Goal: Task Accomplishment & Management: Manage account settings

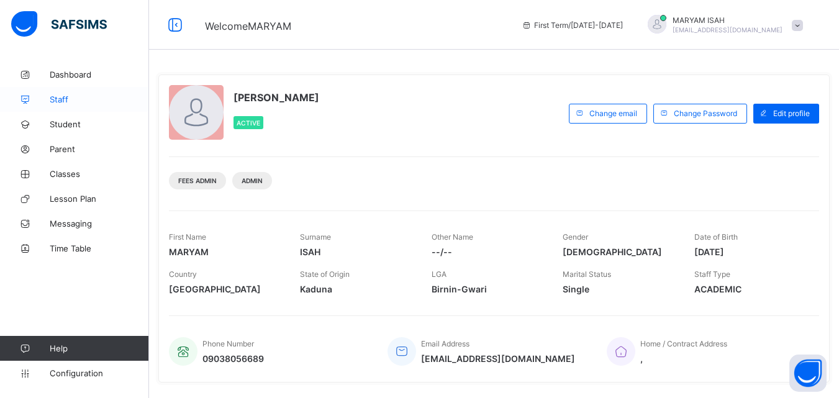
click at [70, 99] on span "Staff" at bounding box center [99, 99] width 99 height 10
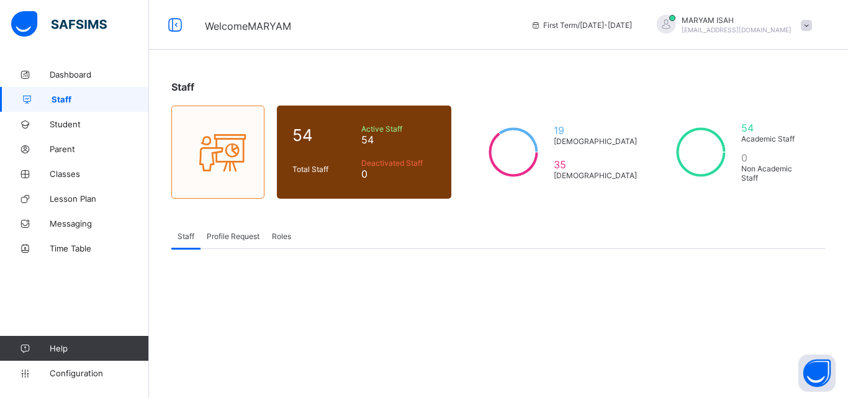
click at [236, 235] on span "Profile Request" at bounding box center [233, 236] width 53 height 9
click at [291, 306] on div "Staff 54 Total Staff Active Staff 54 Deactivated Staff 0 19 [DEMOGRAPHIC_DATA] …" at bounding box center [498, 199] width 699 height 398
click at [184, 245] on div "Staff" at bounding box center [185, 235] width 29 height 25
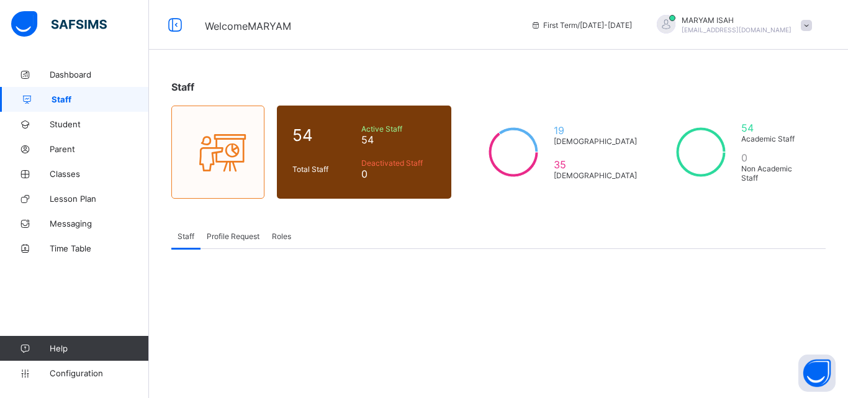
click at [227, 237] on span "Profile Request" at bounding box center [233, 236] width 53 height 9
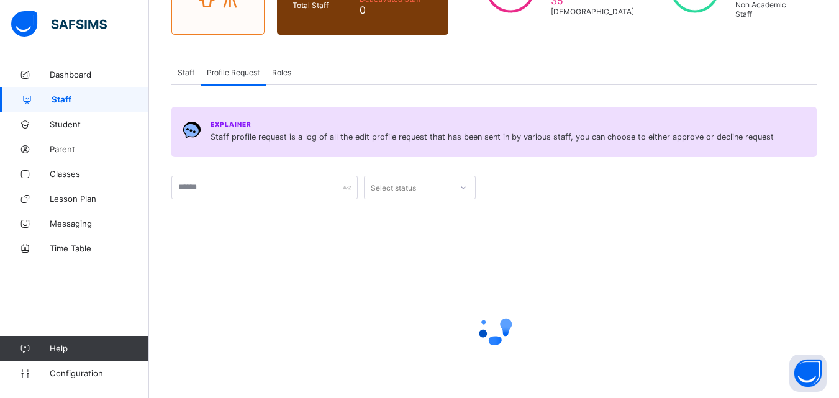
scroll to position [169, 0]
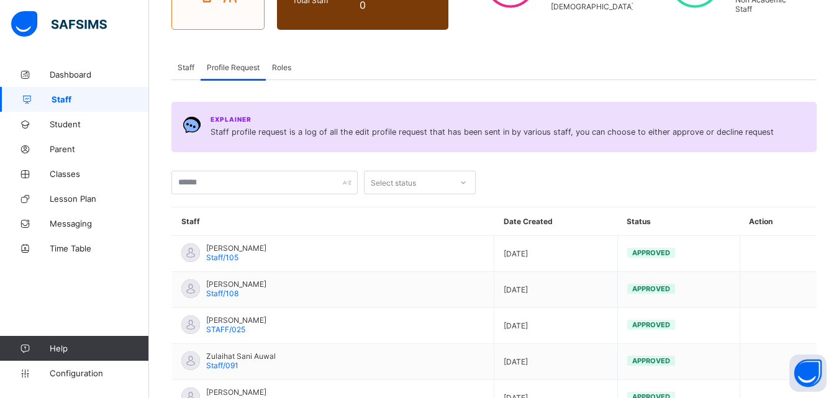
click at [318, 222] on th "Staff" at bounding box center [333, 221] width 322 height 29
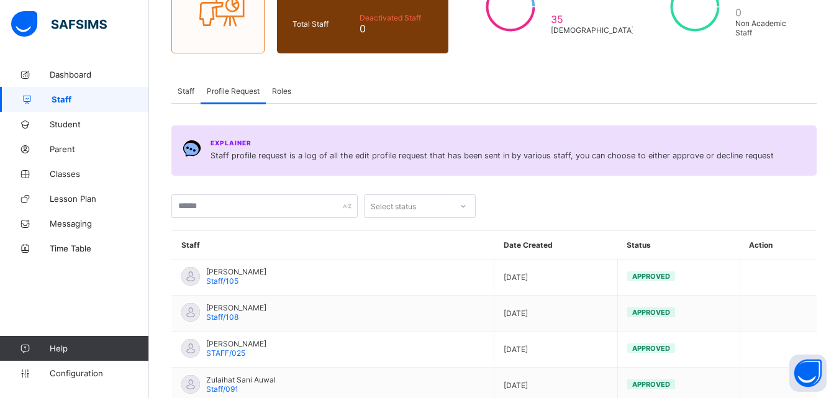
scroll to position [0, 0]
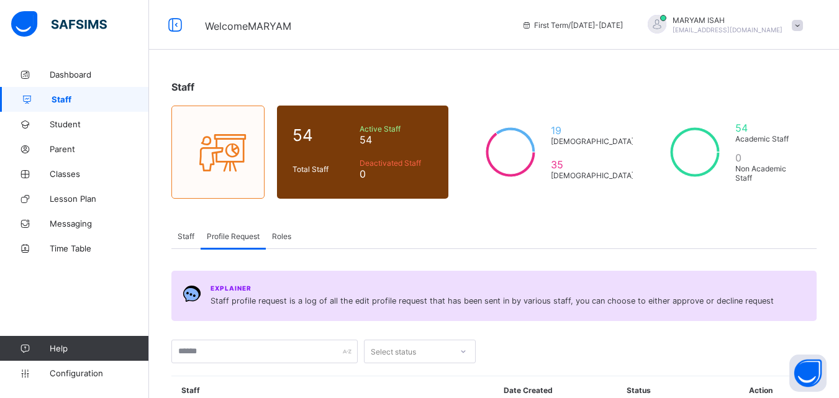
click at [178, 243] on div "Staff" at bounding box center [185, 235] width 29 height 25
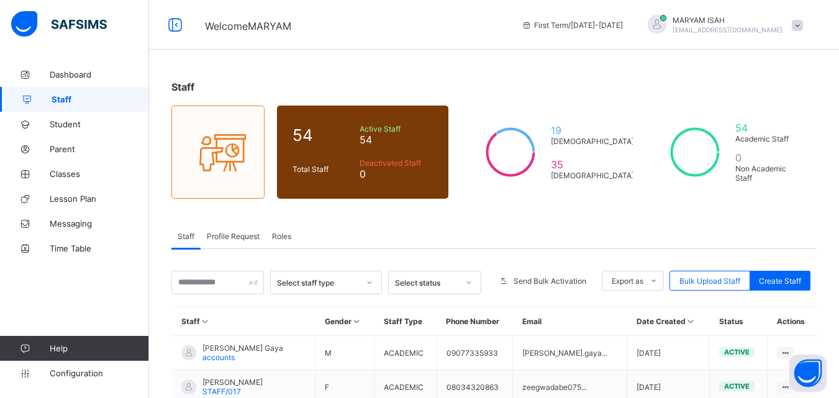
click at [232, 310] on th "Staff" at bounding box center [243, 321] width 143 height 29
click at [207, 225] on div "Profile Request" at bounding box center [232, 235] width 65 height 25
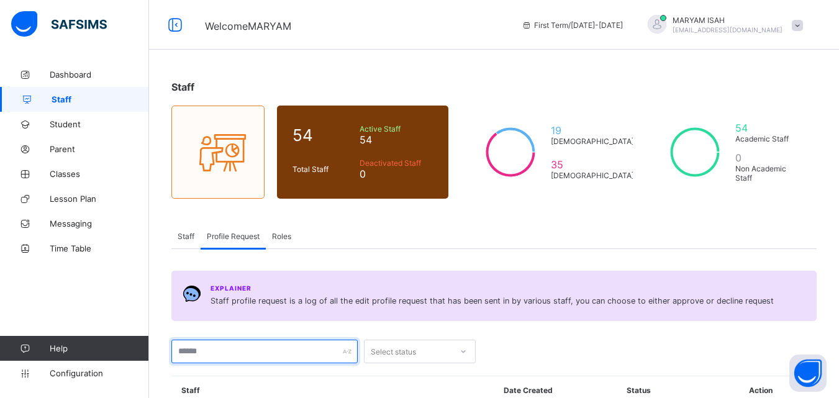
click at [266, 356] on input "text" at bounding box center [264, 352] width 186 height 24
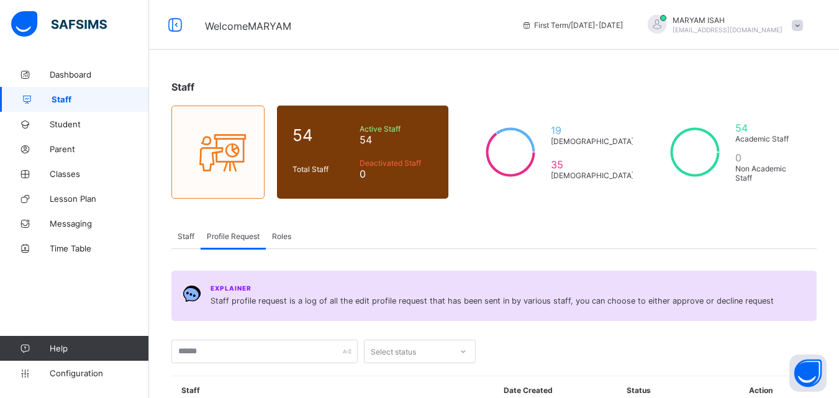
click at [184, 236] on span "Staff" at bounding box center [186, 236] width 17 height 9
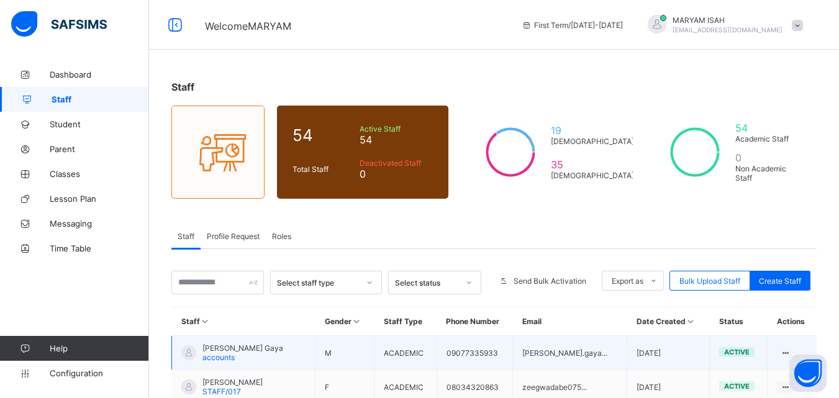
click at [239, 336] on td "[PERSON_NAME] Gaya accounts" at bounding box center [243, 353] width 143 height 34
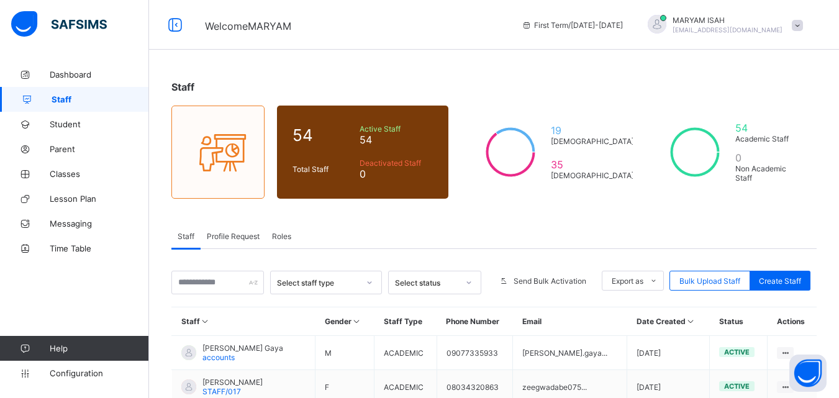
click at [224, 236] on span "Profile Request" at bounding box center [233, 236] width 53 height 9
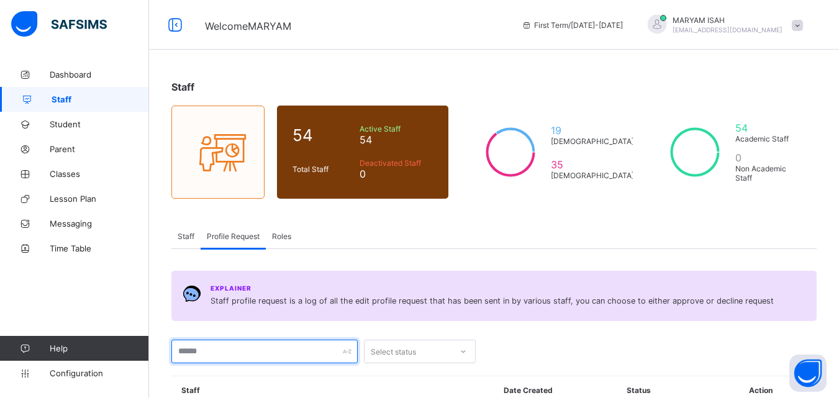
click at [267, 343] on input "text" at bounding box center [264, 352] width 186 height 24
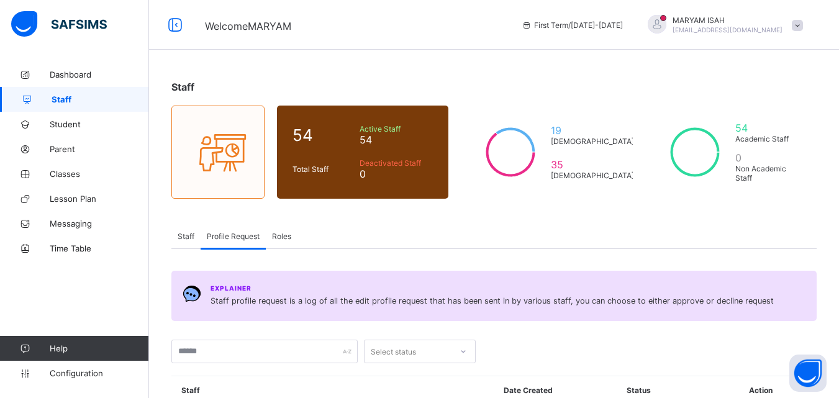
click at [179, 234] on span "Staff" at bounding box center [186, 236] width 17 height 9
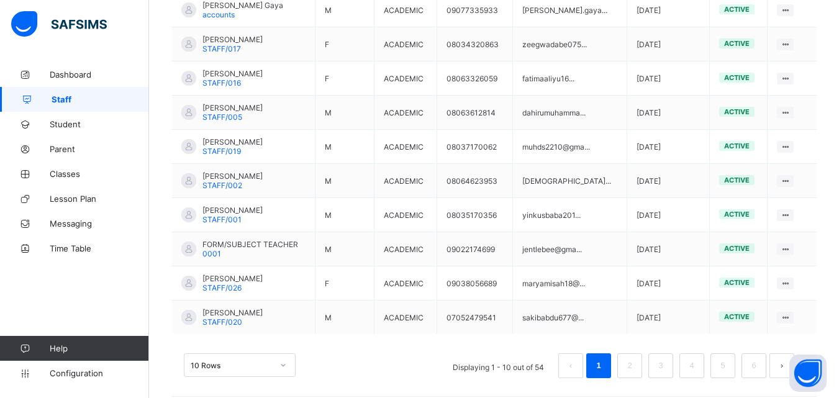
scroll to position [354, 0]
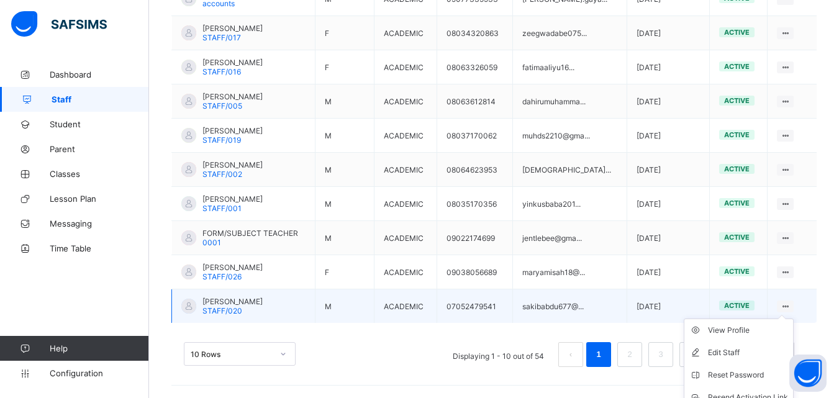
click at [790, 304] on icon at bounding box center [785, 306] width 11 height 9
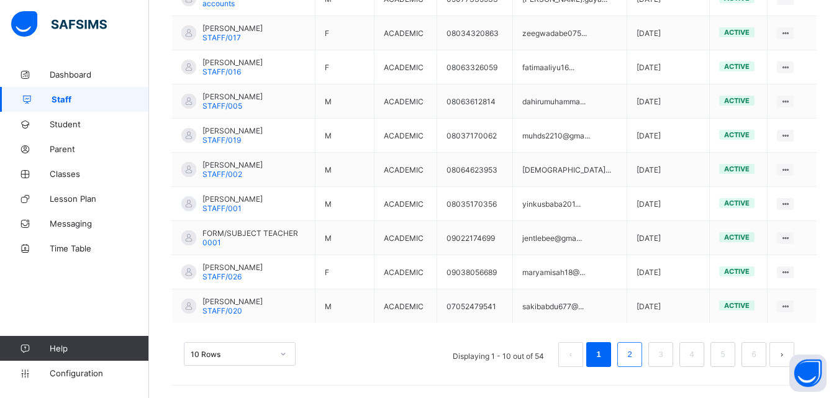
click at [635, 361] on link "2" at bounding box center [629, 354] width 12 height 16
click at [638, 343] on li "2" at bounding box center [629, 354] width 25 height 25
click at [642, 364] on li "2" at bounding box center [629, 354] width 25 height 25
click at [666, 361] on link "3" at bounding box center [660, 354] width 12 height 16
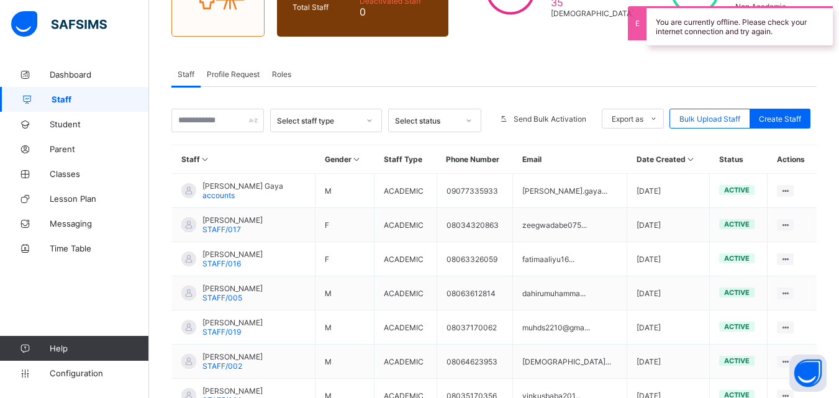
scroll to position [0, 0]
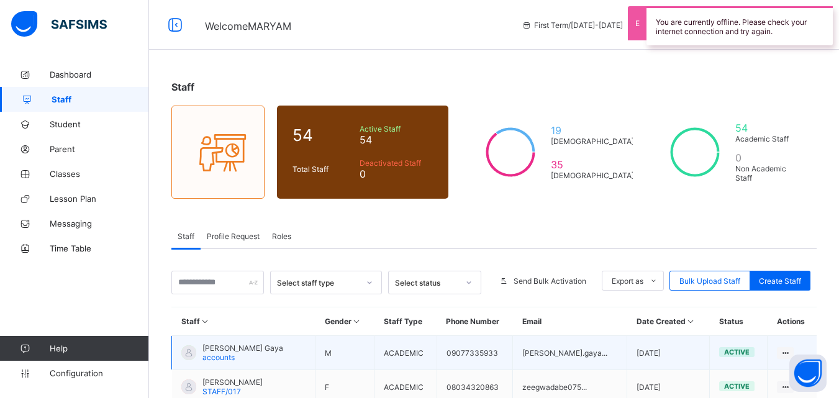
click at [450, 362] on td "09077335933" at bounding box center [474, 353] width 76 height 34
click at [436, 346] on td "ACADEMIC" at bounding box center [405, 353] width 62 height 34
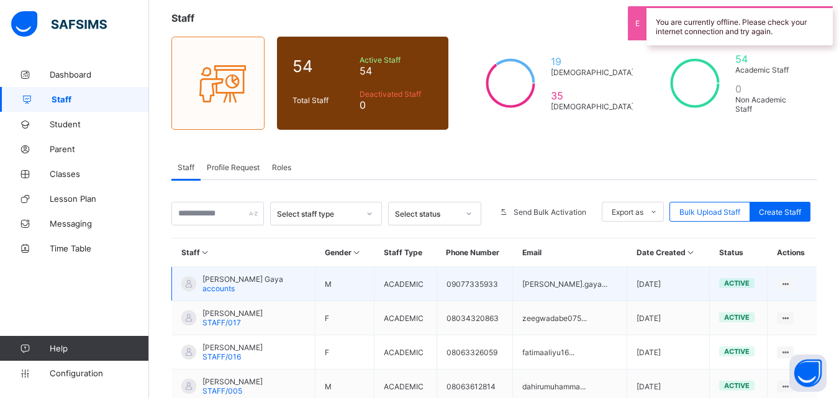
scroll to position [354, 0]
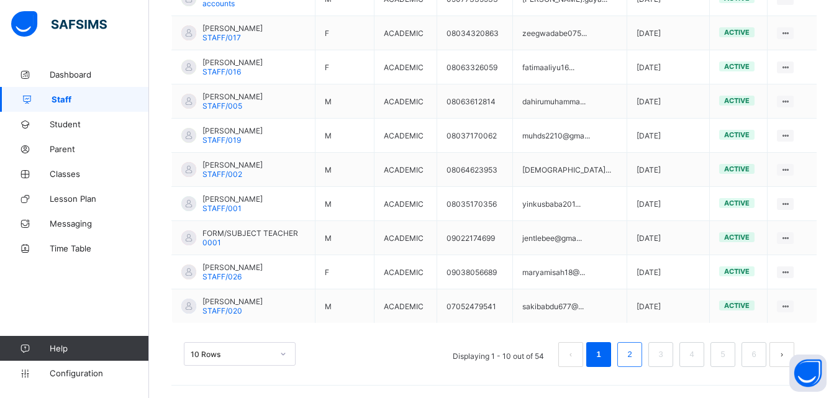
click at [635, 361] on link "2" at bounding box center [629, 354] width 12 height 16
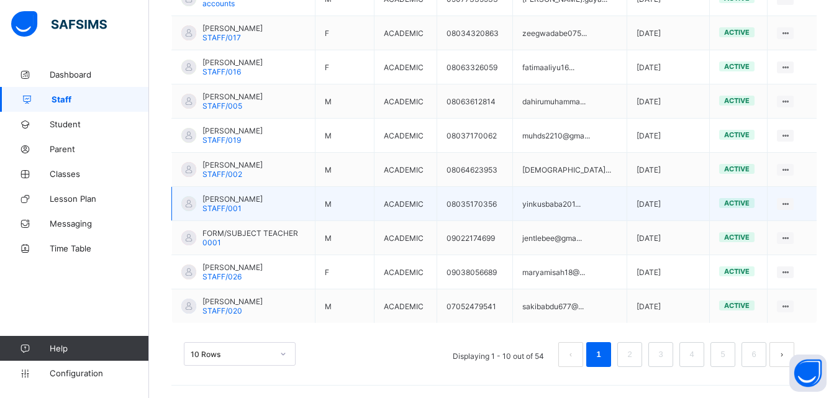
click at [233, 196] on span "[PERSON_NAME]" at bounding box center [232, 198] width 60 height 9
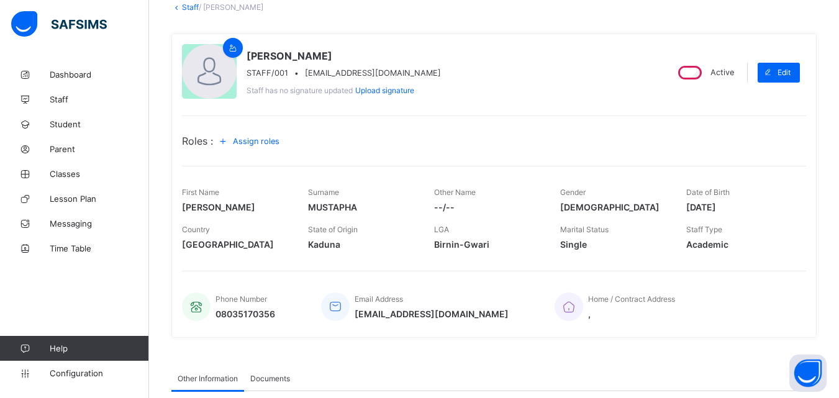
scroll to position [79, 0]
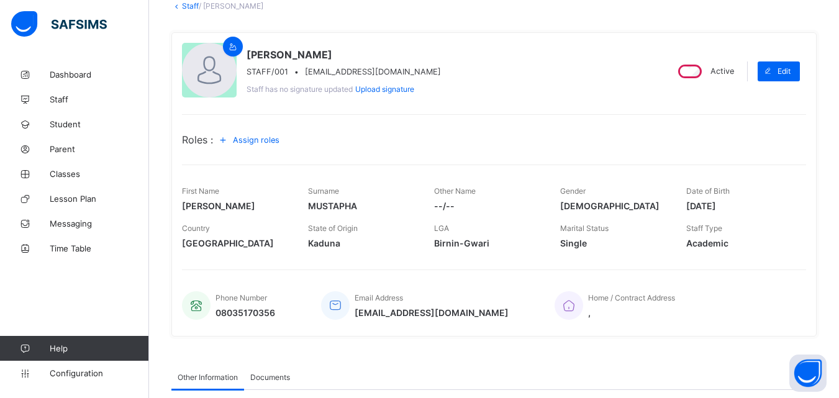
click at [255, 252] on div "Country [GEOGRAPHIC_DATA]" at bounding box center [235, 235] width 107 height 37
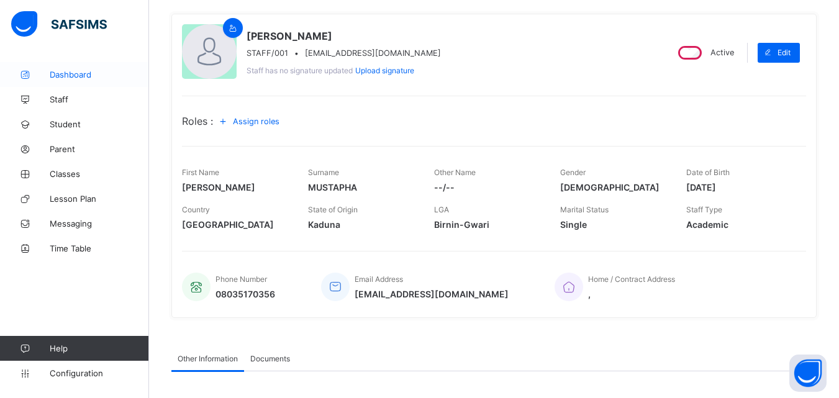
click at [148, 70] on link "Dashboard" at bounding box center [74, 74] width 149 height 25
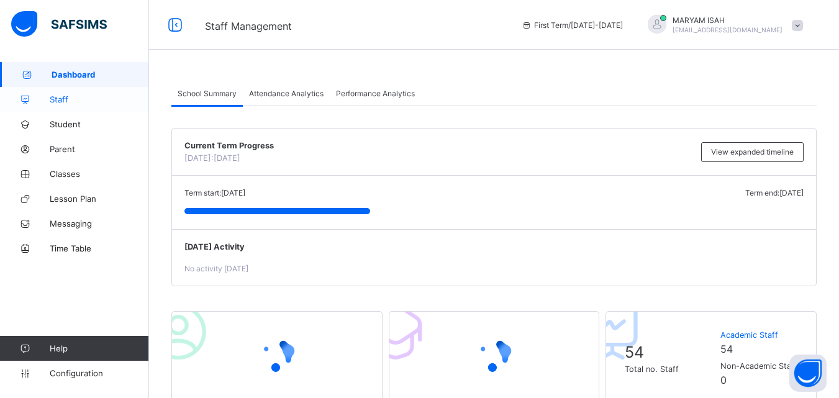
click at [45, 108] on link "Staff" at bounding box center [74, 99] width 149 height 25
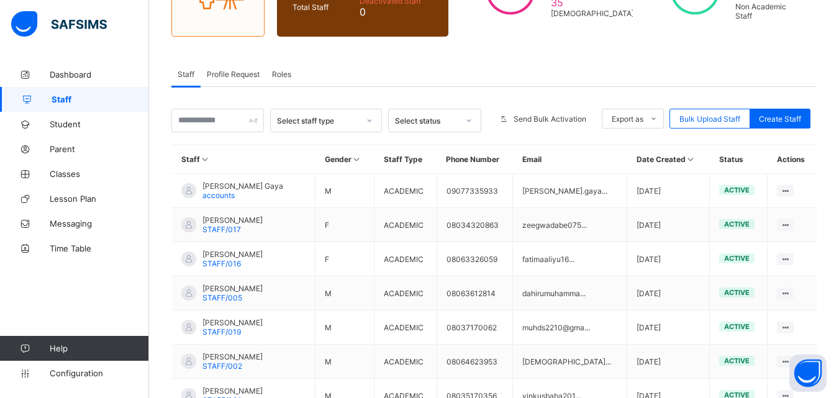
scroll to position [354, 0]
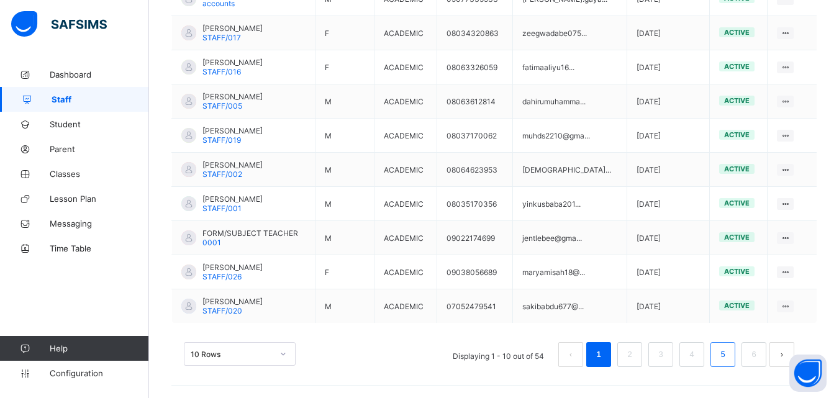
click at [726, 361] on link "5" at bounding box center [722, 354] width 12 height 16
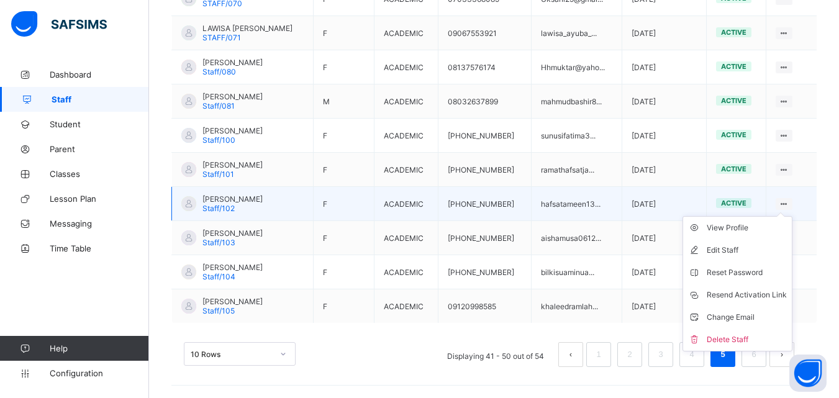
click at [792, 216] on ul "View Profile Edit Staff Reset Password Resend Activation Link Change Email Dele…" at bounding box center [737, 283] width 110 height 135
click at [706, 227] on icon at bounding box center [697, 228] width 19 height 12
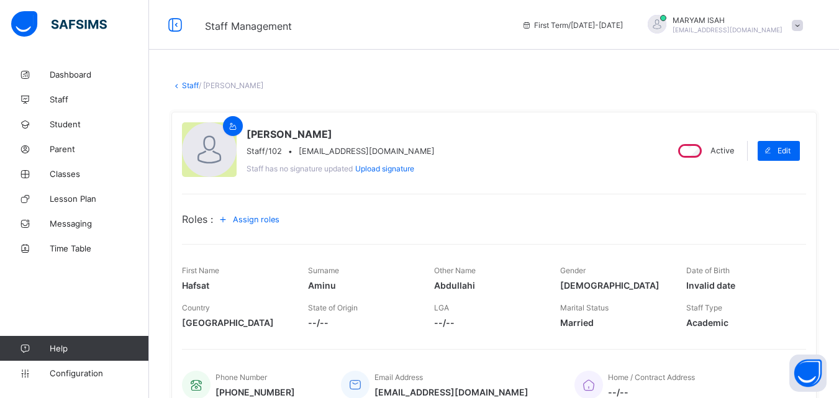
click at [291, 251] on div "First Name Hafsat Surname [PERSON_NAME] Other Name [PERSON_NAME] Gender [DEMOGR…" at bounding box center [494, 289] width 624 height 90
click at [289, 238] on div "[PERSON_NAME] Staff/102 • [EMAIL_ADDRESS][DOMAIN_NAME] Staff has no signature u…" at bounding box center [493, 264] width 645 height 304
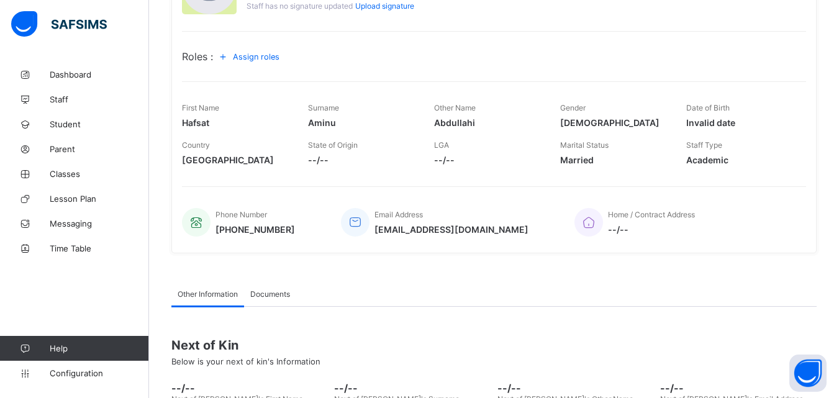
scroll to position [168, 0]
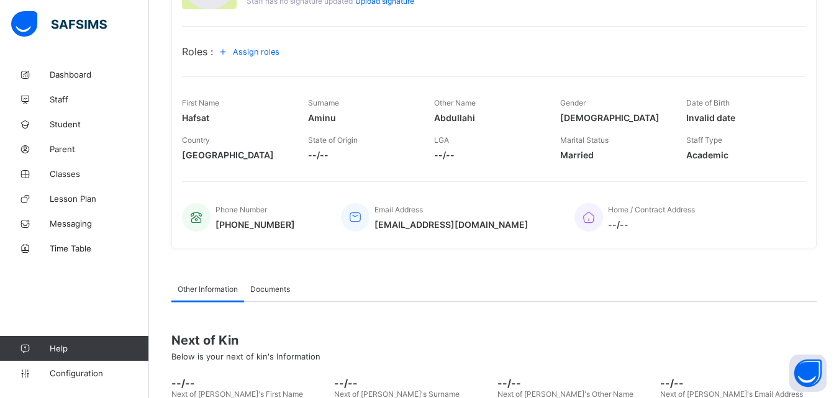
click at [291, 220] on span "[PHONE_NUMBER]" at bounding box center [254, 224] width 79 height 11
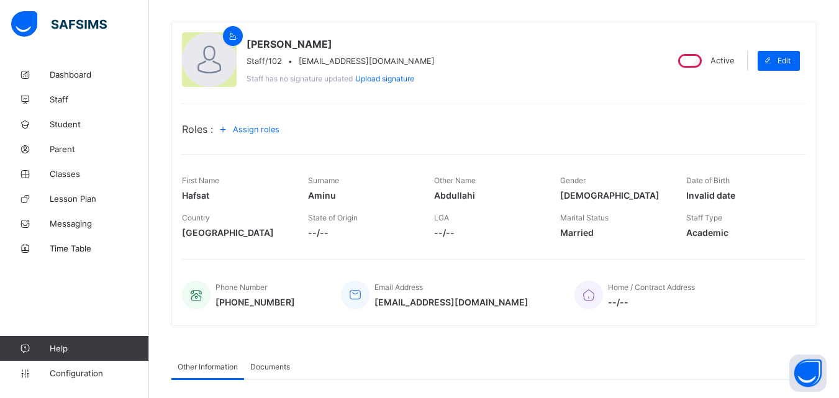
scroll to position [0, 0]
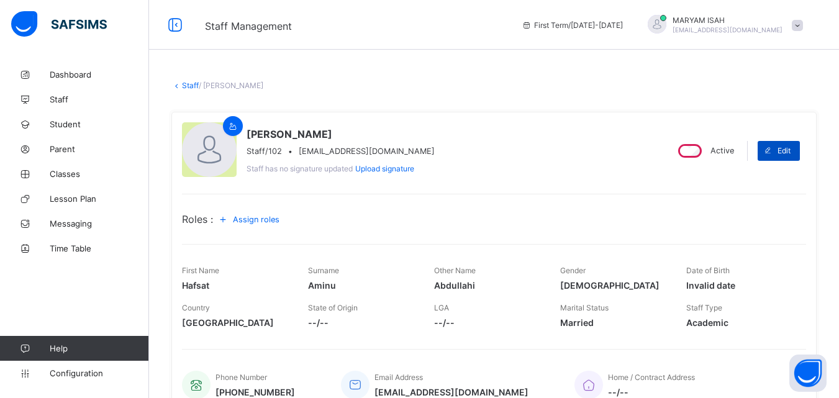
click at [790, 152] on span "Edit" at bounding box center [783, 150] width 13 height 9
select select "**"
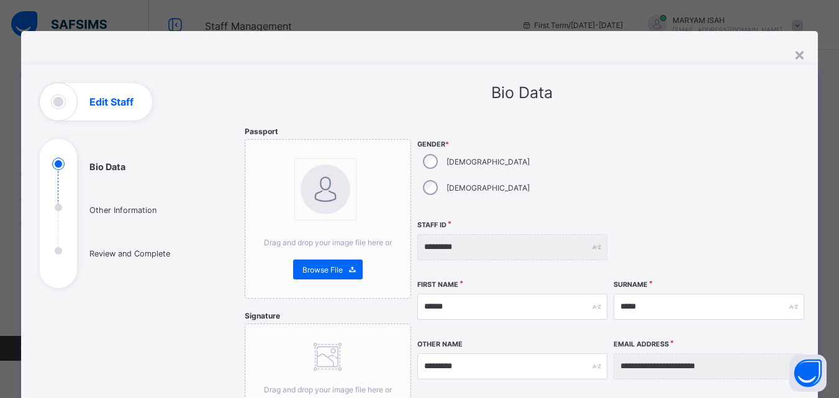
click at [796, 52] on div "×" at bounding box center [799, 53] width 12 height 21
click at [814, 52] on div "**********" at bounding box center [494, 342] width 690 height 684
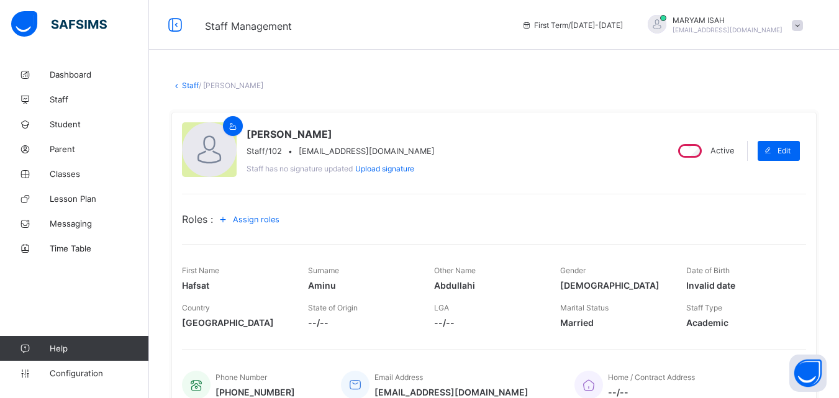
click at [217, 151] on div at bounding box center [209, 149] width 55 height 55
click at [229, 126] on icon at bounding box center [233, 126] width 11 height 9
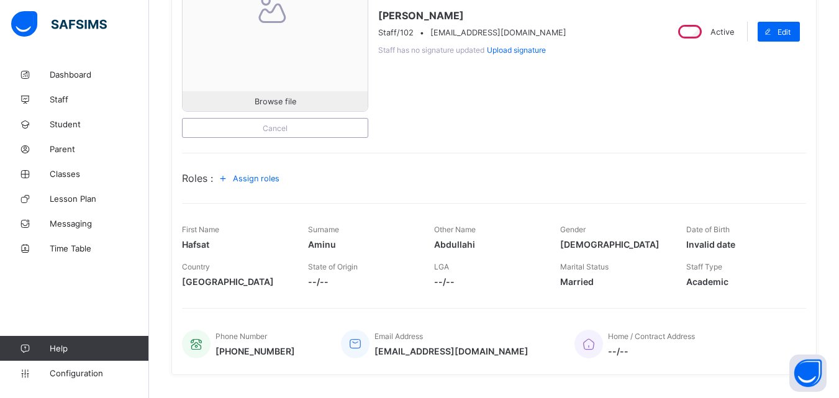
scroll to position [202, 0]
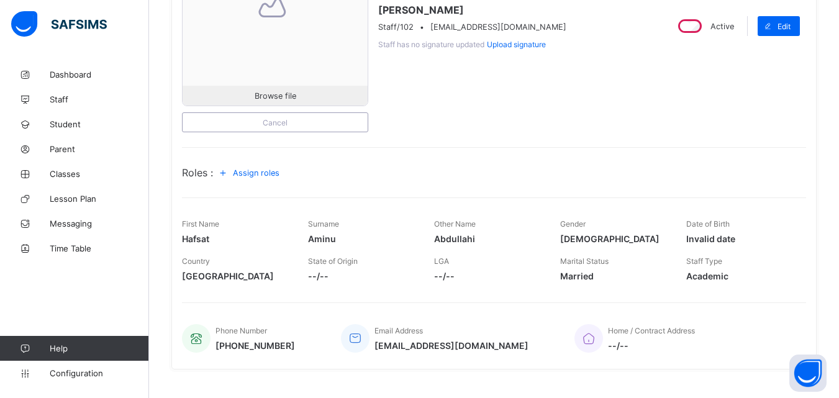
click at [258, 166] on div "Assign roles" at bounding box center [251, 173] width 76 height 20
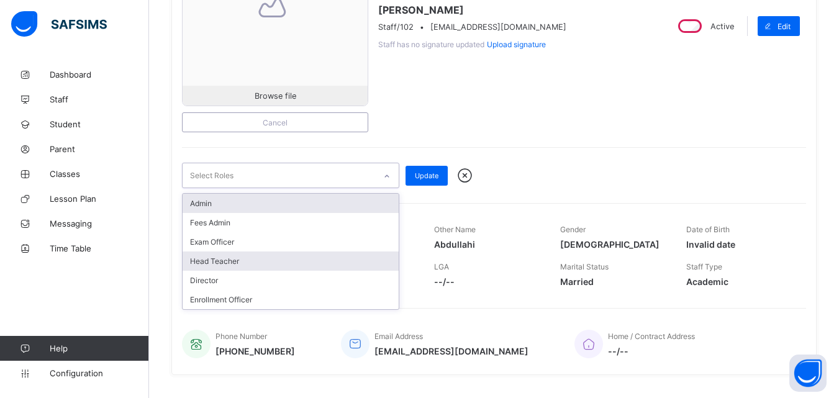
click at [192, 267] on div "Head Teacher" at bounding box center [290, 260] width 216 height 19
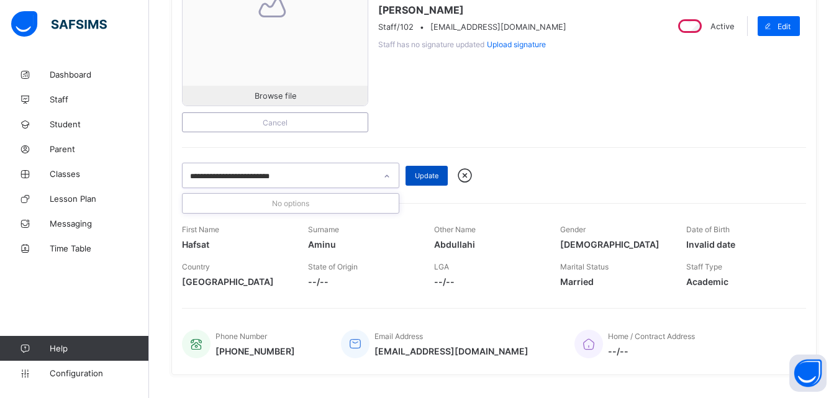
type input "**********"
click at [414, 177] on div "Update" at bounding box center [426, 176] width 42 height 20
click at [389, 174] on icon at bounding box center [386, 176] width 7 height 12
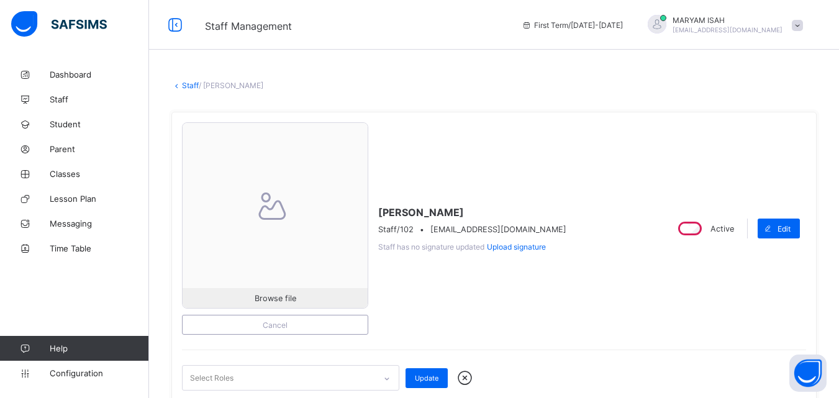
click at [186, 86] on link "Staff" at bounding box center [190, 85] width 17 height 9
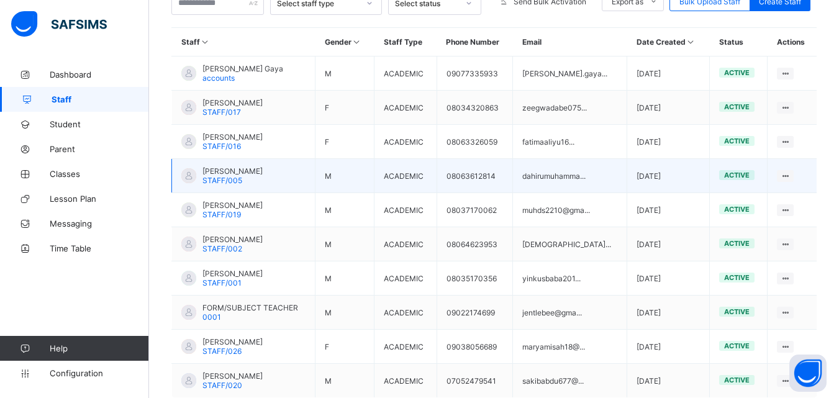
scroll to position [305, 0]
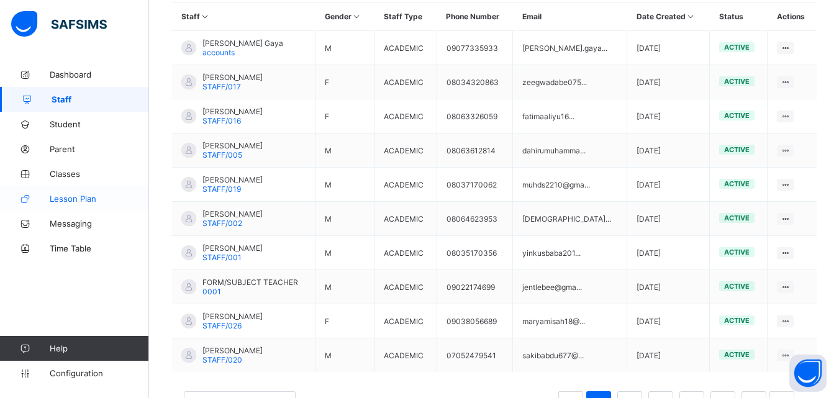
click at [56, 199] on span "Lesson Plan" at bounding box center [99, 199] width 99 height 10
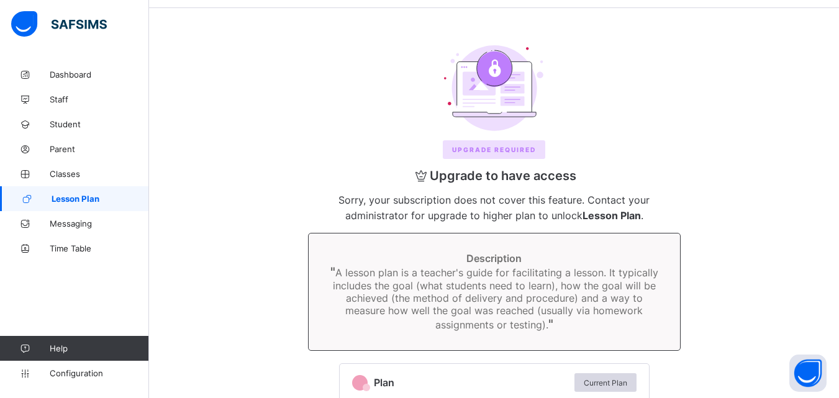
scroll to position [127, 0]
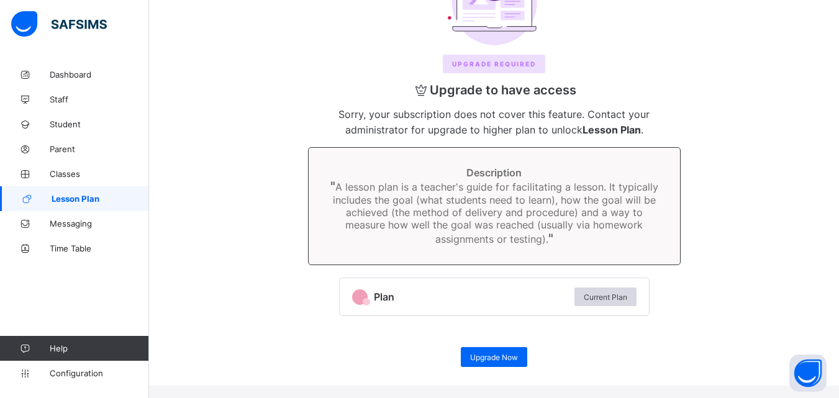
click at [147, 306] on div "Dashboard Staff Student Parent Classes Lesson Plan Messaging Time Table Help Co…" at bounding box center [74, 224] width 149 height 348
click at [59, 253] on span "Time Table" at bounding box center [99, 248] width 99 height 10
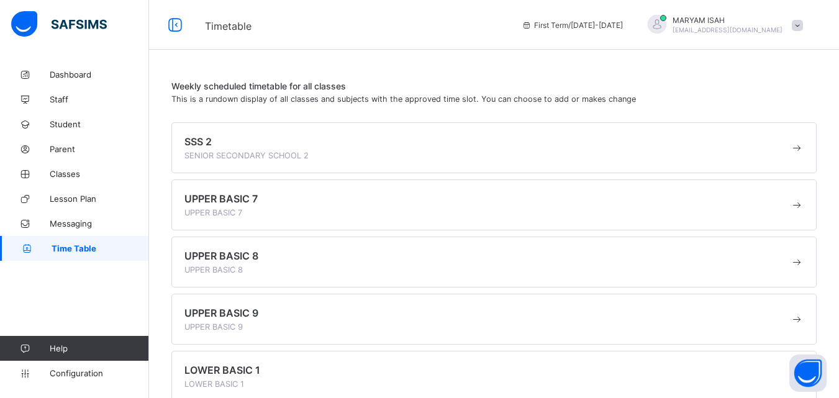
click at [217, 148] on span at bounding box center [486, 149] width 605 height 3
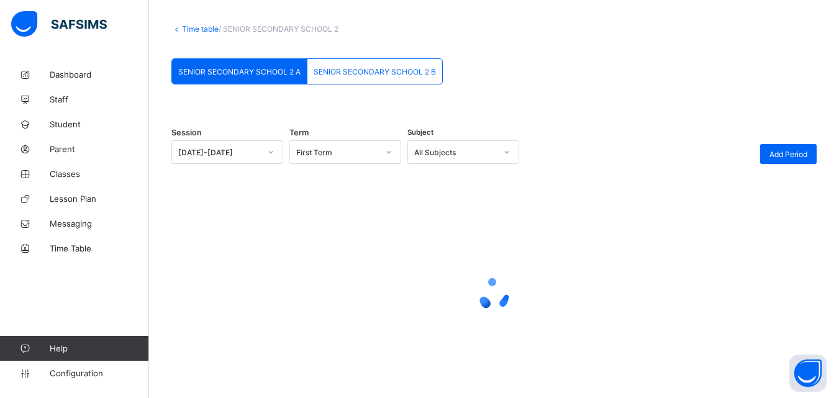
scroll to position [58, 0]
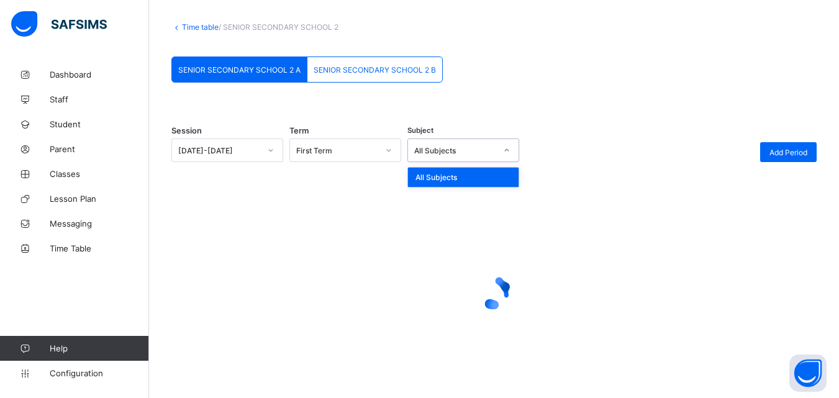
click at [415, 169] on div "All Subjects" at bounding box center [463, 177] width 110 height 19
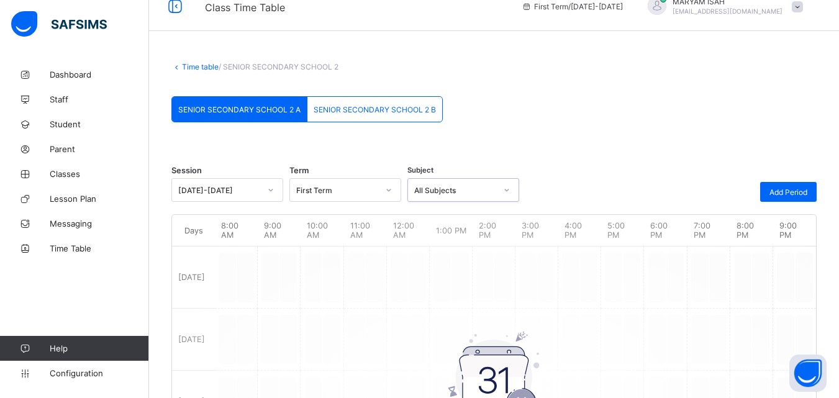
scroll to position [0, 0]
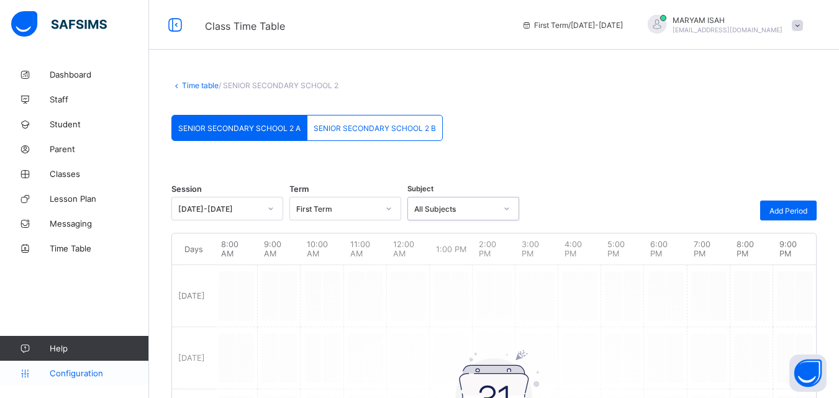
click at [71, 380] on link "Configuration" at bounding box center [74, 373] width 148 height 25
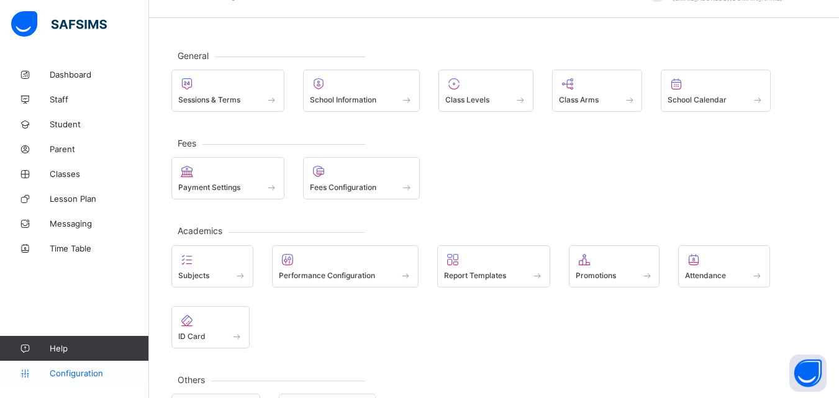
scroll to position [12, 0]
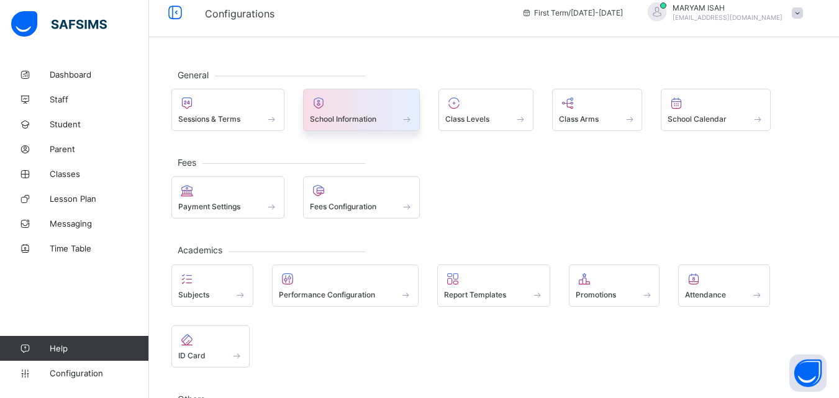
click at [411, 122] on span at bounding box center [407, 119] width 12 height 11
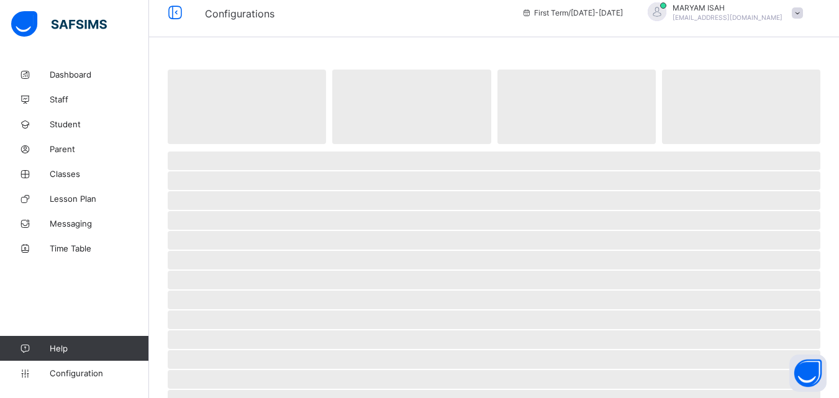
select select "**"
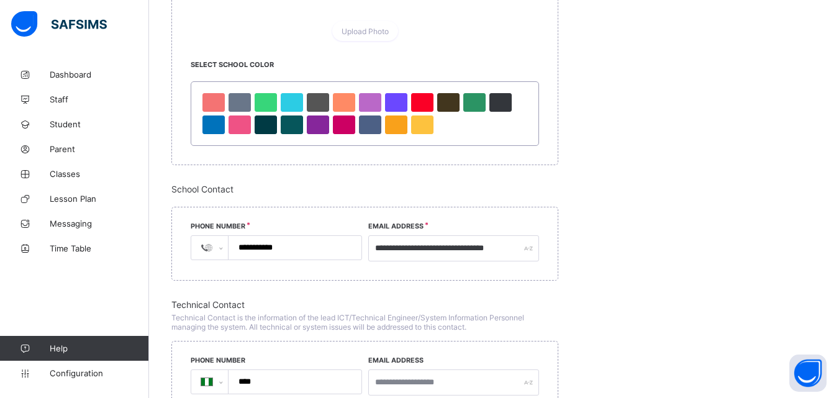
scroll to position [777, 0]
click at [218, 120] on div at bounding box center [213, 124] width 22 height 19
click at [289, 99] on div at bounding box center [292, 101] width 22 height 19
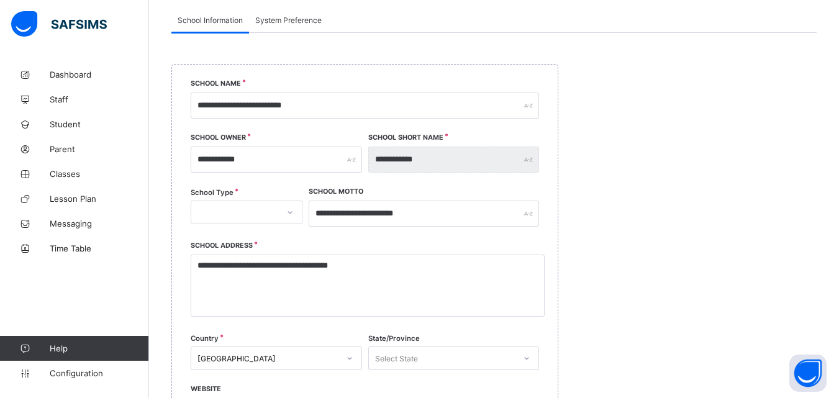
scroll to position [0, 0]
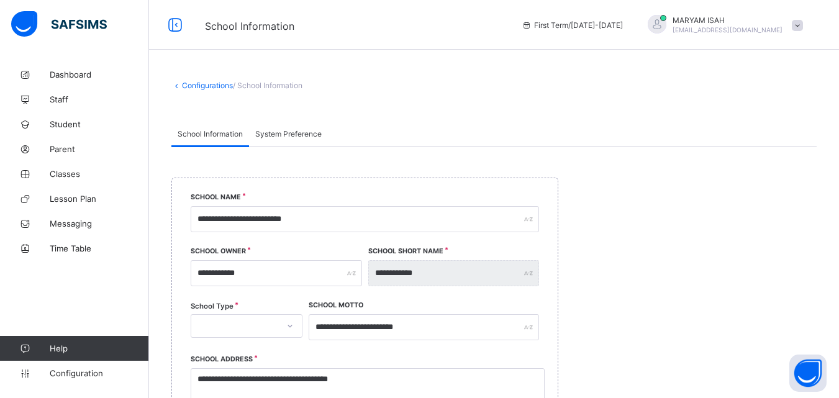
click at [246, 91] on div "Configurations / School Information" at bounding box center [494, 91] width 690 height 59
click at [249, 88] on span "/ School Information" at bounding box center [268, 85] width 70 height 9
click at [293, 80] on div "Configurations / School Information" at bounding box center [494, 91] width 690 height 59
click at [276, 86] on span "/ School Information" at bounding box center [268, 85] width 70 height 9
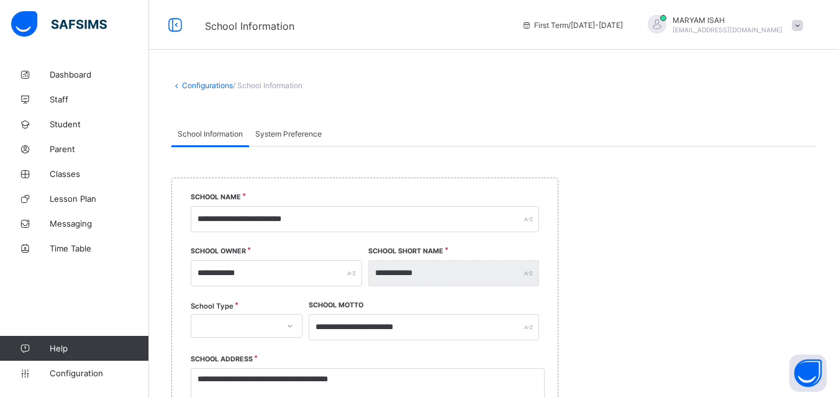
click at [258, 91] on div "Configurations / School Information" at bounding box center [494, 91] width 690 height 59
click at [291, 138] on span "System Preference" at bounding box center [288, 133] width 66 height 9
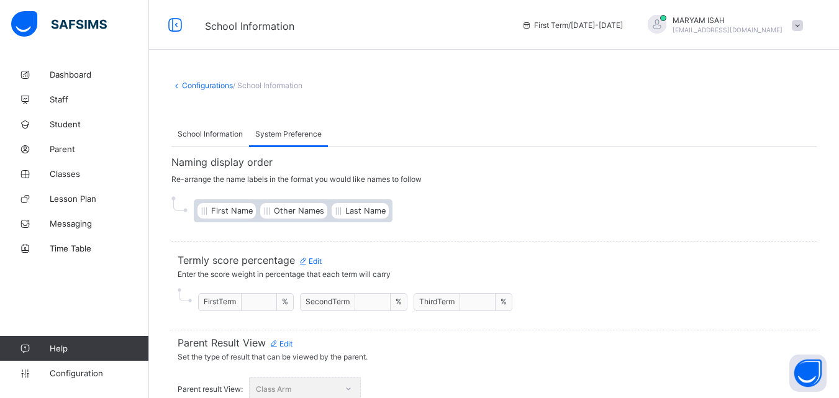
scroll to position [15, 0]
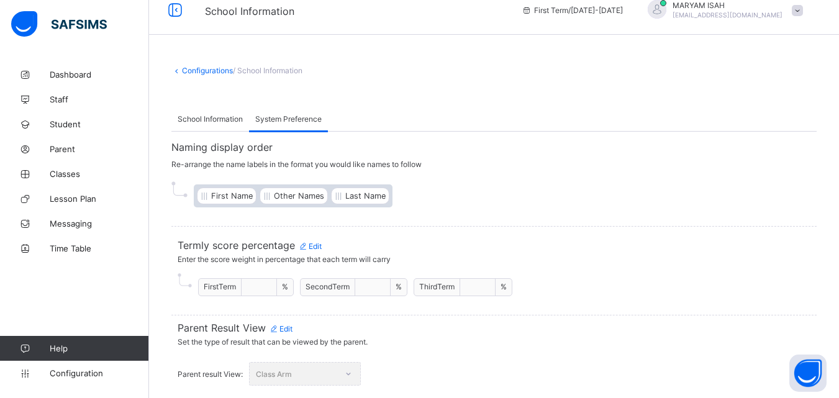
click at [207, 85] on div "Configurations / School Information" at bounding box center [494, 76] width 690 height 59
click at [210, 68] on link "Configurations" at bounding box center [207, 70] width 51 height 9
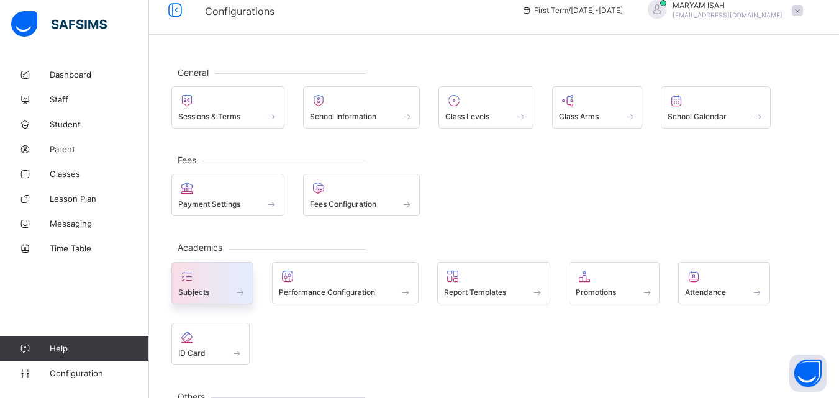
click at [227, 299] on div "Subjects" at bounding box center [212, 283] width 82 height 42
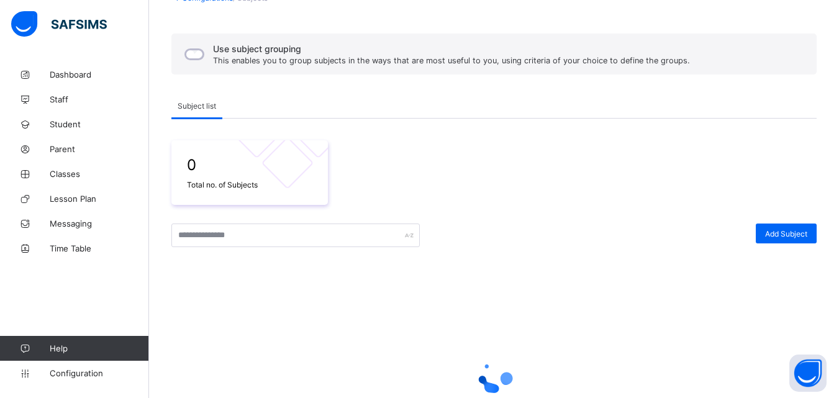
scroll to position [202, 0]
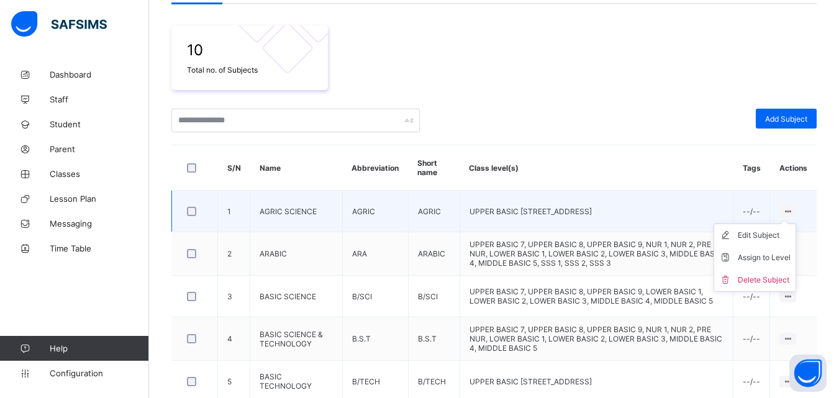
click at [796, 223] on ul "Edit Subject Assign to Level Delete Subject" at bounding box center [754, 257] width 83 height 68
click at [773, 263] on div "Assign to Level" at bounding box center [763, 257] width 53 height 12
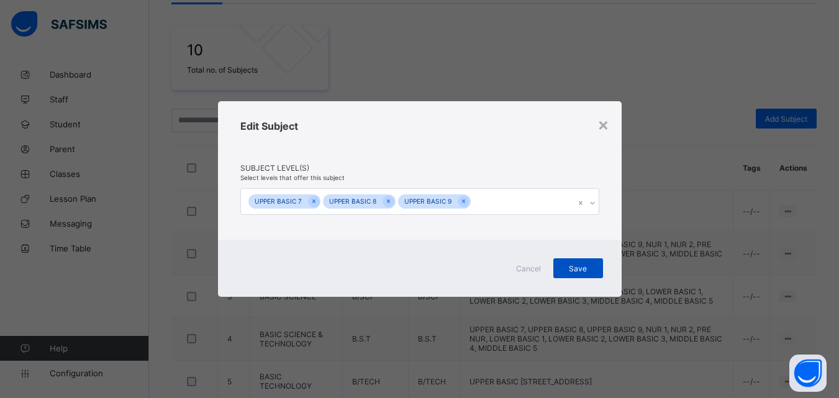
click at [567, 264] on span "Save" at bounding box center [577, 268] width 31 height 9
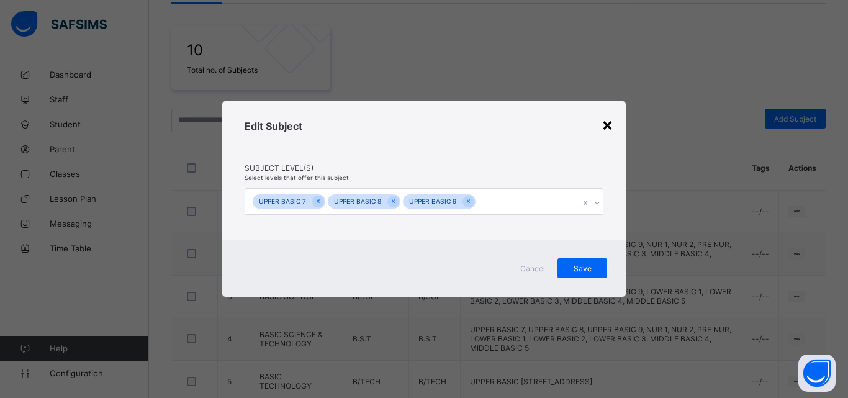
click at [611, 126] on div "×" at bounding box center [607, 124] width 12 height 21
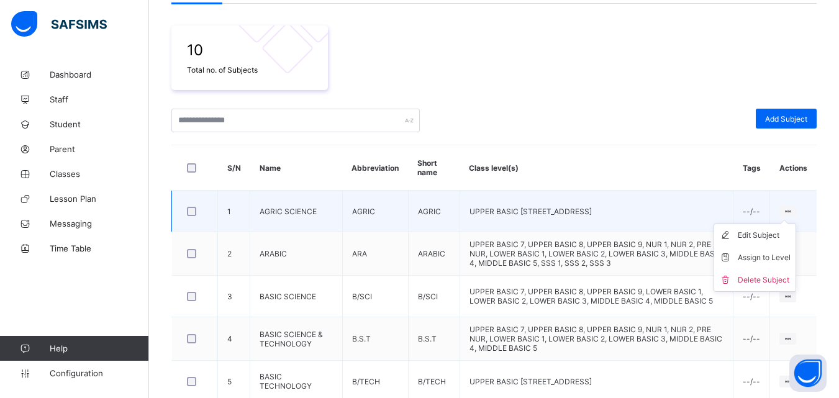
click at [796, 223] on ul "Edit Subject Assign to Level Delete Subject" at bounding box center [754, 257] width 83 height 68
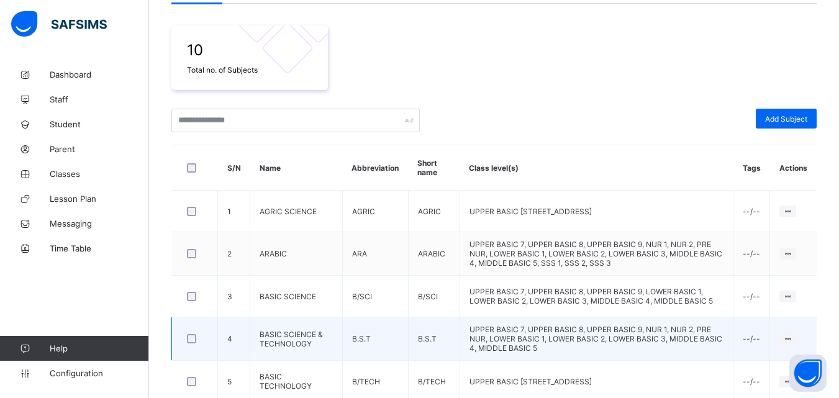
click at [733, 358] on td "UPPER BASIC 7, UPPER BASIC 8, UPPER BASIC 9, NUR 1, NUR 2, PRE NUR, LOWER BASIC…" at bounding box center [596, 338] width 274 height 43
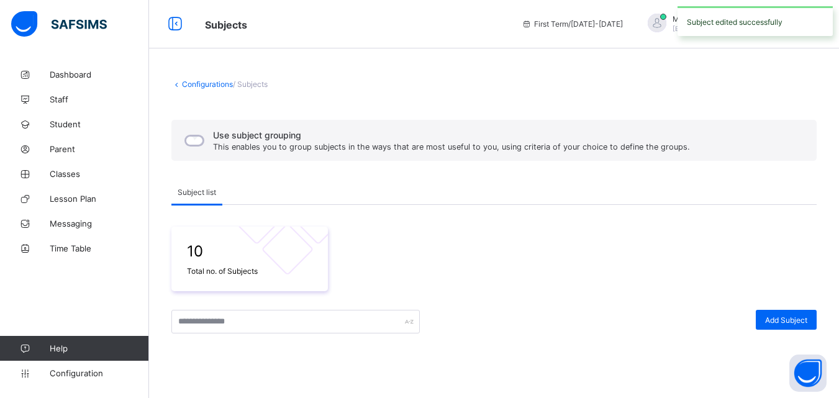
scroll to position [0, 0]
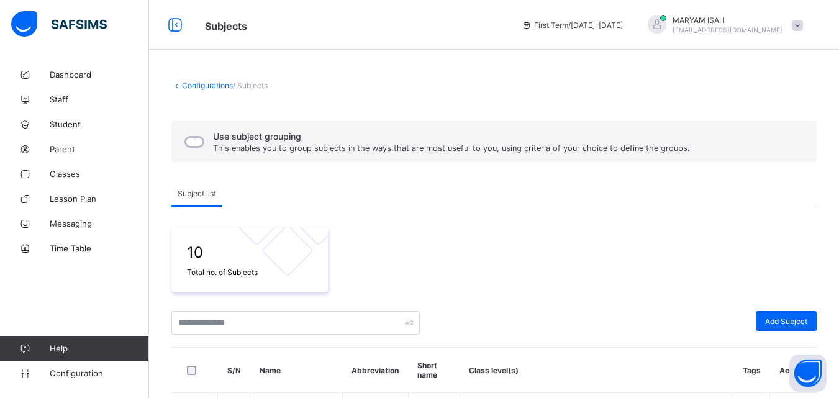
click at [256, 89] on span "/ Subjects" at bounding box center [250, 85] width 35 height 9
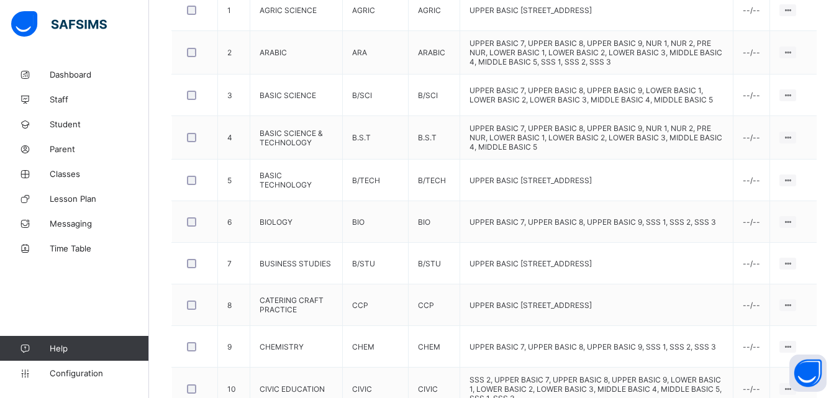
scroll to position [472, 0]
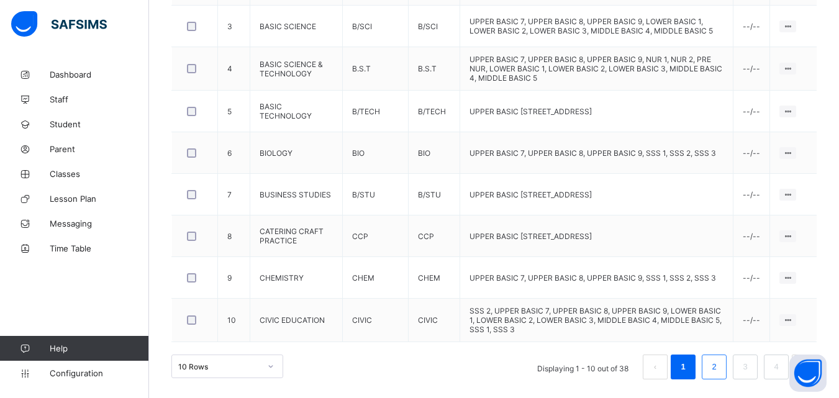
click at [719, 371] on link "2" at bounding box center [714, 367] width 12 height 16
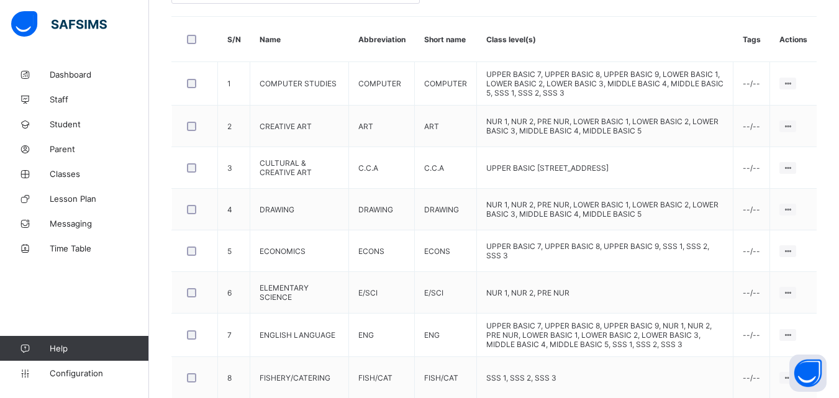
scroll to position [0, 0]
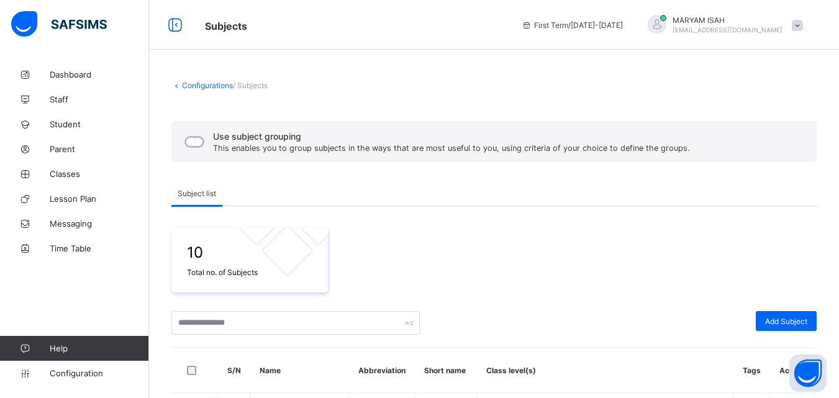
click at [189, 81] on link "Configurations" at bounding box center [207, 85] width 51 height 9
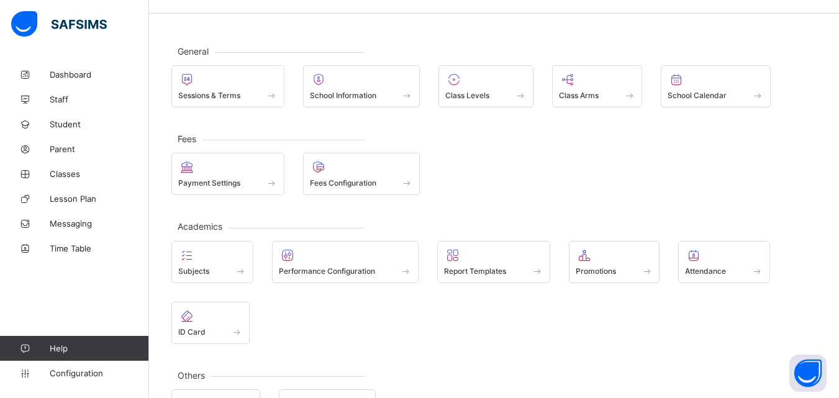
scroll to position [35, 0]
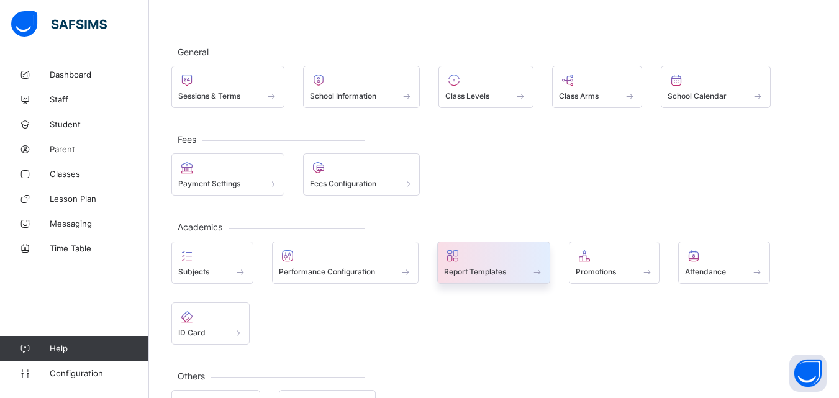
click at [490, 269] on span "Report Templates" at bounding box center [475, 271] width 62 height 9
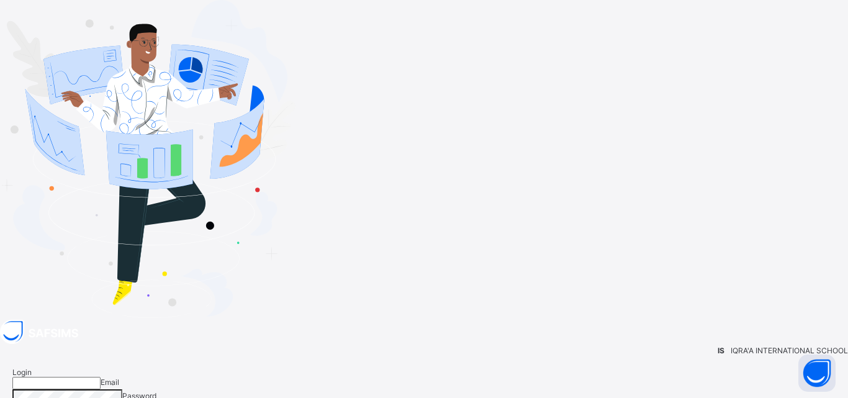
type input "**********"
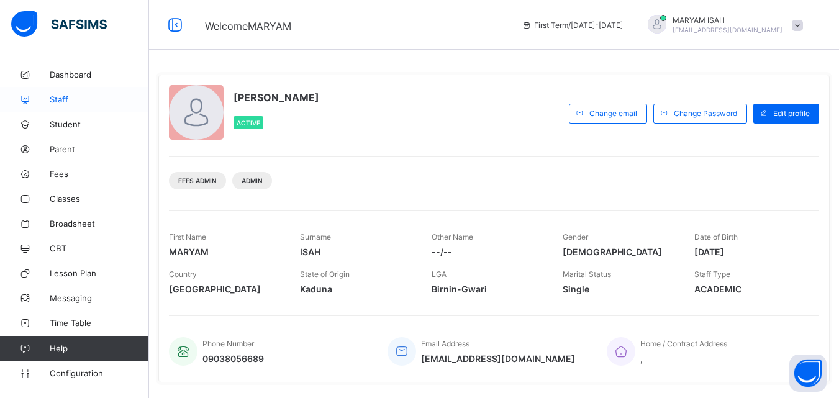
click at [67, 101] on span "Staff" at bounding box center [99, 99] width 99 height 10
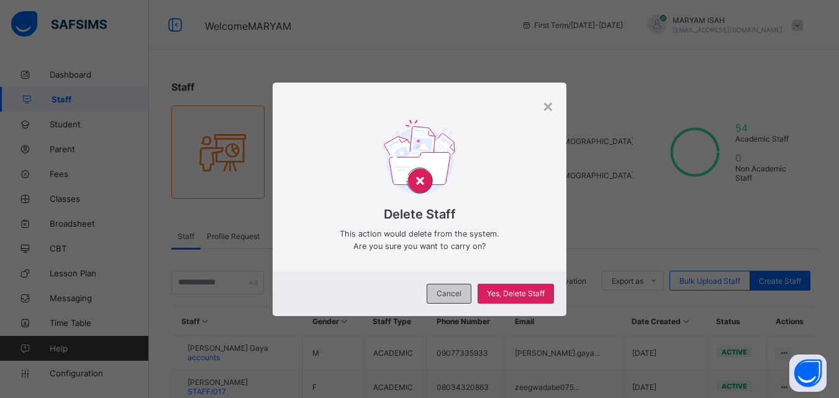
click at [443, 294] on span "Cancel" at bounding box center [448, 293] width 25 height 9
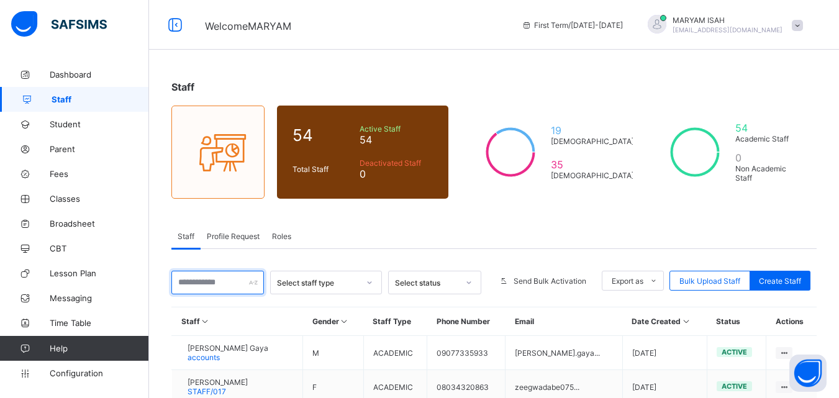
click at [198, 280] on input "text" at bounding box center [217, 283] width 92 height 24
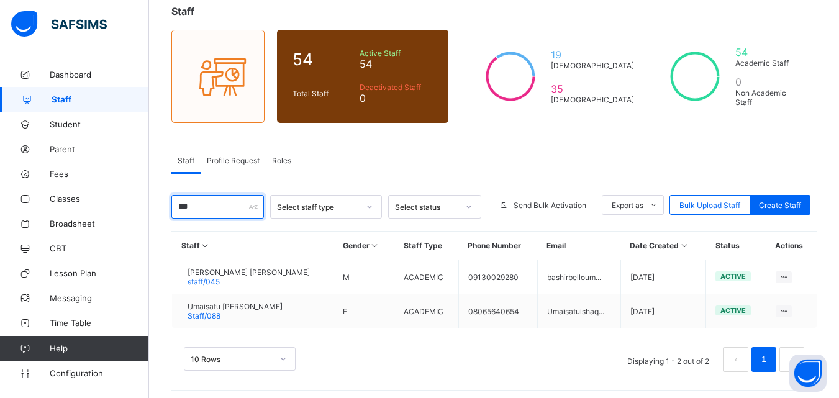
scroll to position [81, 0]
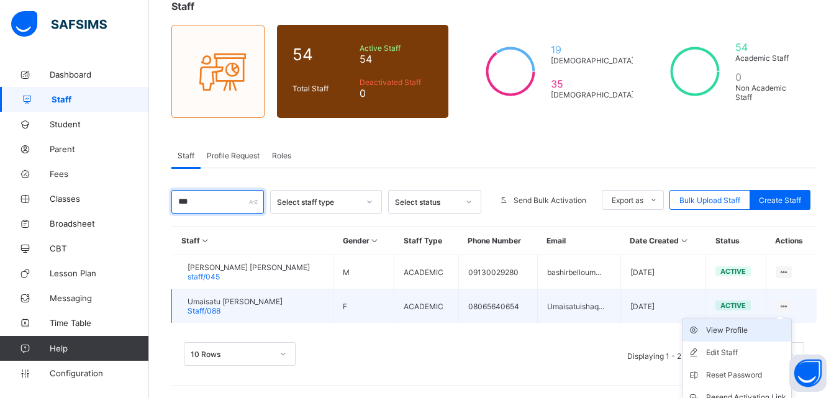
type input "***"
click at [749, 336] on div "View Profile" at bounding box center [746, 330] width 80 height 12
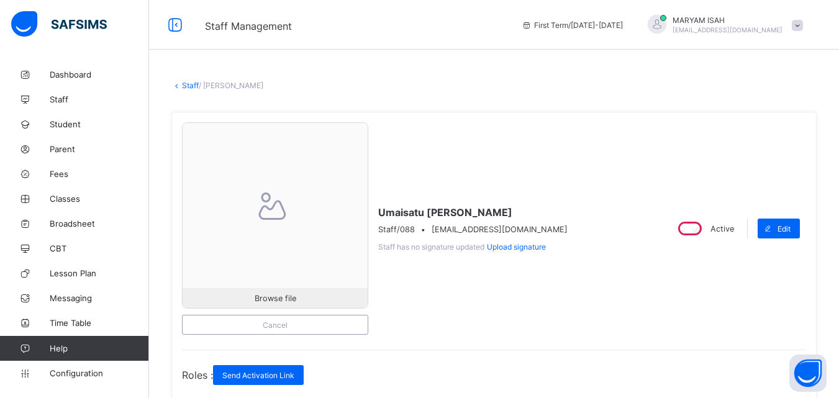
click at [196, 86] on link "Staff" at bounding box center [190, 85] width 17 height 9
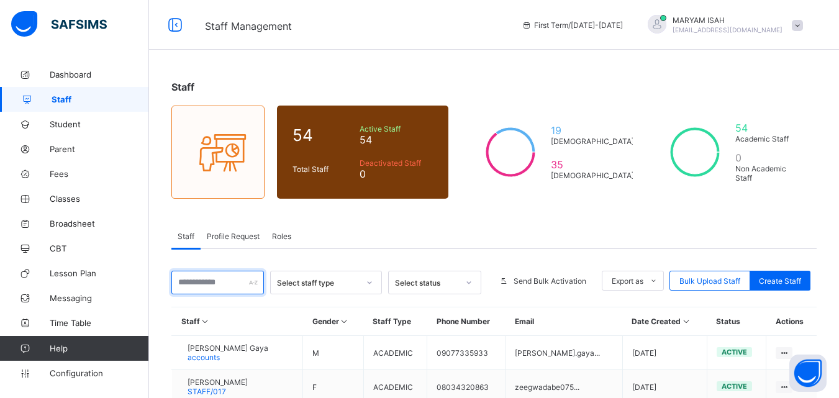
click at [202, 287] on input "text" at bounding box center [217, 283] width 92 height 24
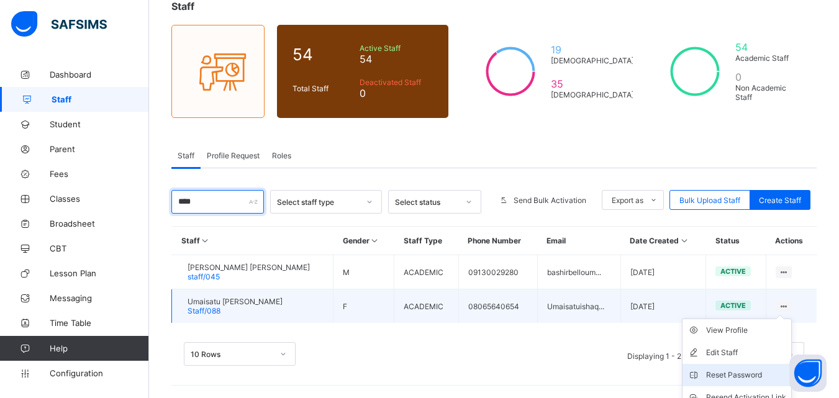
scroll to position [137, 0]
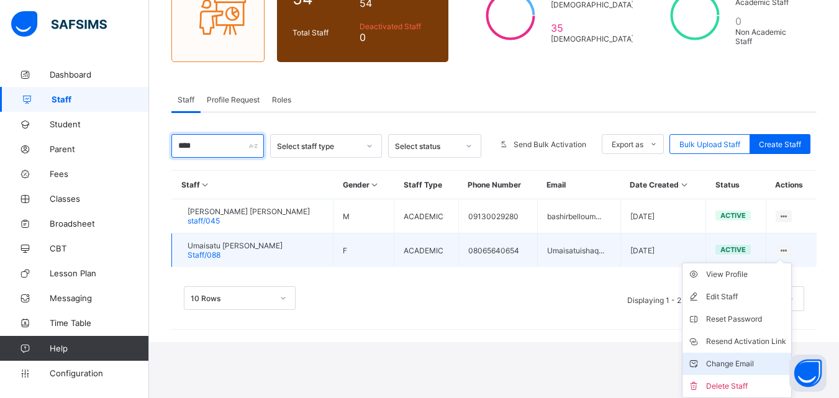
type input "****"
click at [736, 361] on div "Change Email" at bounding box center [746, 364] width 80 height 12
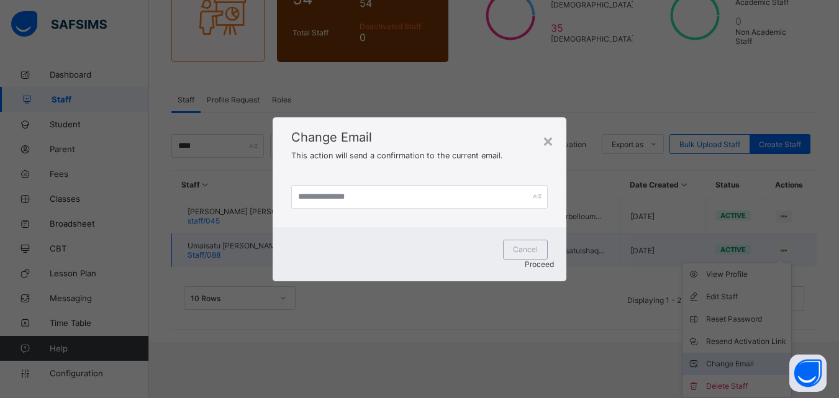
scroll to position [81, 0]
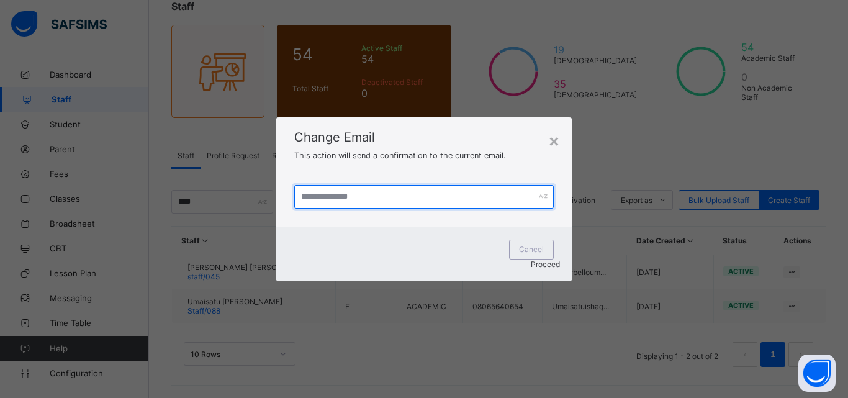
click at [312, 206] on input "text" at bounding box center [423, 197] width 259 height 24
type input "**********"
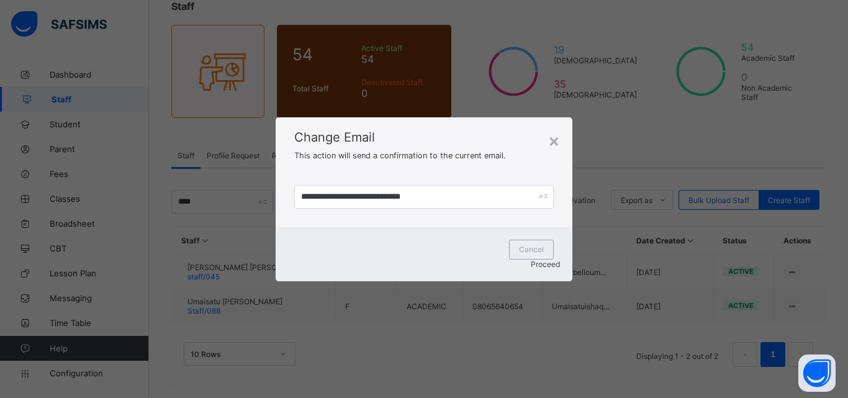
click at [531, 263] on div "Proceed" at bounding box center [424, 263] width 272 height 9
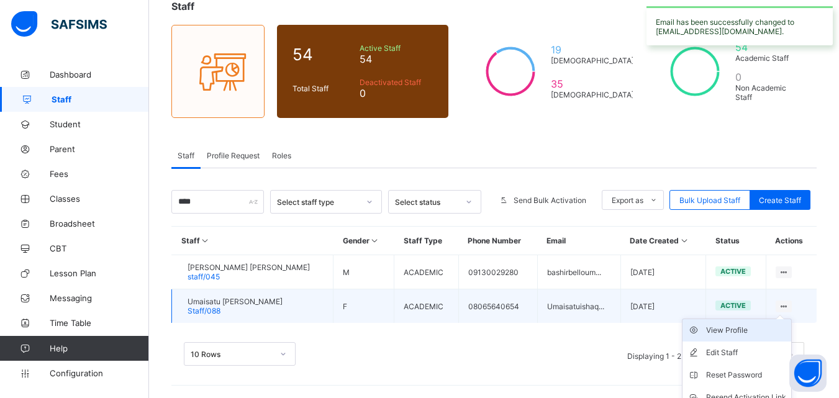
click at [755, 333] on div "View Profile" at bounding box center [746, 330] width 80 height 12
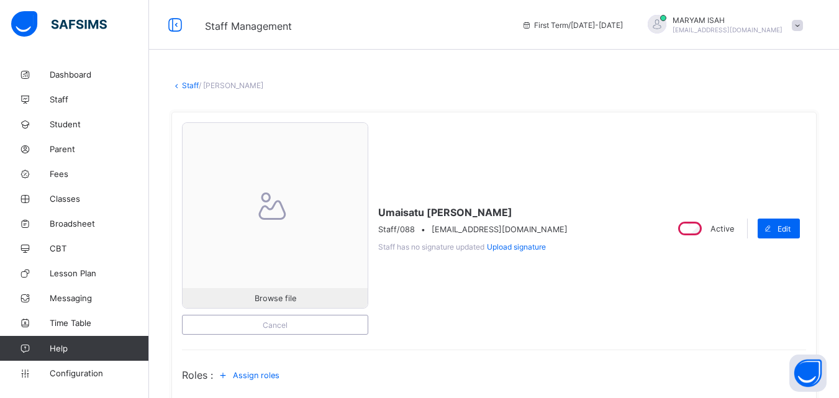
click at [186, 85] on link "Staff" at bounding box center [190, 85] width 17 height 9
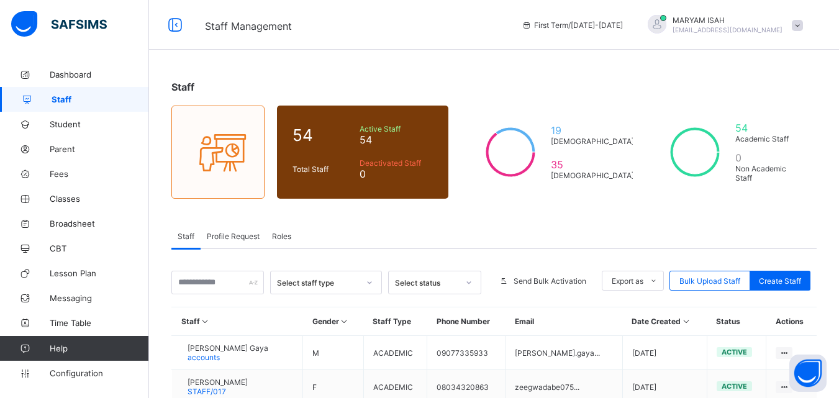
scroll to position [155, 0]
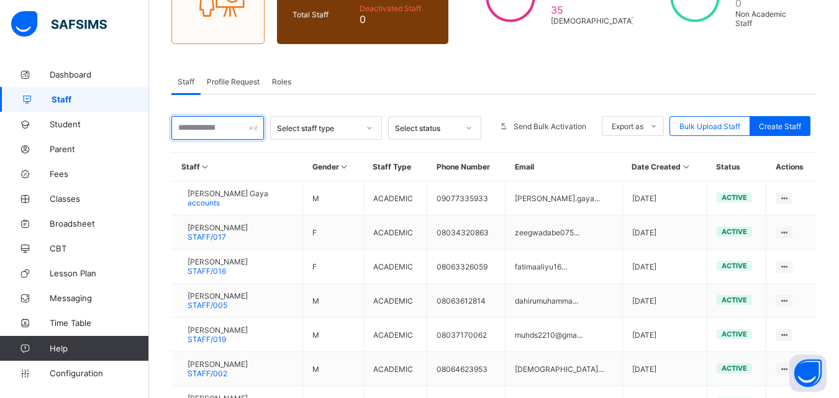
click at [215, 132] on input "text" at bounding box center [217, 128] width 92 height 24
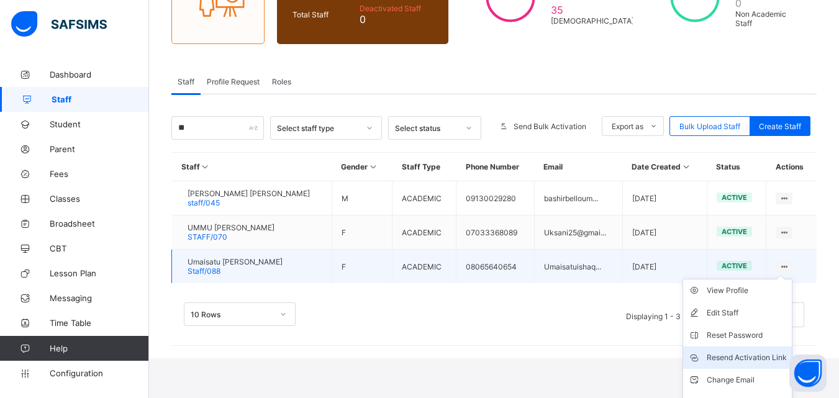
click at [749, 354] on div "Resend Activation Link" at bounding box center [746, 357] width 80 height 12
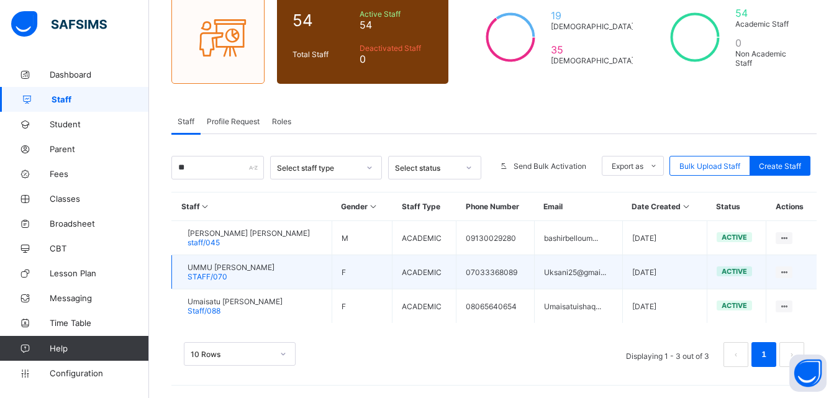
scroll to position [115, 0]
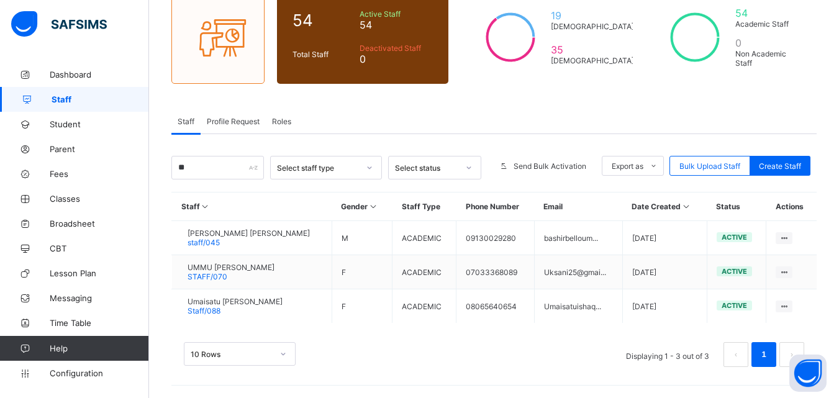
click at [228, 118] on span "Profile Request" at bounding box center [233, 121] width 53 height 9
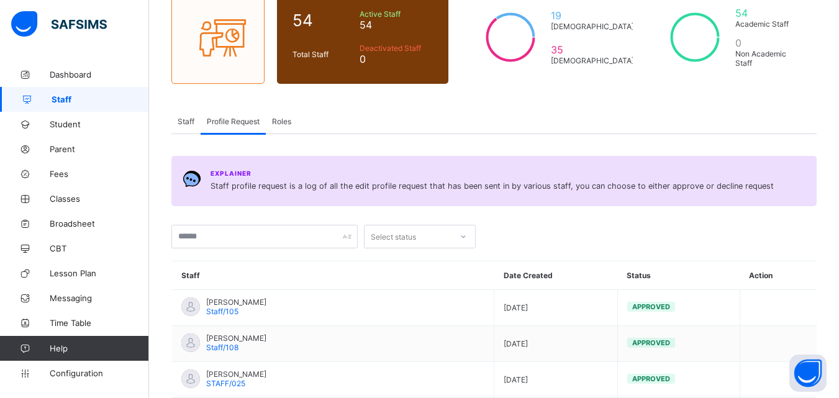
scroll to position [155, 0]
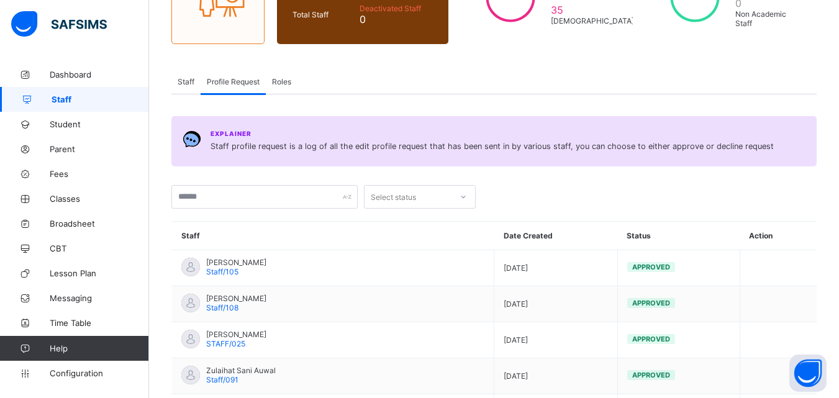
click at [189, 83] on span "Staff" at bounding box center [186, 81] width 17 height 9
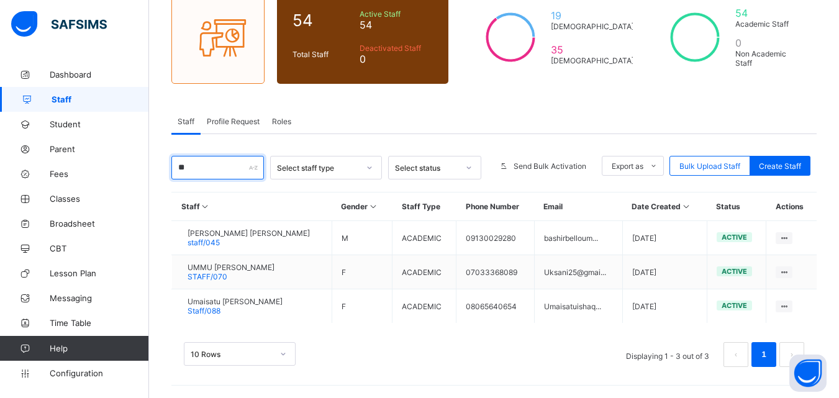
click at [209, 166] on input "**" at bounding box center [217, 168] width 92 height 24
type input "*"
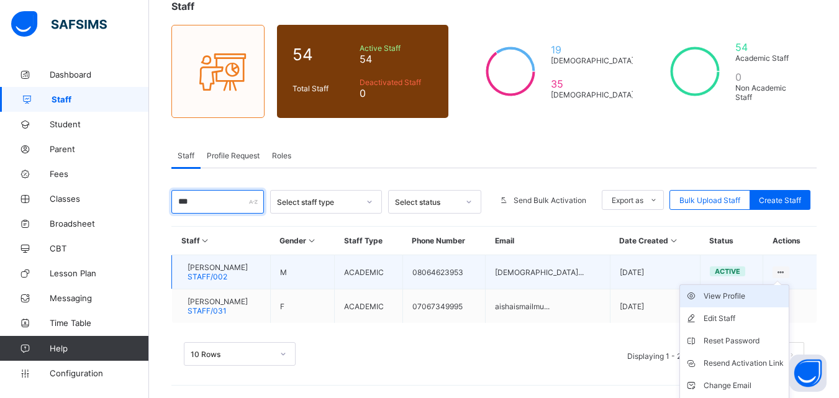
scroll to position [102, 0]
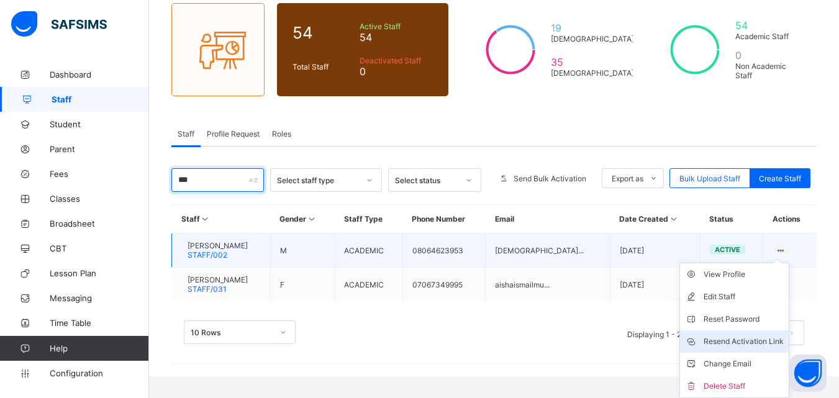
type input "***"
click at [762, 341] on div "Resend Activation Link" at bounding box center [743, 341] width 80 height 12
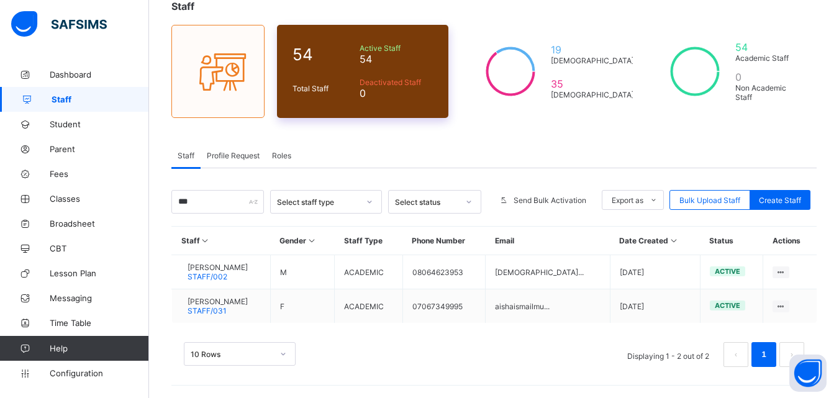
scroll to position [81, 0]
click at [245, 145] on div "Profile Request" at bounding box center [232, 155] width 65 height 25
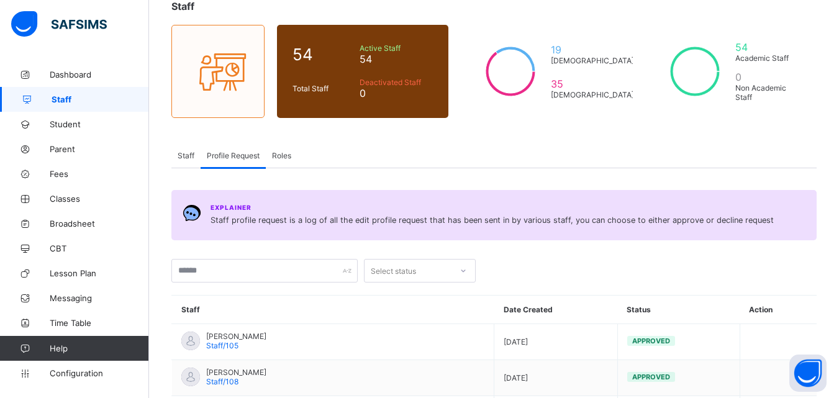
scroll to position [102, 0]
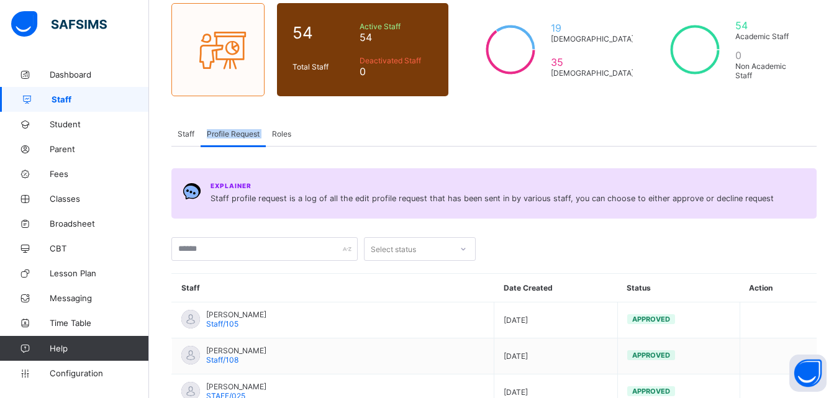
click at [245, 145] on div "Profile Request" at bounding box center [232, 133] width 65 height 25
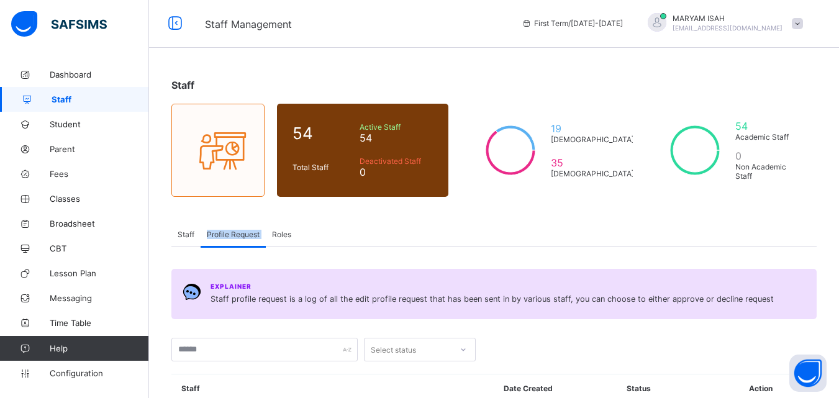
scroll to position [0, 0]
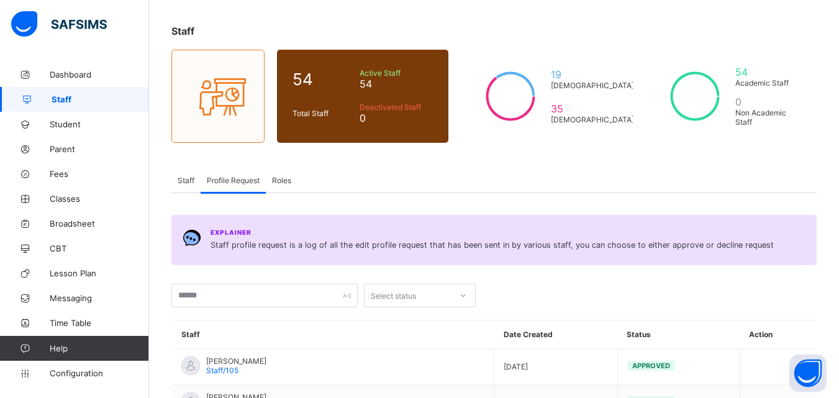
scroll to position [261, 0]
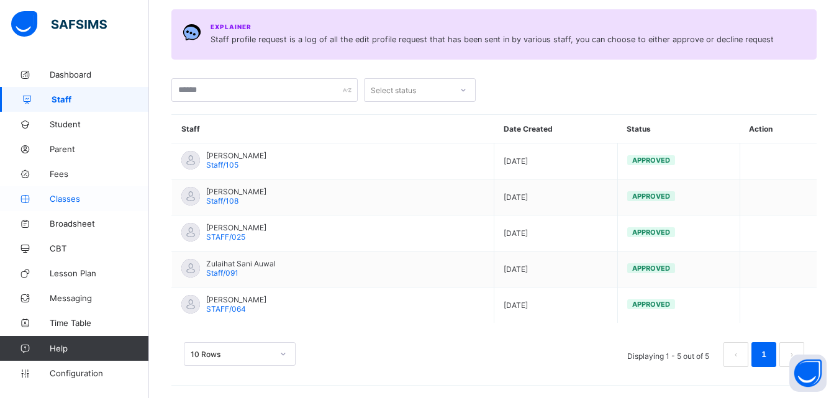
click at [70, 195] on span "Classes" at bounding box center [99, 199] width 99 height 10
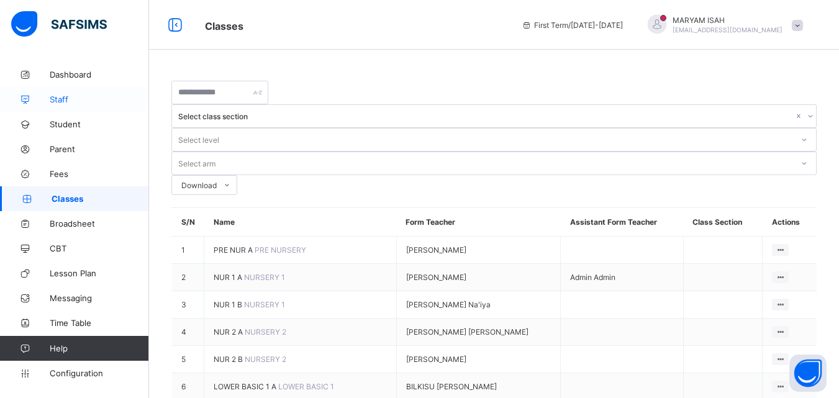
click at [68, 102] on span "Staff" at bounding box center [99, 99] width 99 height 10
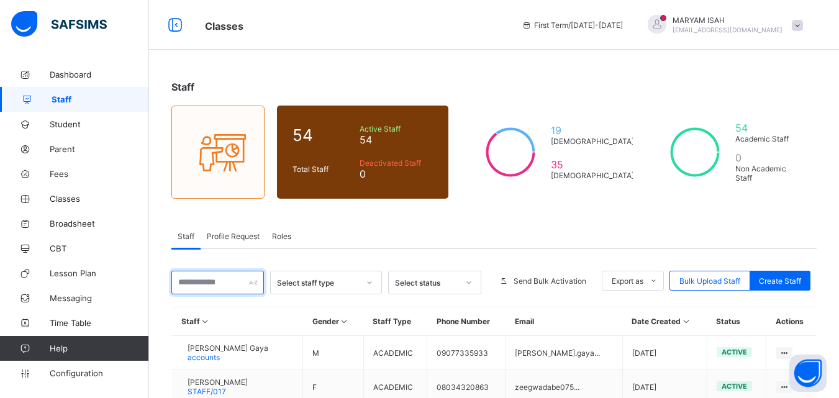
click at [217, 277] on input "text" at bounding box center [217, 283] width 92 height 24
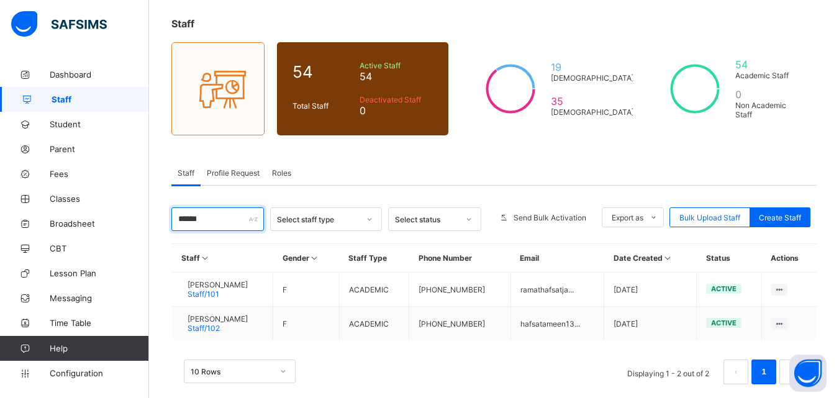
scroll to position [81, 0]
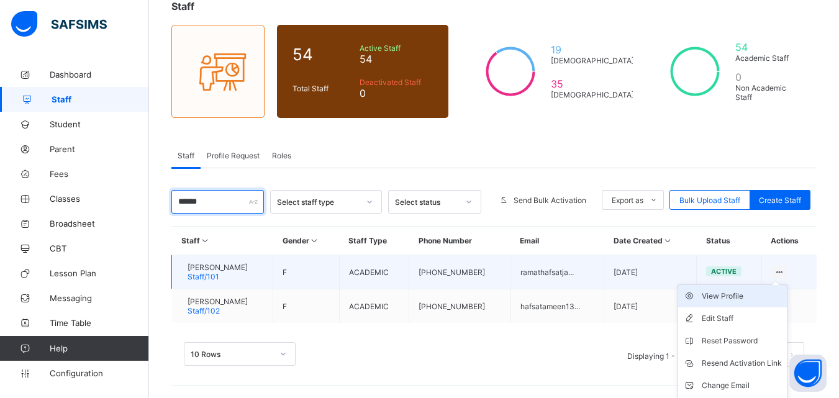
type input "******"
click at [754, 297] on div "View Profile" at bounding box center [741, 296] width 80 height 12
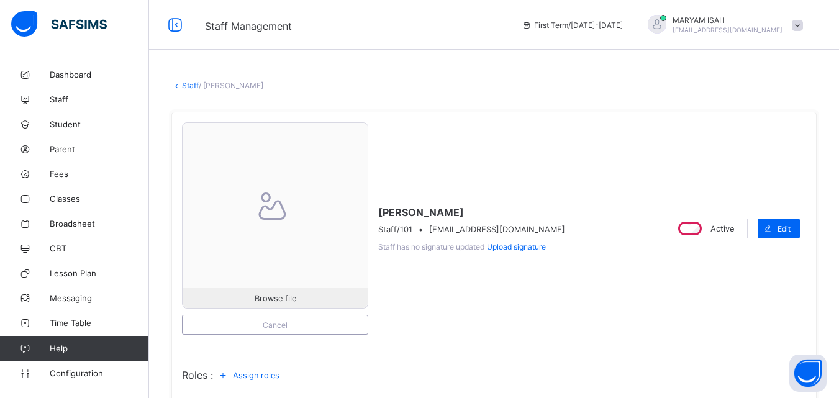
click at [172, 89] on icon at bounding box center [176, 85] width 11 height 9
click at [182, 85] on link "Staff" at bounding box center [190, 85] width 17 height 9
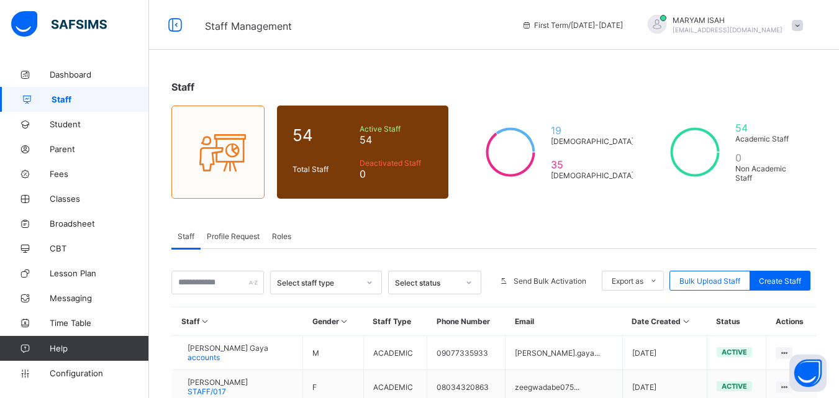
scroll to position [162, 0]
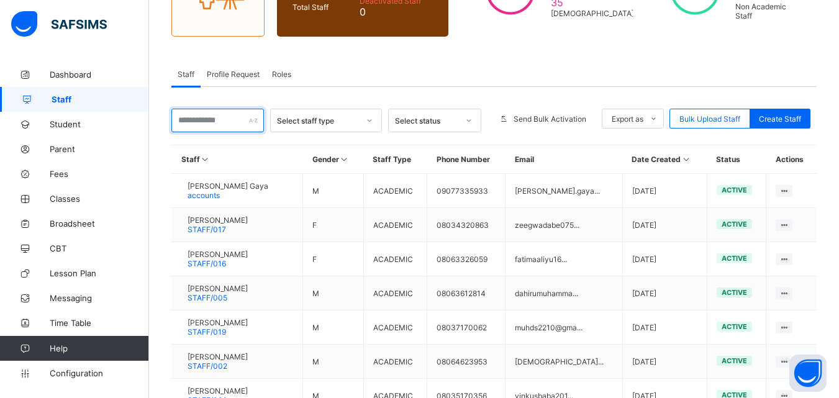
click at [192, 123] on input "text" at bounding box center [217, 121] width 92 height 24
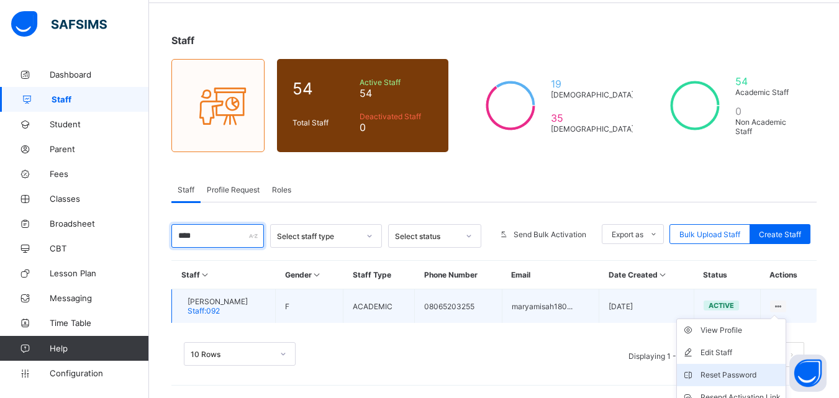
scroll to position [102, 0]
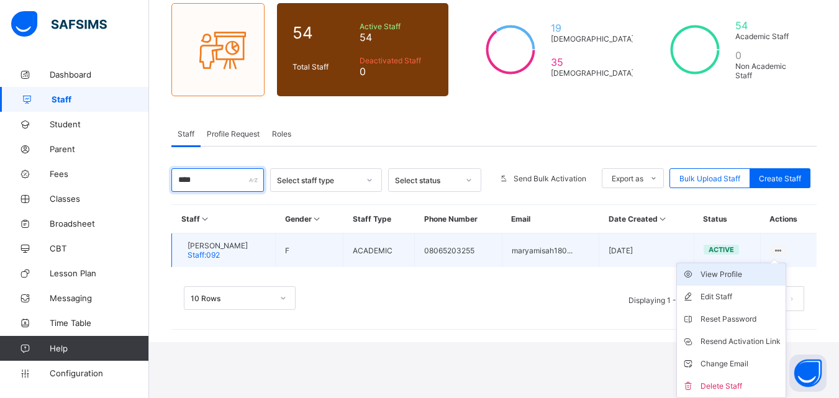
type input "****"
click at [759, 278] on div "View Profile" at bounding box center [740, 274] width 80 height 12
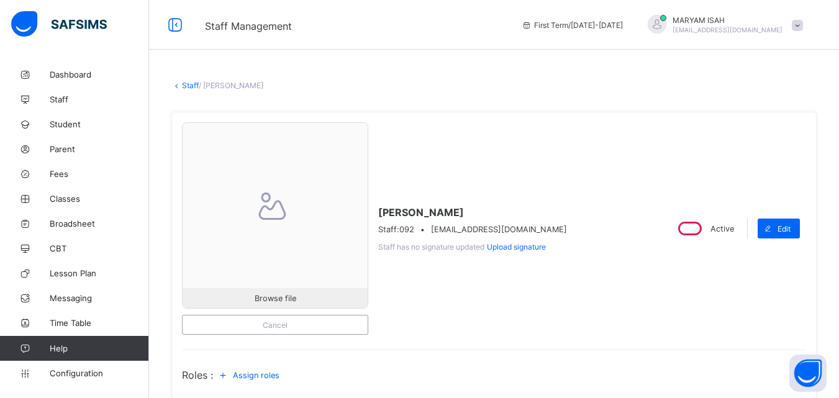
click at [197, 85] on link "Staff" at bounding box center [190, 85] width 17 height 9
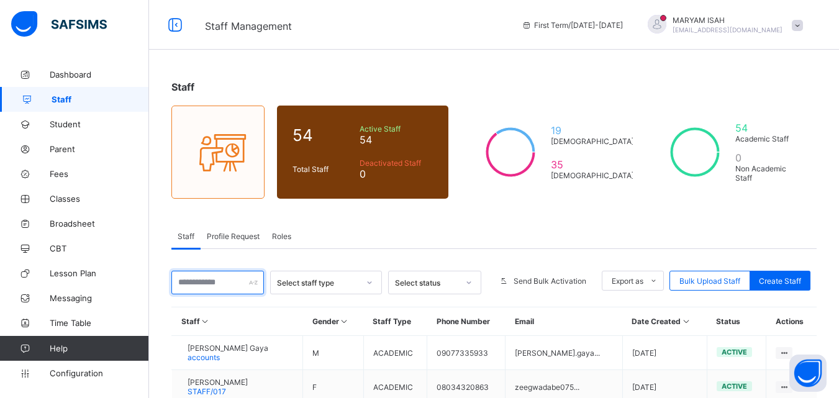
click at [214, 291] on input "text" at bounding box center [217, 283] width 92 height 24
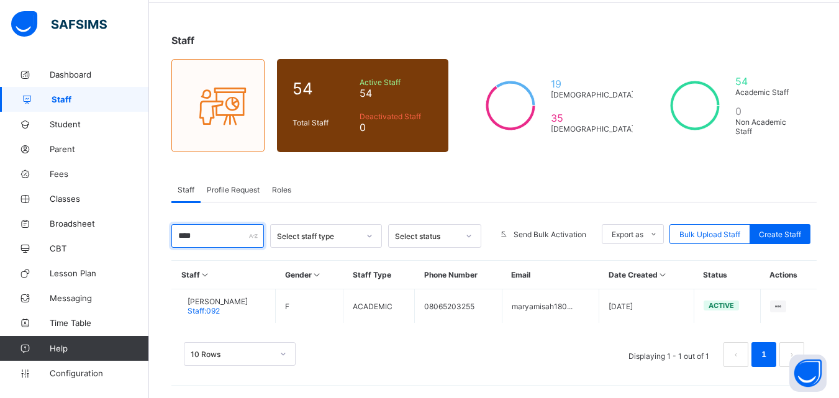
scroll to position [47, 0]
type input "****"
click at [226, 194] on span "Profile Request" at bounding box center [233, 189] width 53 height 9
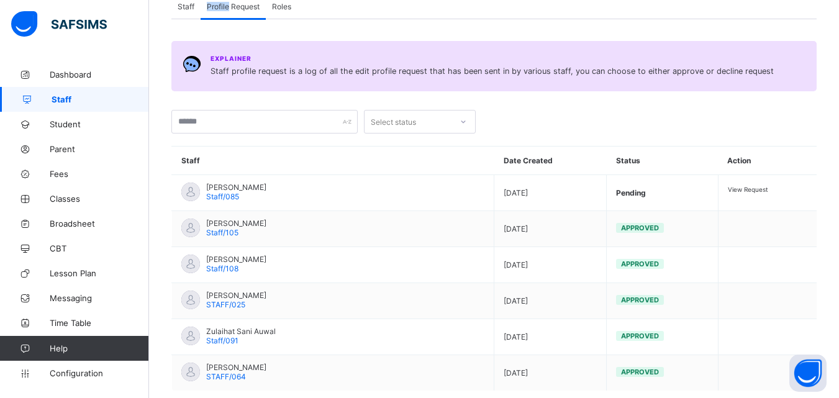
scroll to position [233, 0]
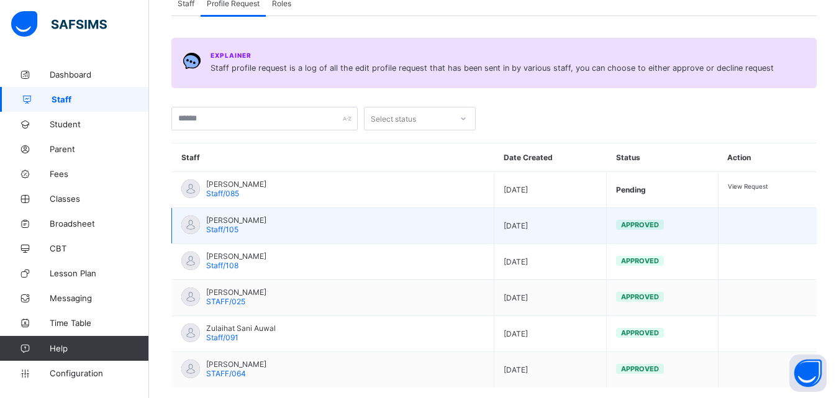
click at [751, 225] on td at bounding box center [767, 226] width 99 height 36
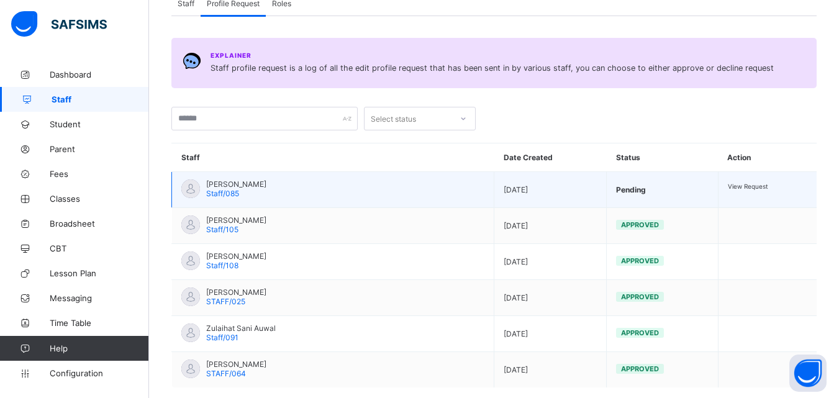
click at [741, 189] on span "View Request" at bounding box center [748, 185] width 40 height 7
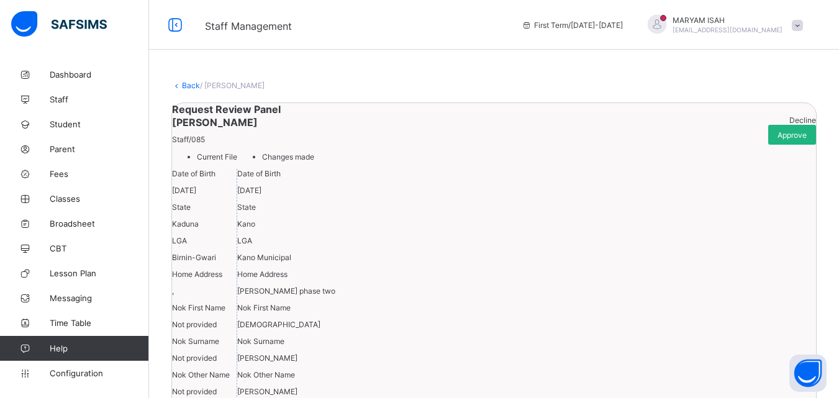
click at [773, 145] on div "Approve" at bounding box center [792, 135] width 48 height 20
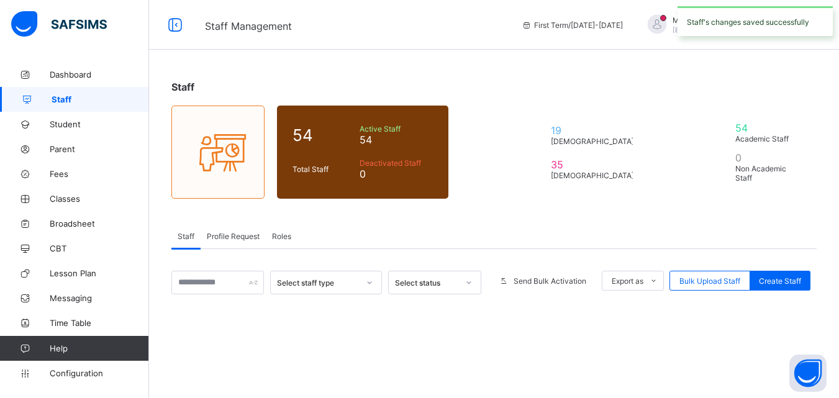
scroll to position [162, 0]
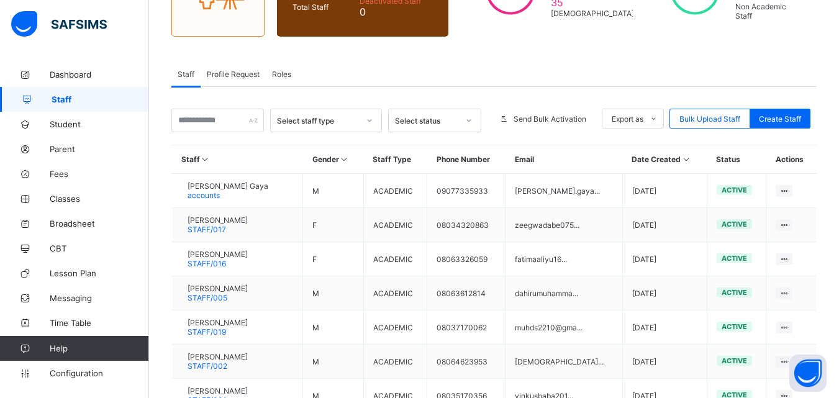
click at [239, 71] on span "Profile Request" at bounding box center [233, 74] width 53 height 9
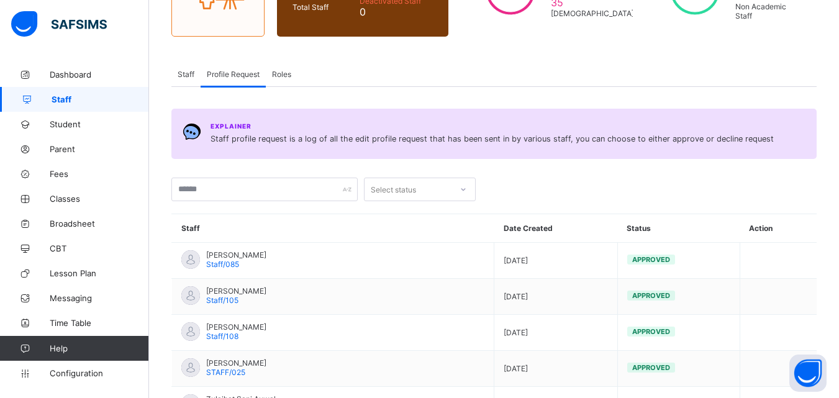
click at [239, 71] on span "Profile Request" at bounding box center [233, 74] width 53 height 9
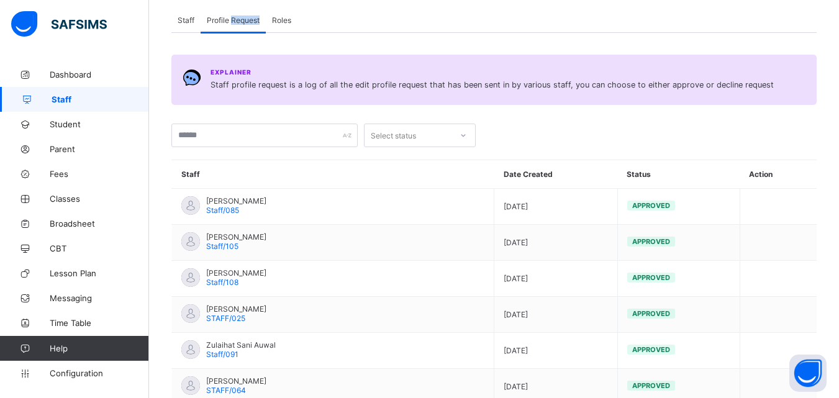
scroll to position [0, 0]
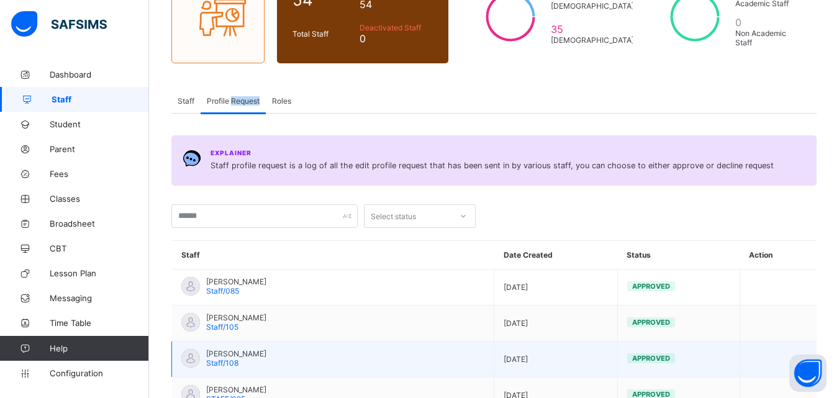
click at [299, 361] on td "[PERSON_NAME] Staff/108" at bounding box center [333, 359] width 322 height 36
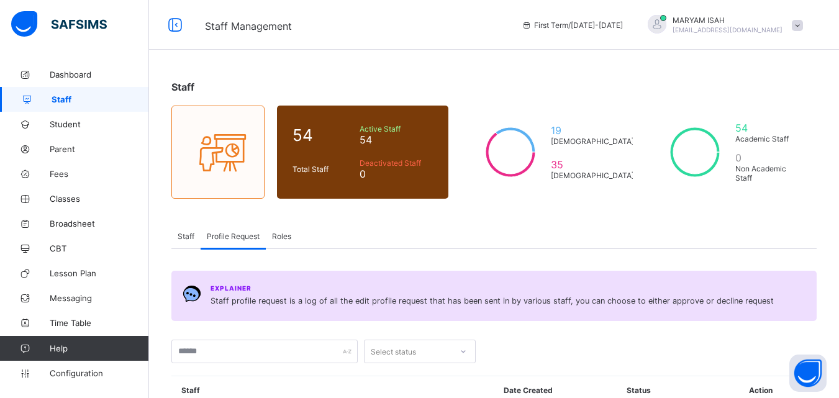
scroll to position [126, 0]
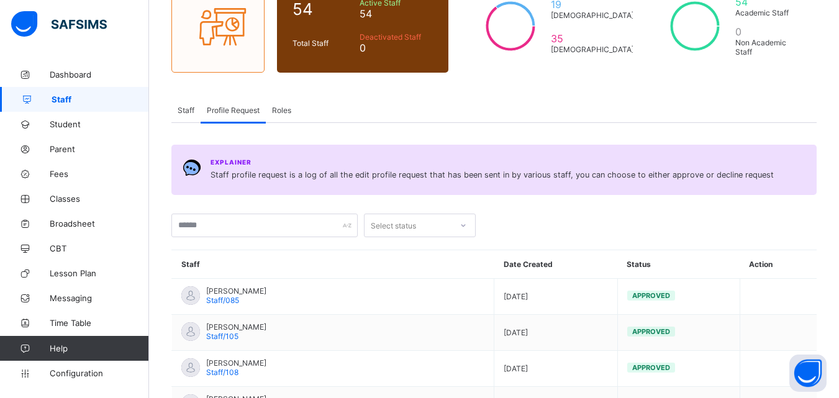
click at [195, 115] on div "Staff" at bounding box center [185, 109] width 29 height 25
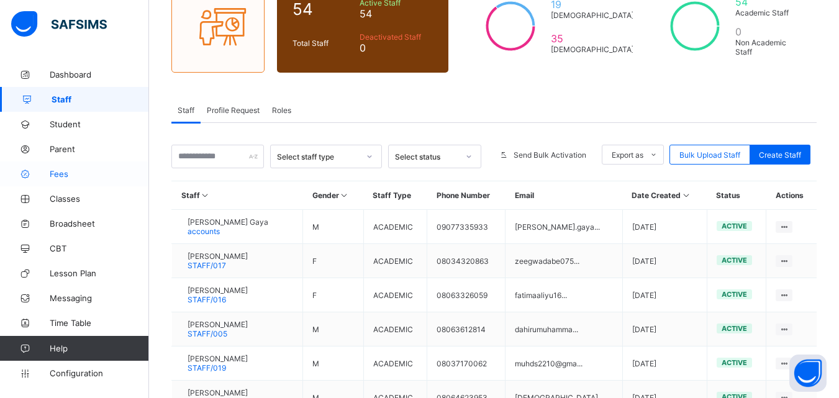
click at [86, 175] on span "Fees" at bounding box center [99, 174] width 99 height 10
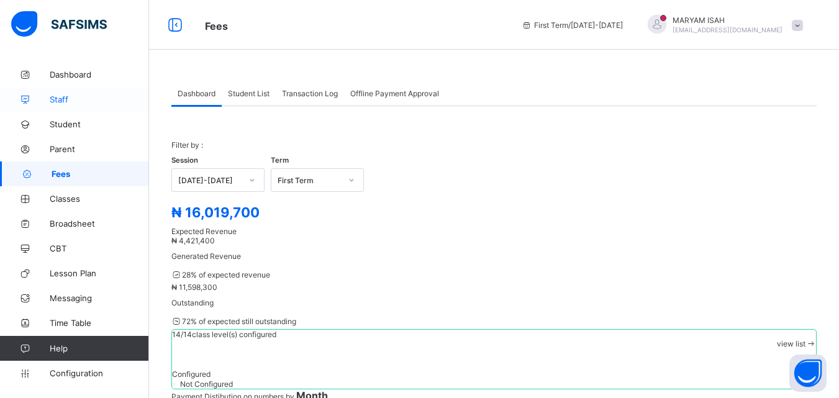
click at [53, 97] on span "Staff" at bounding box center [99, 99] width 99 height 10
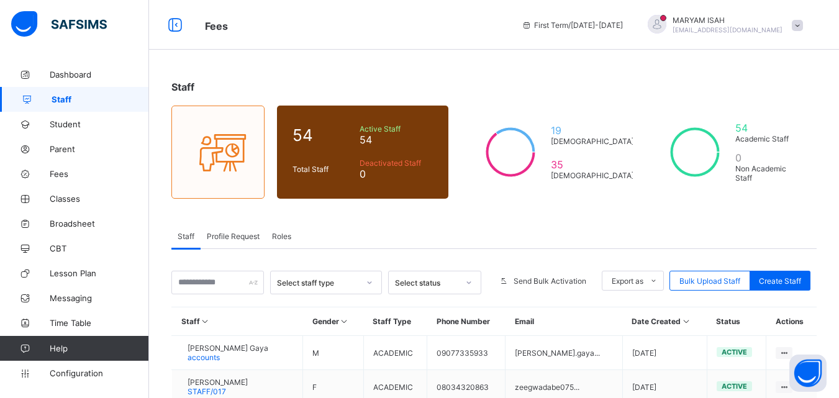
click at [249, 236] on span "Profile Request" at bounding box center [233, 236] width 53 height 9
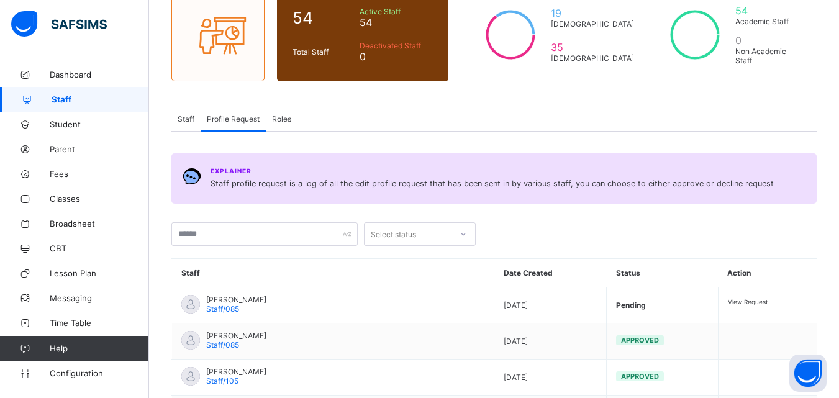
scroll to position [168, 0]
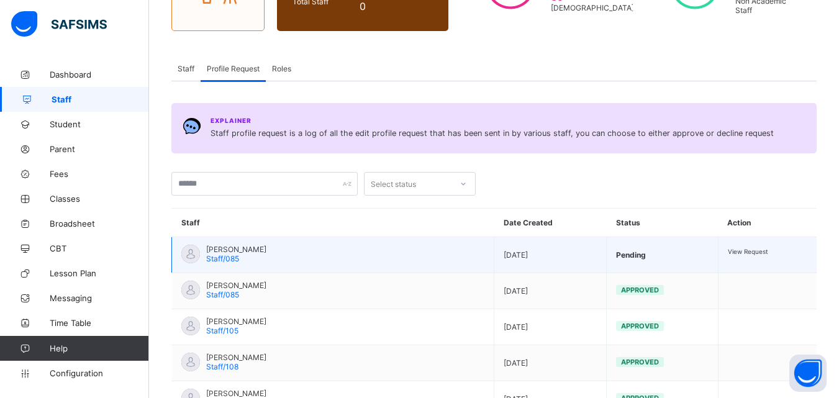
click at [731, 255] on span "View Request" at bounding box center [748, 251] width 40 height 7
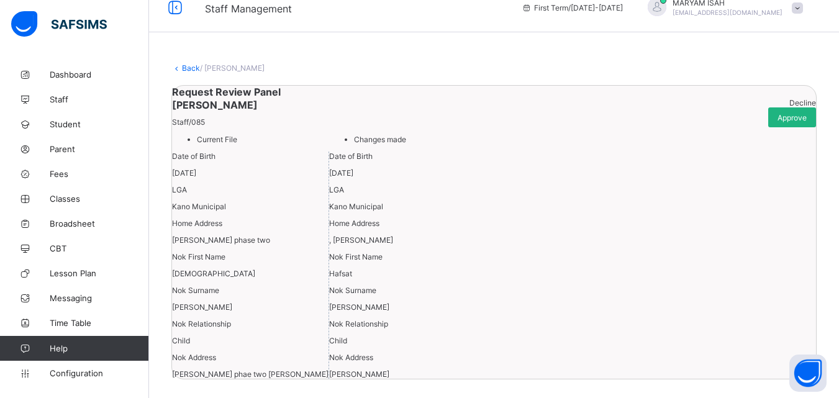
click at [777, 113] on span "Approve" at bounding box center [791, 117] width 29 height 9
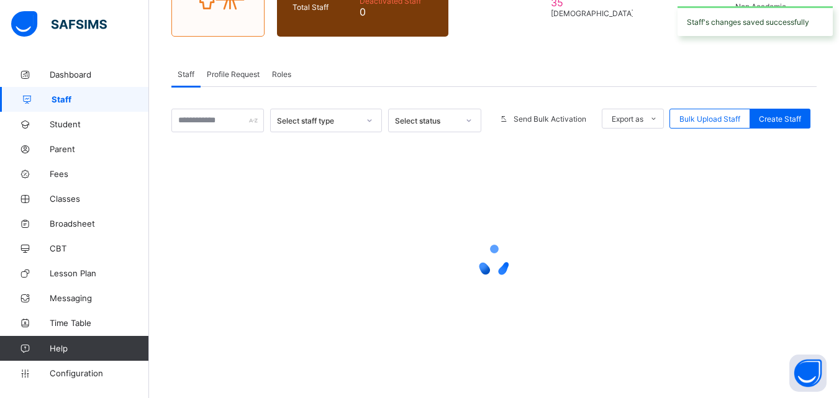
scroll to position [162, 0]
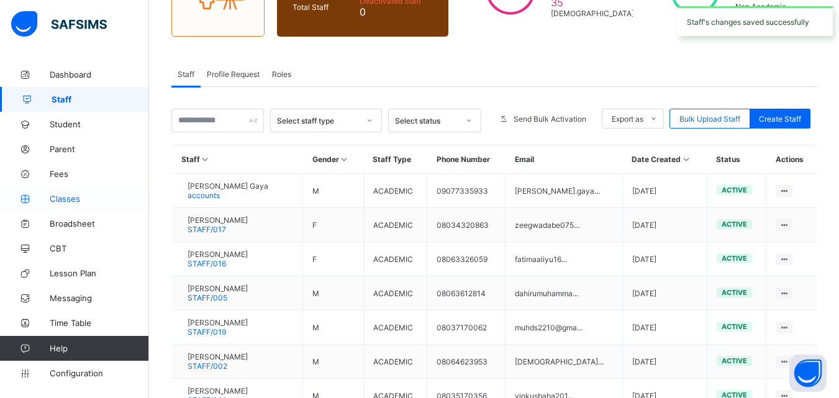
click at [60, 209] on link "Classes" at bounding box center [74, 198] width 149 height 25
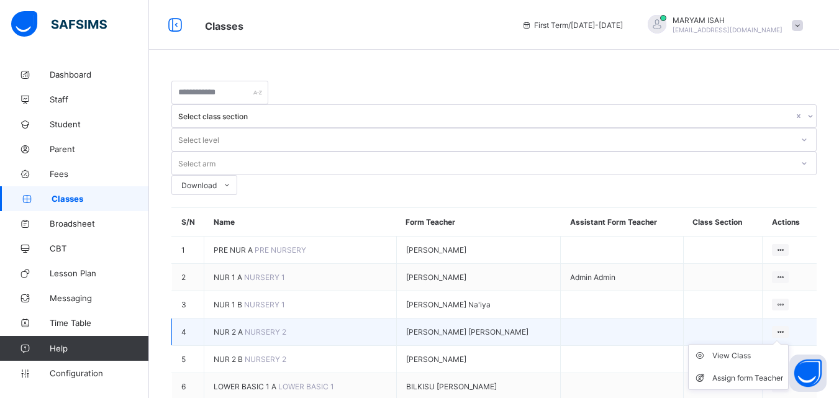
click at [784, 344] on ul "View Class Assign form Teacher" at bounding box center [738, 367] width 101 height 46
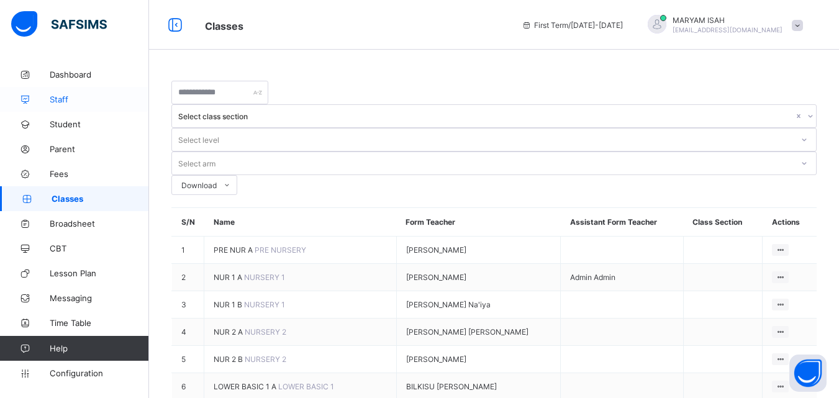
click at [76, 94] on link "Staff" at bounding box center [74, 99] width 149 height 25
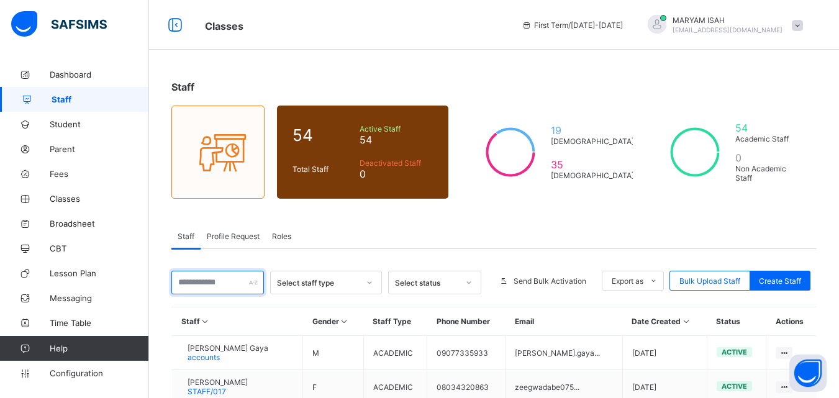
click at [206, 279] on input "text" at bounding box center [217, 283] width 92 height 24
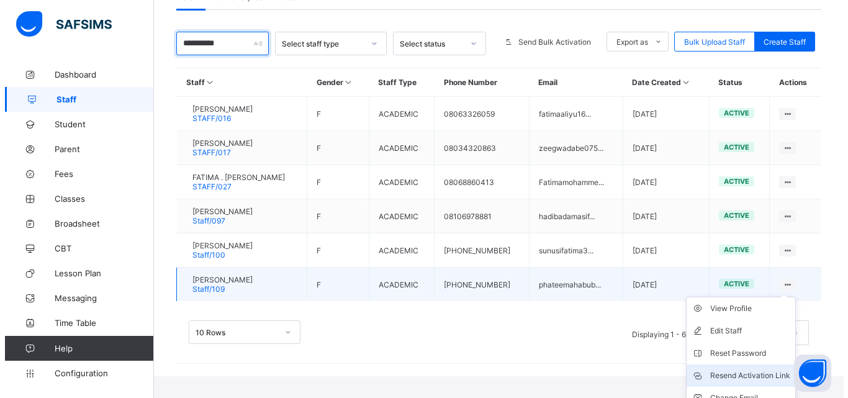
scroll to position [273, 0]
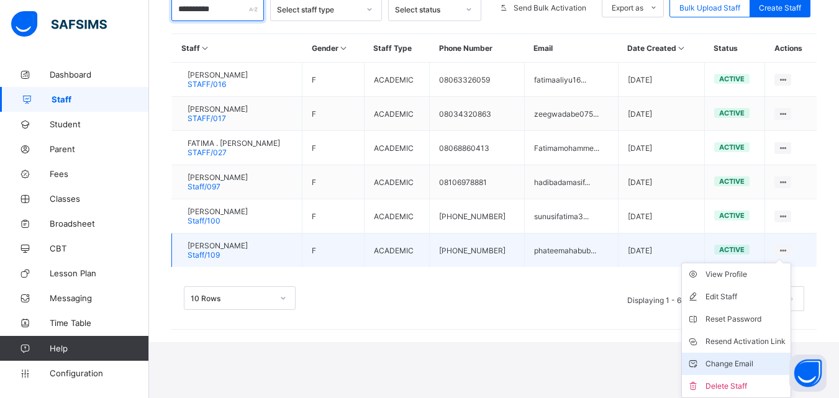
type input "**********"
click at [728, 369] on div "Change Email" at bounding box center [745, 364] width 80 height 12
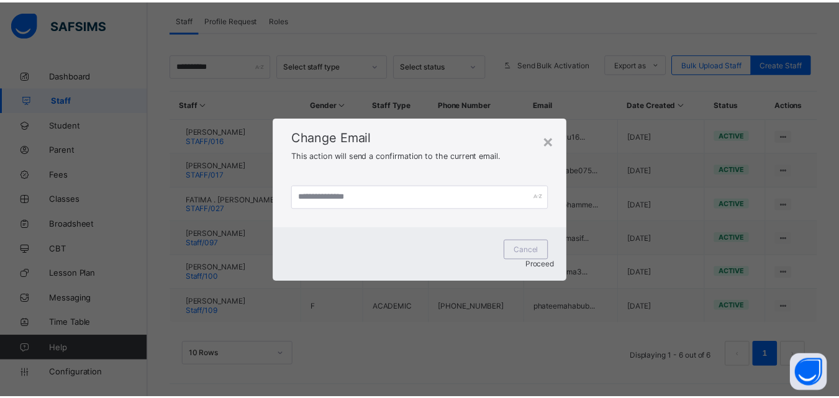
scroll to position [217, 0]
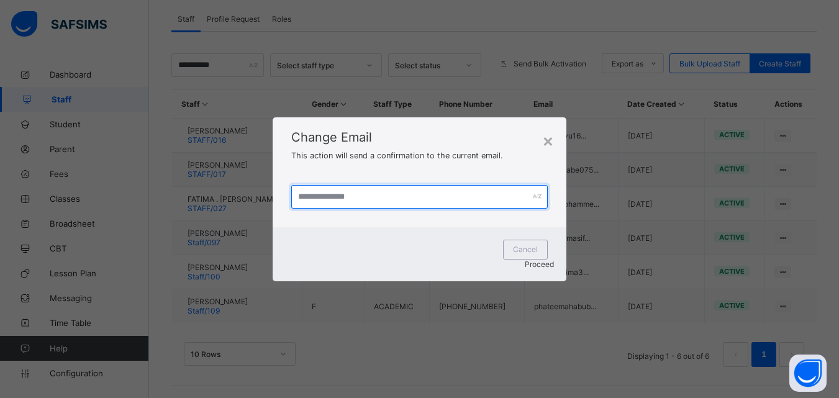
click at [314, 202] on input "text" at bounding box center [419, 197] width 256 height 24
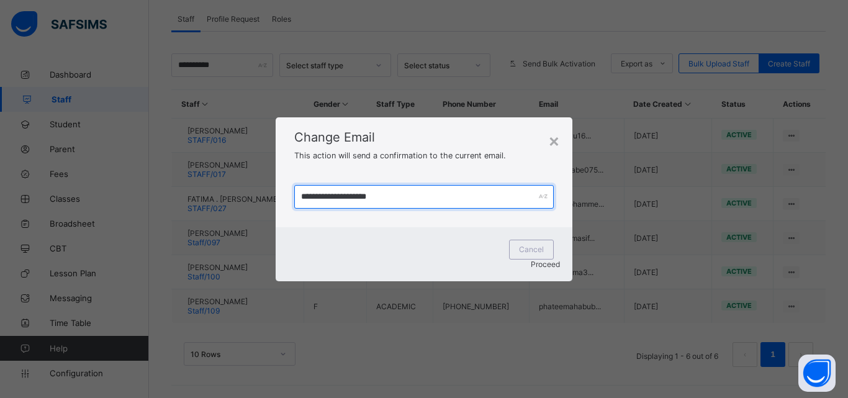
type input "**********"
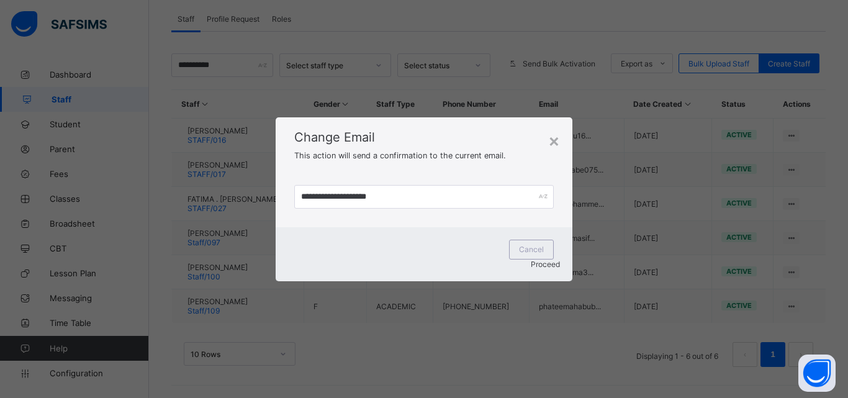
click at [531, 259] on span "Proceed" at bounding box center [545, 263] width 29 height 9
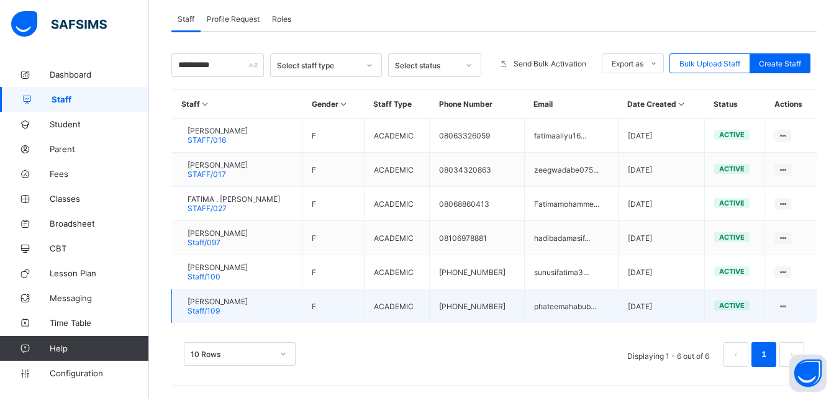
click at [429, 310] on td "ACADEMIC" at bounding box center [396, 306] width 65 height 34
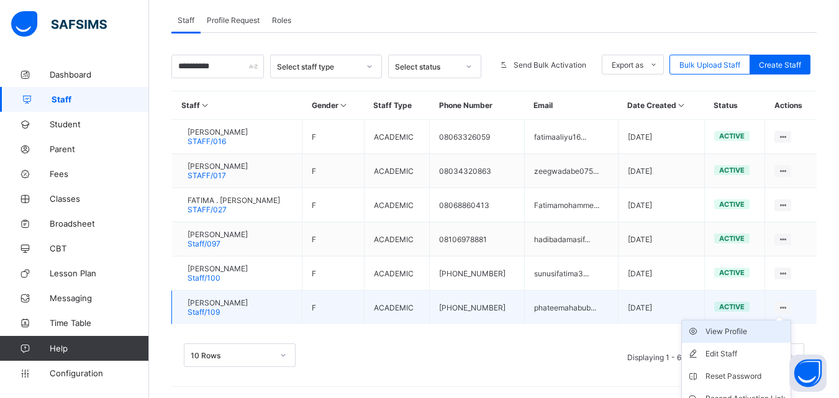
drag, startPoint x: 791, startPoint y: 307, endPoint x: 763, endPoint y: 331, distance: 37.0
click at [763, 331] on ul "View Profile Edit Staff Reset Password Resend Activation Link Change Email Dele…" at bounding box center [736, 387] width 110 height 135
click at [763, 331] on div "View Profile" at bounding box center [745, 331] width 80 height 12
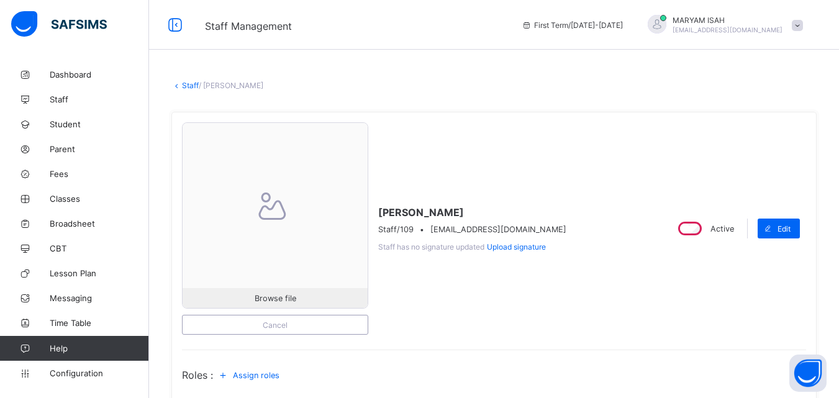
click at [189, 85] on link "Staff" at bounding box center [190, 85] width 17 height 9
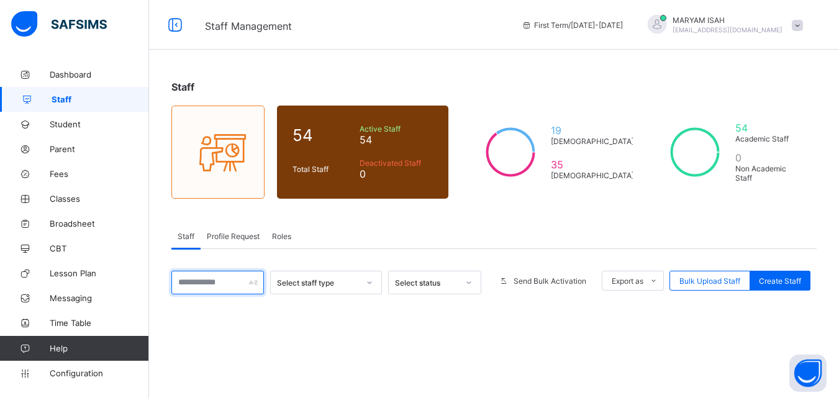
click at [192, 284] on input "text" at bounding box center [217, 283] width 92 height 24
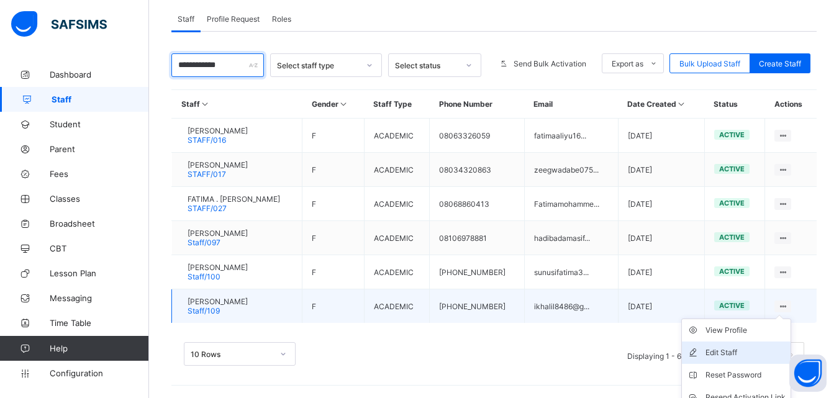
scroll to position [273, 0]
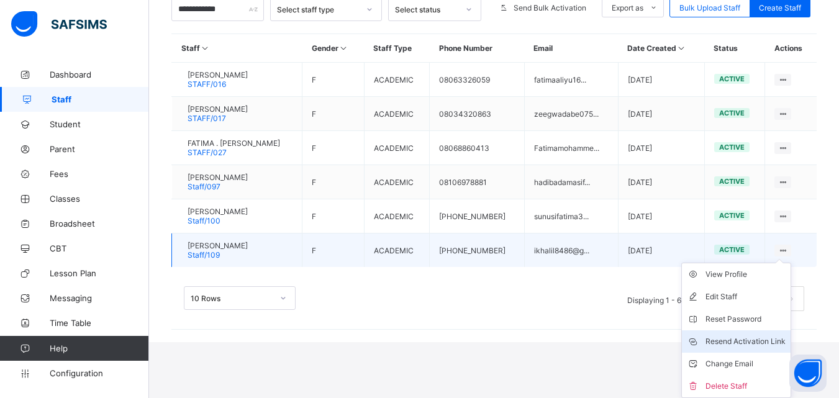
click at [775, 341] on div "Resend Activation Link" at bounding box center [745, 341] width 80 height 12
click at [773, 340] on div "Resend Activation Link" at bounding box center [745, 341] width 80 height 12
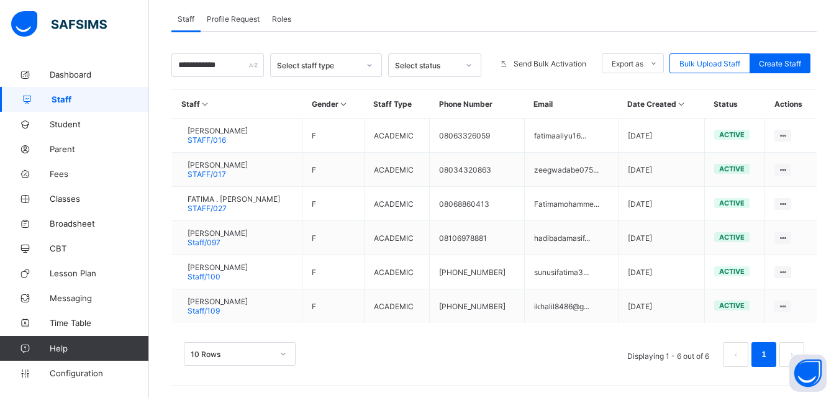
click at [552, 341] on div "10 Rows Displaying 1 - 6 out of 6 1" at bounding box center [493, 348] width 645 height 62
click at [376, 359] on div "10 Rows Displaying 1 - 6 out of 6 1" at bounding box center [494, 354] width 620 height 25
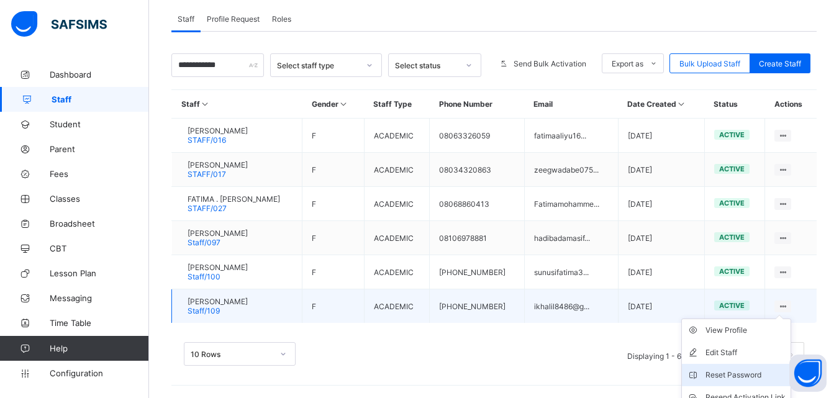
click at [790, 364] on li "Reset Password" at bounding box center [736, 375] width 109 height 22
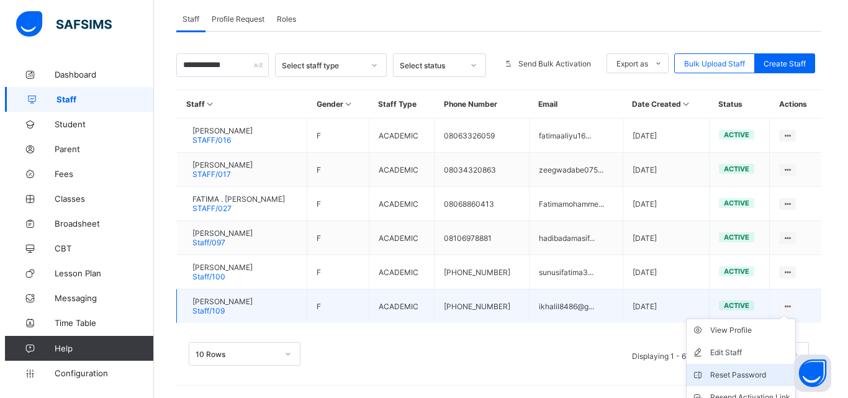
scroll to position [273, 0]
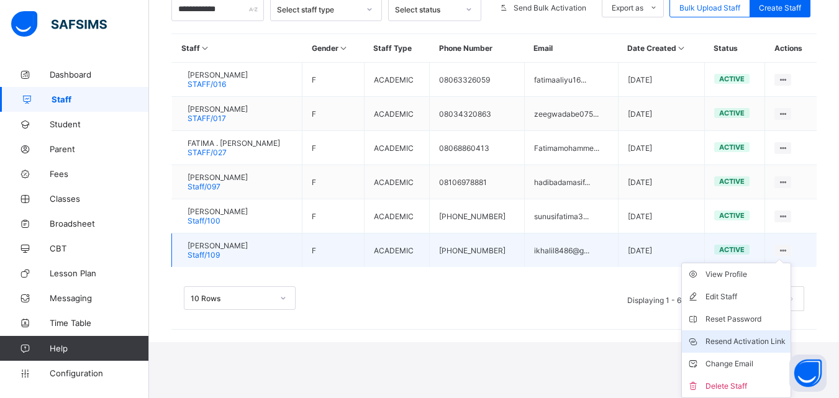
click at [721, 347] on div "Resend Activation Link" at bounding box center [745, 341] width 80 height 12
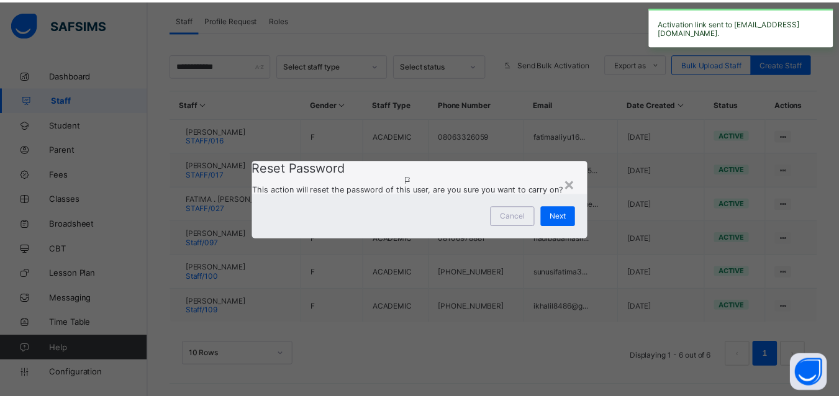
scroll to position [217, 0]
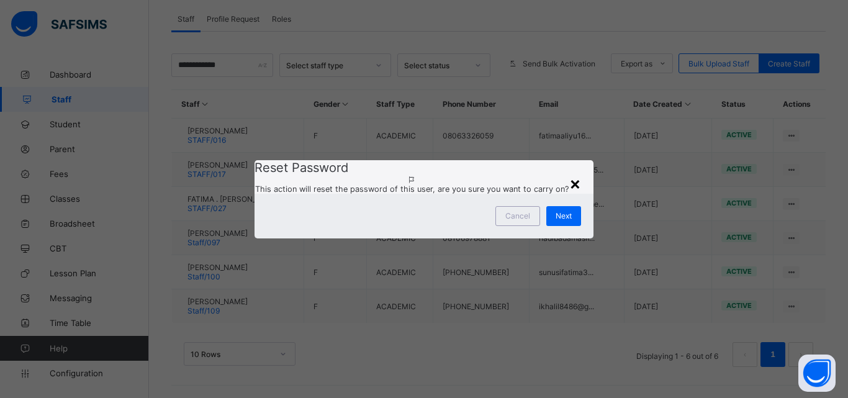
click at [573, 173] on div "×" at bounding box center [575, 183] width 12 height 21
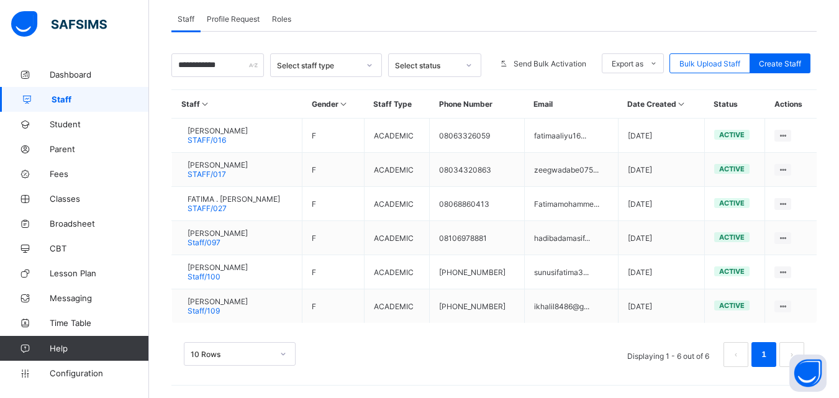
scroll to position [0, 0]
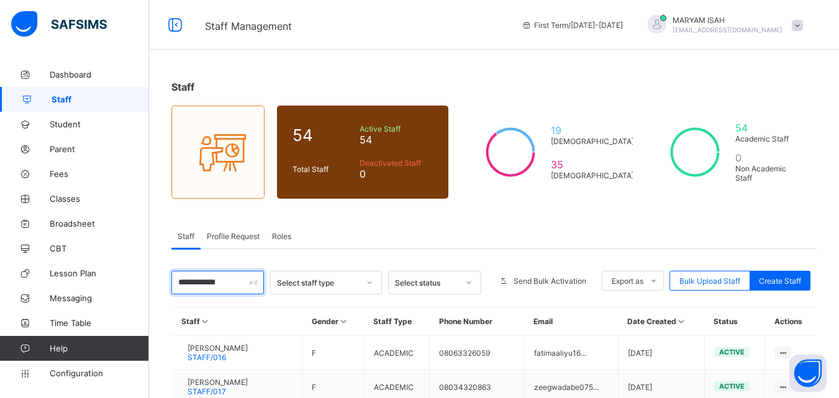
click at [235, 287] on input "**********" at bounding box center [217, 283] width 92 height 24
type input "*"
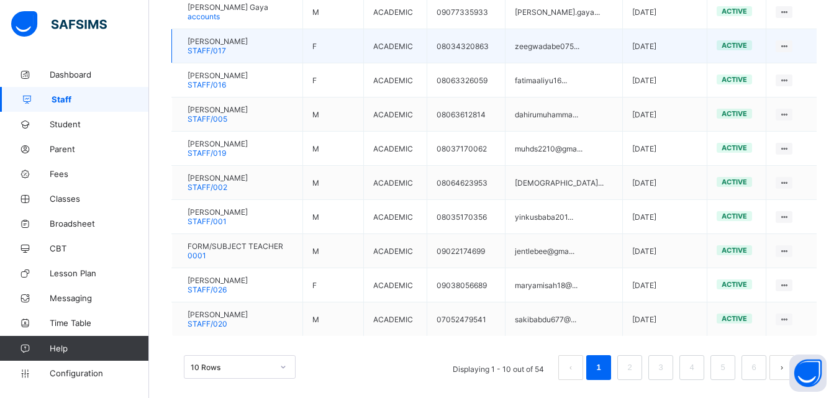
scroll to position [354, 0]
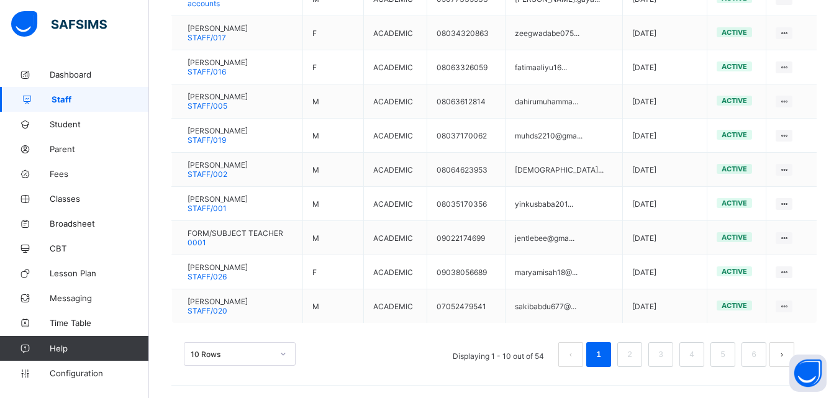
type input "******"
click at [553, 357] on li "Displaying 1 - 10 out of 54" at bounding box center [498, 354] width 110 height 25
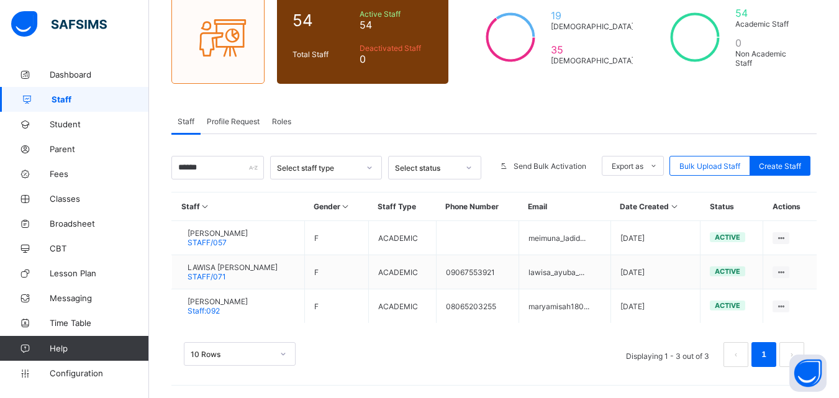
scroll to position [115, 0]
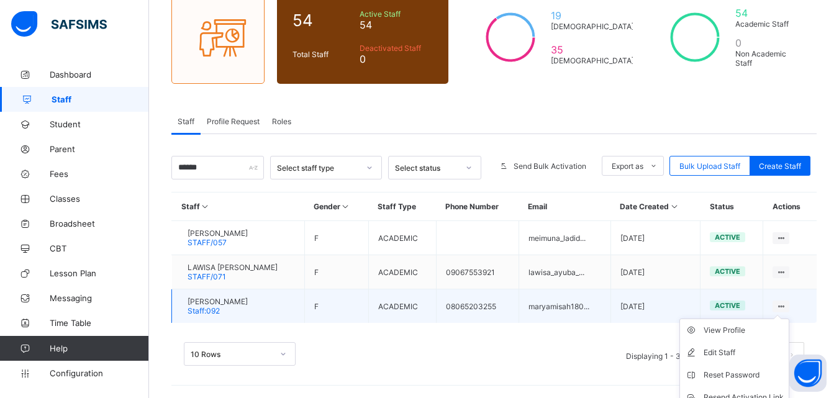
click at [789, 318] on ul "View Profile Edit Staff Reset Password Resend Activation Link Change Email Dele…" at bounding box center [734, 385] width 110 height 135
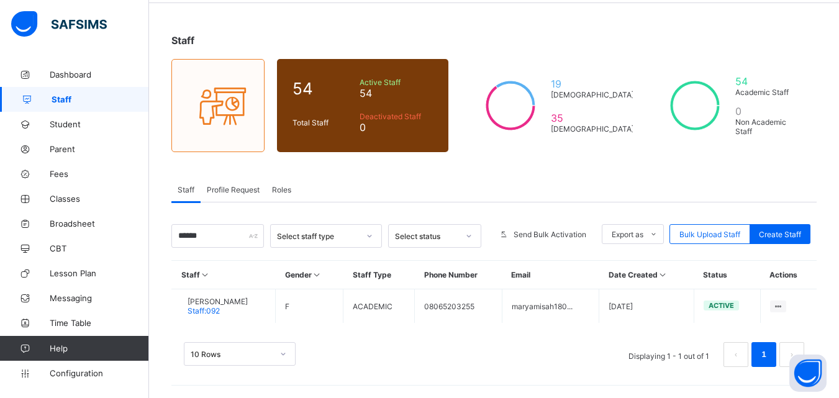
scroll to position [47, 0]
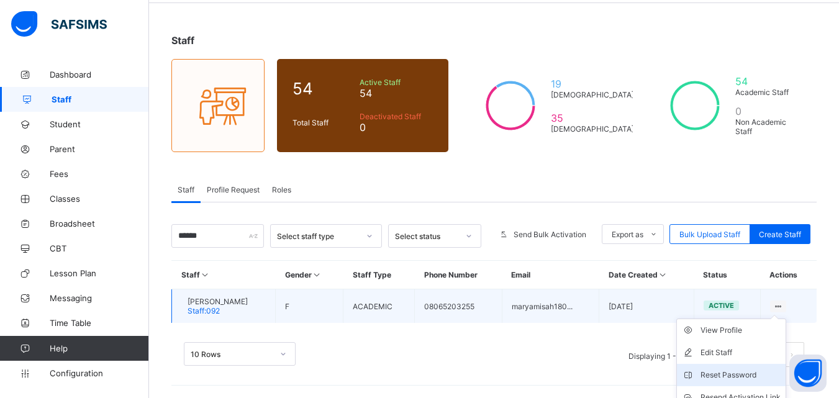
click at [785, 364] on li "Reset Password" at bounding box center [731, 375] width 109 height 22
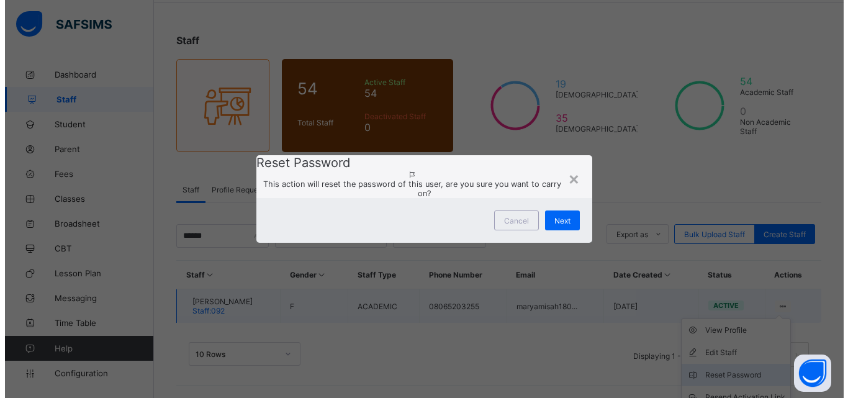
scroll to position [102, 0]
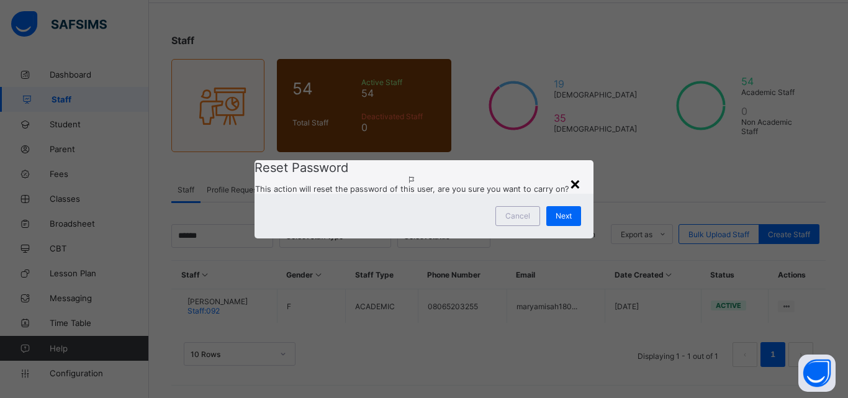
click at [572, 173] on div "×" at bounding box center [575, 183] width 12 height 21
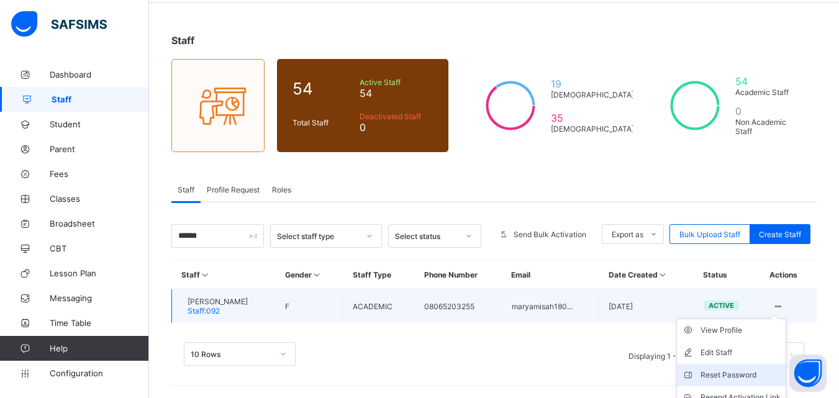
click at [785, 364] on li "Reset Password" at bounding box center [731, 375] width 109 height 22
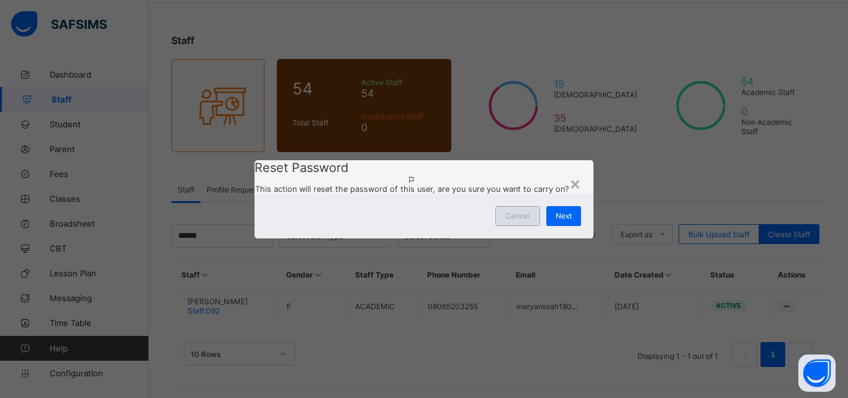
click at [520, 226] on div "Cancel" at bounding box center [517, 216] width 45 height 20
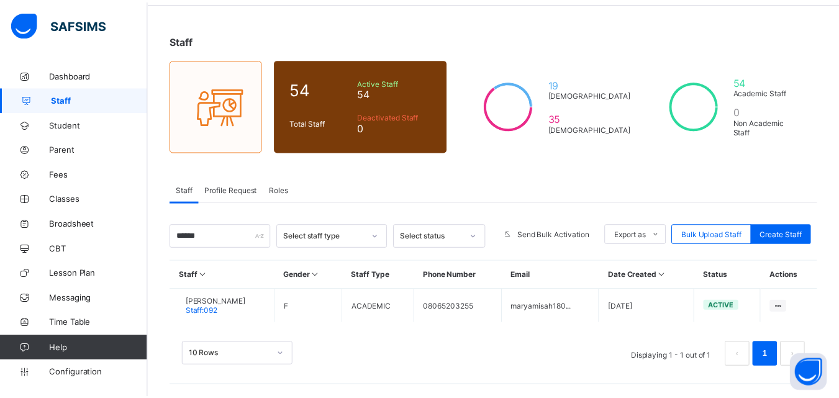
scroll to position [47, 0]
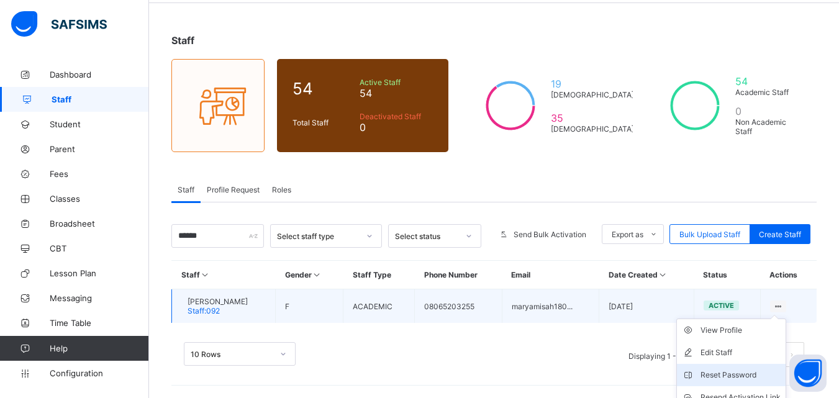
click at [785, 364] on li "Reset Password" at bounding box center [731, 375] width 109 height 22
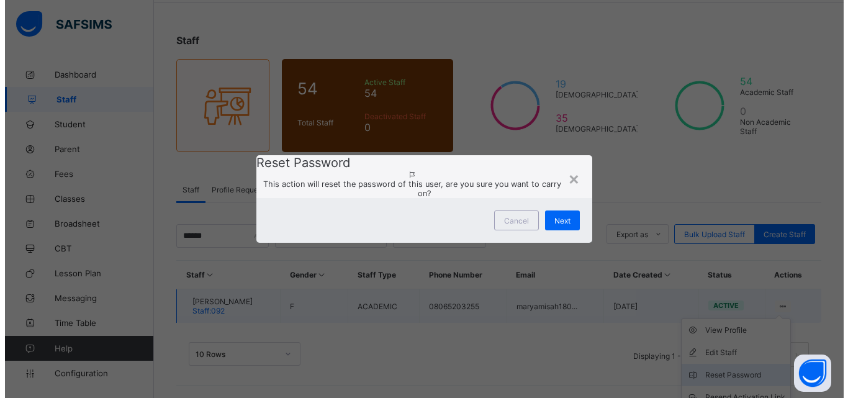
scroll to position [102, 0]
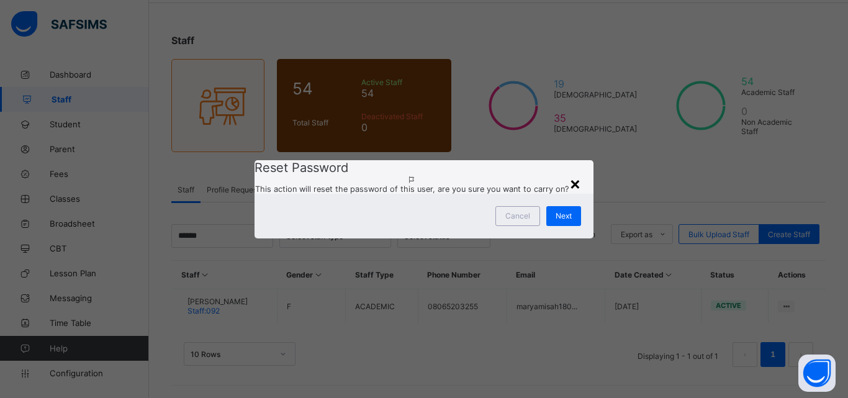
click at [570, 173] on div "×" at bounding box center [575, 183] width 12 height 21
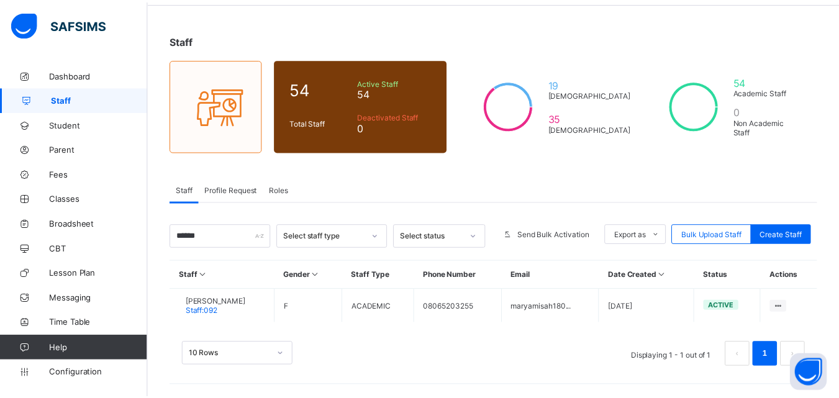
scroll to position [47, 0]
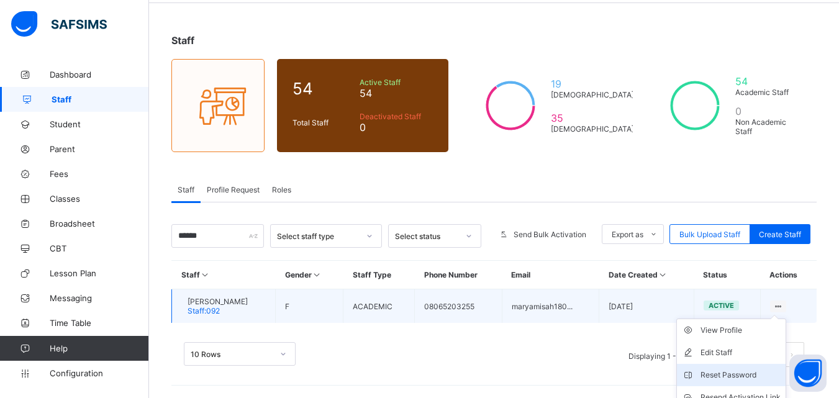
click at [785, 364] on li "Reset Password" at bounding box center [731, 375] width 109 height 22
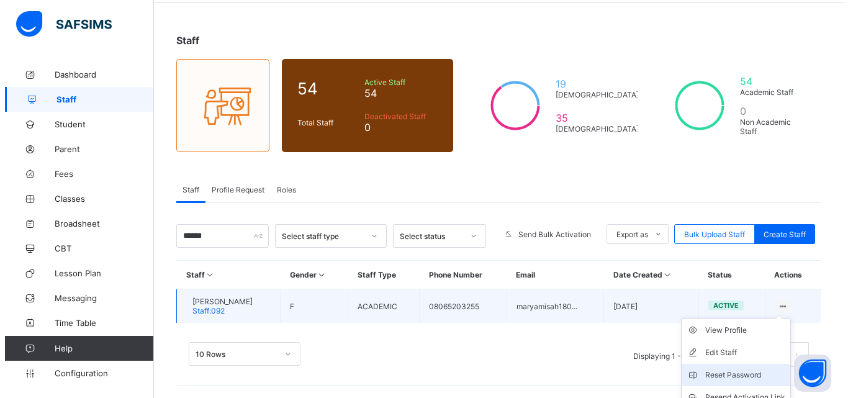
scroll to position [102, 0]
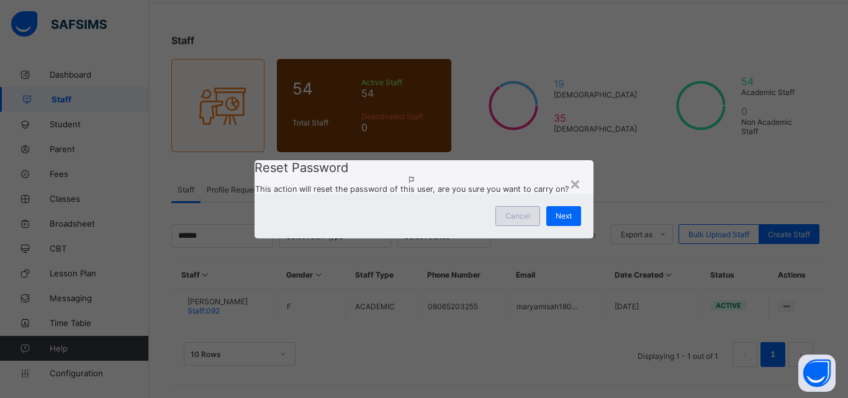
click at [520, 226] on div "Cancel" at bounding box center [517, 216] width 45 height 20
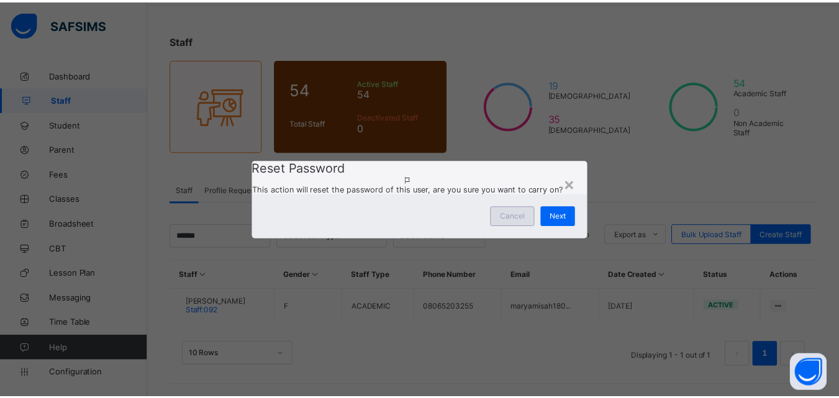
scroll to position [47, 0]
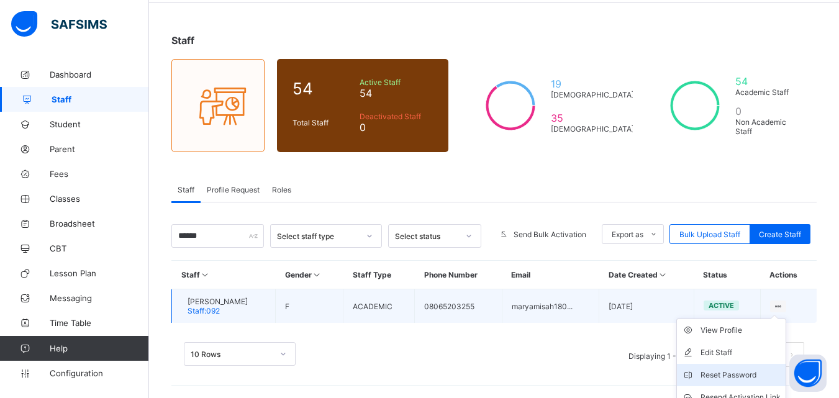
click at [785, 364] on li "Reset Password" at bounding box center [731, 375] width 109 height 22
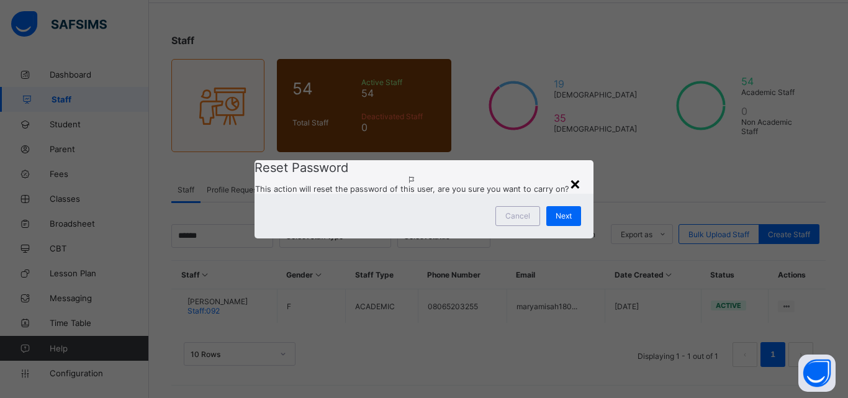
click at [570, 173] on div "×" at bounding box center [575, 183] width 12 height 21
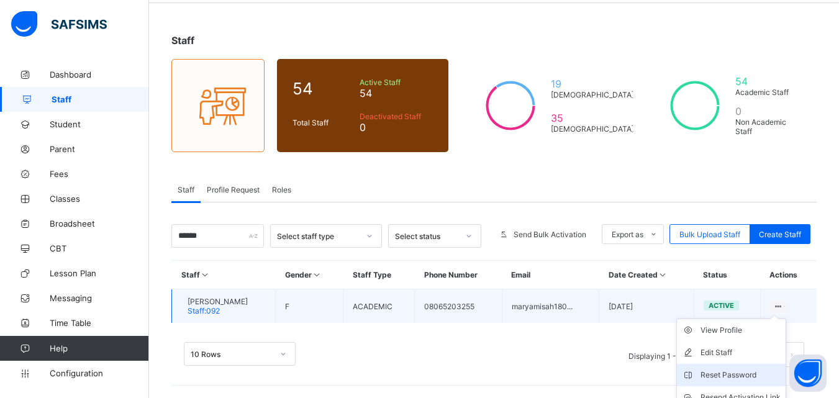
scroll to position [102, 0]
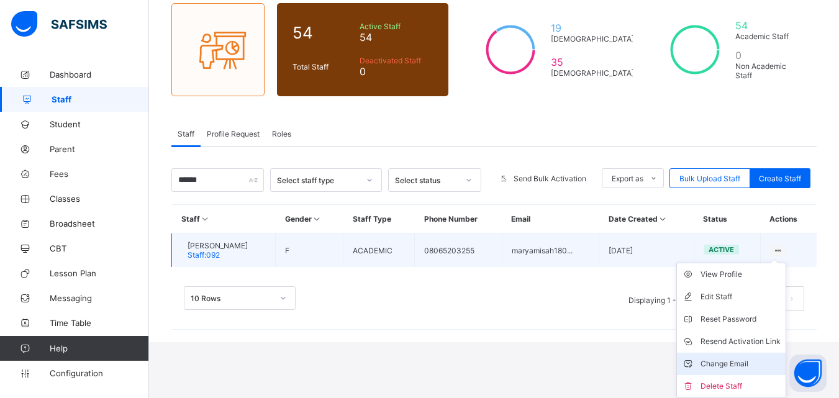
click at [762, 358] on div "Change Email" at bounding box center [740, 364] width 80 height 12
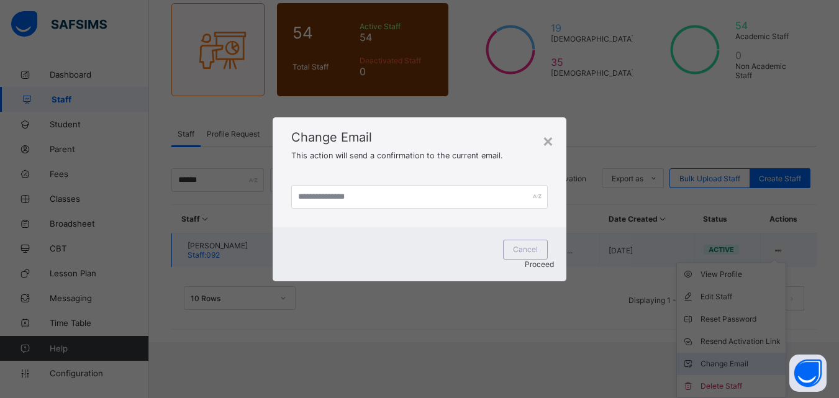
scroll to position [47, 0]
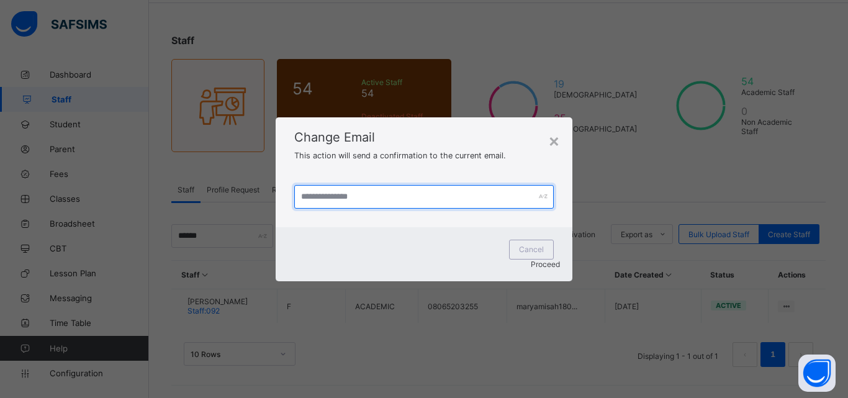
click at [419, 208] on input "text" at bounding box center [423, 197] width 259 height 24
type input "**********"
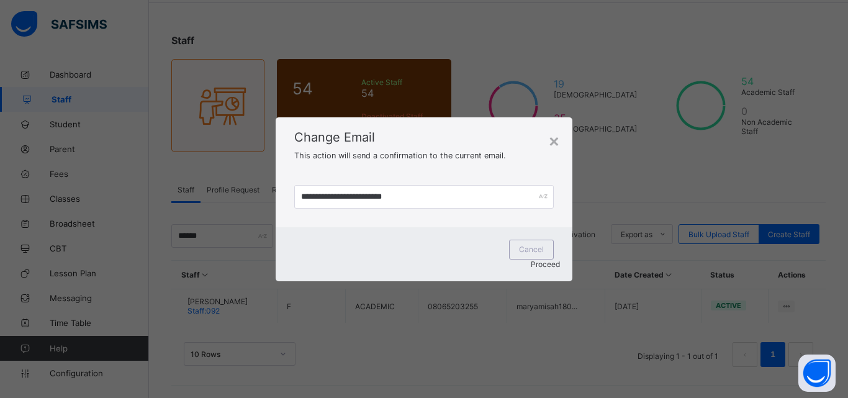
click at [531, 259] on span "Proceed" at bounding box center [545, 263] width 29 height 9
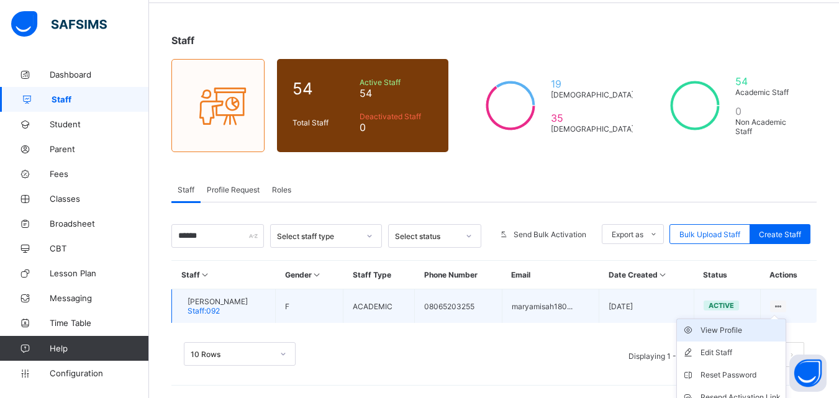
click at [755, 330] on div "View Profile" at bounding box center [740, 330] width 80 height 12
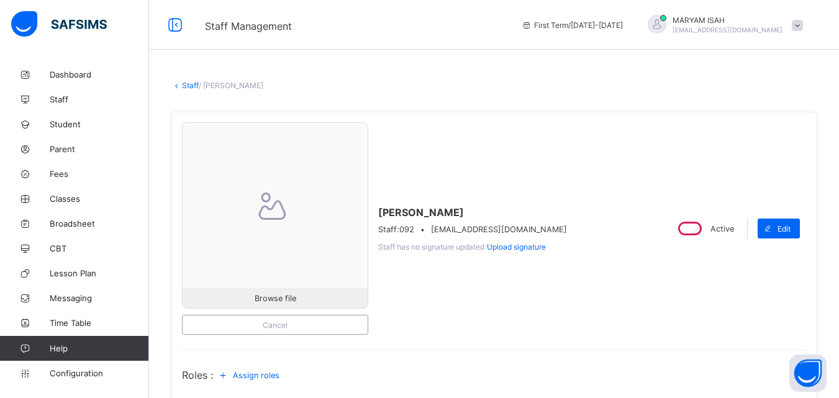
click at [192, 85] on link "Staff" at bounding box center [190, 85] width 17 height 9
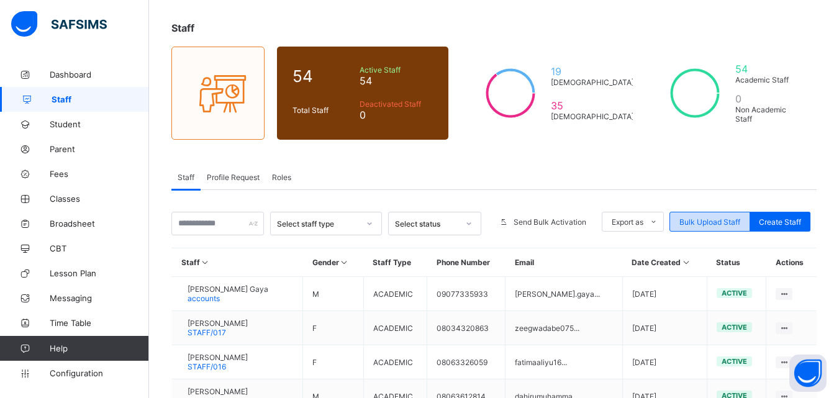
scroll to position [63, 0]
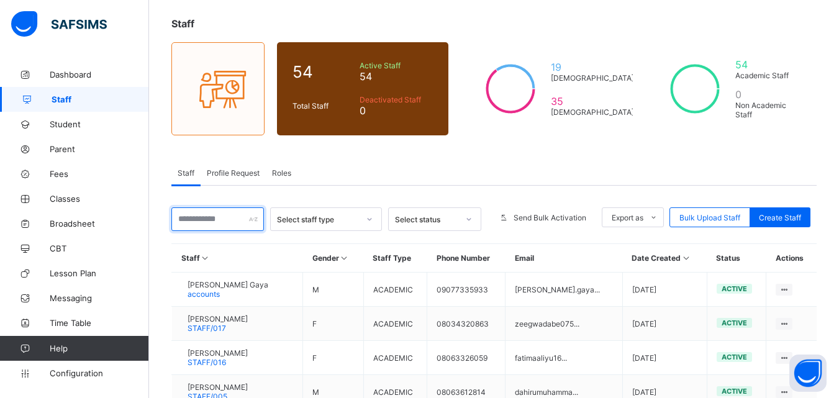
click at [208, 220] on input "text" at bounding box center [217, 219] width 92 height 24
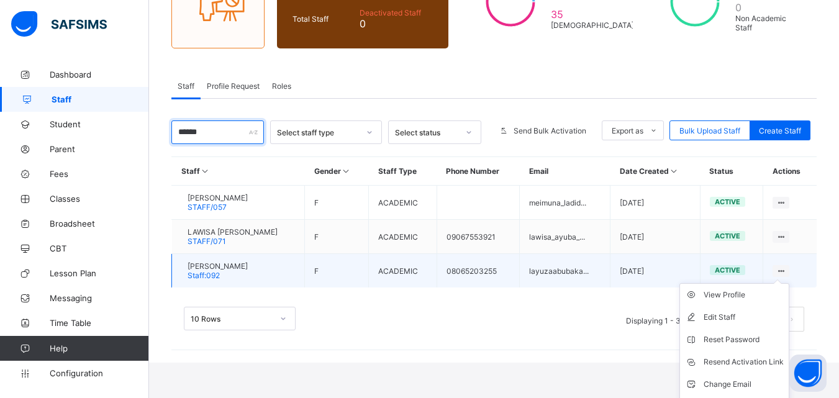
scroll to position [171, 0]
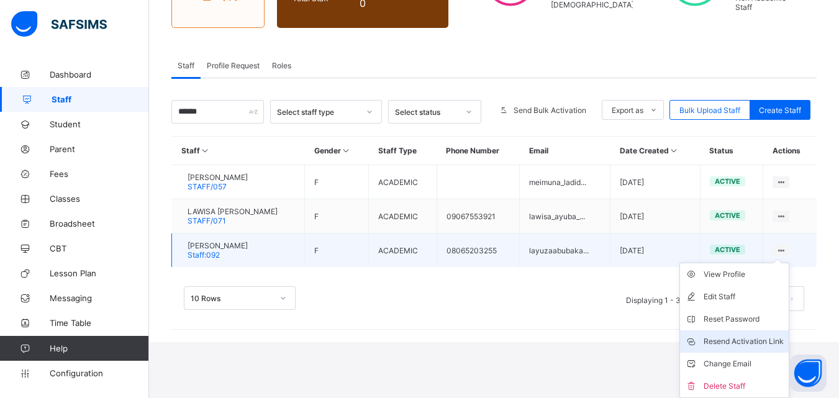
click at [745, 338] on div "Resend Activation Link" at bounding box center [743, 341] width 80 height 12
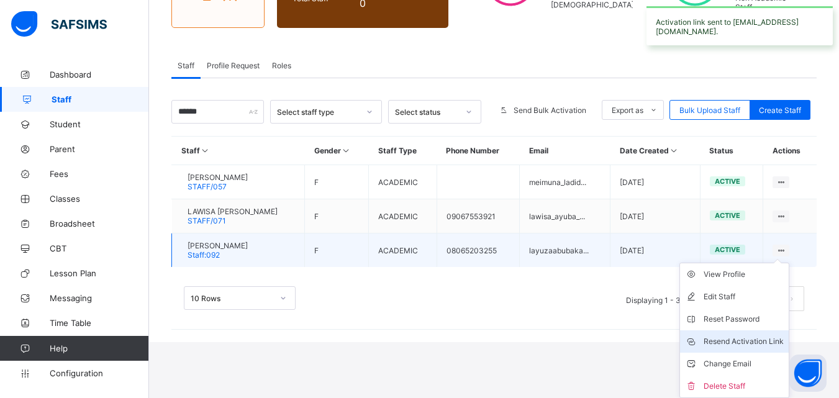
click at [745, 338] on div "Resend Activation Link" at bounding box center [743, 341] width 80 height 12
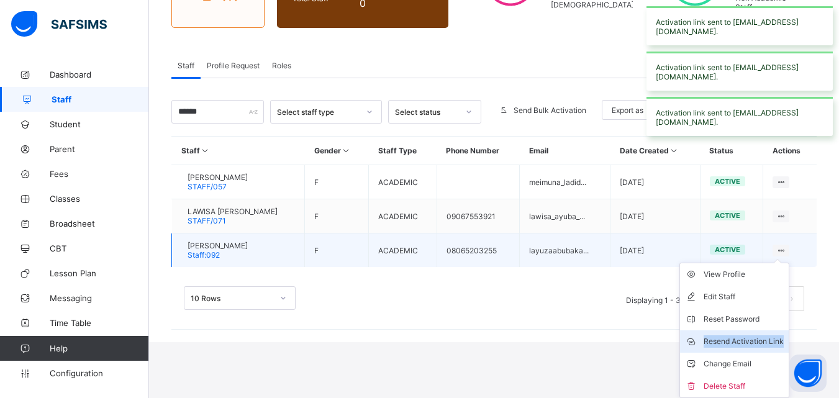
scroll to position [47, 0]
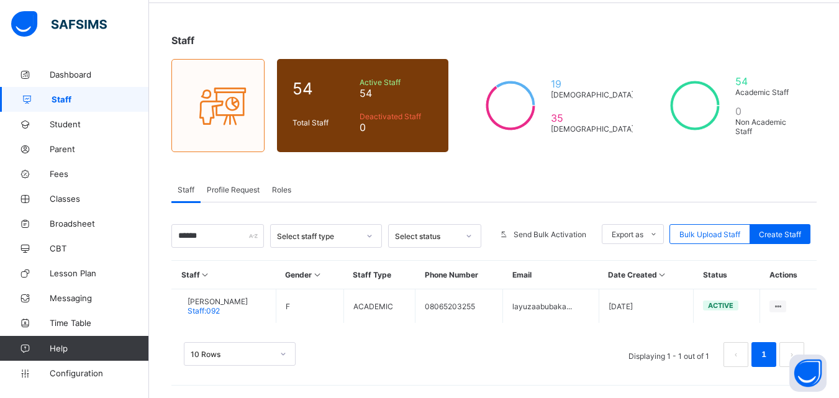
click at [227, 186] on span "Profile Request" at bounding box center [233, 189] width 53 height 9
click at [0, 0] on input "text" at bounding box center [0, 0] width 0 height 0
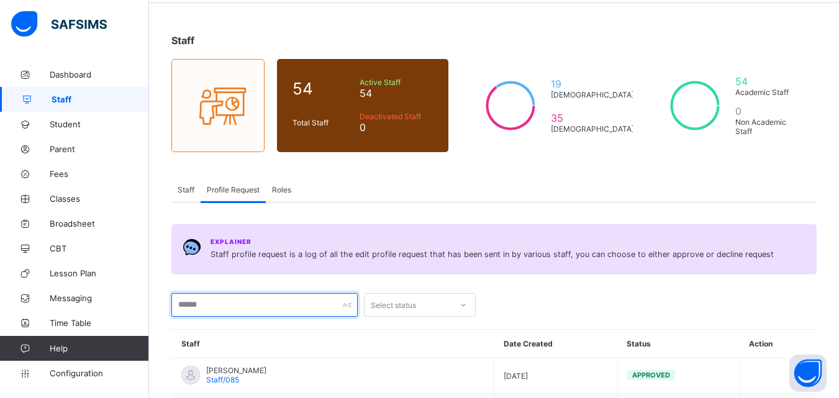
scroll to position [171, 0]
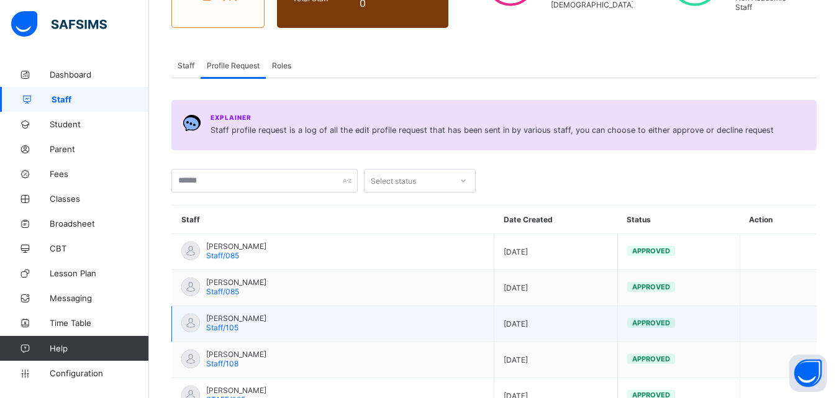
click at [441, 323] on td "[PERSON_NAME] Staff/105" at bounding box center [333, 324] width 322 height 36
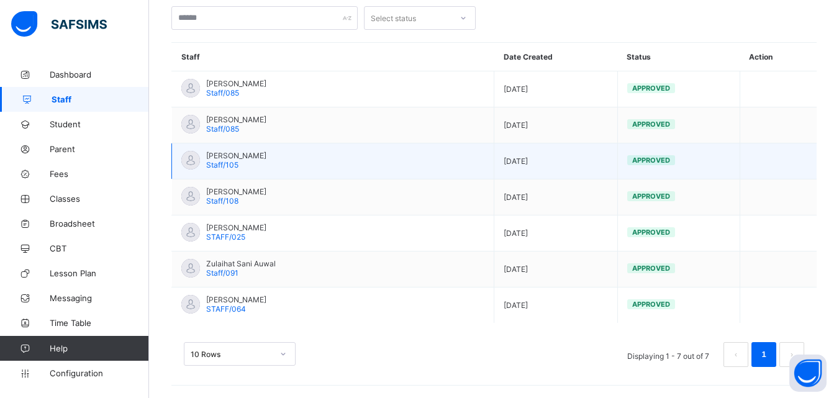
scroll to position [0, 0]
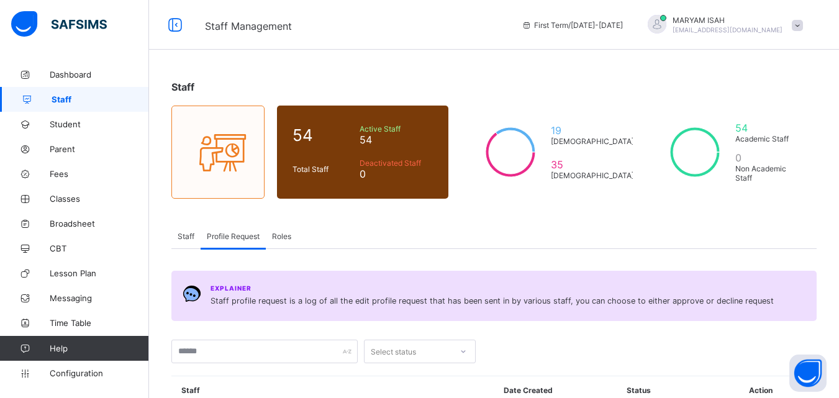
click at [183, 232] on span "Staff" at bounding box center [186, 236] width 17 height 9
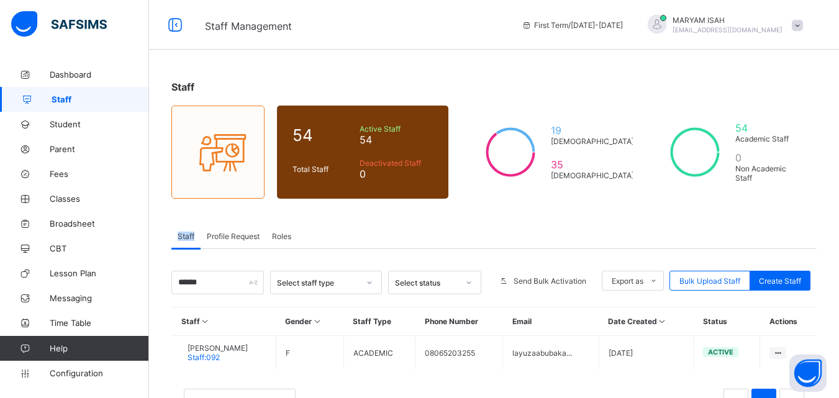
click at [183, 232] on span "Staff" at bounding box center [186, 236] width 17 height 9
click at [207, 282] on input "******" at bounding box center [217, 283] width 92 height 24
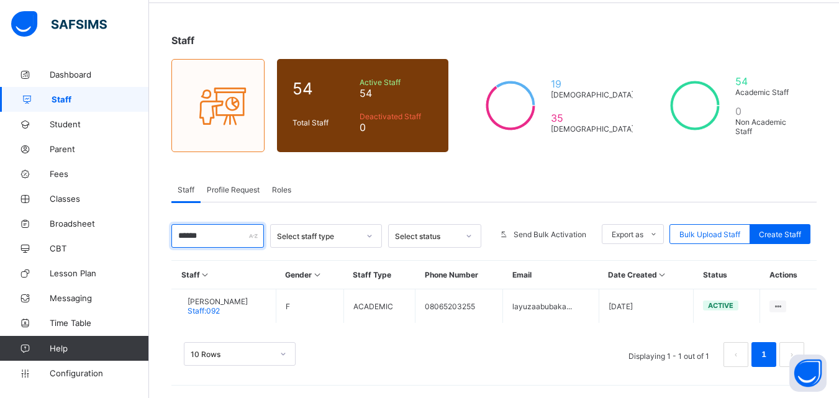
click at [227, 242] on input "******" at bounding box center [217, 236] width 92 height 24
type input "*"
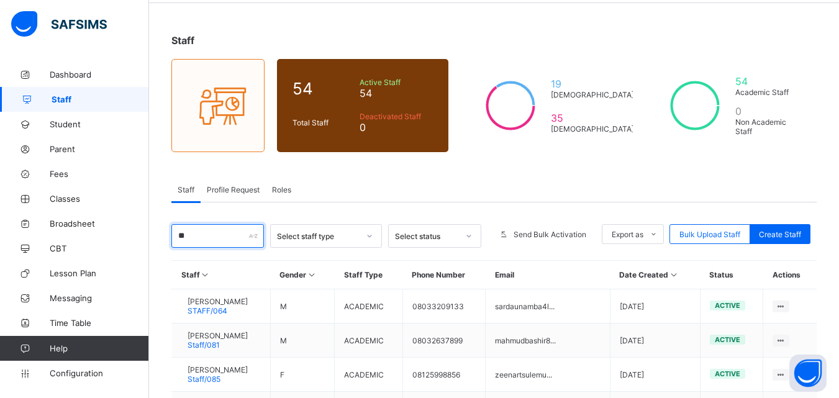
type input "*"
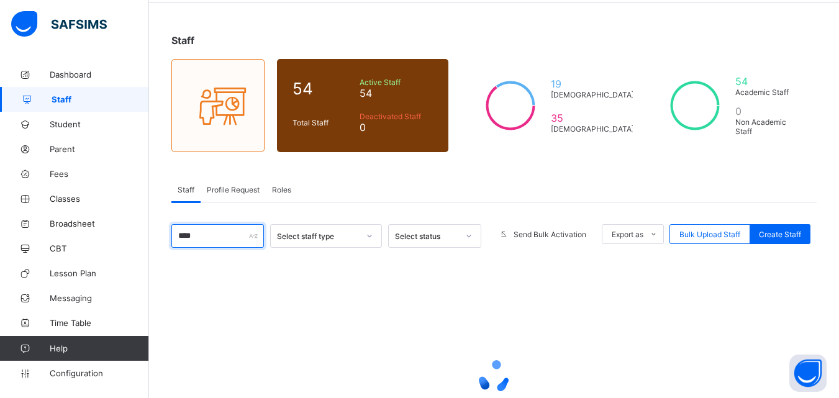
type input "*****"
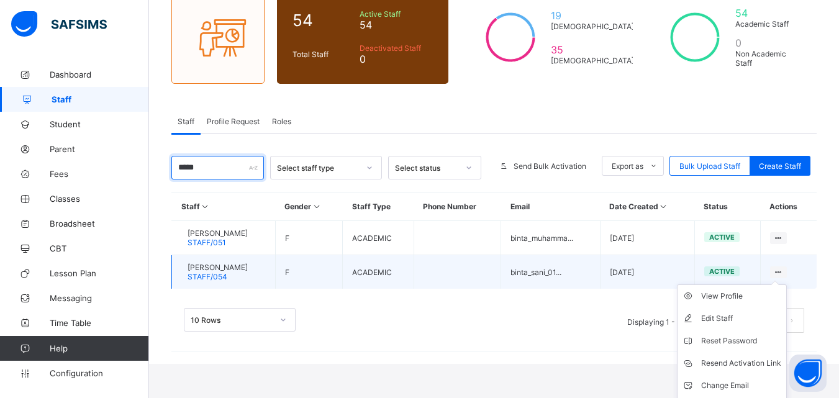
scroll to position [137, 0]
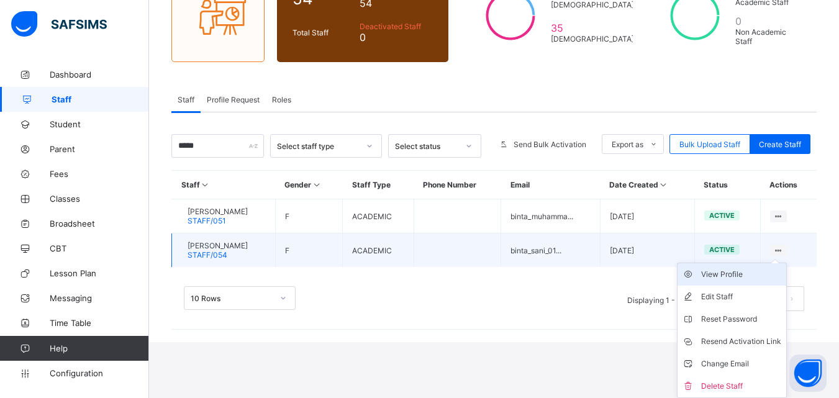
click at [734, 273] on div "View Profile" at bounding box center [741, 274] width 80 height 12
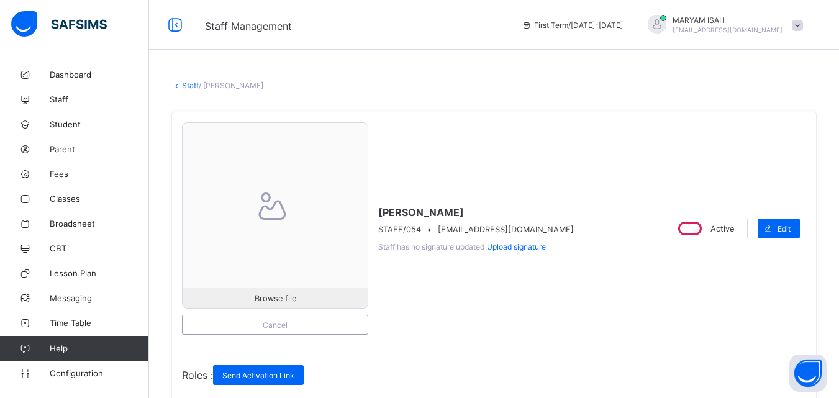
click at [196, 82] on link "Staff" at bounding box center [190, 85] width 17 height 9
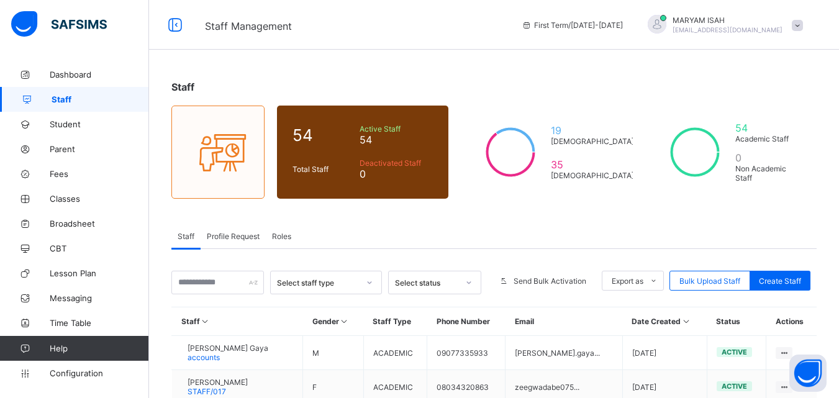
click at [225, 241] on div "Profile Request" at bounding box center [232, 235] width 65 height 25
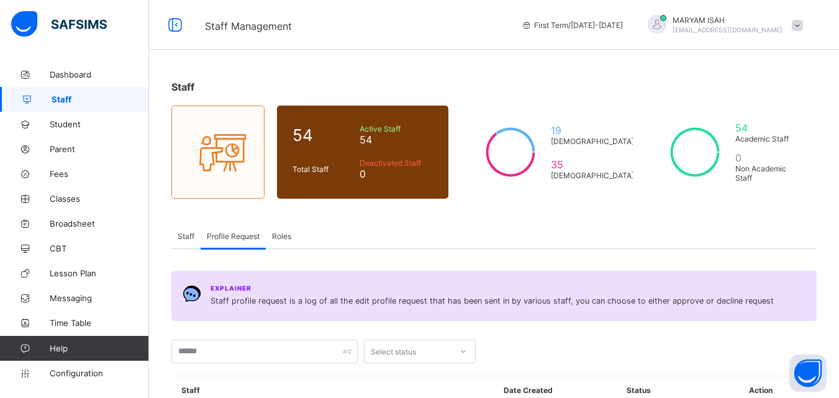
scroll to position [286, 0]
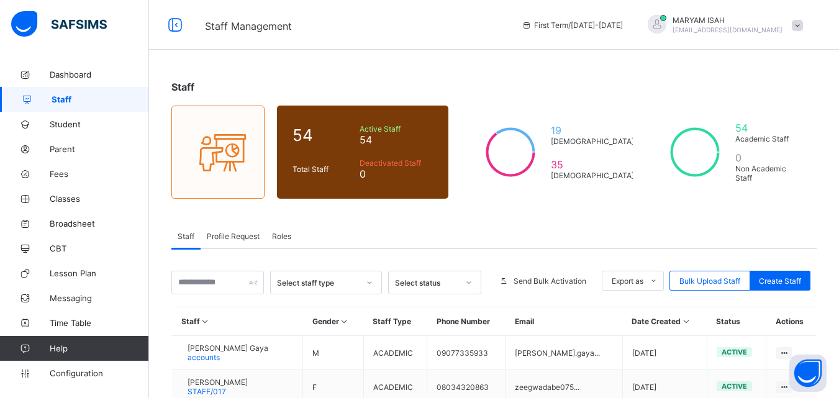
scroll to position [125, 0]
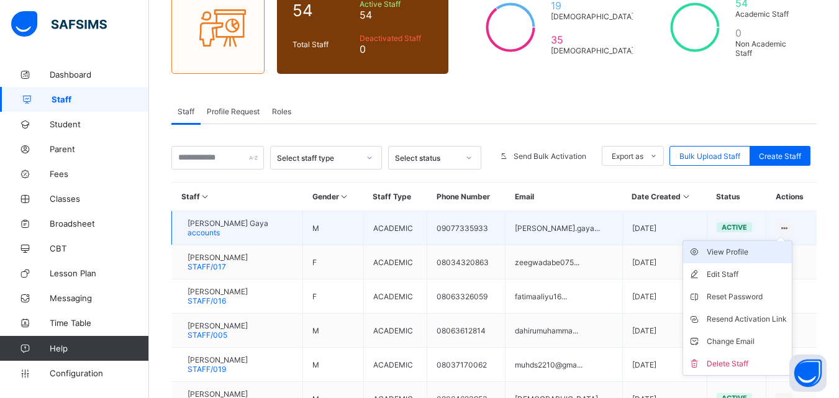
click at [737, 251] on div "View Profile" at bounding box center [746, 252] width 80 height 12
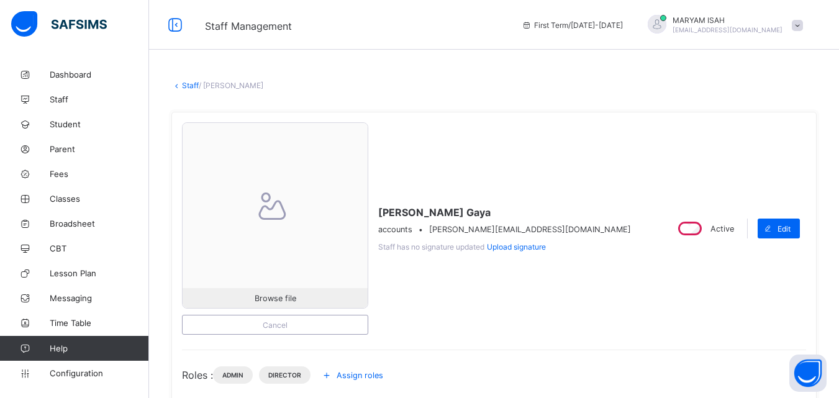
scroll to position [108, 0]
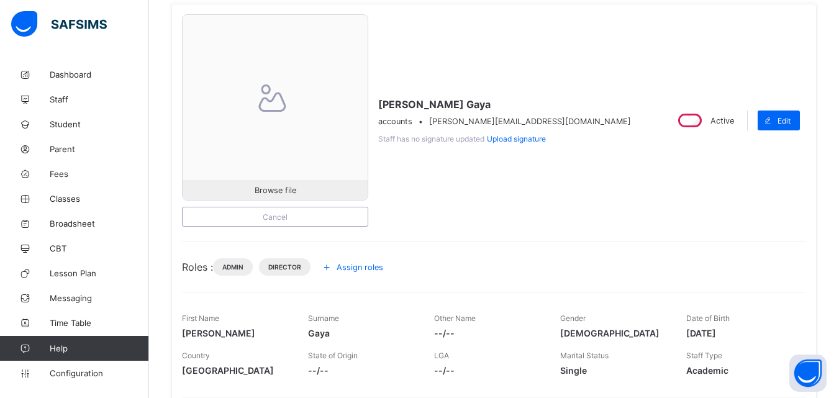
click at [259, 320] on div "First Name [PERSON_NAME]" at bounding box center [235, 325] width 107 height 37
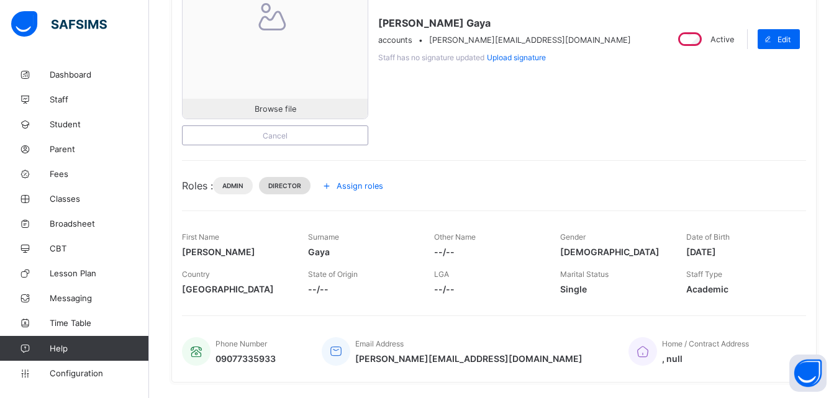
click at [293, 184] on span "Director" at bounding box center [284, 185] width 33 height 7
click at [348, 189] on span "Assign roles" at bounding box center [359, 185] width 47 height 9
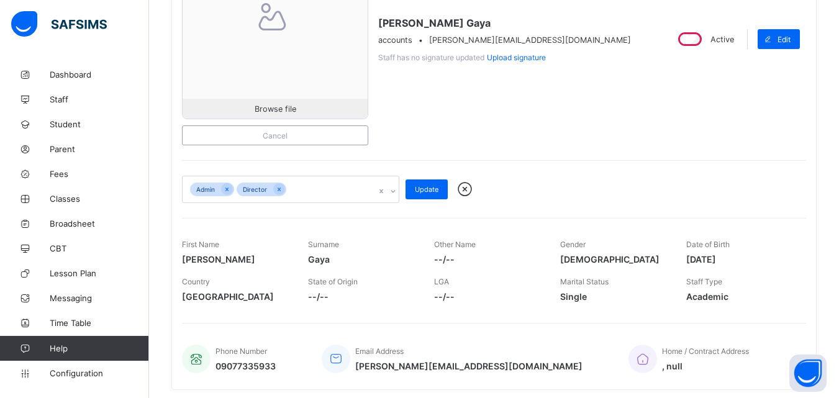
click at [414, 157] on div "Browse file Cancel [PERSON_NAME] Gaya accounts • [PERSON_NAME][EMAIL_ADDRESS][D…" at bounding box center [493, 155] width 645 height 467
click at [471, 196] on icon at bounding box center [465, 189] width 22 height 19
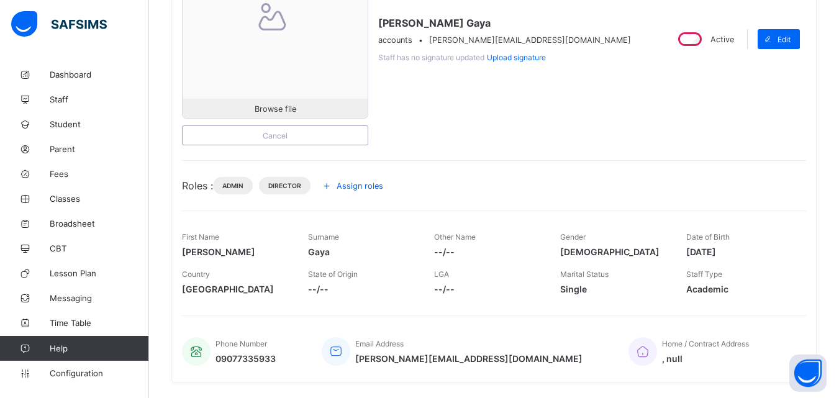
scroll to position [0, 0]
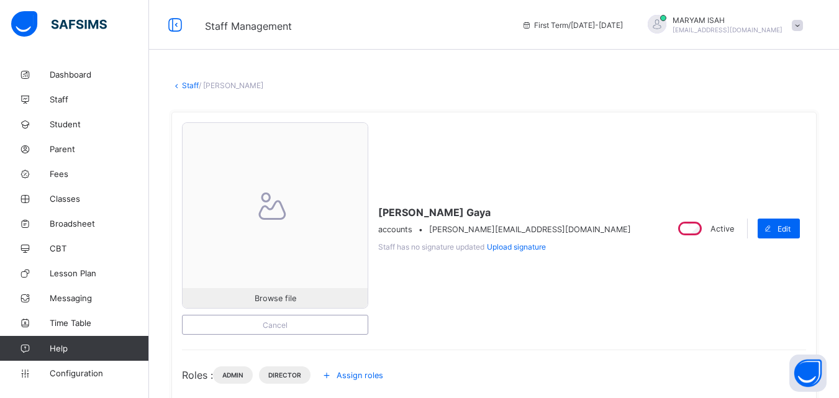
click at [185, 89] on link "Staff" at bounding box center [190, 85] width 17 height 9
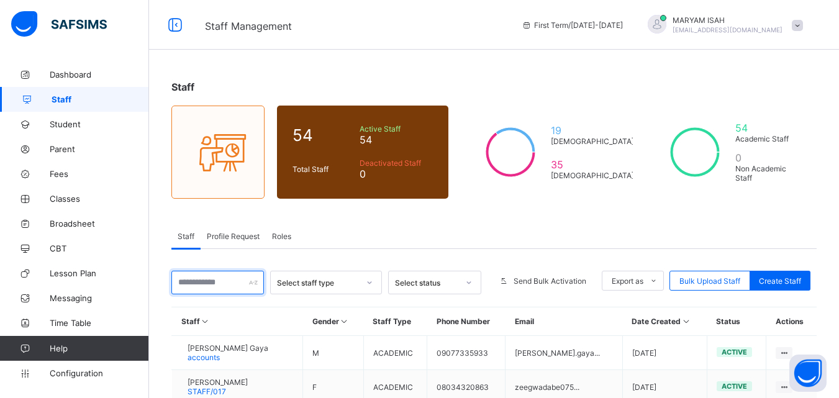
click at [204, 277] on input "text" at bounding box center [217, 283] width 92 height 24
click at [182, 278] on input "text" at bounding box center [217, 283] width 92 height 24
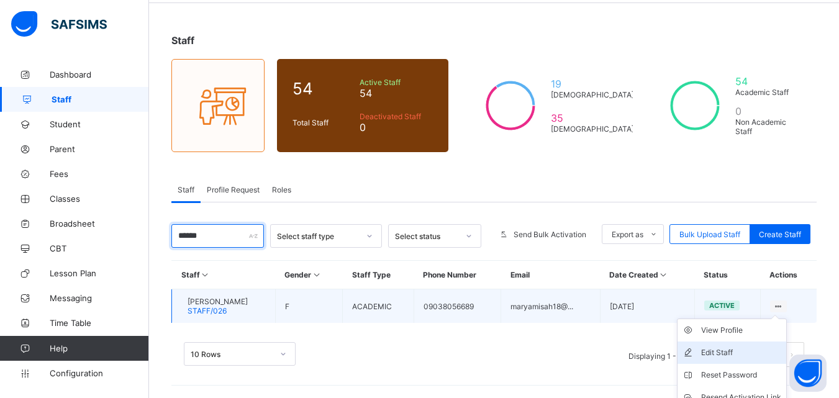
scroll to position [102, 0]
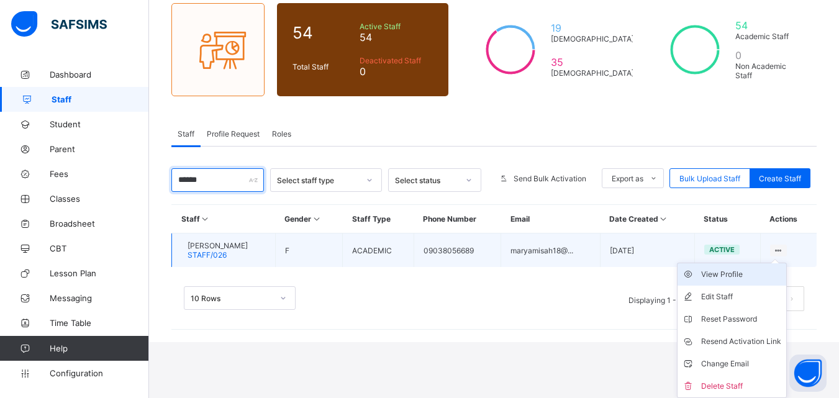
type input "******"
click at [761, 282] on li "View Profile" at bounding box center [731, 274] width 109 height 22
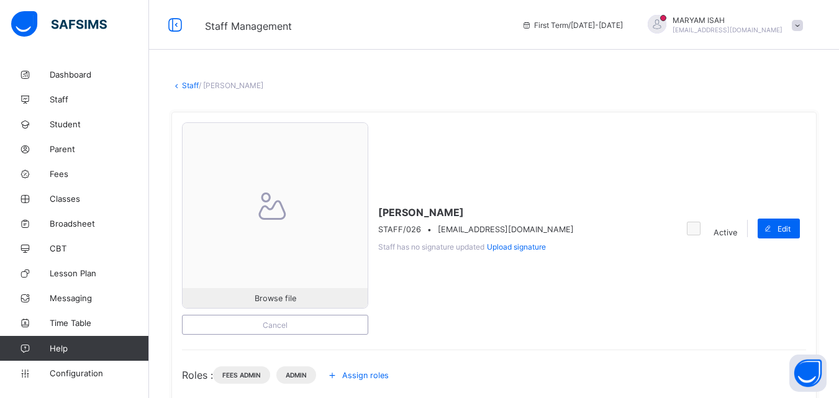
scroll to position [128, 0]
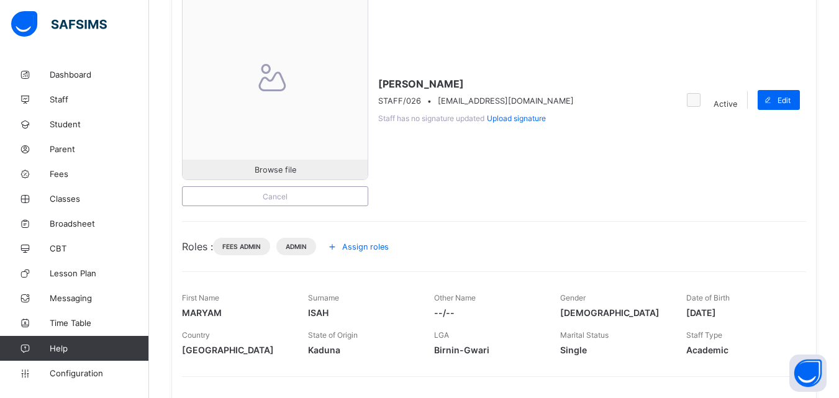
click at [373, 245] on span "Assign roles" at bounding box center [365, 246] width 47 height 9
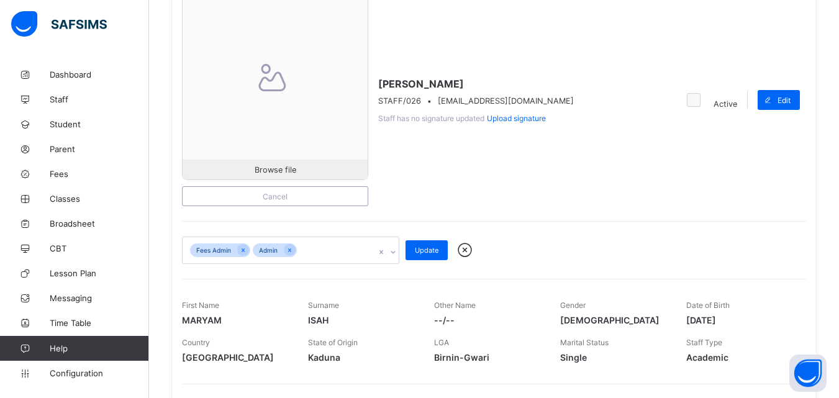
click at [371, 252] on div "Fees Admin Admin" at bounding box center [278, 250] width 192 height 26
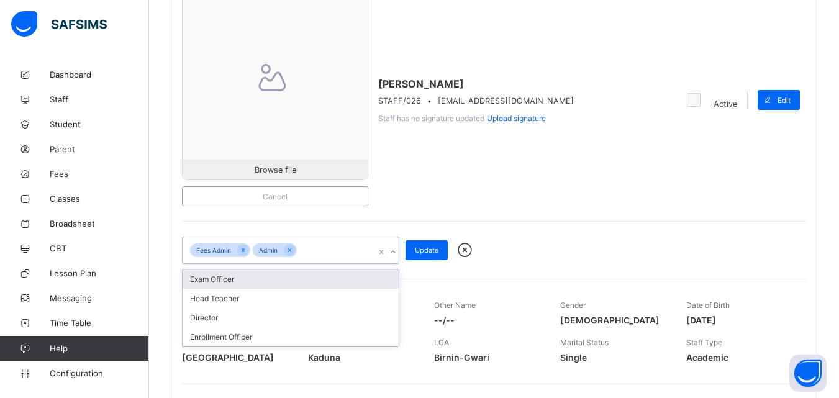
click at [352, 281] on div "Exam Officer" at bounding box center [290, 278] width 216 height 19
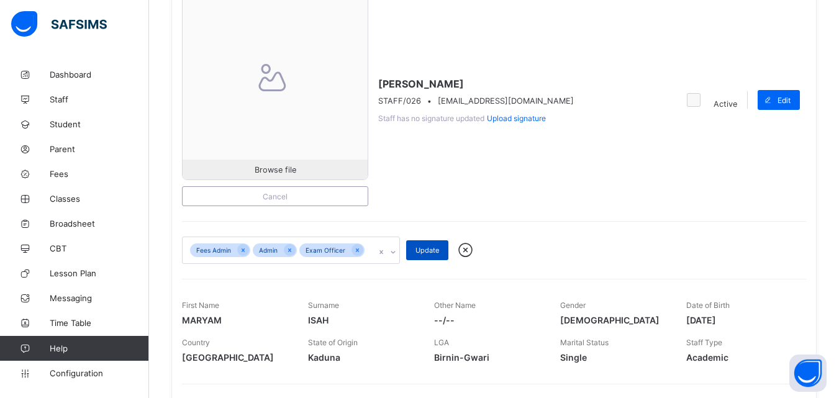
click at [415, 248] on span "Update" at bounding box center [427, 250] width 24 height 9
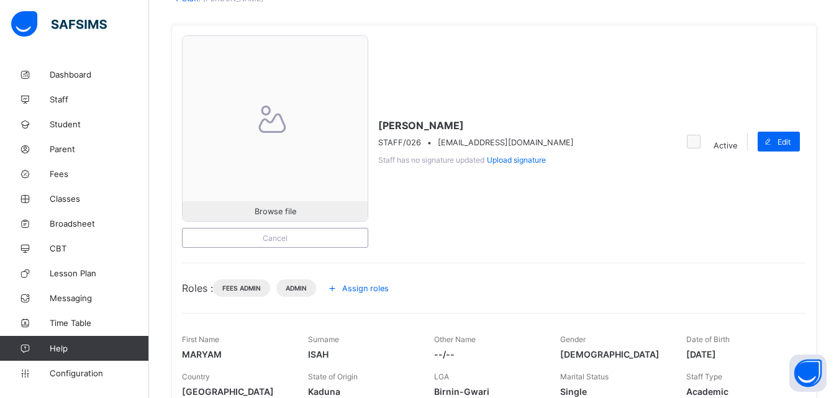
scroll to position [86, 0]
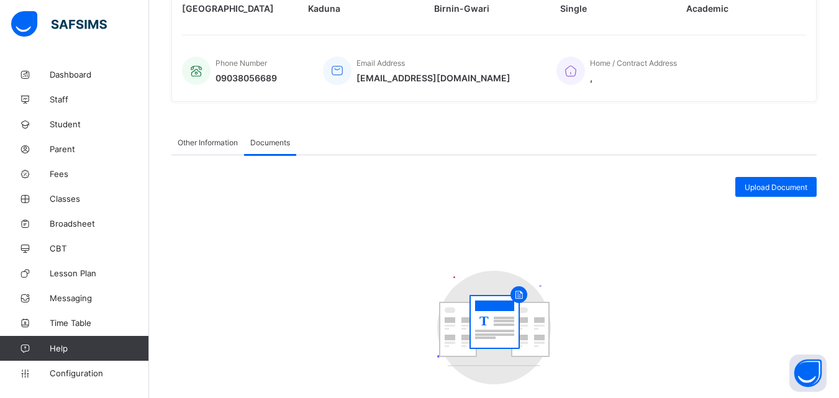
scroll to position [416, 0]
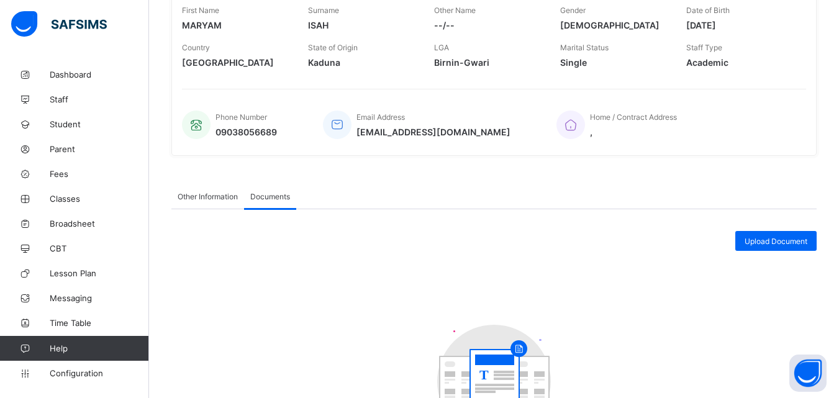
click at [212, 186] on div "Other Information" at bounding box center [207, 196] width 73 height 25
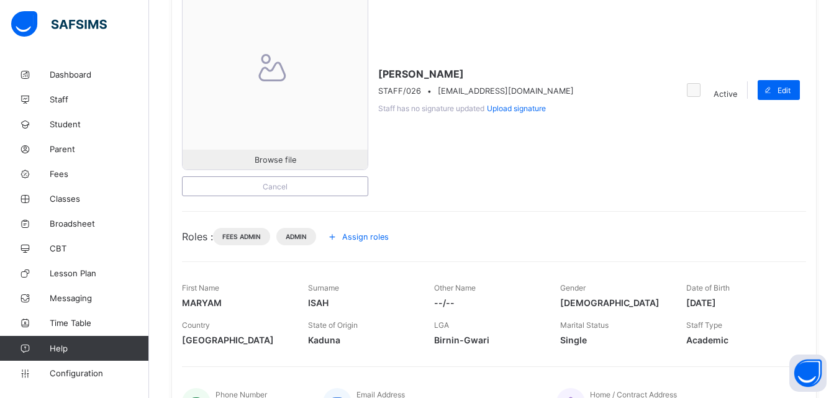
scroll to position [0, 0]
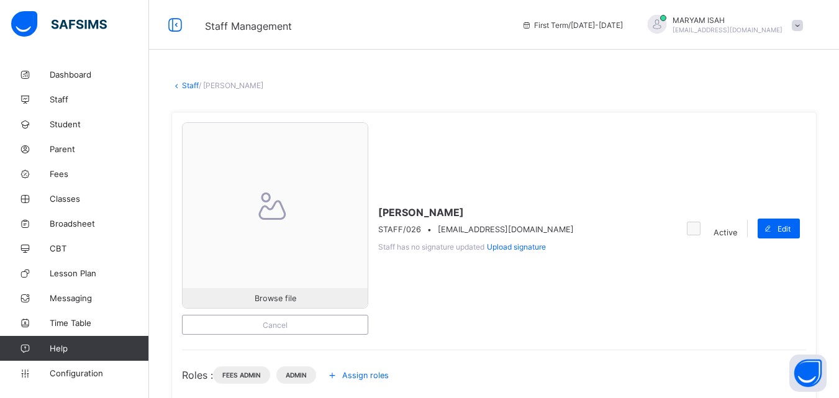
click at [192, 105] on div "Browse file Cancel [PERSON_NAME] STAFF/026 • [EMAIL_ADDRESS][DOMAIN_NAME] Staff…" at bounding box center [493, 341] width 645 height 479
click at [183, 81] on link "Staff" at bounding box center [190, 85] width 17 height 9
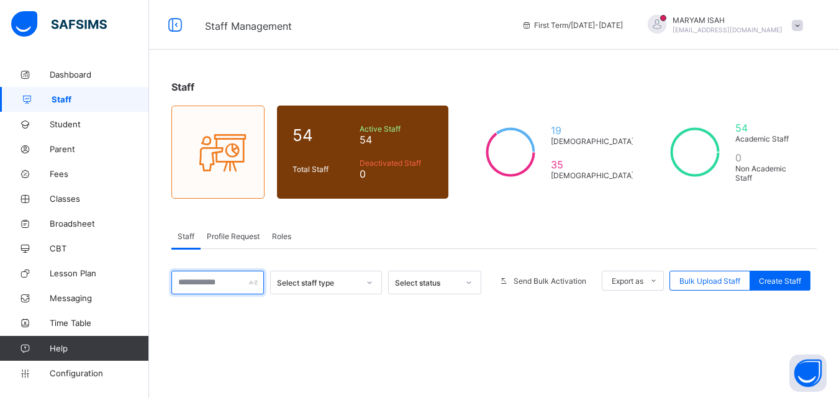
click at [223, 273] on input "text" at bounding box center [217, 283] width 92 height 24
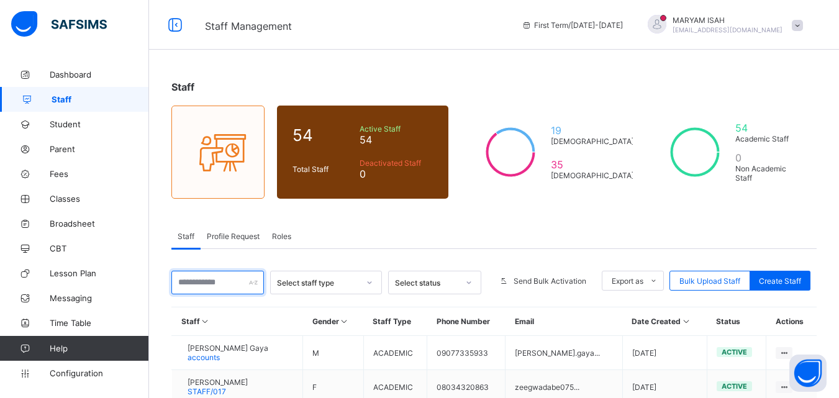
click at [197, 283] on input "text" at bounding box center [217, 283] width 92 height 24
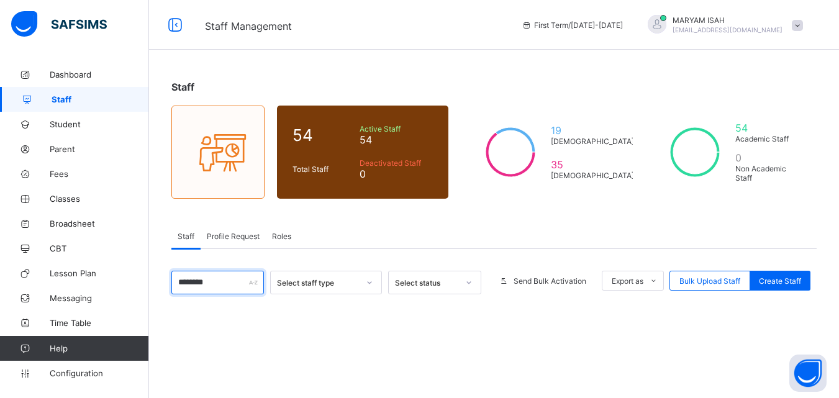
scroll to position [108, 0]
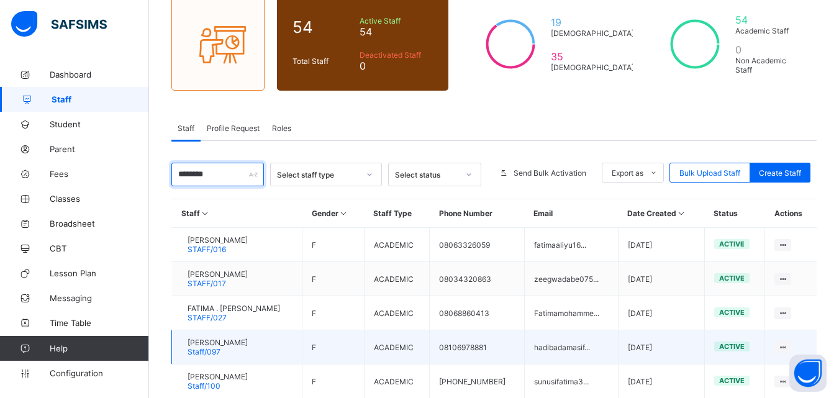
type input "********"
click at [760, 346] on td "active" at bounding box center [734, 347] width 60 height 34
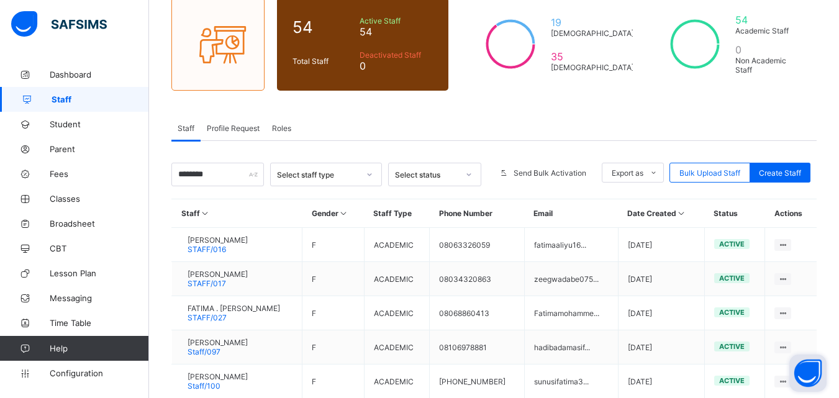
click at [803, 356] on button "Open asap" at bounding box center [807, 372] width 37 height 37
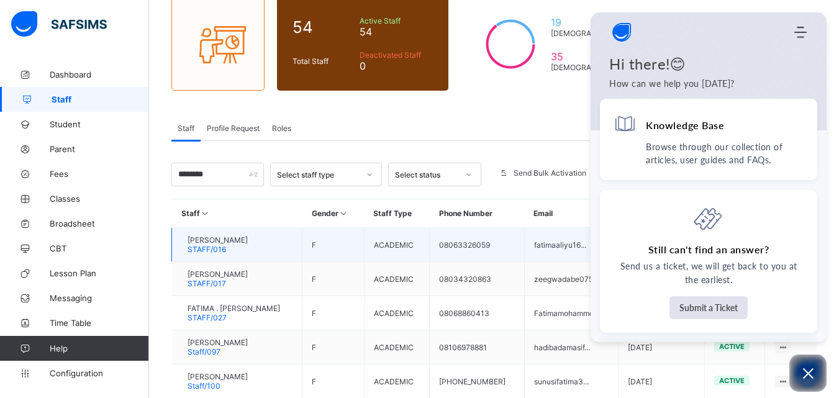
click at [500, 228] on td "08063326059" at bounding box center [477, 245] width 95 height 34
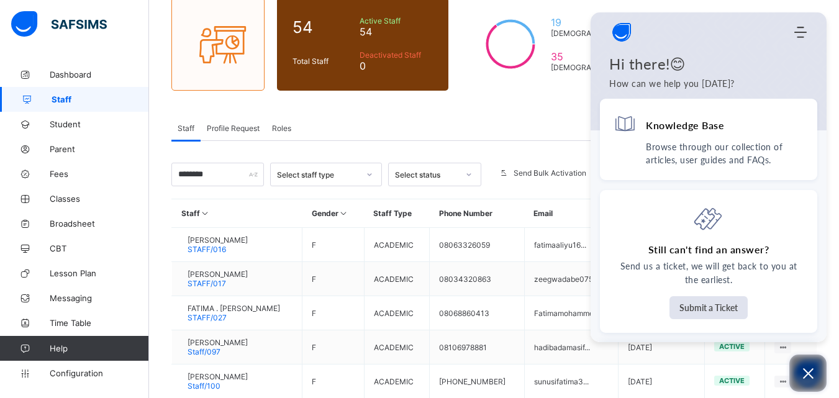
click at [804, 381] on icon "Open asap" at bounding box center [808, 374] width 16 height 16
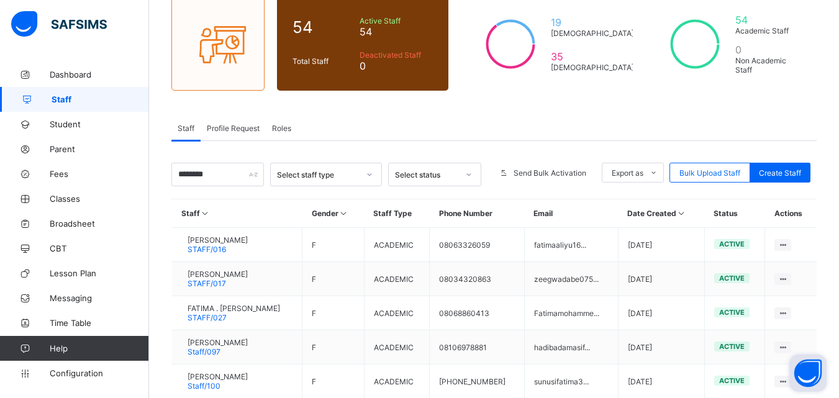
scroll to position [212, 0]
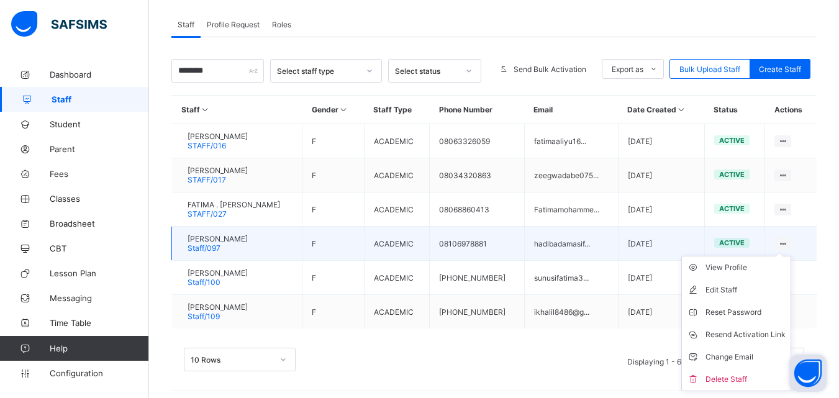
click at [791, 256] on ul "View Profile Edit Staff Reset Password Resend Activation Link Change Email Dele…" at bounding box center [736, 323] width 110 height 135
click at [719, 271] on div "View Profile" at bounding box center [745, 267] width 80 height 12
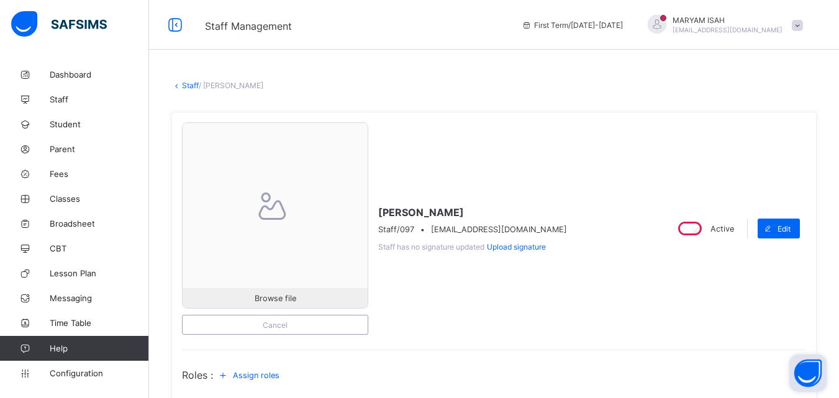
click at [194, 83] on link "Staff" at bounding box center [190, 85] width 17 height 9
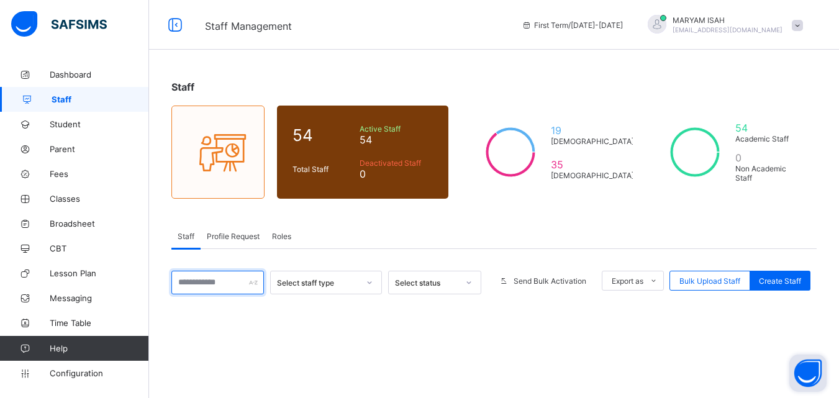
click at [199, 283] on input "text" at bounding box center [217, 283] width 92 height 24
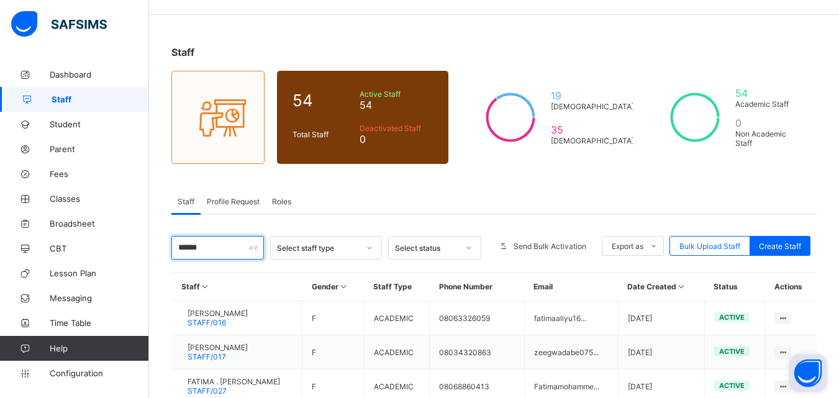
scroll to position [152, 0]
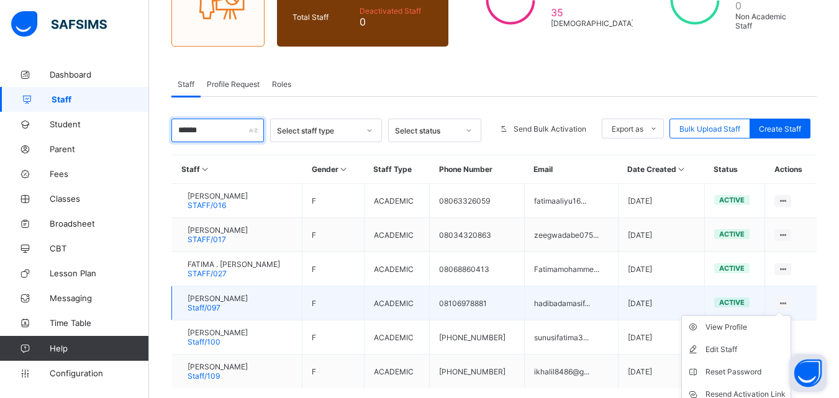
type input "******"
click at [791, 315] on ul "View Profile Edit Staff Reset Password Resend Activation Link Change Email Dele…" at bounding box center [736, 382] width 110 height 135
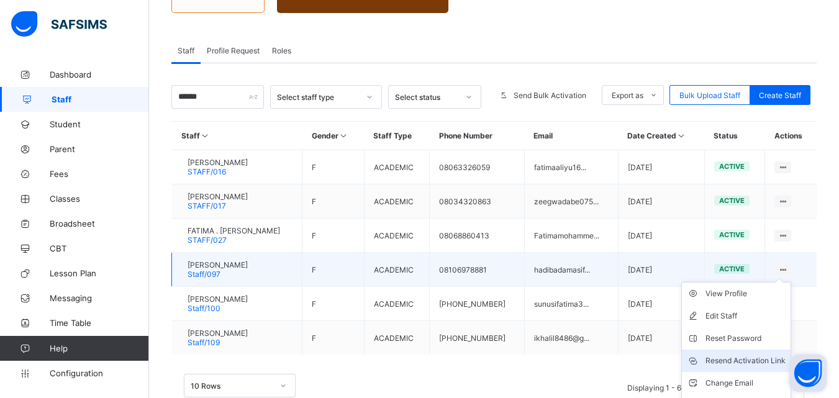
click at [774, 354] on div "Resend Activation Link" at bounding box center [745, 360] width 80 height 12
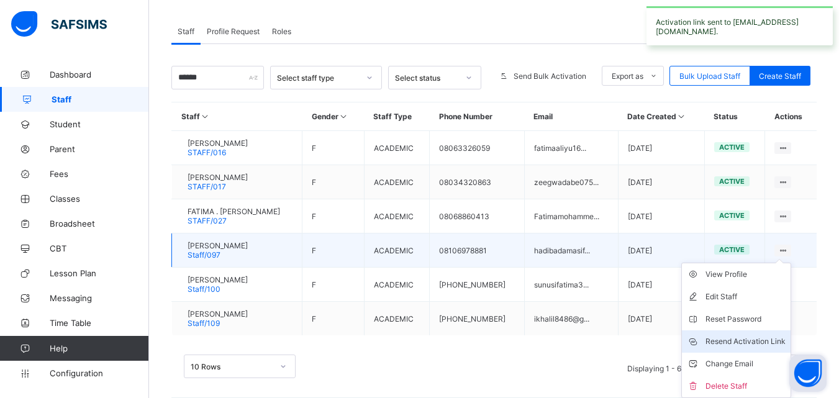
scroll to position [0, 0]
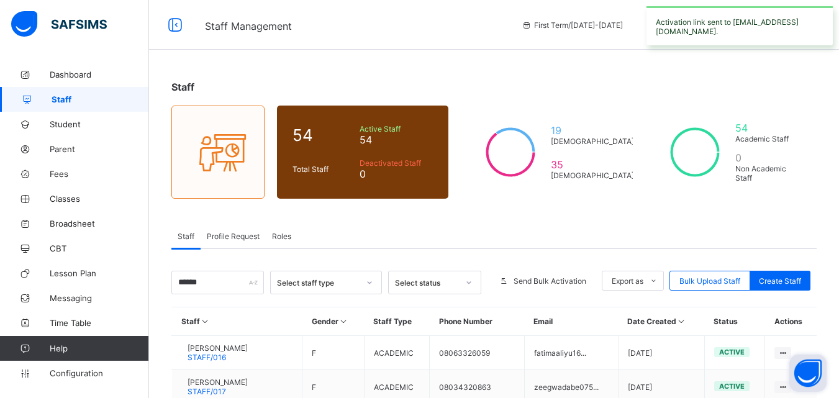
click at [227, 242] on div "Profile Request" at bounding box center [232, 235] width 65 height 25
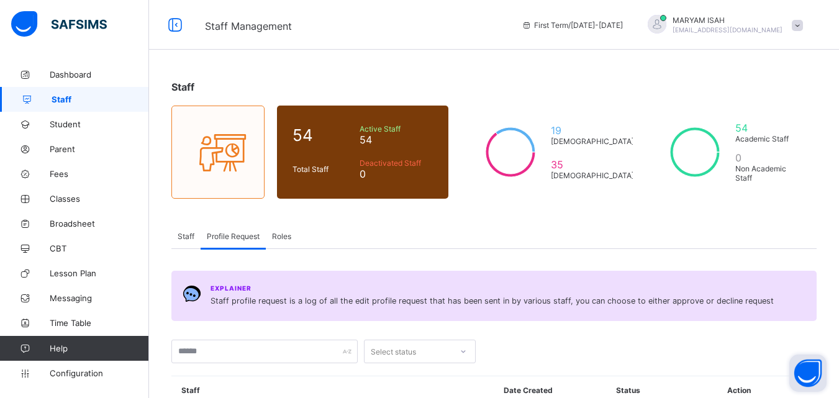
scroll to position [169, 0]
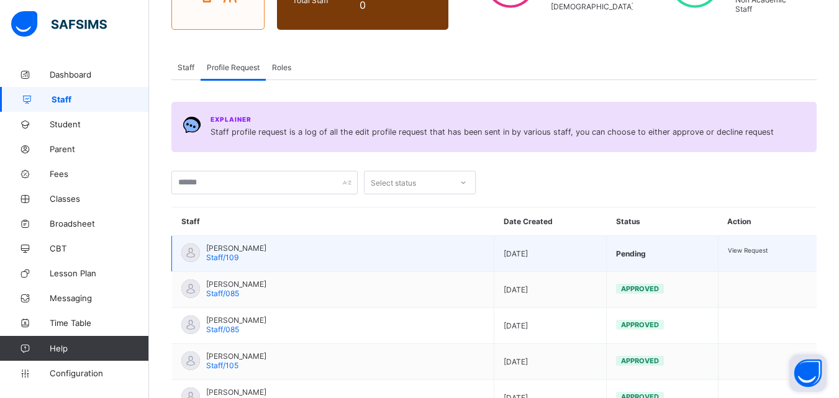
click at [737, 251] on span "View Request" at bounding box center [748, 249] width 40 height 7
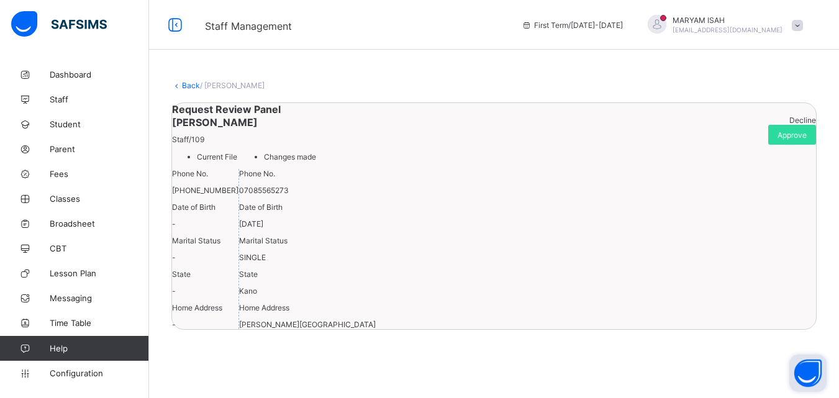
scroll to position [133, 0]
click at [788, 130] on span "Approve" at bounding box center [791, 134] width 29 height 9
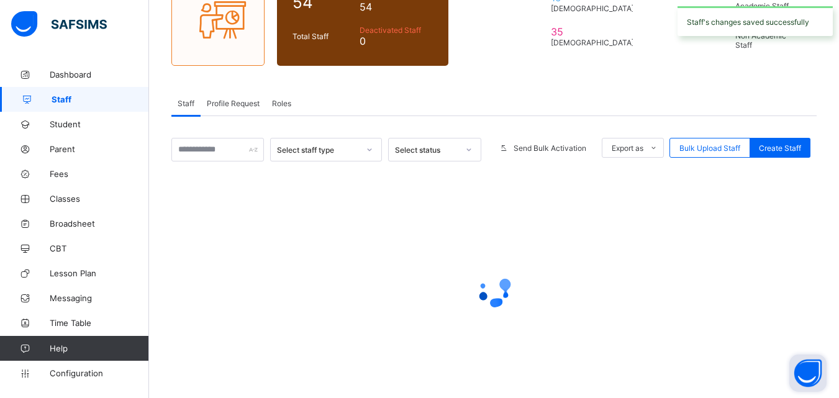
scroll to position [162, 0]
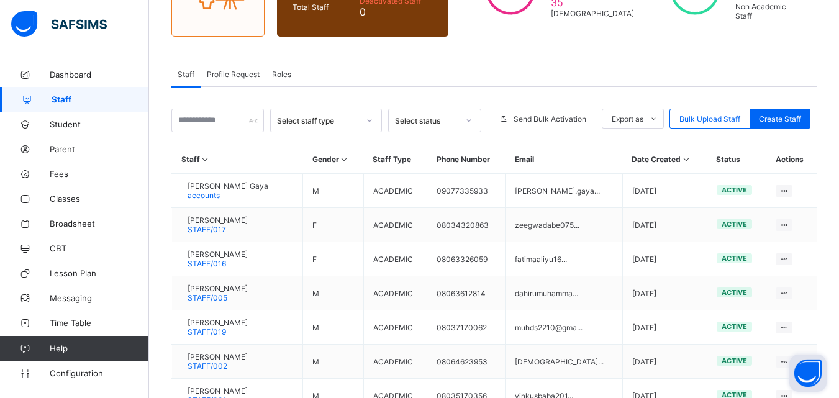
click at [226, 76] on span "Profile Request" at bounding box center [233, 74] width 53 height 9
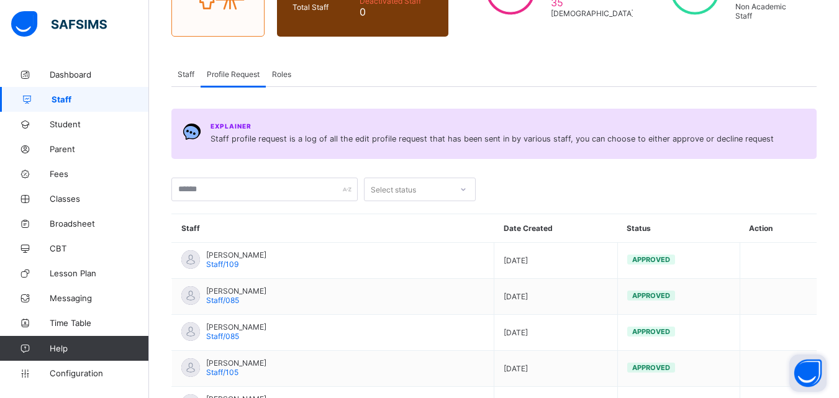
click at [186, 76] on span "Staff" at bounding box center [186, 74] width 17 height 9
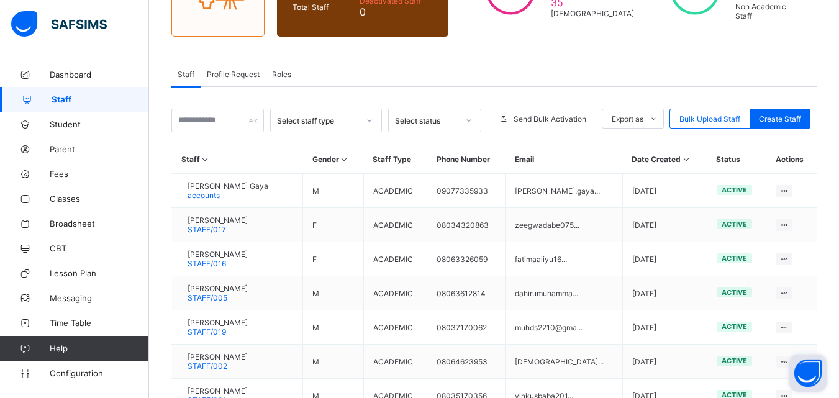
click at [223, 76] on span "Profile Request" at bounding box center [233, 74] width 53 height 9
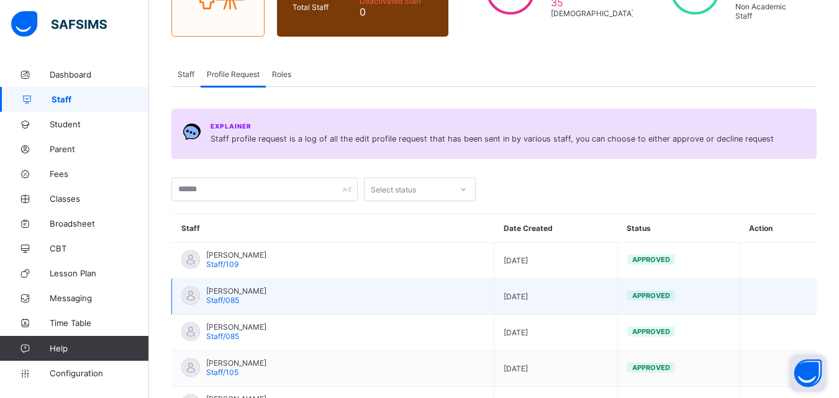
click at [205, 281] on td "[PERSON_NAME] Staff/085" at bounding box center [333, 297] width 322 height 36
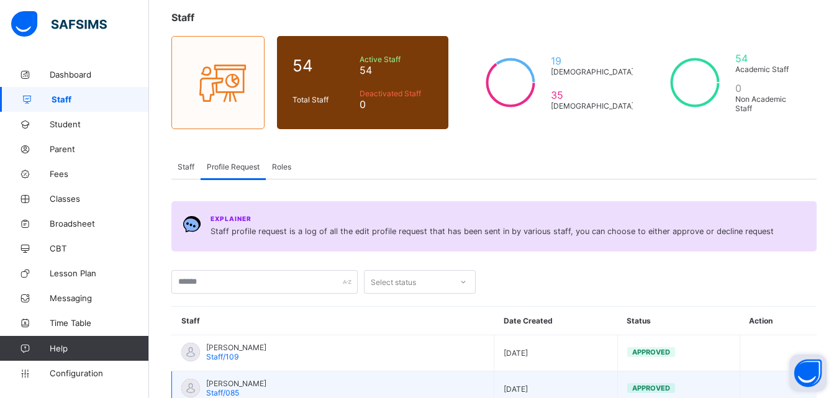
scroll to position [0, 0]
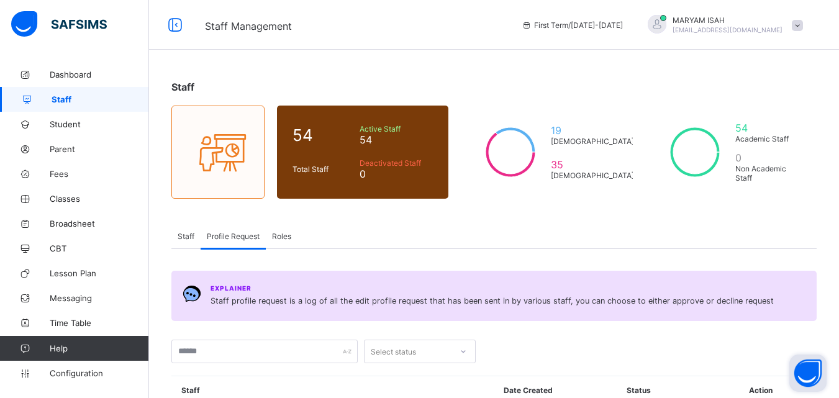
click at [182, 238] on span "Staff" at bounding box center [186, 236] width 17 height 9
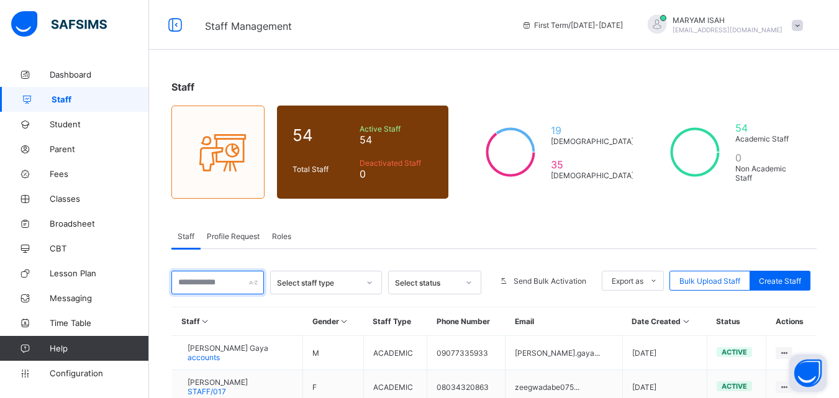
click at [189, 285] on input "text" at bounding box center [217, 283] width 92 height 24
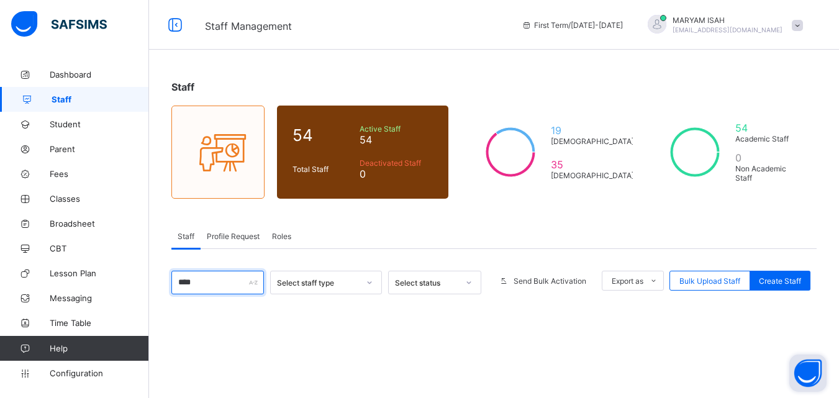
type input "*****"
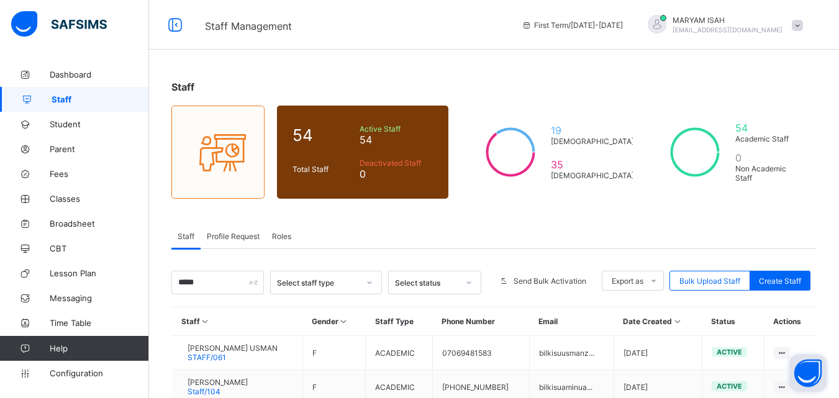
click at [214, 232] on span "Profile Request" at bounding box center [233, 236] width 53 height 9
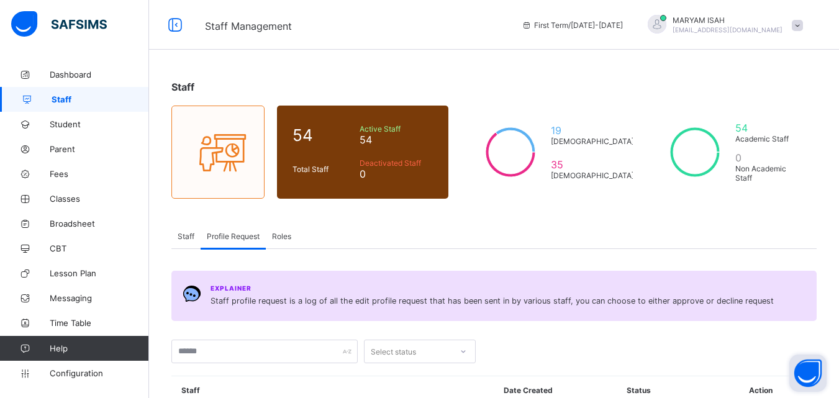
click at [214, 232] on span "Profile Request" at bounding box center [233, 236] width 53 height 9
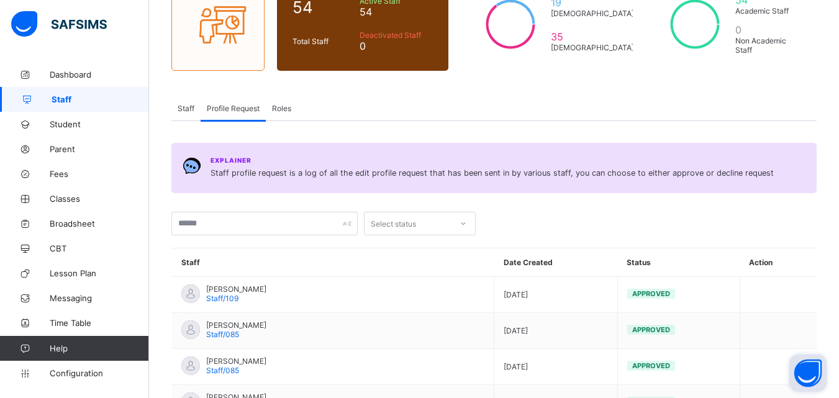
click at [188, 111] on span "Staff" at bounding box center [186, 108] width 17 height 9
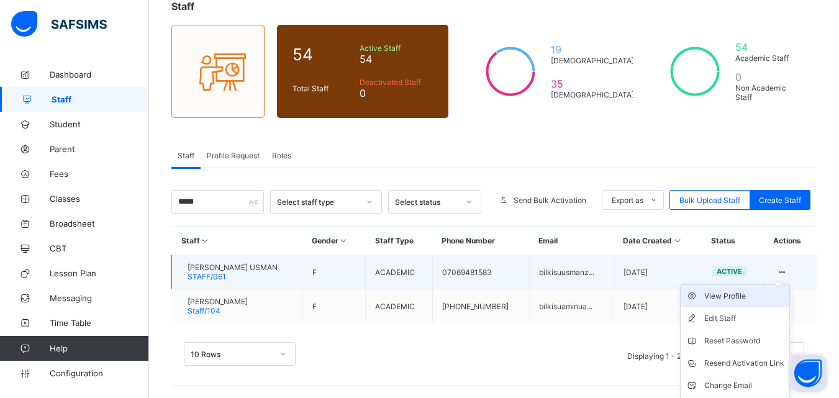
scroll to position [102, 0]
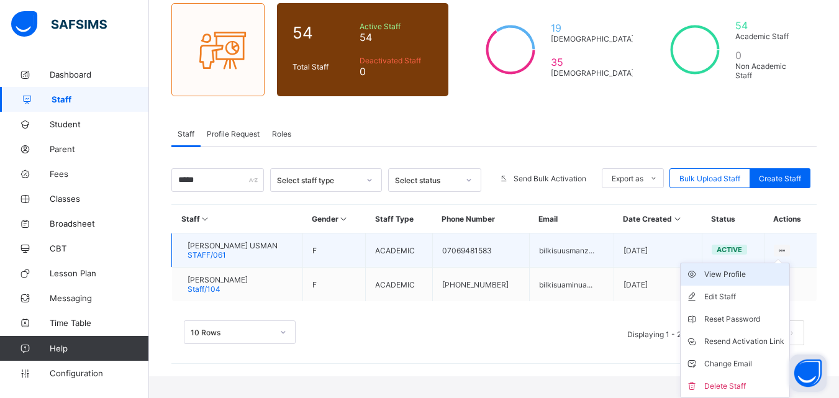
click at [760, 276] on div "View Profile" at bounding box center [744, 274] width 80 height 12
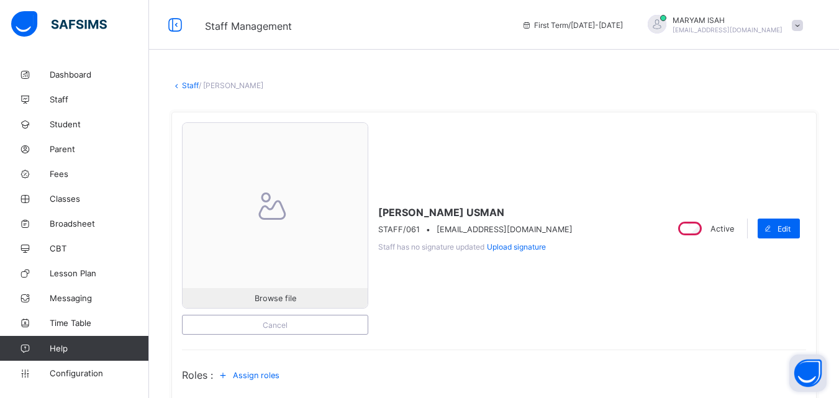
click at [185, 89] on link "Staff" at bounding box center [190, 85] width 17 height 9
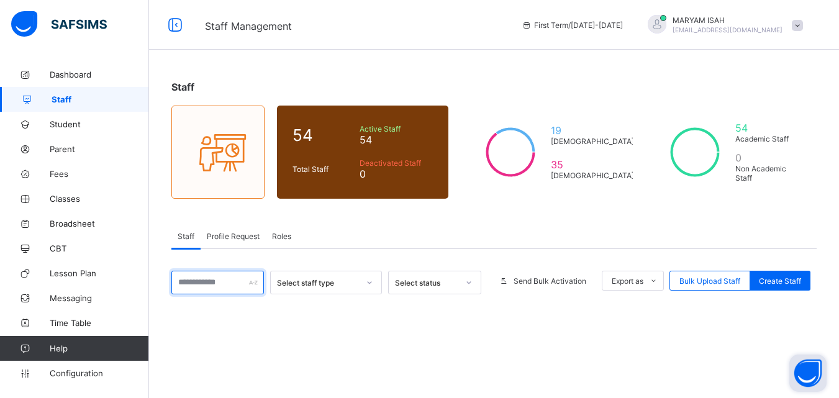
click at [207, 281] on input "text" at bounding box center [217, 283] width 92 height 24
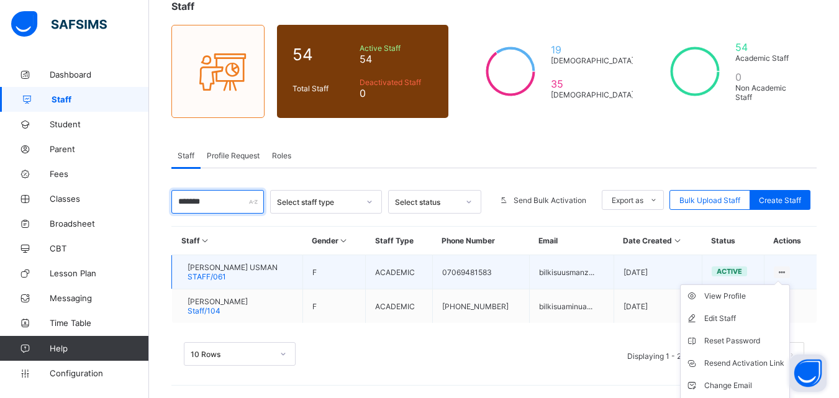
scroll to position [102, 0]
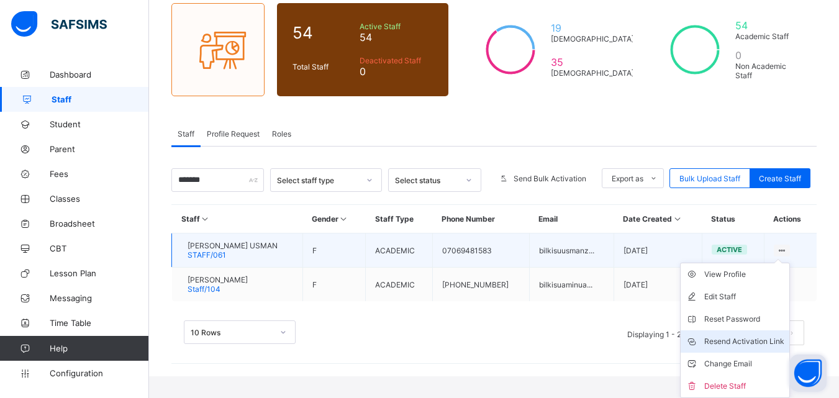
click at [733, 346] on div "Resend Activation Link" at bounding box center [744, 341] width 80 height 12
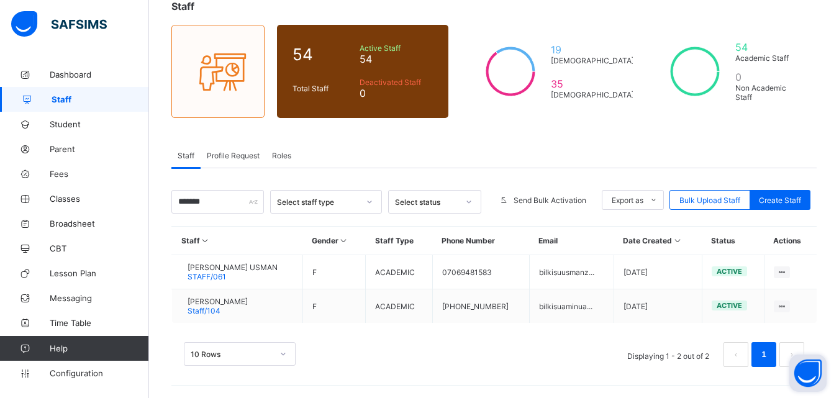
scroll to position [81, 0]
click at [230, 151] on span "Profile Request" at bounding box center [233, 155] width 53 height 9
click at [0, 0] on div "Explainer Staff profile request is a log of all the edit profile request that h…" at bounding box center [0, 0] width 0 height 0
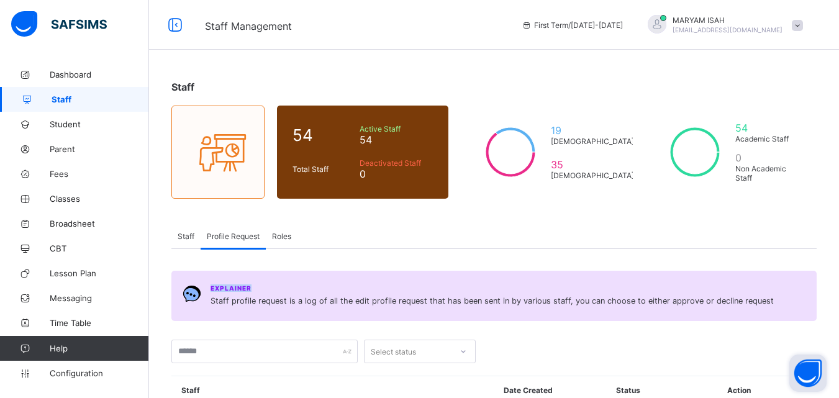
scroll to position [173, 0]
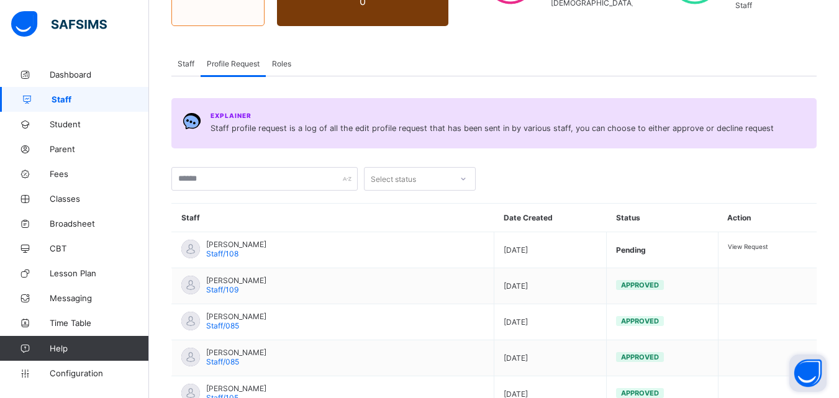
click at [191, 66] on span "Staff" at bounding box center [186, 63] width 17 height 9
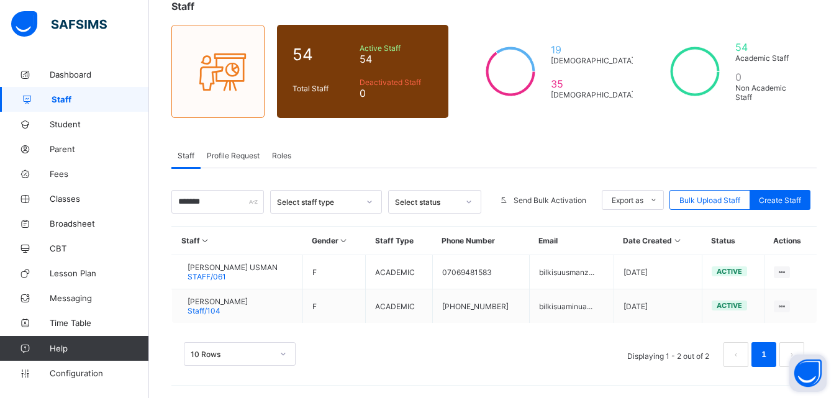
scroll to position [81, 0]
click at [216, 207] on input "*******" at bounding box center [217, 202] width 92 height 24
type input "*"
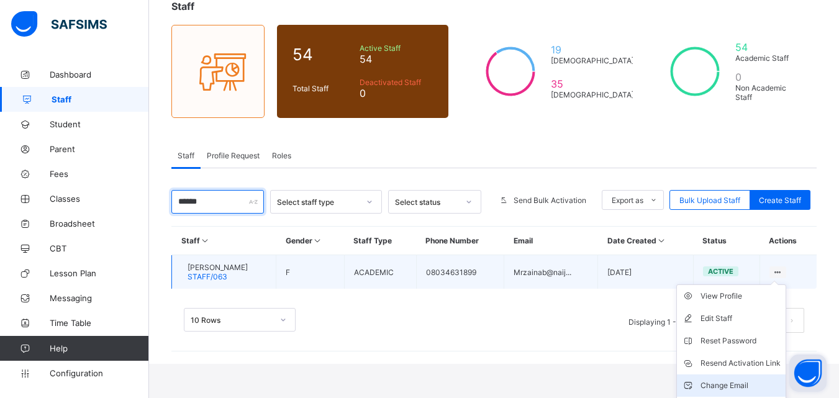
type input "******"
click at [762, 381] on div "Change Email" at bounding box center [740, 385] width 80 height 12
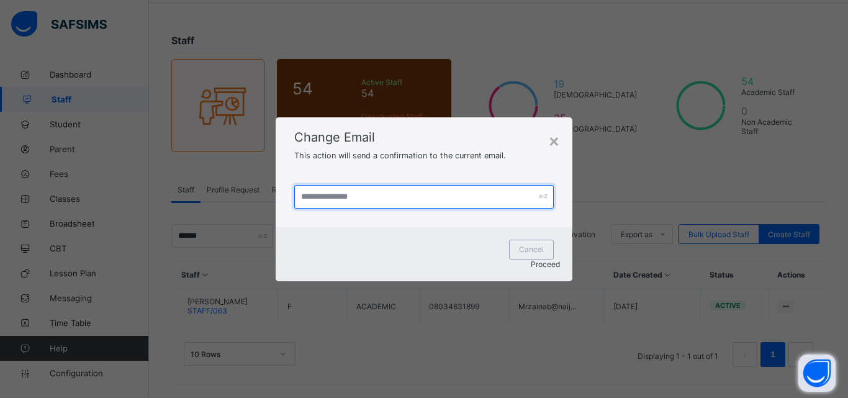
click at [312, 208] on input "text" at bounding box center [423, 197] width 259 height 24
type input "*"
type input "**********"
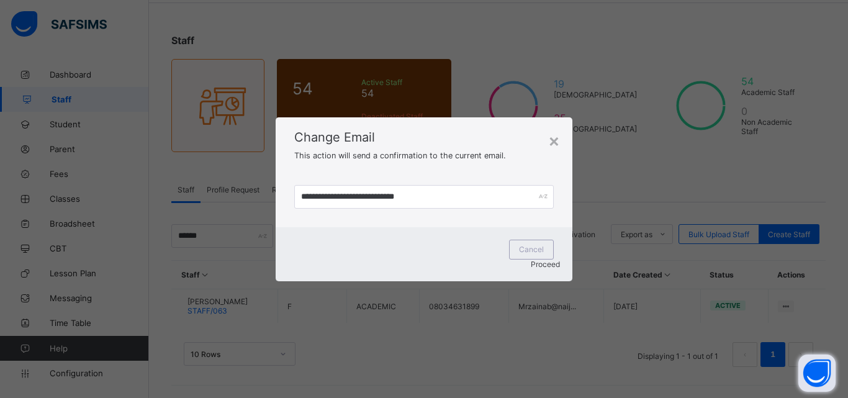
click at [534, 259] on span "Proceed" at bounding box center [545, 263] width 29 height 9
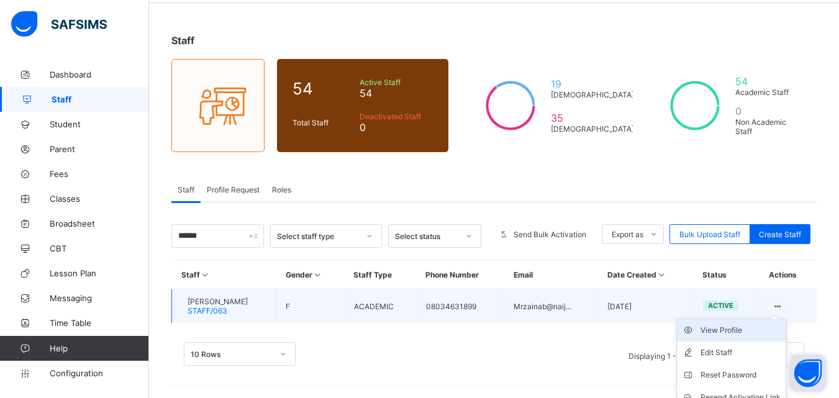
click at [754, 327] on div "View Profile" at bounding box center [740, 330] width 80 height 12
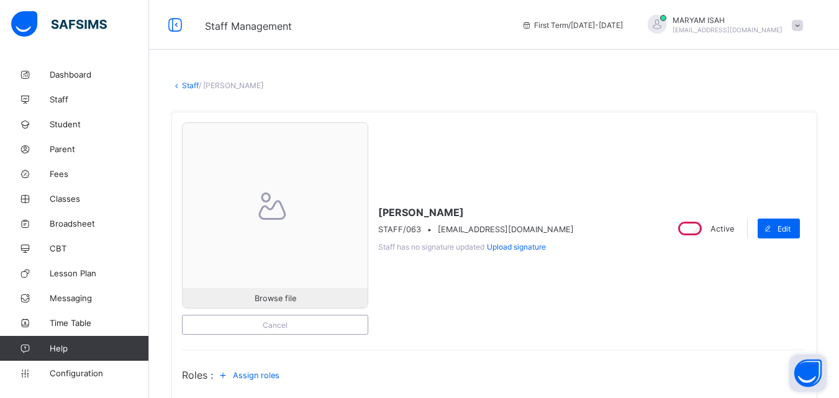
click at [187, 88] on link "Staff" at bounding box center [190, 85] width 17 height 9
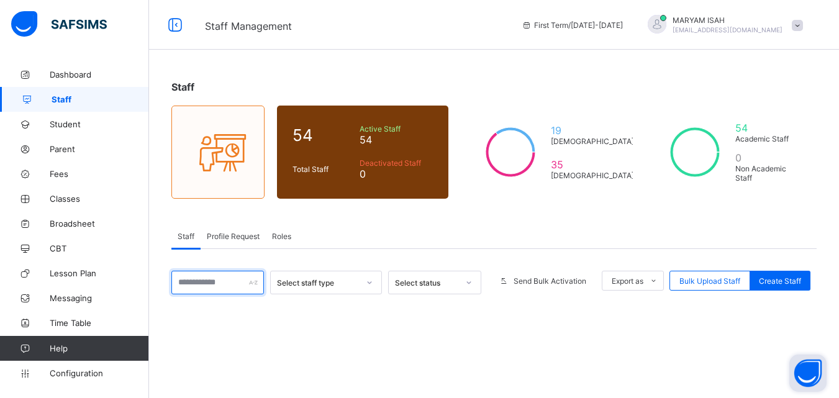
click at [184, 284] on input "text" at bounding box center [217, 283] width 92 height 24
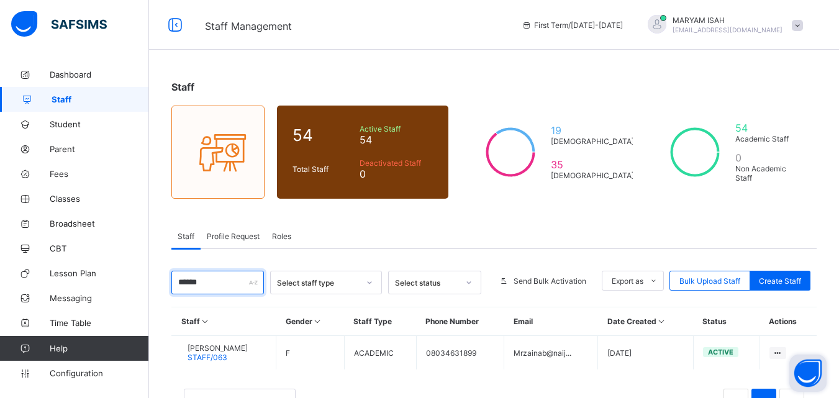
scroll to position [47, 0]
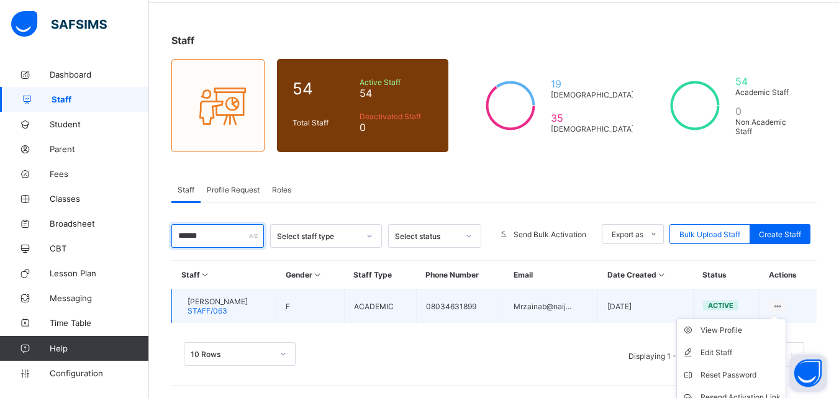
type input "******"
click at [786, 318] on ul "View Profile Edit Staff Reset Password Resend Activation Link Change Email Dele…" at bounding box center [731, 385] width 110 height 135
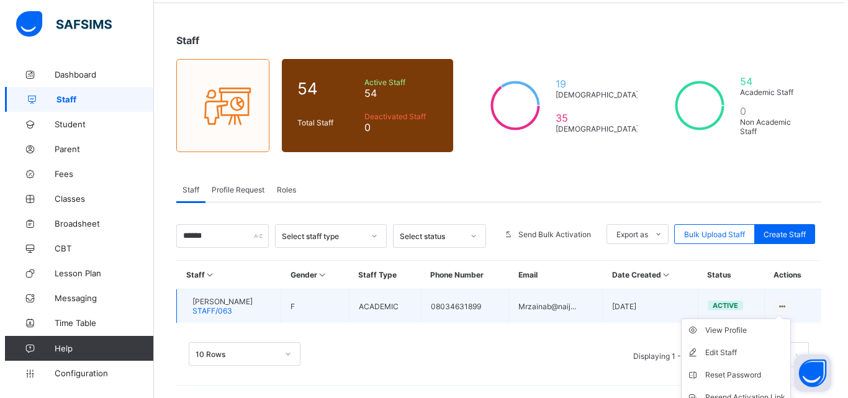
scroll to position [102, 0]
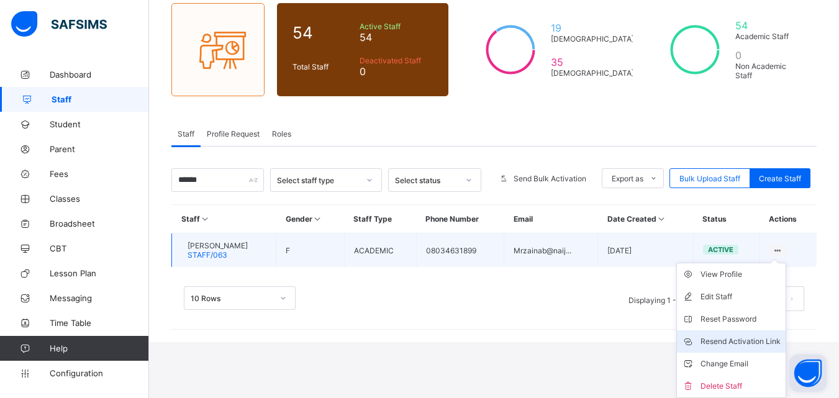
click at [721, 345] on div "Resend Activation Link" at bounding box center [740, 341] width 80 height 12
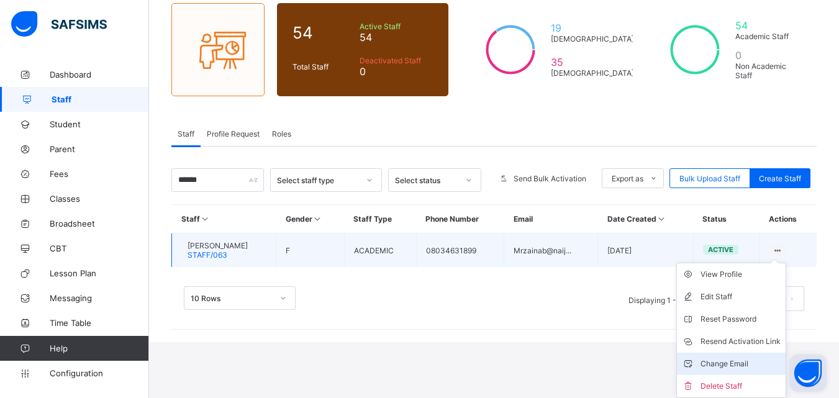
click at [723, 372] on li "Change Email" at bounding box center [731, 364] width 109 height 22
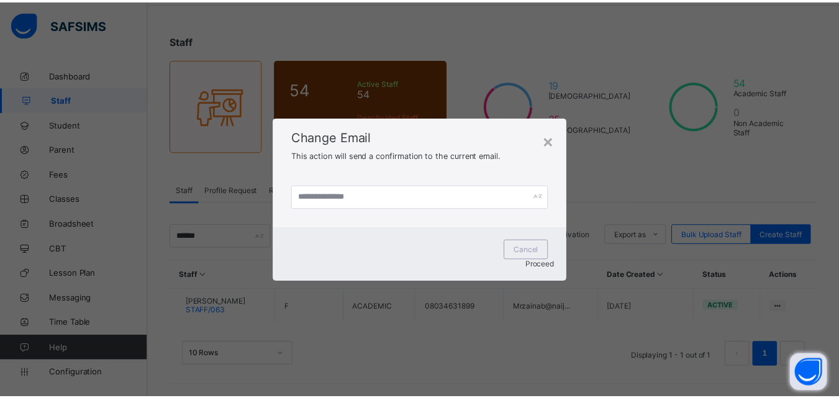
scroll to position [47, 0]
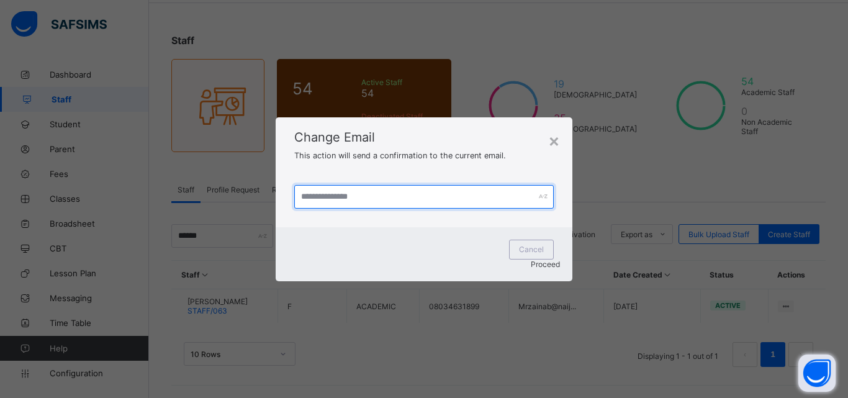
click at [321, 200] on input "text" at bounding box center [423, 197] width 259 height 24
type input "**********"
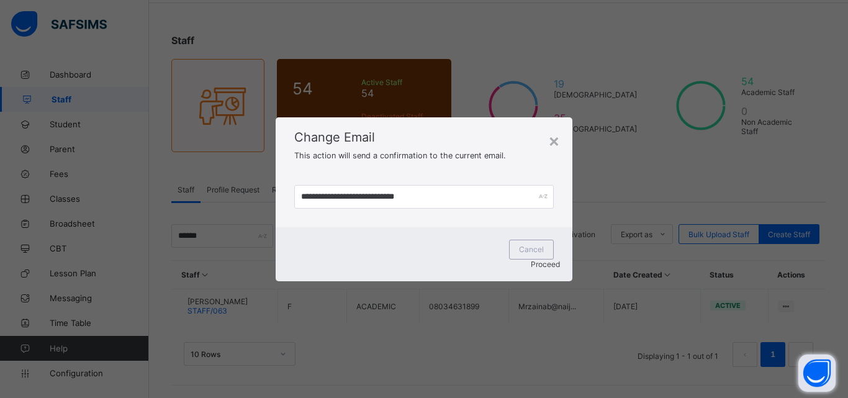
click at [538, 259] on span "Proceed" at bounding box center [545, 263] width 29 height 9
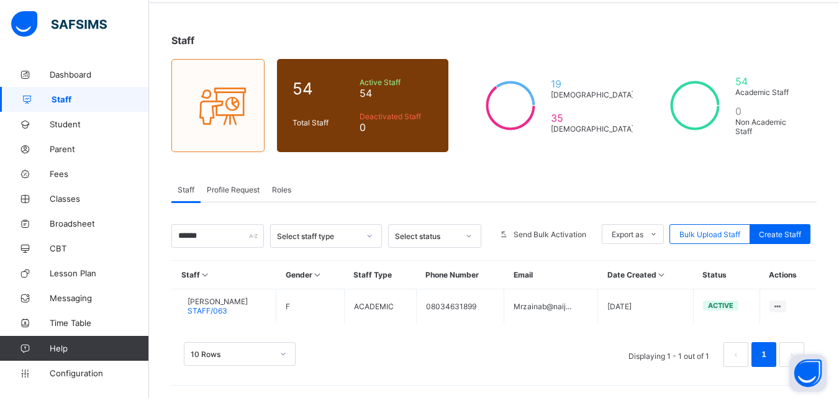
click at [246, 189] on span "Profile Request" at bounding box center [233, 189] width 53 height 9
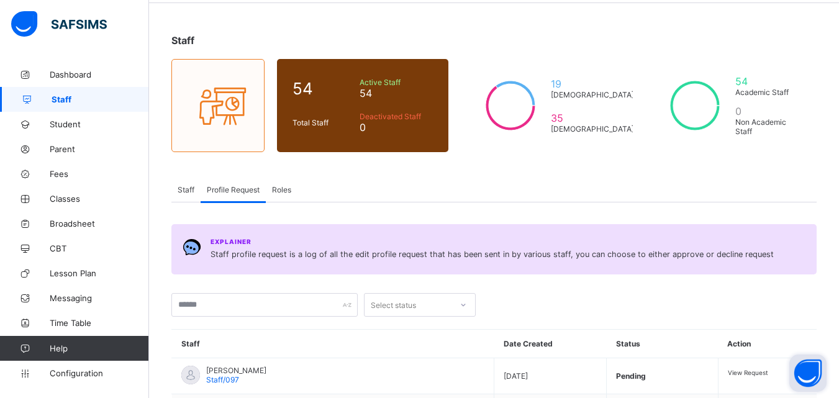
click at [185, 193] on span "Staff" at bounding box center [186, 189] width 17 height 9
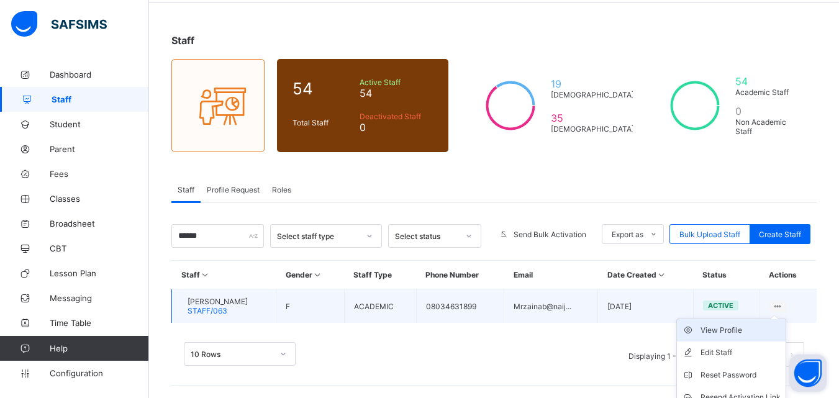
click at [765, 328] on div "View Profile" at bounding box center [740, 330] width 80 height 12
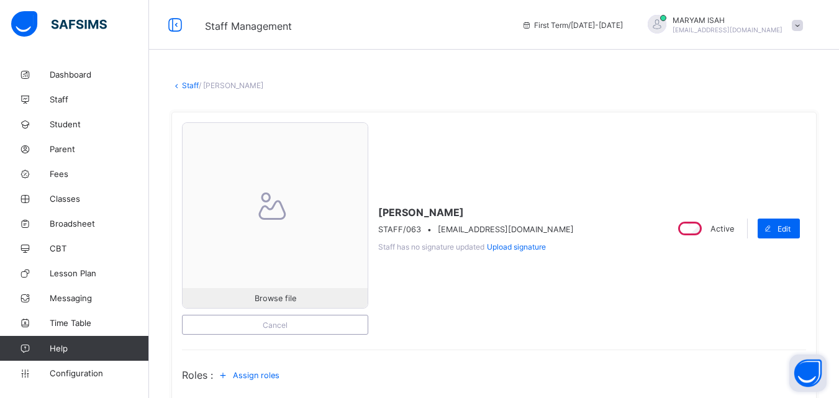
click at [187, 84] on link "Staff" at bounding box center [190, 85] width 17 height 9
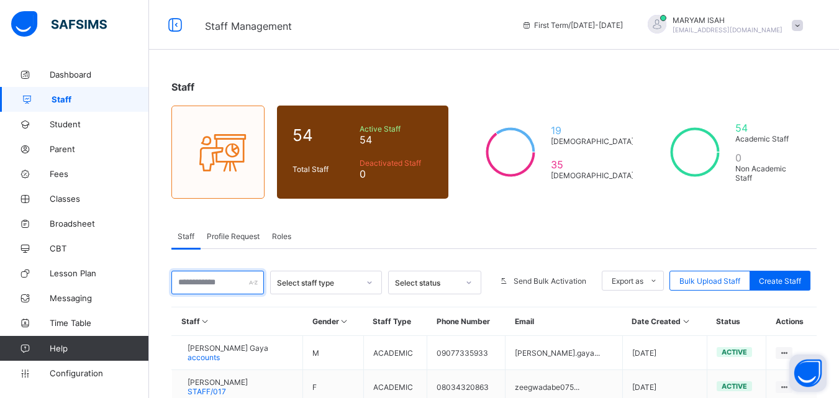
click at [202, 282] on input "text" at bounding box center [217, 283] width 92 height 24
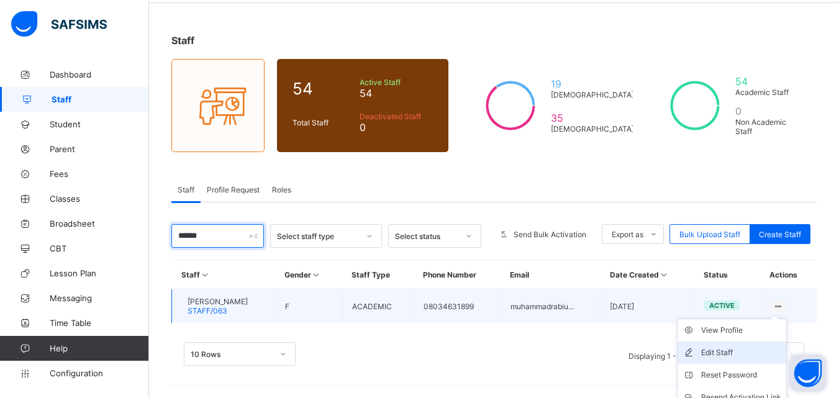
scroll to position [102, 0]
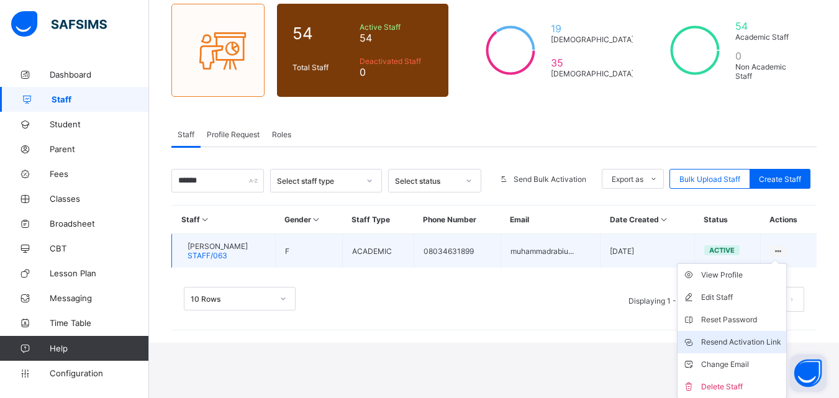
click at [767, 339] on div "Resend Activation Link" at bounding box center [741, 342] width 80 height 12
click at [726, 338] on div "Resend Activation Link" at bounding box center [741, 342] width 80 height 12
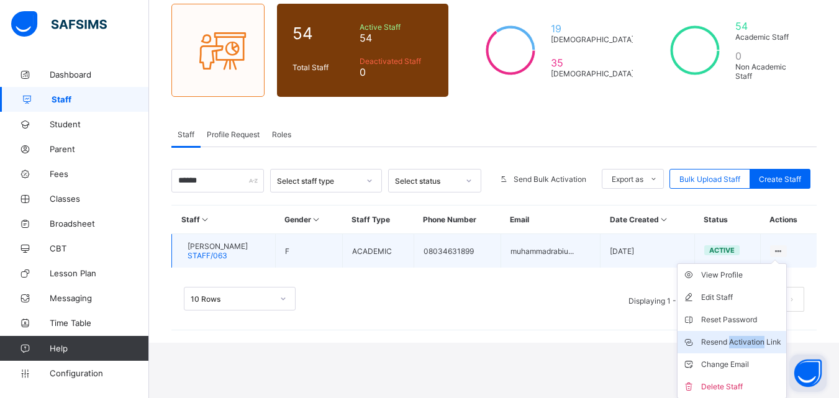
click at [726, 338] on div "Resend Activation Link" at bounding box center [741, 342] width 80 height 12
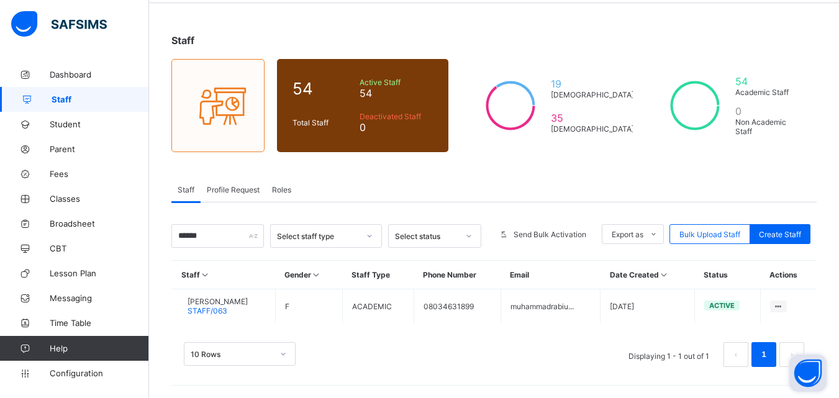
click at [621, 337] on div "10 Rows Displaying 1 - 1 out of 1 1" at bounding box center [493, 348] width 645 height 62
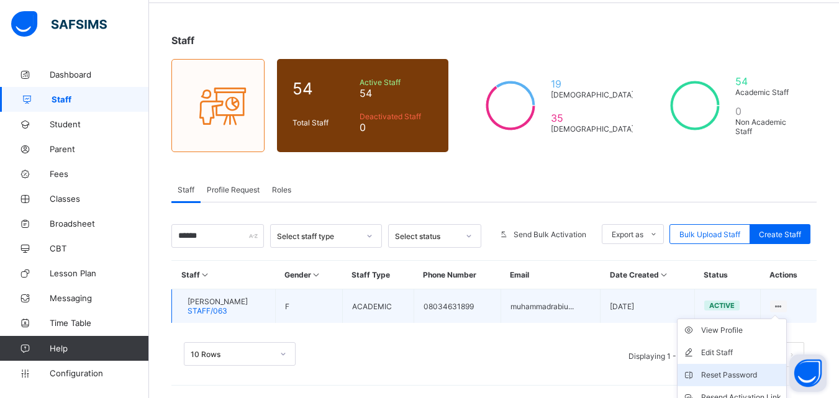
click at [786, 364] on li "Reset Password" at bounding box center [731, 375] width 109 height 22
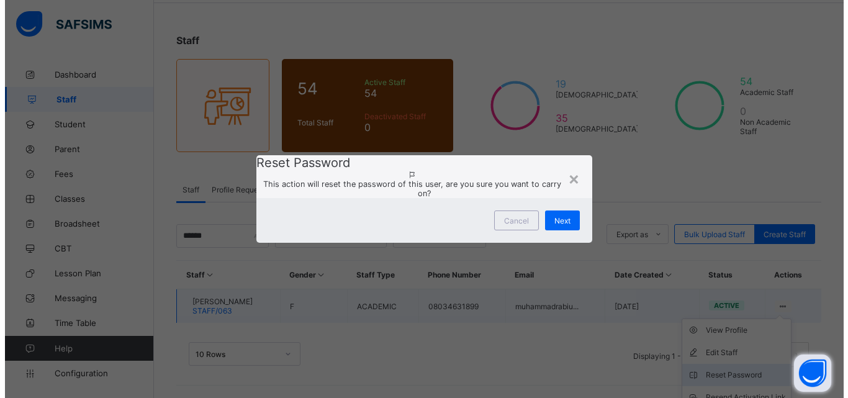
scroll to position [102, 0]
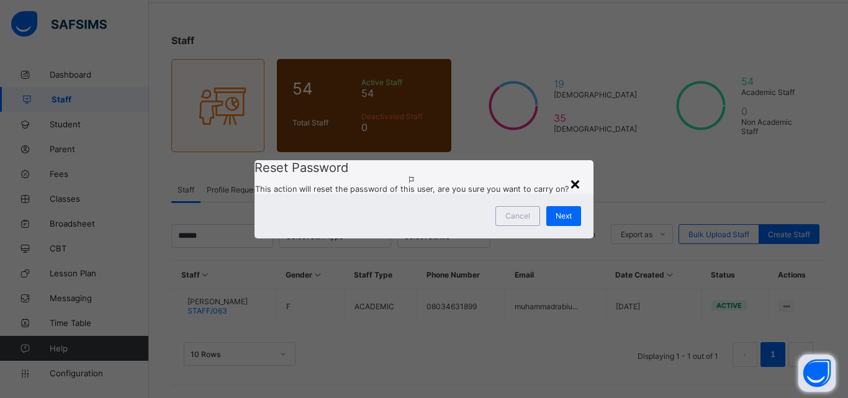
click at [570, 173] on div "×" at bounding box center [575, 183] width 12 height 21
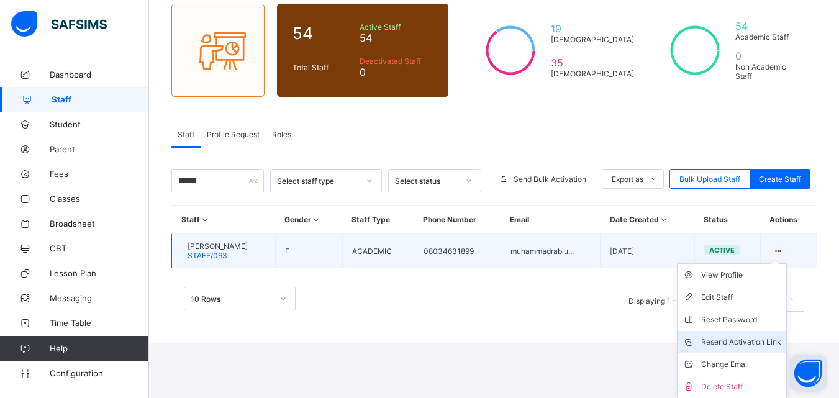
click at [701, 338] on icon at bounding box center [691, 342] width 19 height 12
click at [724, 337] on div "Resend Activation Link" at bounding box center [741, 342] width 80 height 12
click at [713, 352] on li "Resend Activation Link" at bounding box center [731, 342] width 109 height 22
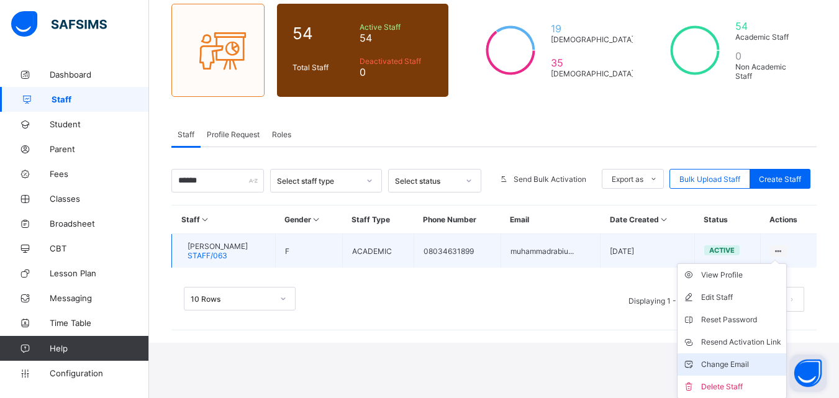
click at [719, 353] on li "Change Email" at bounding box center [731, 364] width 109 height 22
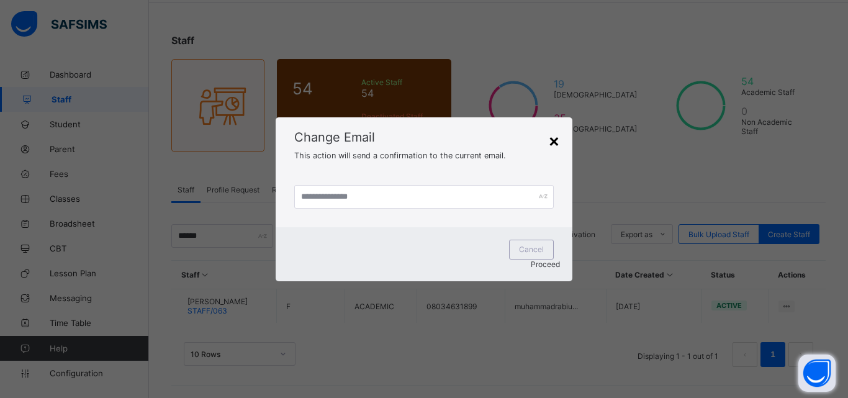
click at [559, 151] on div "×" at bounding box center [554, 140] width 12 height 21
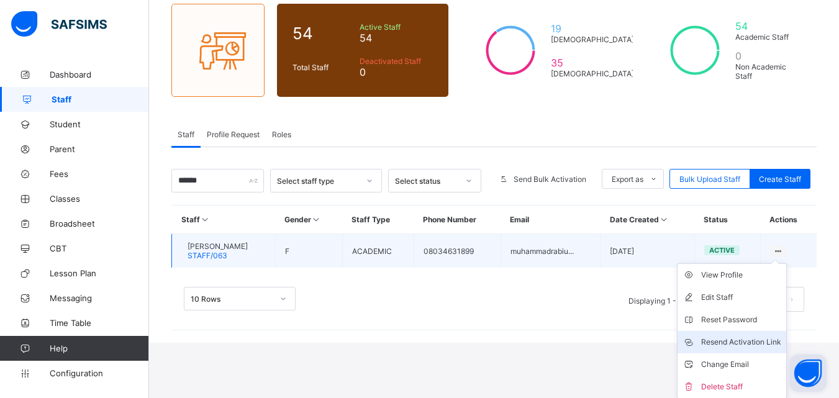
click at [757, 336] on div "Resend Activation Link" at bounding box center [741, 342] width 80 height 12
click at [765, 338] on div "Resend Activation Link" at bounding box center [741, 342] width 80 height 12
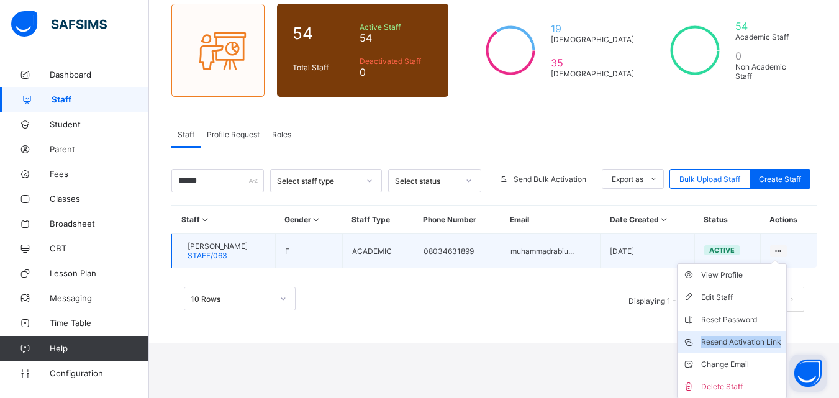
click at [765, 338] on div "Resend Activation Link" at bounding box center [741, 342] width 80 height 12
click at [779, 341] on div "Resend Activation Link" at bounding box center [741, 342] width 80 height 12
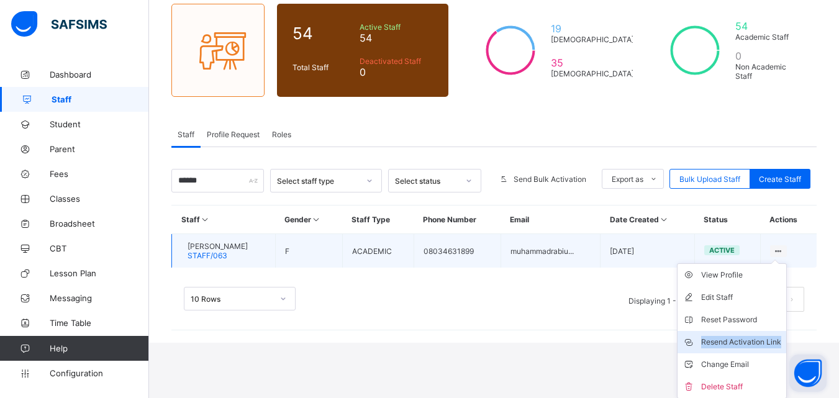
click at [772, 338] on div "Resend Activation Link" at bounding box center [741, 342] width 80 height 12
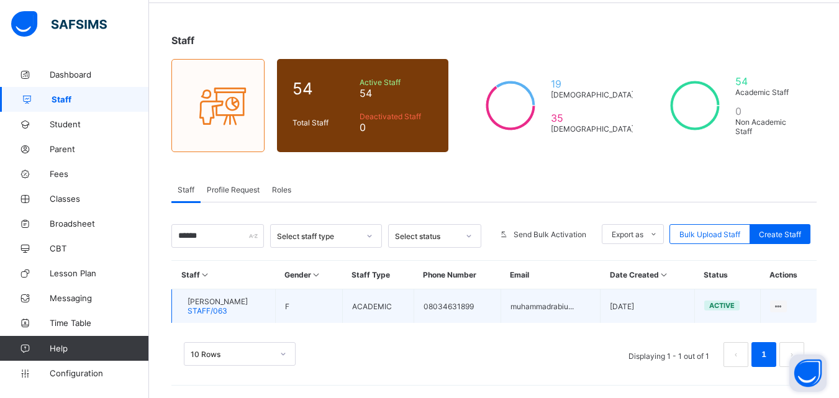
click at [582, 310] on td "muhammadrabiu..." at bounding box center [550, 306] width 100 height 34
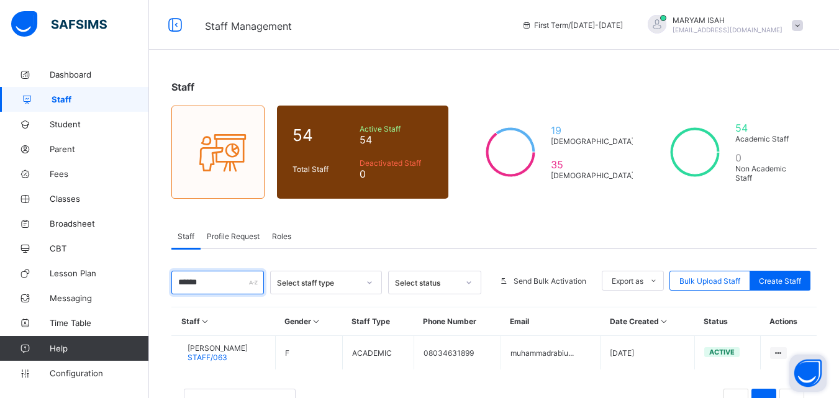
click at [205, 281] on input "******" at bounding box center [217, 283] width 92 height 24
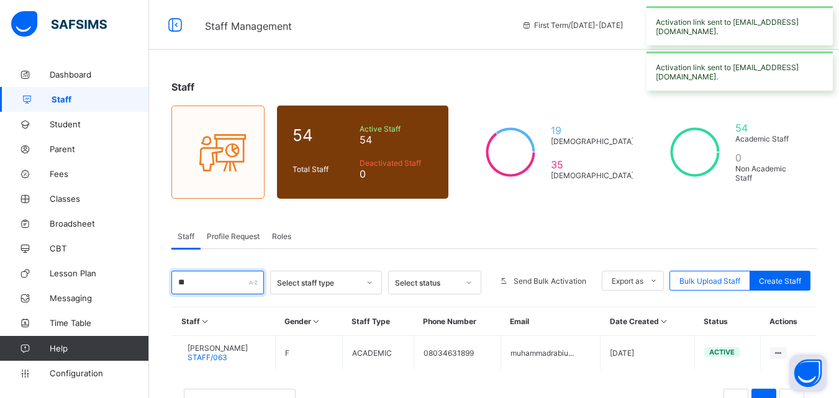
type input "*"
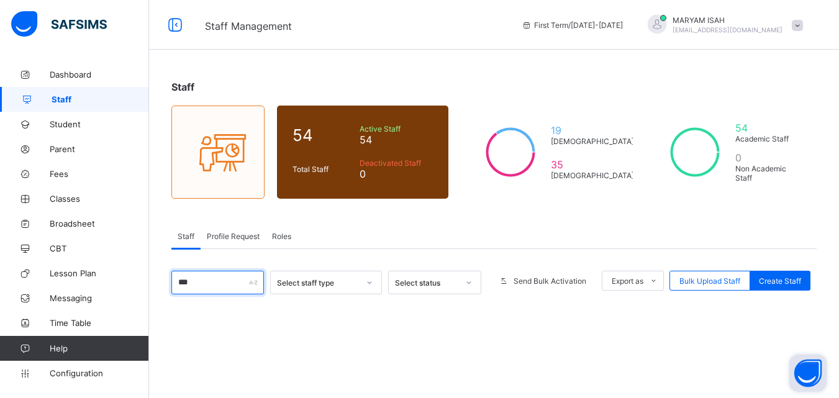
click at [205, 281] on input "***" at bounding box center [217, 283] width 92 height 24
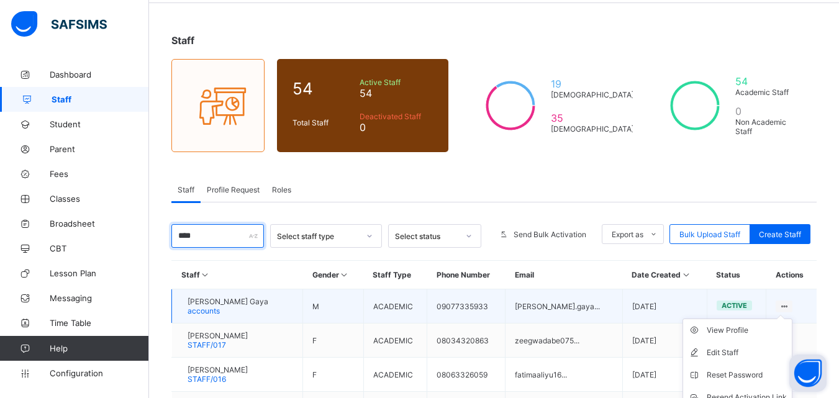
scroll to position [102, 0]
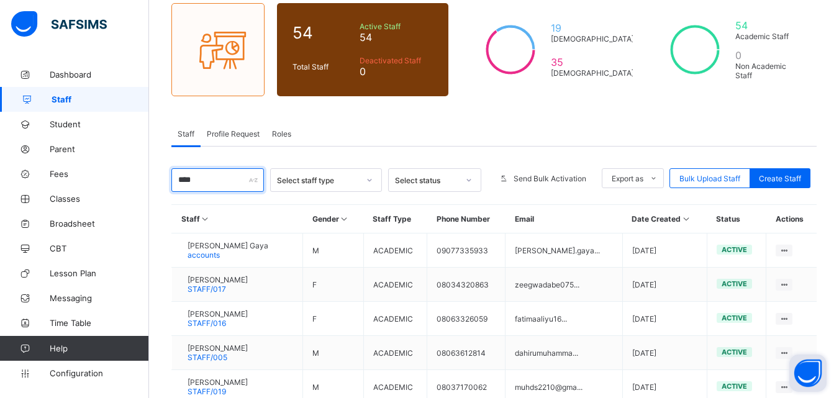
click at [199, 176] on input "****" at bounding box center [217, 180] width 92 height 24
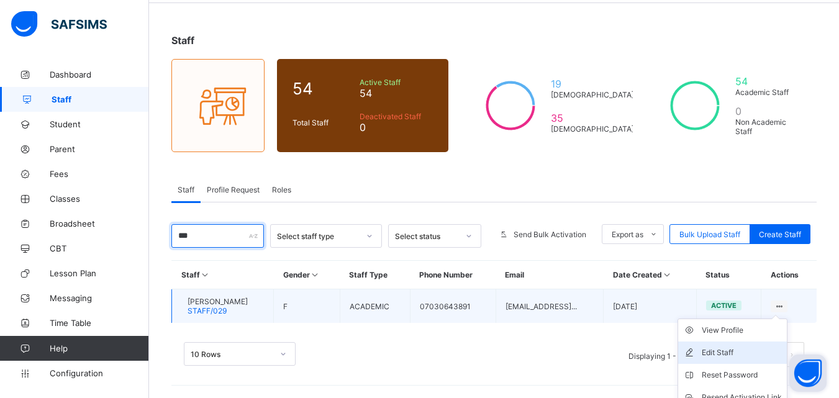
scroll to position [92, 0]
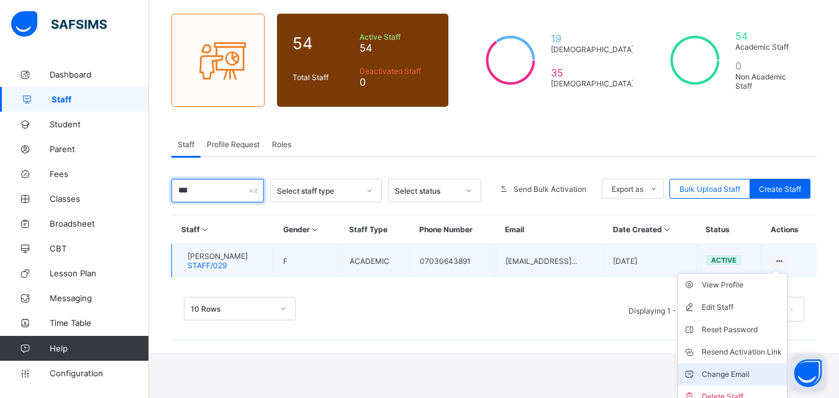
type input "***"
click at [749, 380] on div "Change Email" at bounding box center [741, 374] width 80 height 12
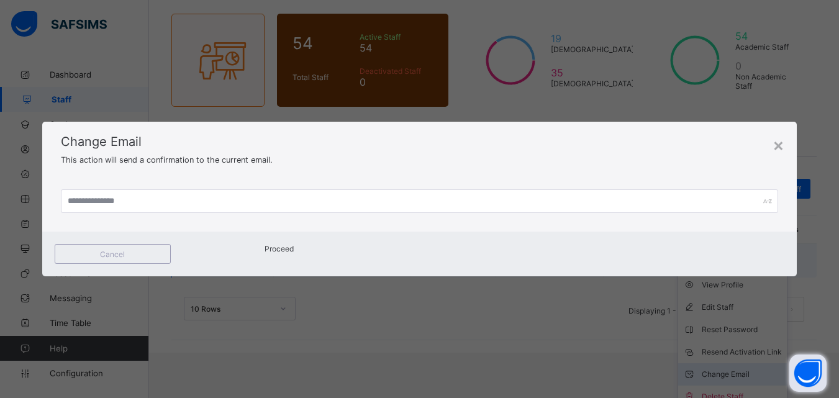
scroll to position [47, 0]
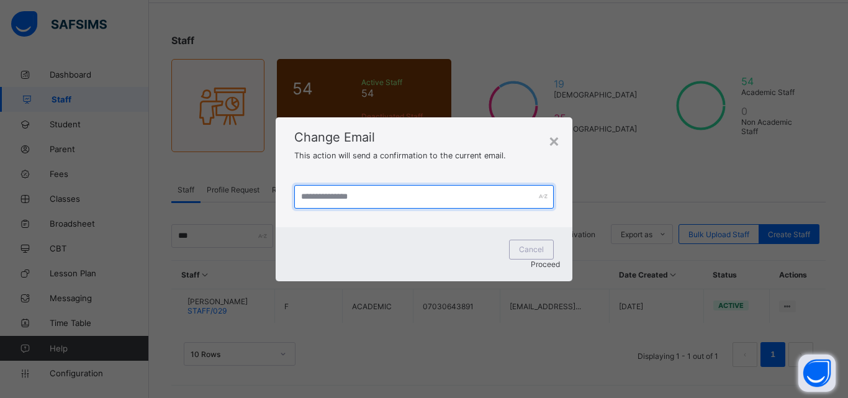
click at [404, 207] on input "text" at bounding box center [423, 197] width 259 height 24
type input "**********"
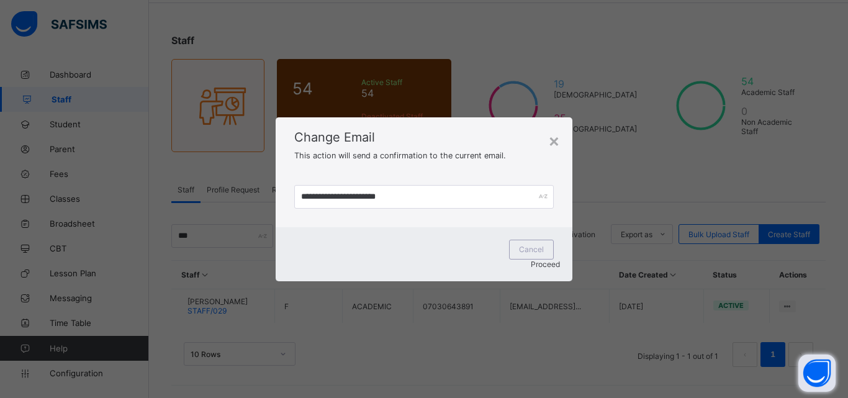
click at [540, 259] on span "Proceed" at bounding box center [545, 263] width 29 height 9
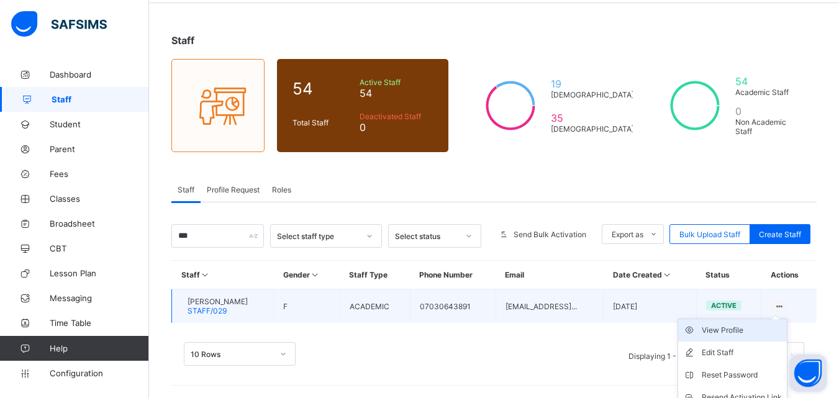
click at [752, 331] on div "View Profile" at bounding box center [741, 330] width 80 height 12
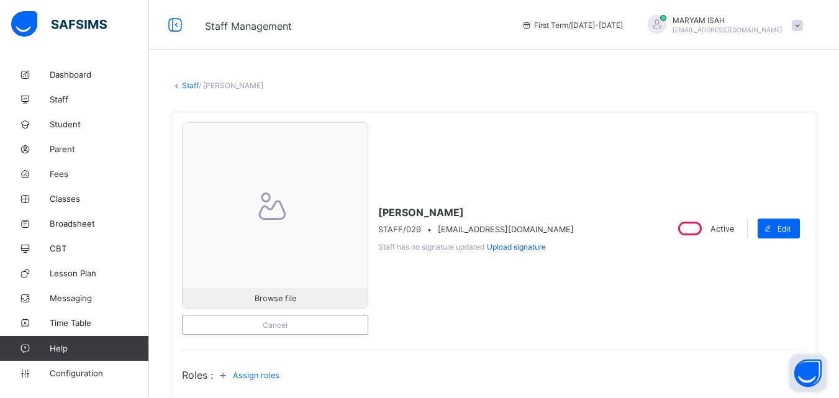
click at [191, 86] on link "Staff" at bounding box center [190, 85] width 17 height 9
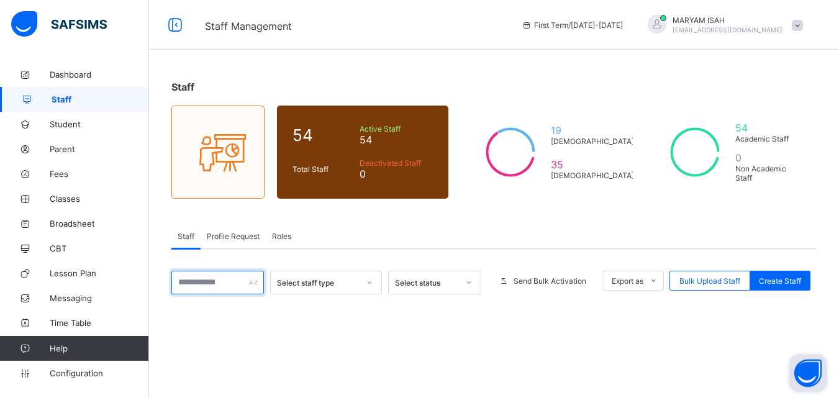
click at [202, 284] on input "text" at bounding box center [217, 283] width 92 height 24
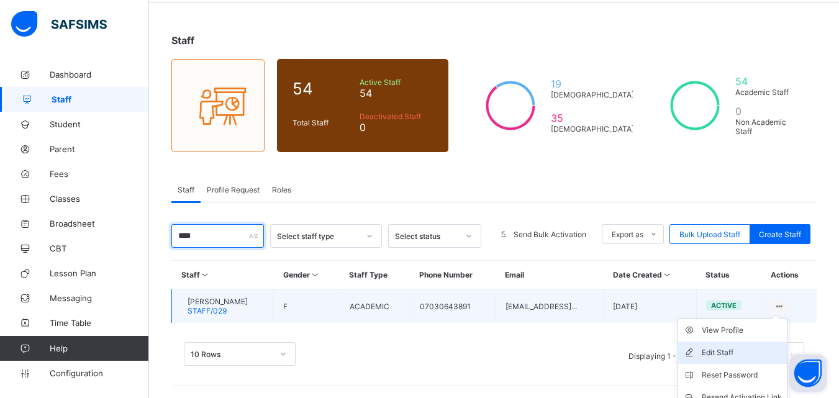
scroll to position [102, 0]
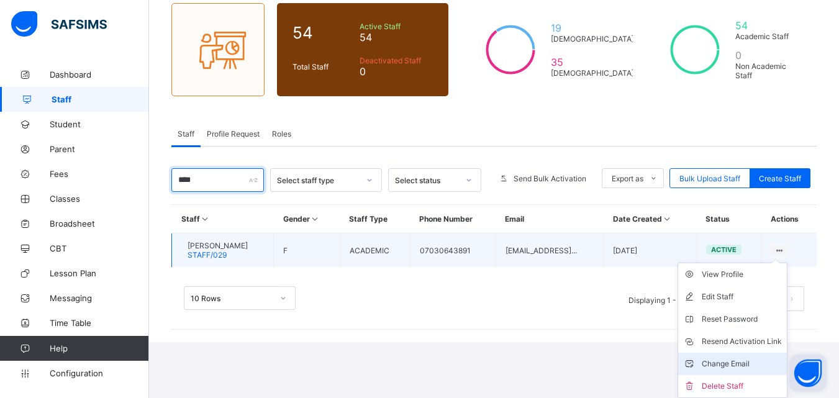
type input "****"
click at [765, 360] on div "Change Email" at bounding box center [741, 364] width 80 height 12
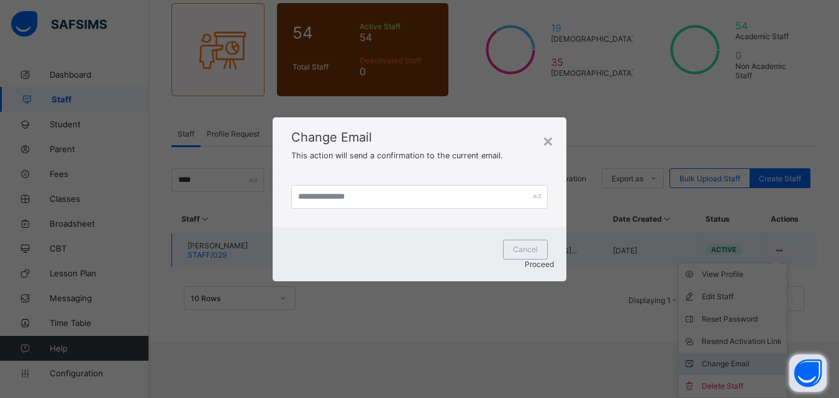
scroll to position [47, 0]
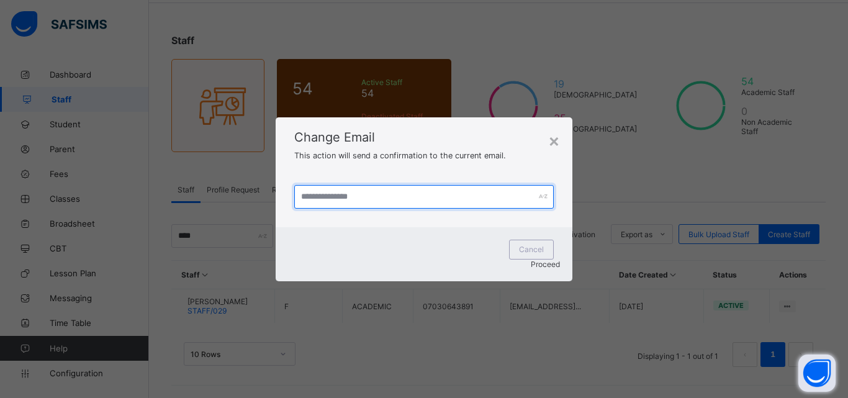
click at [317, 199] on input "text" at bounding box center [423, 197] width 259 height 24
type input "**********"
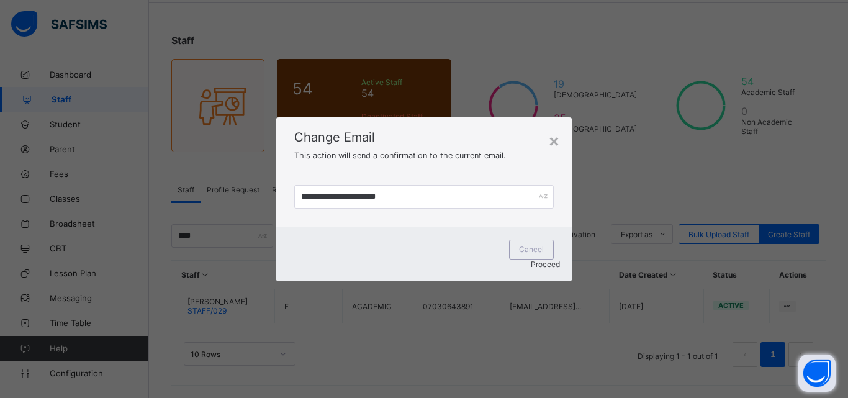
click at [531, 259] on span "Proceed" at bounding box center [545, 263] width 29 height 9
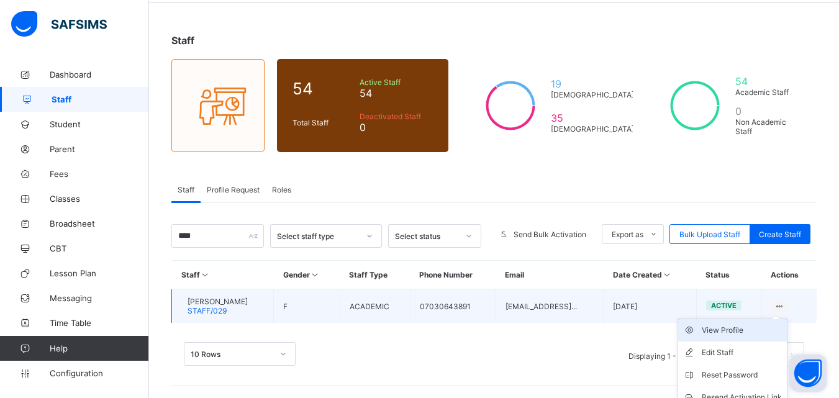
click at [757, 331] on div "View Profile" at bounding box center [741, 330] width 80 height 12
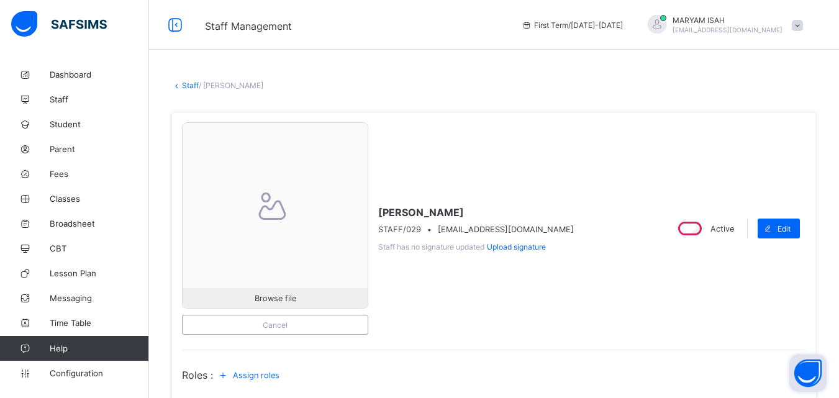
click at [192, 81] on link "Staff" at bounding box center [190, 85] width 17 height 9
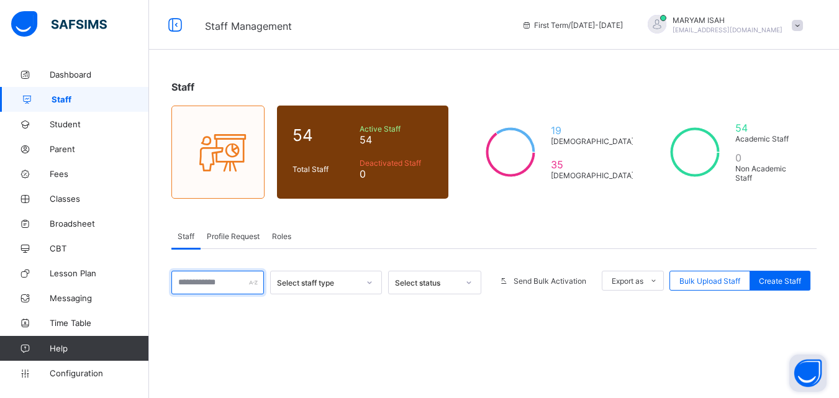
click at [194, 284] on input "text" at bounding box center [217, 283] width 92 height 24
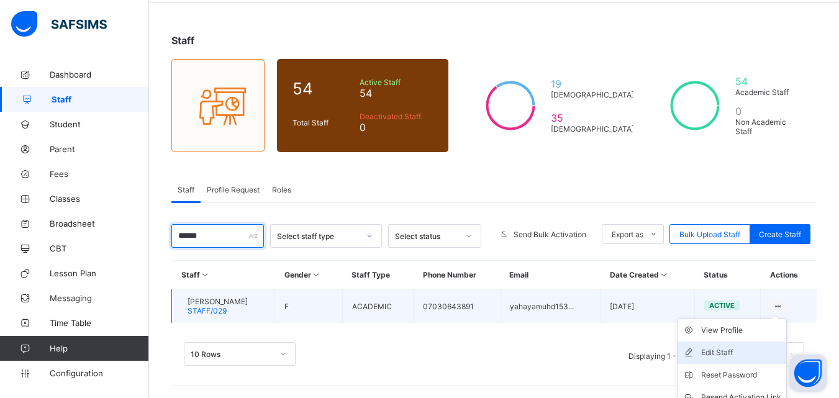
scroll to position [102, 0]
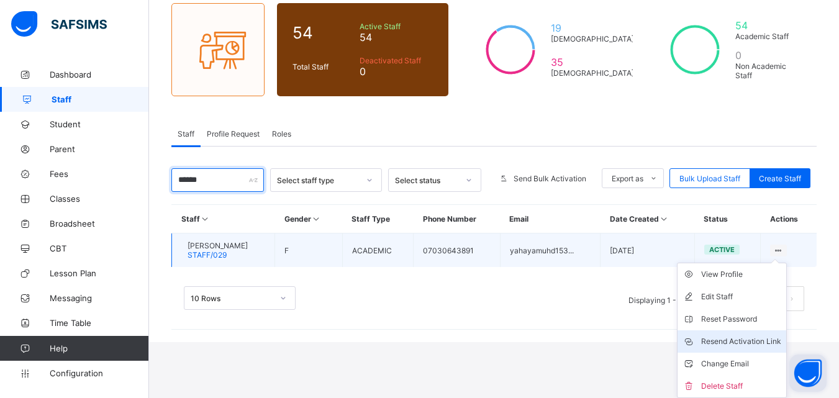
type input "******"
click at [773, 338] on div "Resend Activation Link" at bounding box center [741, 341] width 80 height 12
click at [781, 340] on div "Resend Activation Link" at bounding box center [741, 341] width 80 height 12
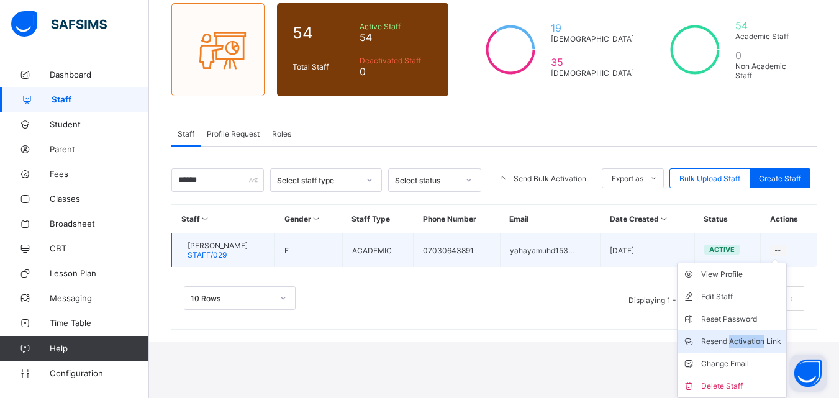
click at [781, 340] on div "Resend Activation Link" at bounding box center [741, 341] width 80 height 12
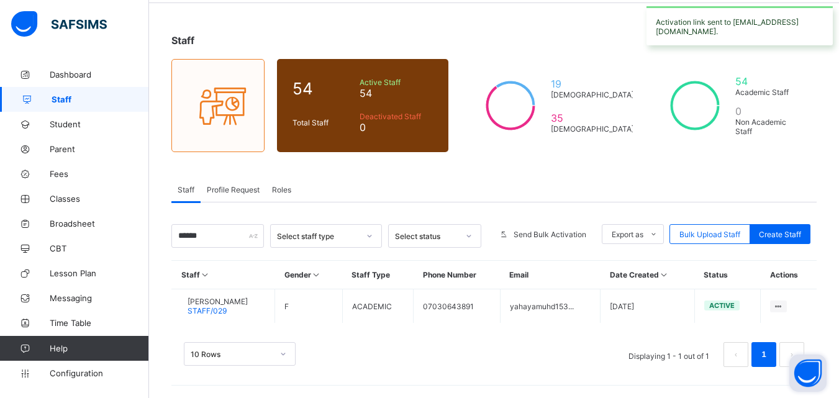
scroll to position [47, 0]
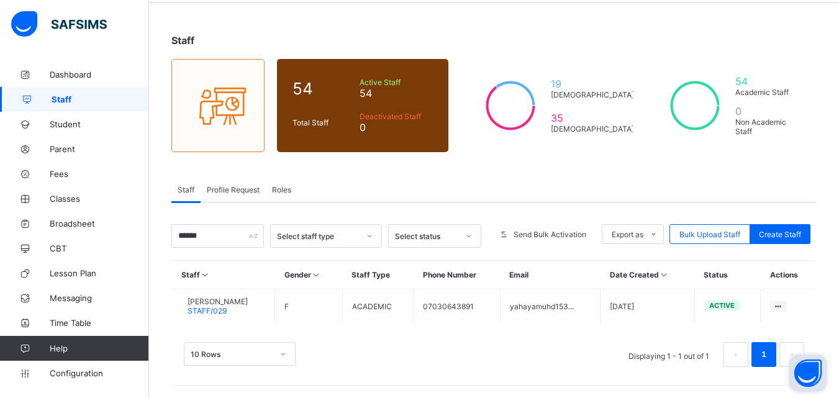
click at [230, 194] on span "Profile Request" at bounding box center [233, 189] width 53 height 9
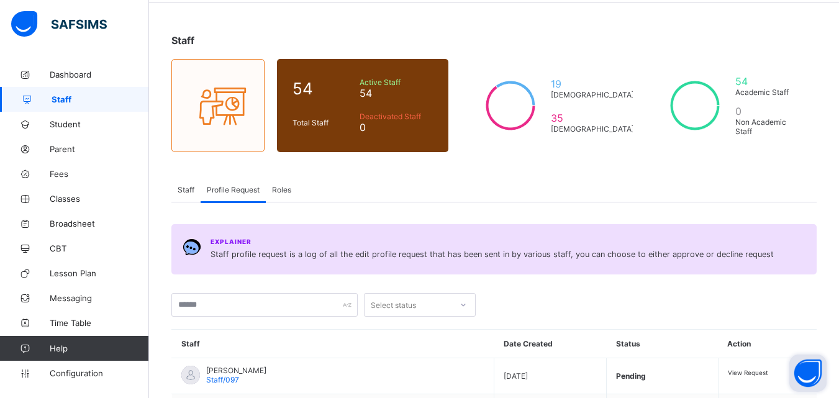
scroll to position [102, 0]
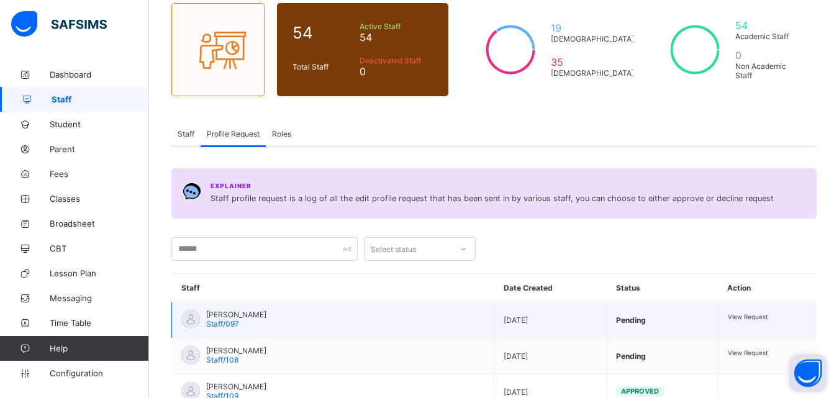
click at [737, 320] on span "View Request" at bounding box center [748, 316] width 40 height 7
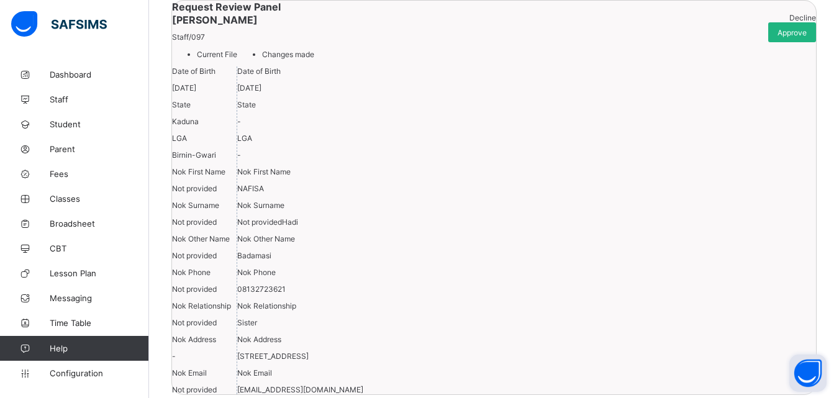
click at [799, 42] on div "Approve" at bounding box center [792, 32] width 48 height 20
click at [775, 42] on div "Approve" at bounding box center [792, 32] width 48 height 20
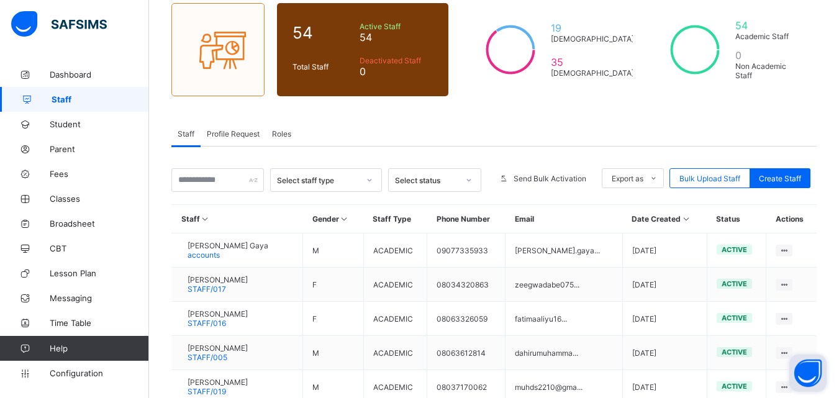
click at [227, 124] on div "Profile Request" at bounding box center [232, 133] width 65 height 25
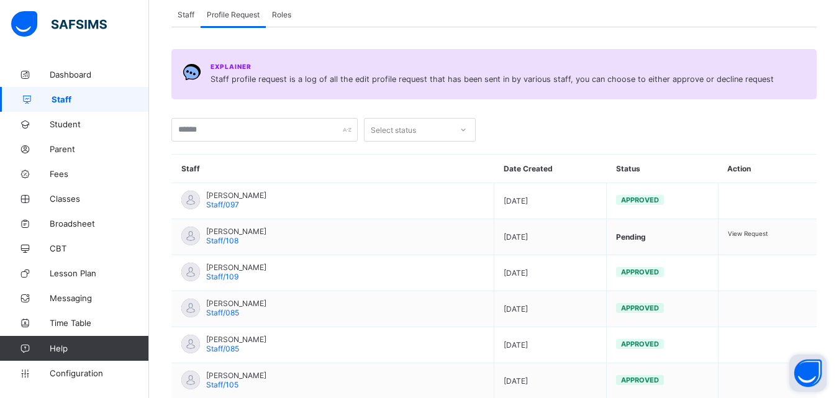
scroll to position [366, 0]
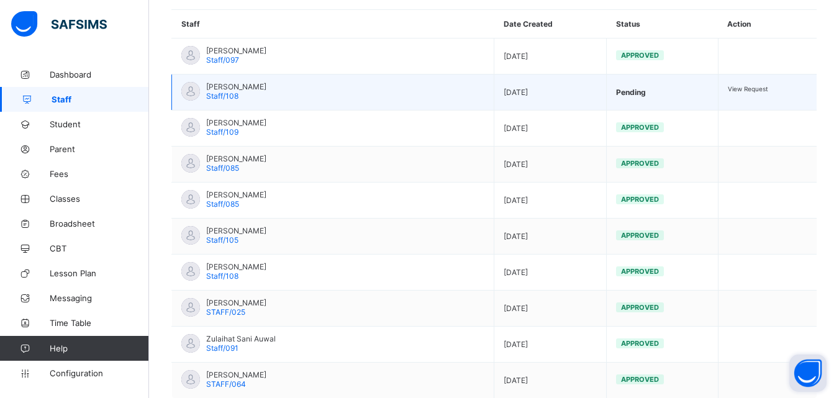
click at [744, 93] on div "View Request" at bounding box center [767, 88] width 79 height 9
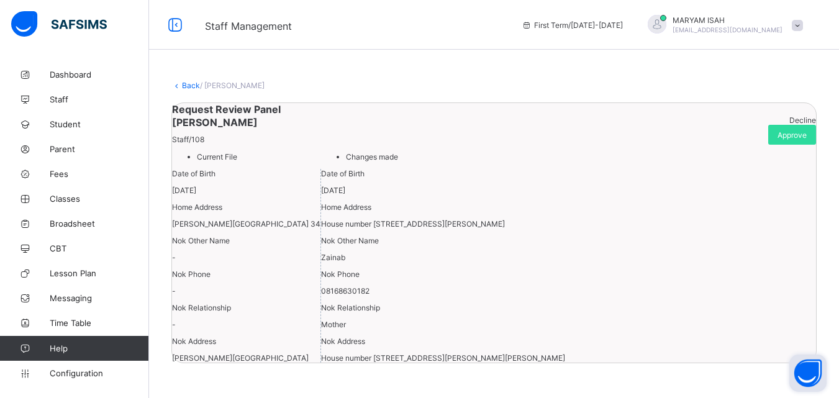
scroll to position [40, 0]
click at [771, 145] on div "Approve" at bounding box center [792, 135] width 48 height 20
click at [777, 137] on span "Approve" at bounding box center [791, 134] width 29 height 9
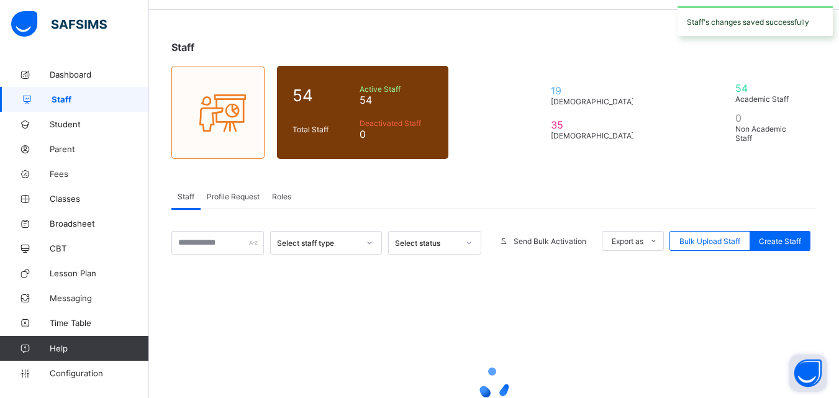
scroll to position [162, 0]
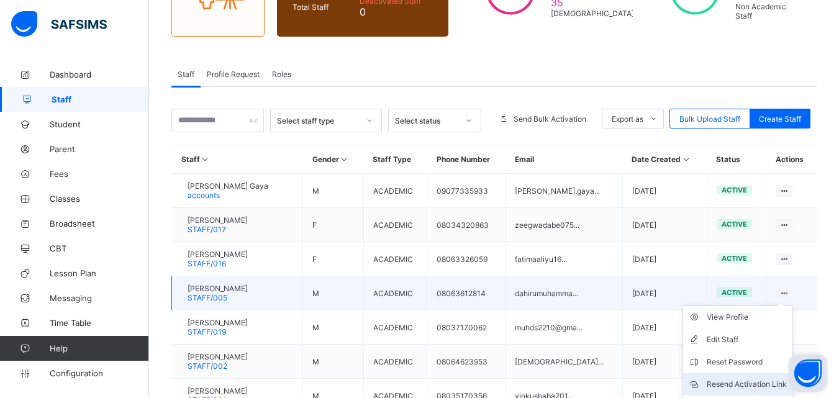
click at [731, 384] on div "Resend Activation Link" at bounding box center [746, 384] width 80 height 12
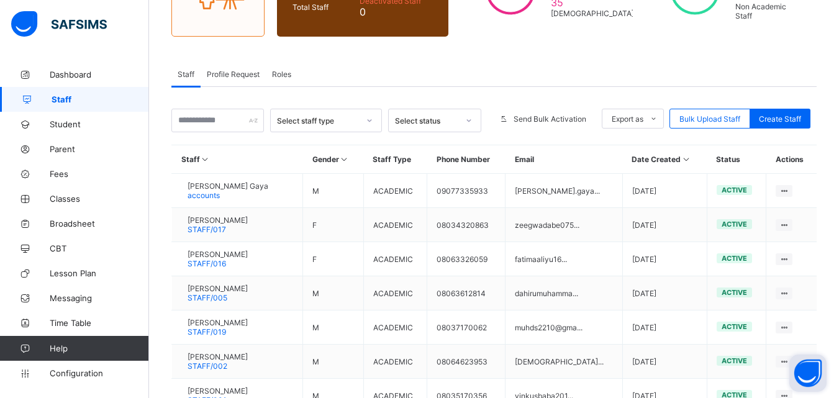
click at [220, 71] on span "Profile Request" at bounding box center [233, 74] width 53 height 9
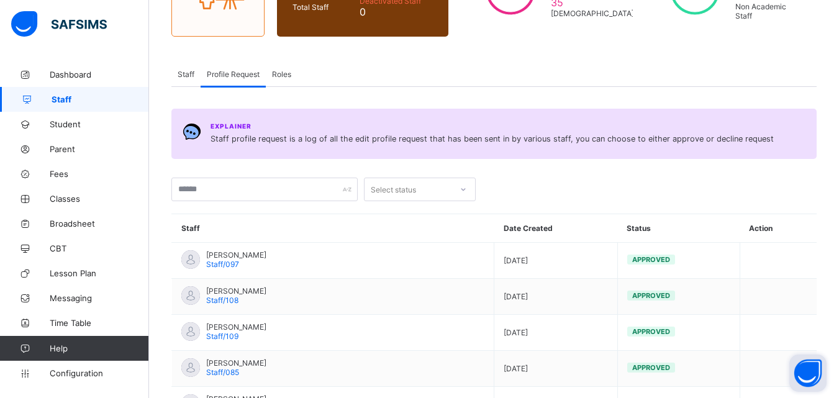
click at [220, 71] on span "Profile Request" at bounding box center [233, 74] width 53 height 9
click at [189, 78] on span "Staff" at bounding box center [186, 74] width 17 height 9
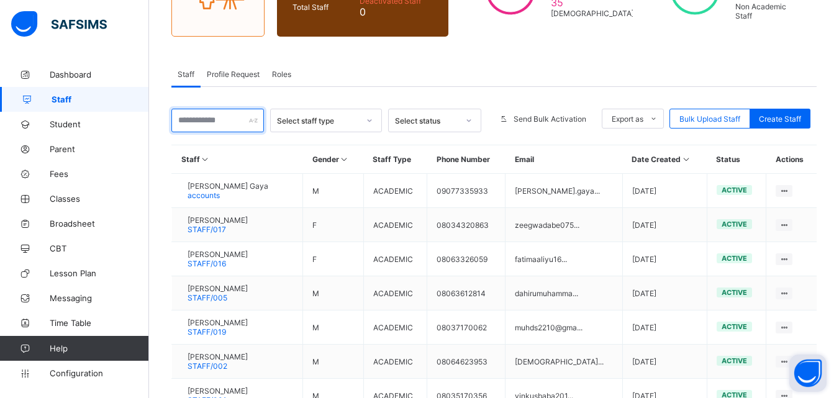
click at [192, 124] on input "text" at bounding box center [217, 121] width 92 height 24
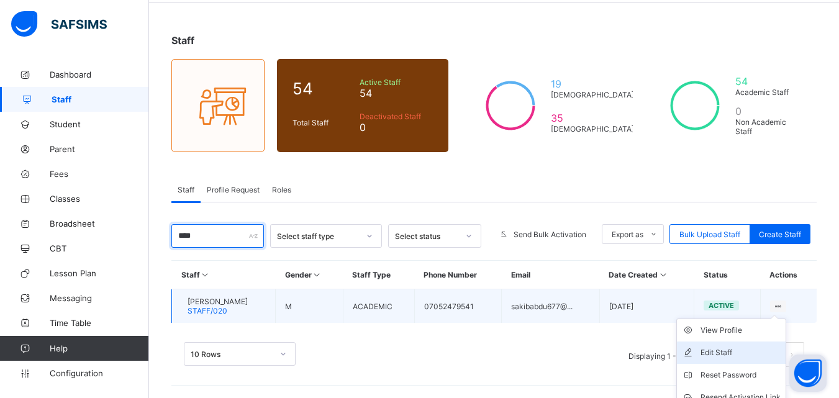
scroll to position [102, 0]
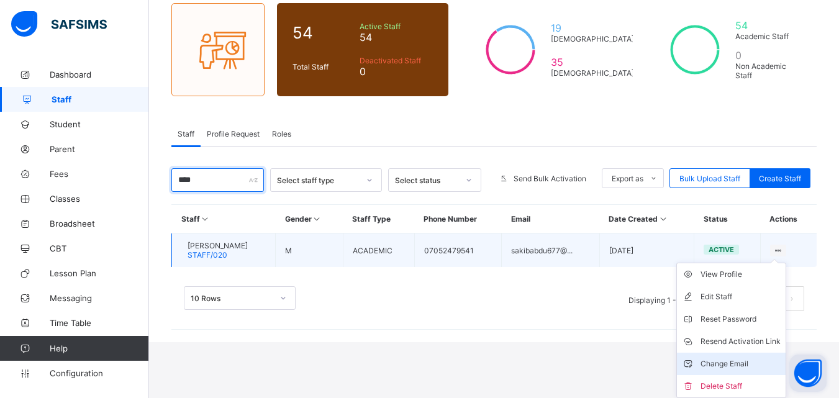
type input "****"
click at [739, 364] on div "Change Email" at bounding box center [740, 364] width 80 height 12
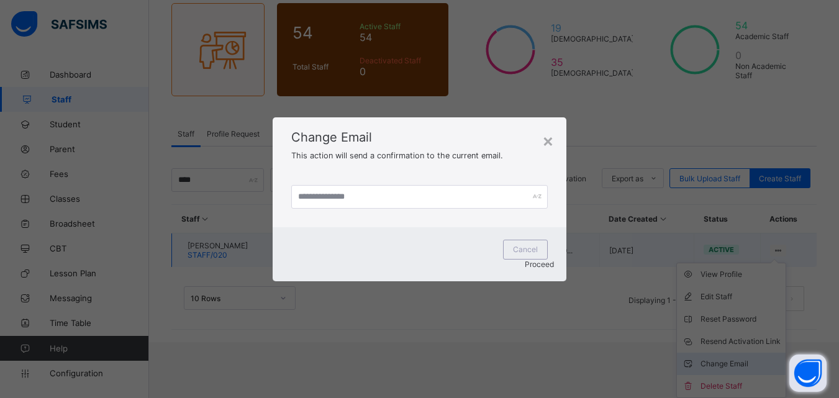
scroll to position [47, 0]
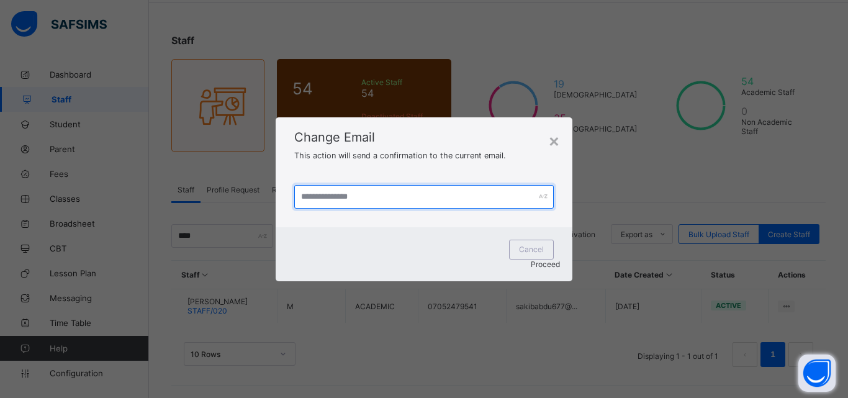
click at [353, 209] on input "text" at bounding box center [423, 197] width 259 height 24
type input "**********"
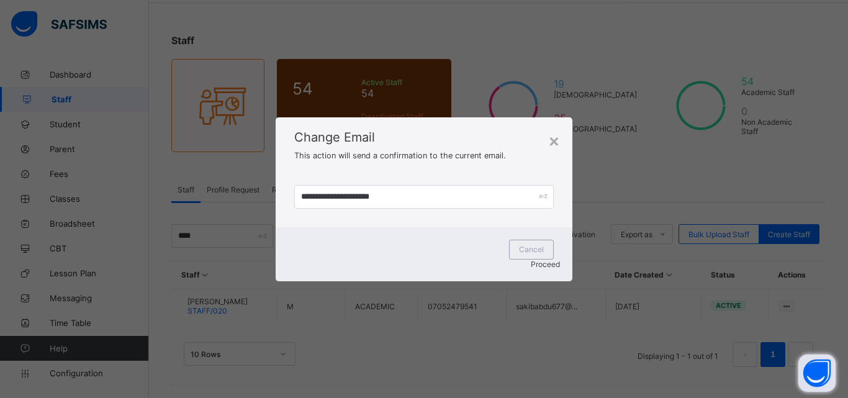
click at [544, 259] on span "Proceed" at bounding box center [545, 263] width 29 height 9
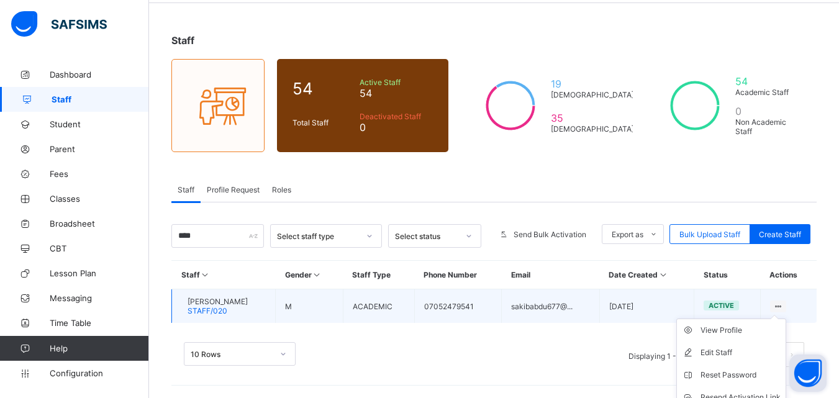
scroll to position [102, 0]
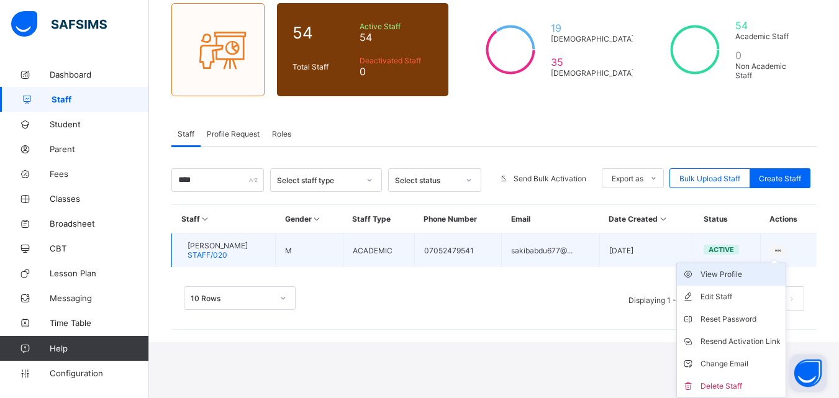
click at [752, 274] on div "View Profile" at bounding box center [740, 274] width 80 height 12
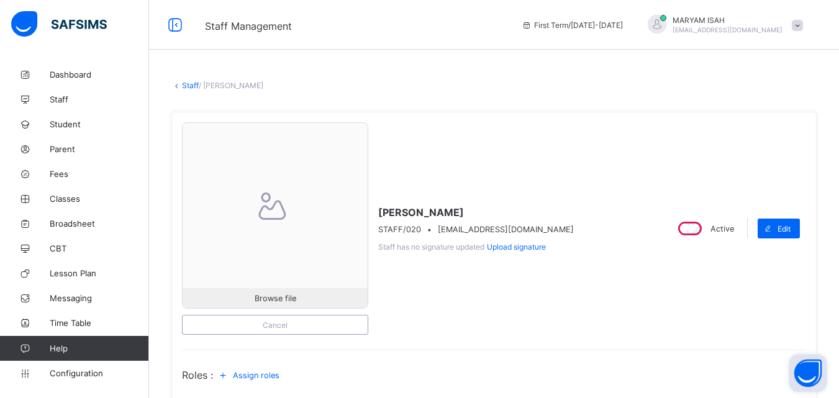
click at [184, 84] on link "Staff" at bounding box center [190, 85] width 17 height 9
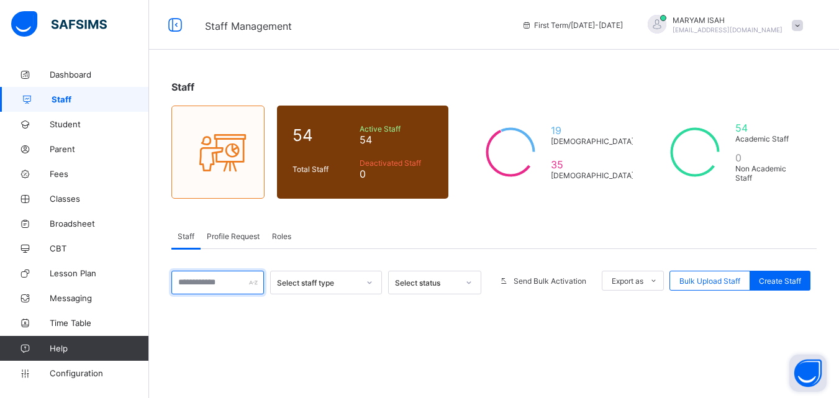
click at [196, 280] on input "text" at bounding box center [217, 283] width 92 height 24
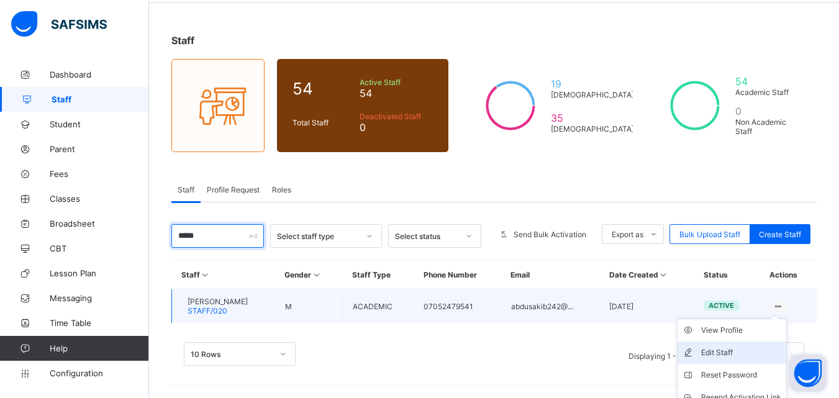
scroll to position [102, 0]
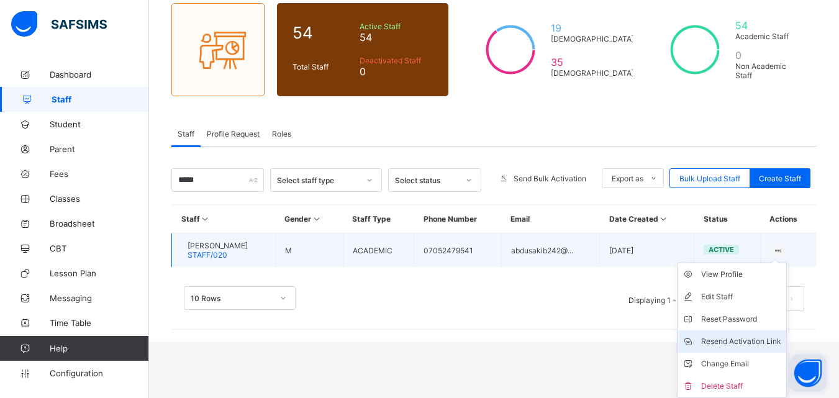
click at [780, 338] on div "Resend Activation Link" at bounding box center [741, 341] width 80 height 12
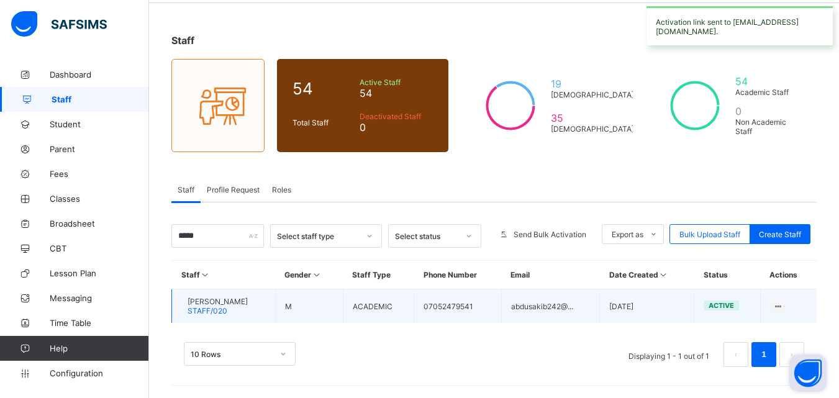
scroll to position [47, 0]
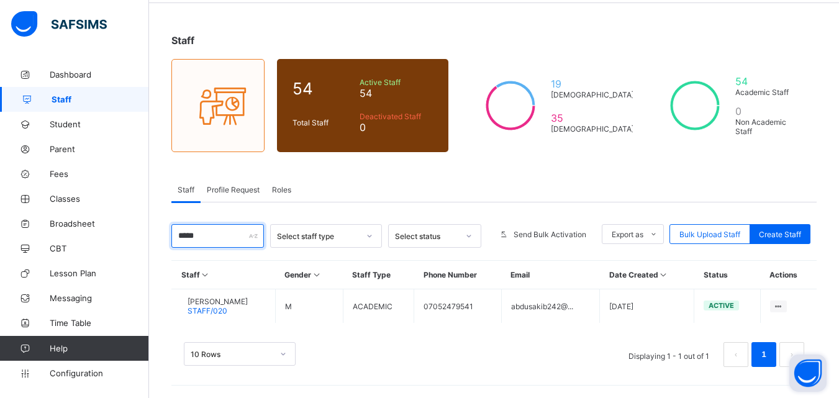
click at [200, 238] on input "*****" at bounding box center [217, 236] width 92 height 24
type input "*"
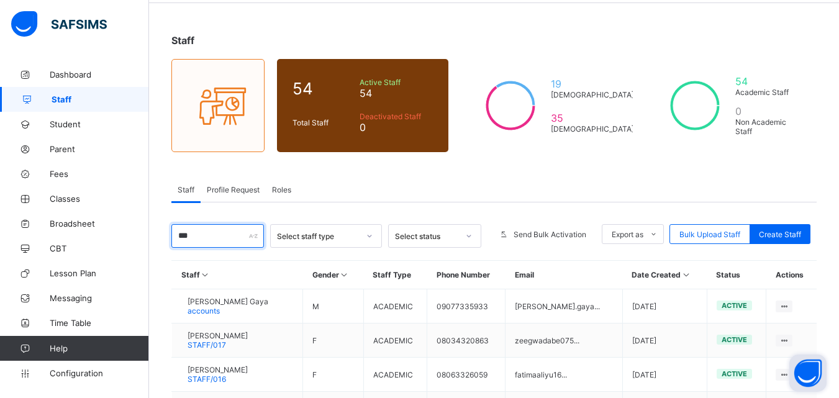
scroll to position [229, 0]
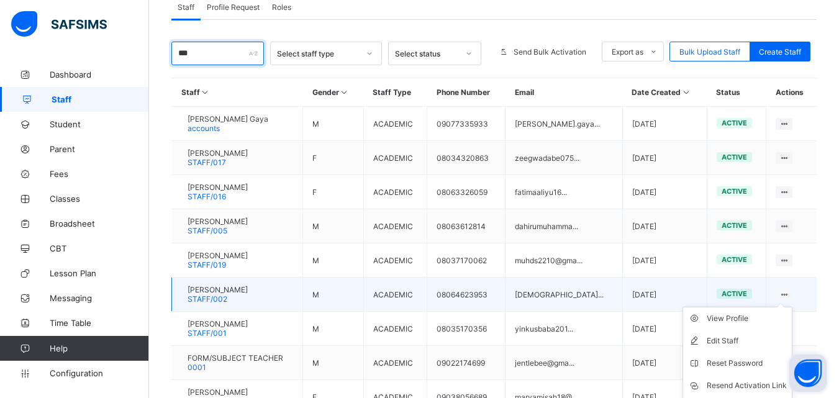
type input "***"
click at [792, 307] on ul "View Profile Edit Staff Reset Password Resend Activation Link Change Email Dele…" at bounding box center [737, 374] width 110 height 135
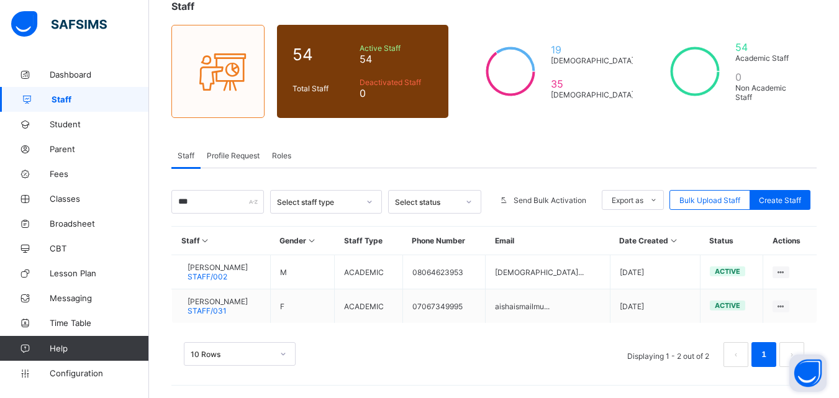
scroll to position [81, 0]
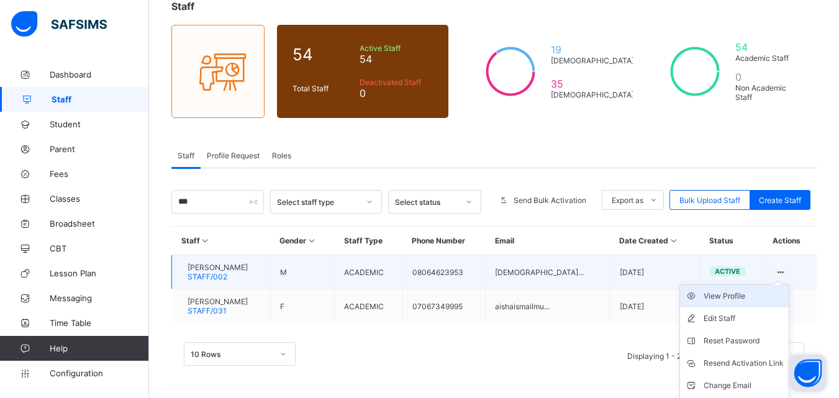
click at [788, 285] on li "View Profile" at bounding box center [734, 296] width 109 height 22
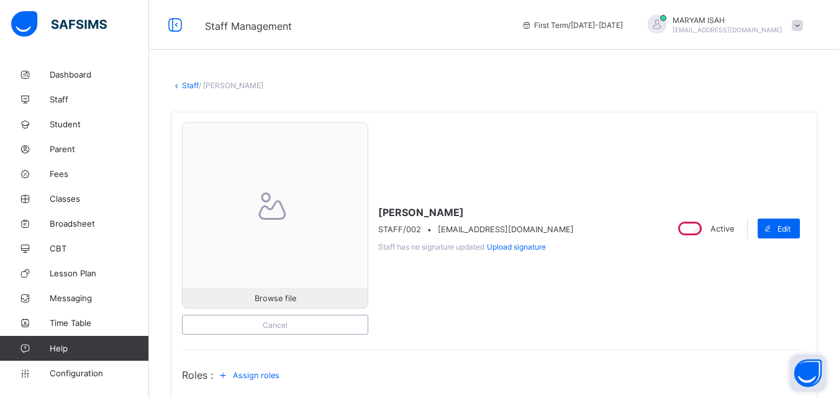
click at [184, 87] on link "Staff" at bounding box center [190, 85] width 17 height 9
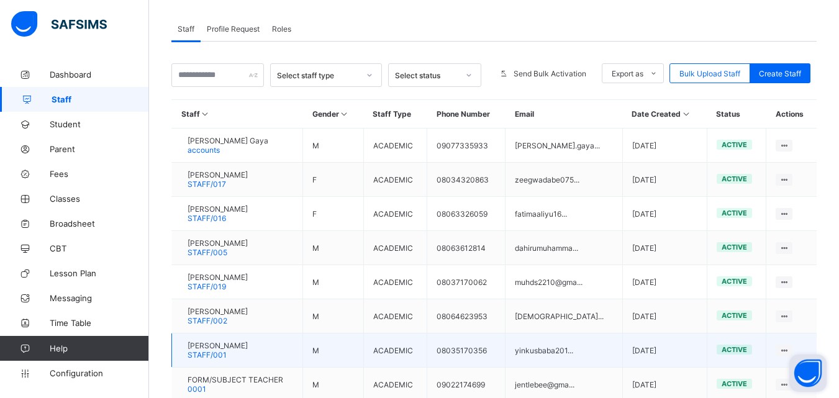
scroll to position [265, 0]
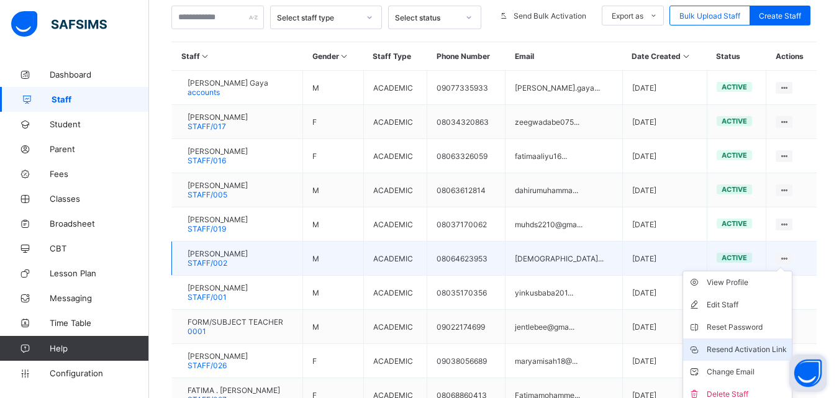
click at [755, 343] on div "Resend Activation Link" at bounding box center [746, 349] width 80 height 12
click at [727, 351] on div "Resend Activation Link" at bounding box center [746, 349] width 80 height 12
click at [710, 395] on ul "View Profile Edit Staff Reset Password Resend Activation Link Change Email Dele…" at bounding box center [737, 338] width 110 height 135
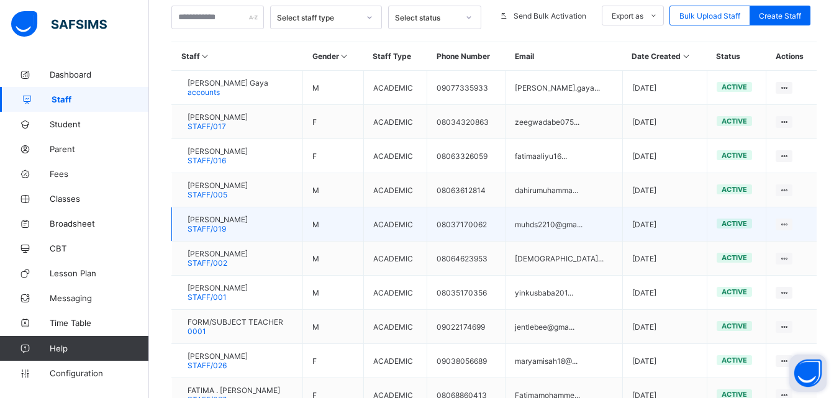
click at [0, 0] on ul "View Profile Edit Staff Reset Password Resend Activation Link Change Email Dele…" at bounding box center [0, 0] width 0 height 0
click at [721, 241] on td "active" at bounding box center [735, 224] width 59 height 34
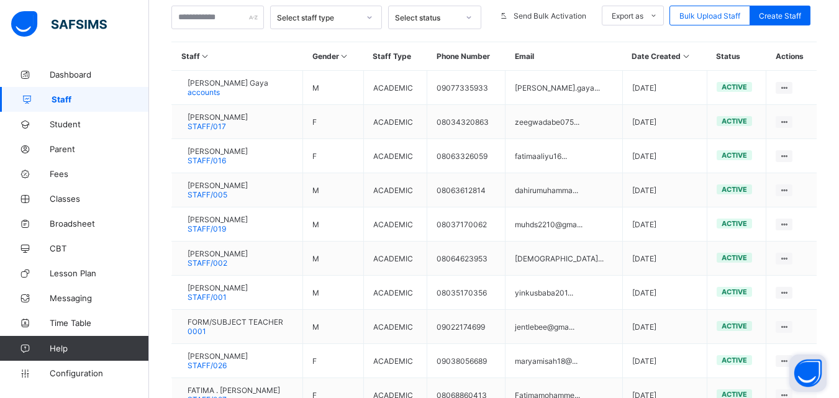
scroll to position [240, 0]
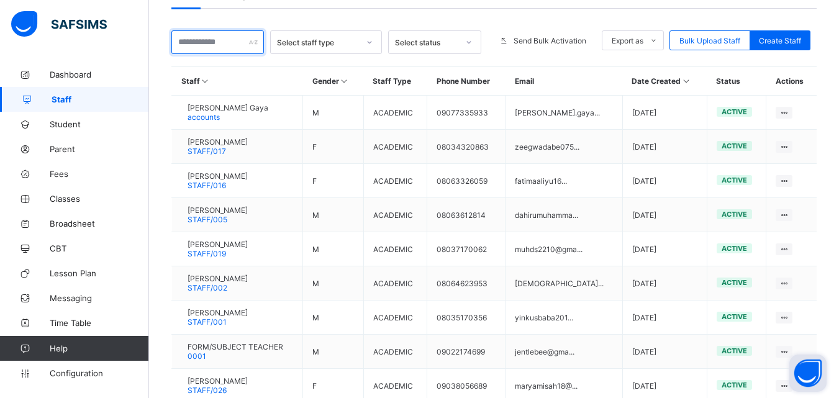
click at [211, 45] on input "text" at bounding box center [217, 42] width 92 height 24
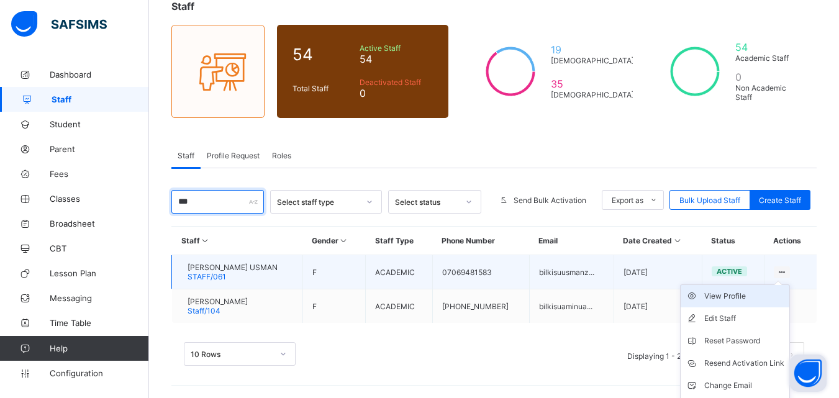
scroll to position [102, 0]
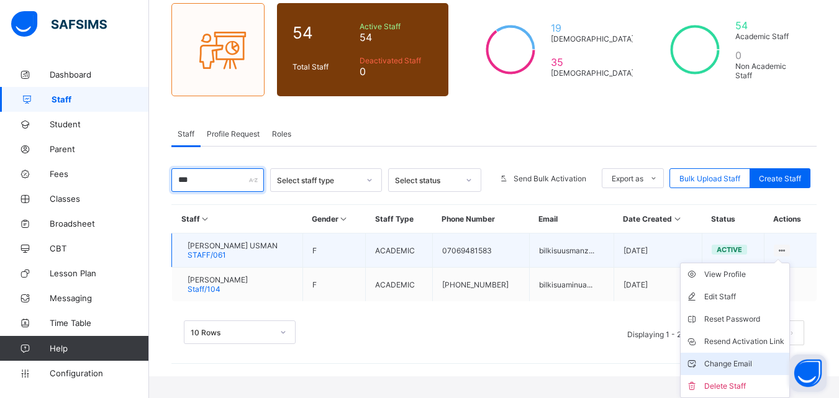
type input "***"
click at [752, 365] on div "Change Email" at bounding box center [744, 364] width 80 height 12
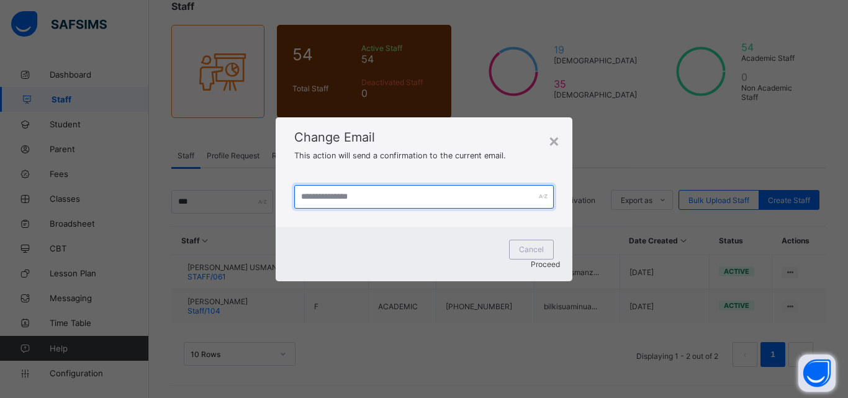
click at [363, 204] on input "text" at bounding box center [423, 197] width 259 height 24
type input "**********"
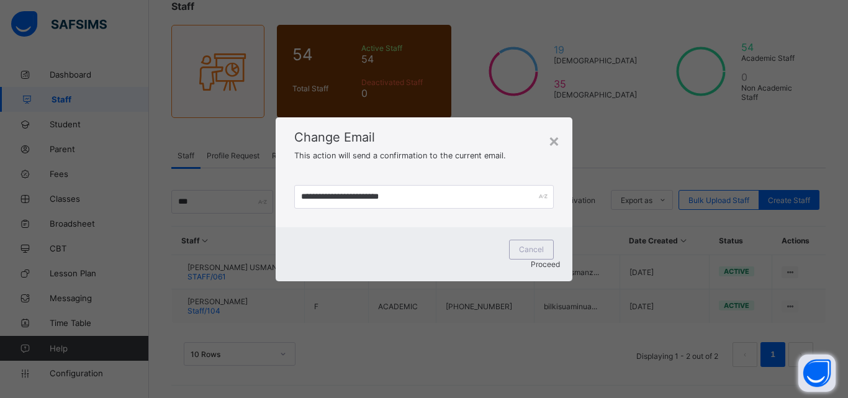
click at [536, 259] on span "Proceed" at bounding box center [545, 263] width 29 height 9
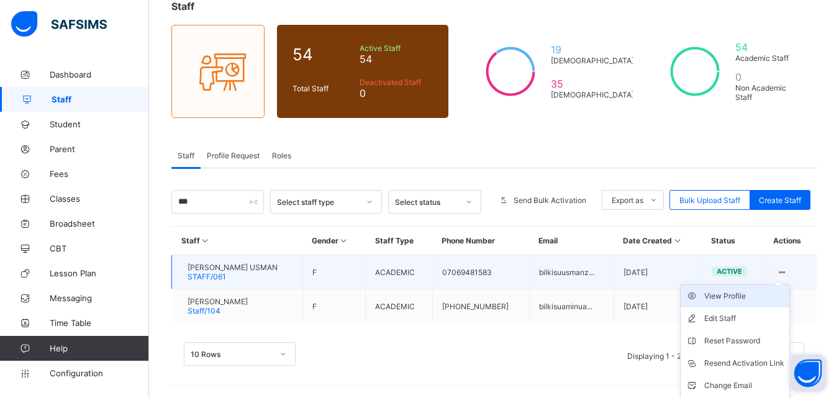
click at [764, 297] on div "View Profile" at bounding box center [744, 296] width 80 height 12
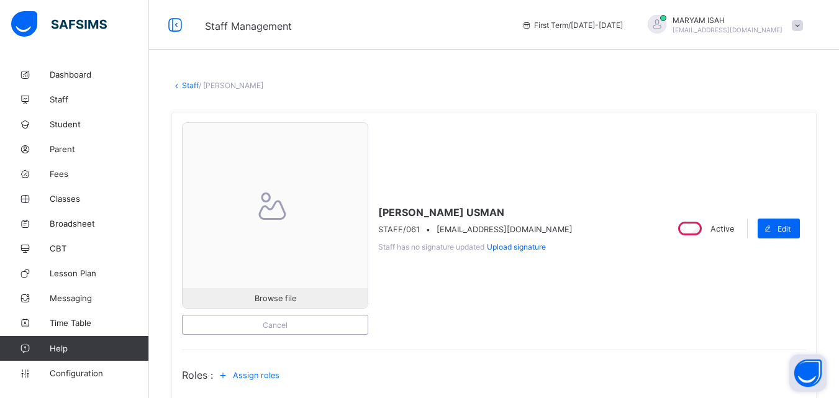
click at [183, 84] on link "Staff" at bounding box center [190, 85] width 17 height 9
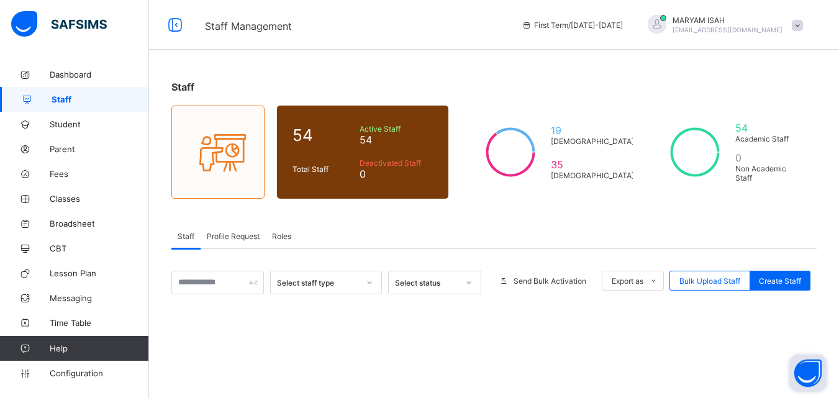
scroll to position [81, 0]
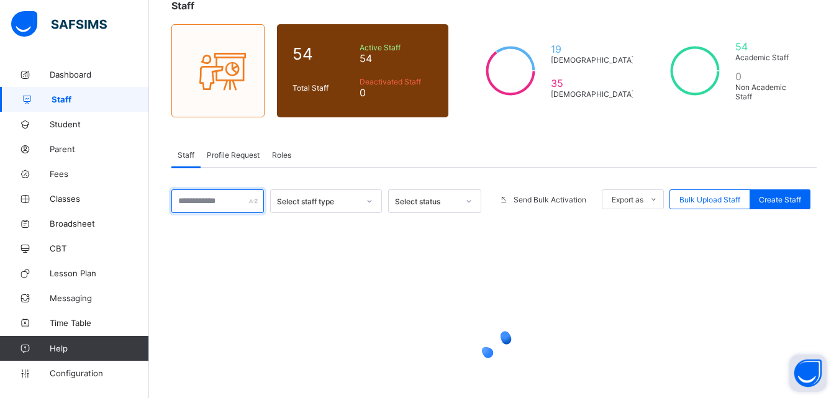
click at [207, 204] on input "text" at bounding box center [217, 201] width 92 height 24
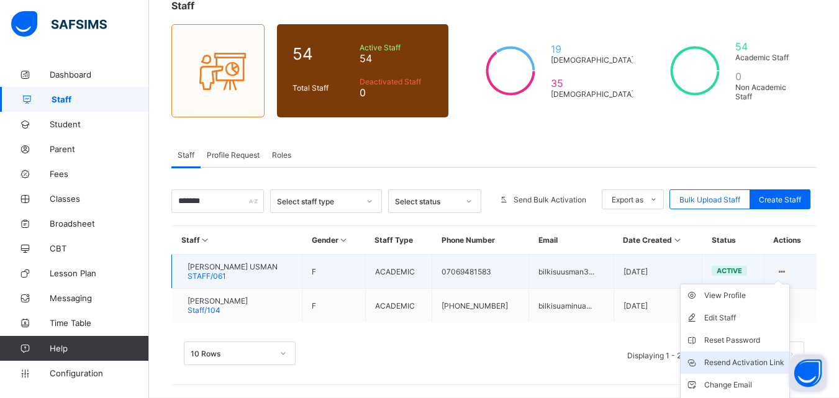
click at [750, 361] on div "Resend Activation Link" at bounding box center [744, 362] width 80 height 12
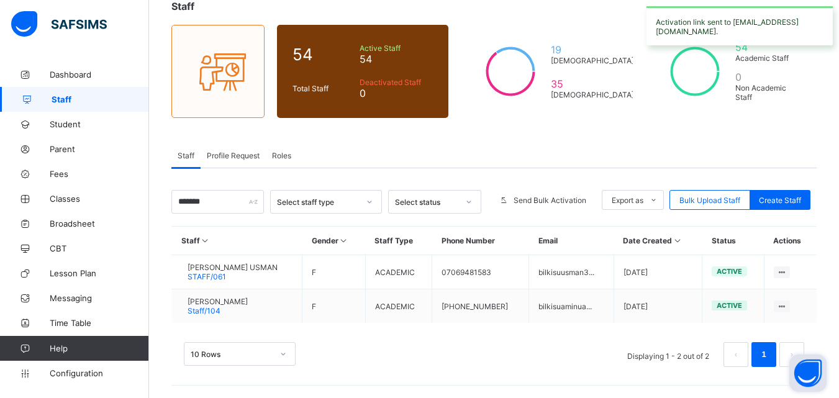
scroll to position [81, 0]
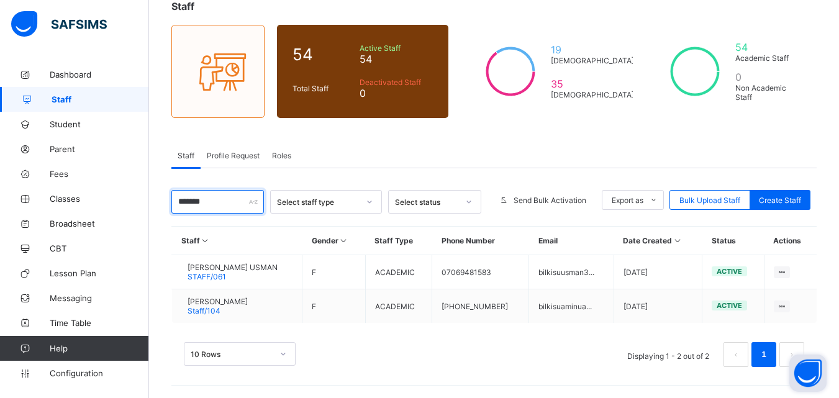
click at [198, 197] on input "*******" at bounding box center [217, 202] width 92 height 24
type input "*"
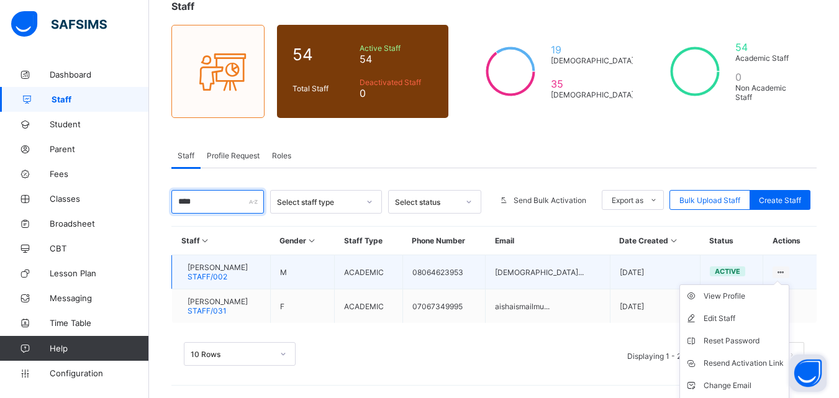
type input "****"
click at [789, 284] on ul "View Profile Edit Staff Reset Password Resend Activation Link Change Email Dele…" at bounding box center [734, 351] width 110 height 135
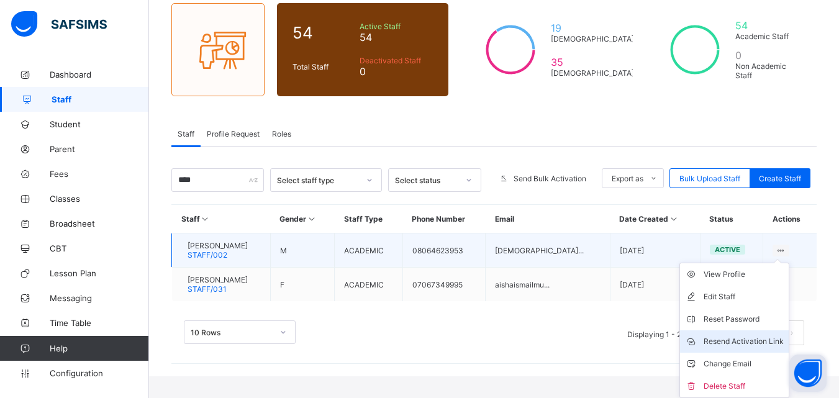
click at [773, 343] on div "Resend Activation Link" at bounding box center [743, 341] width 80 height 12
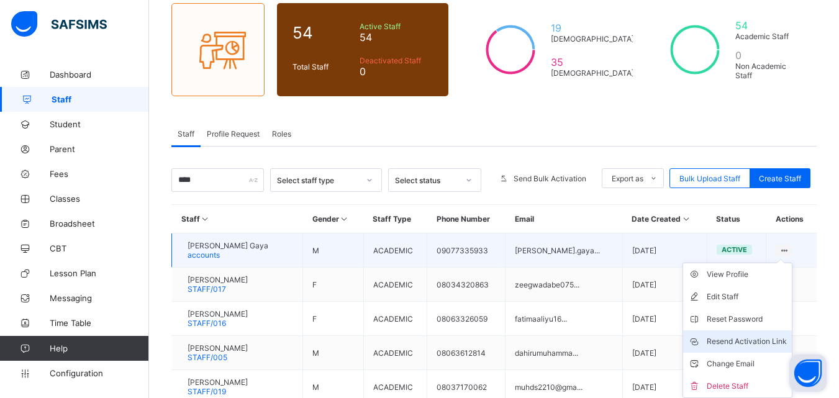
click at [363, 222] on th "Gender" at bounding box center [333, 219] width 60 height 29
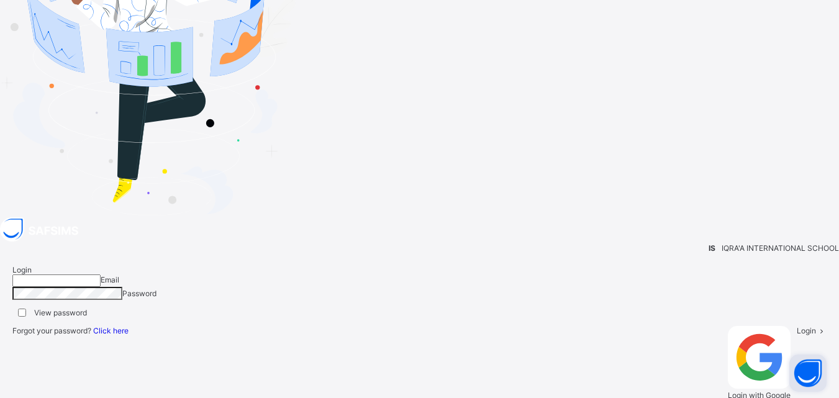
type input "**********"
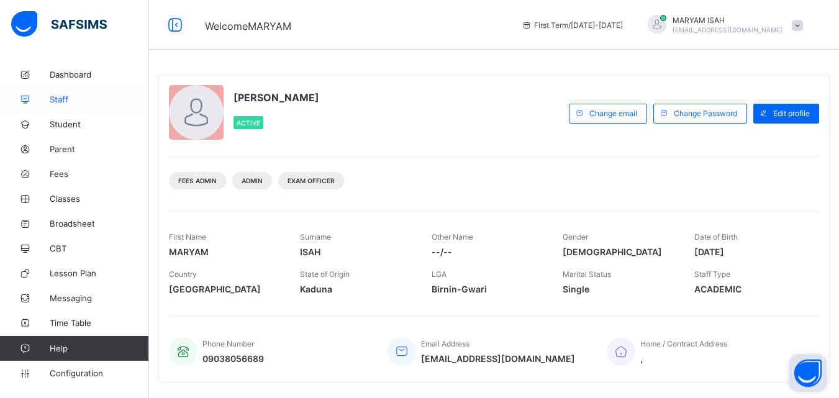
click at [108, 90] on link "Staff" at bounding box center [74, 99] width 149 height 25
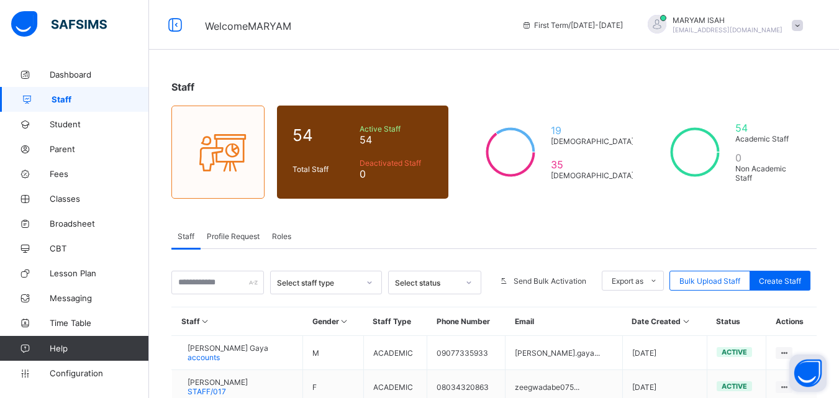
click at [246, 230] on div "Profile Request" at bounding box center [232, 235] width 65 height 25
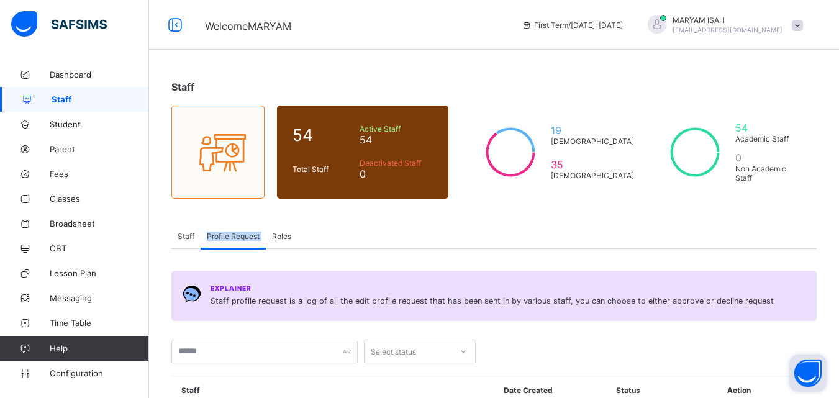
scroll to position [124, 0]
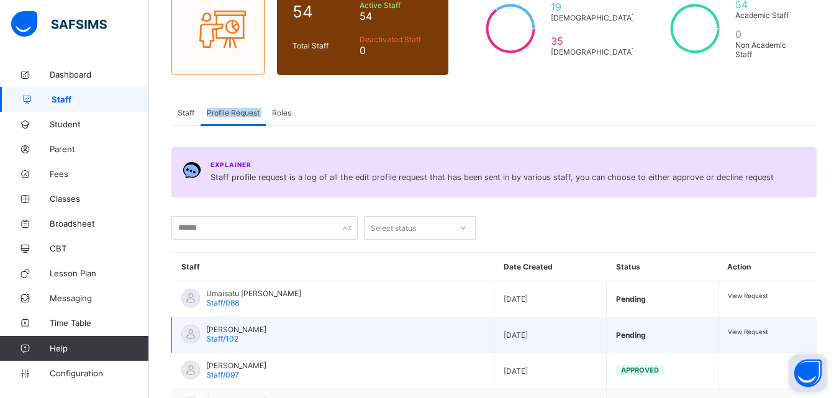
click at [728, 333] on div "View Request" at bounding box center [767, 331] width 79 height 9
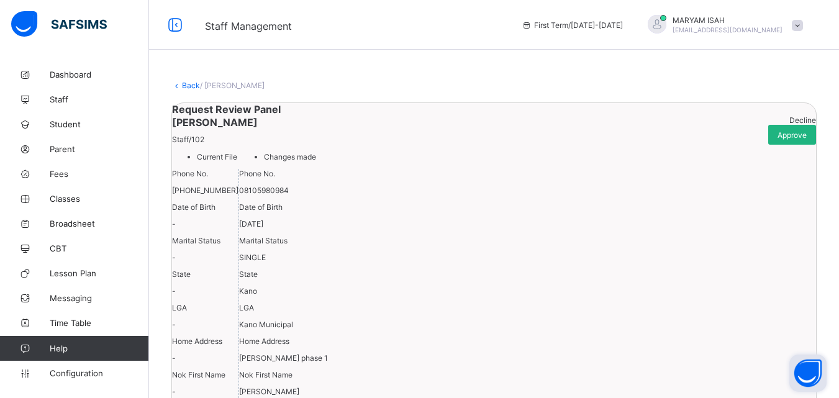
click at [784, 140] on span "Approve" at bounding box center [791, 134] width 29 height 9
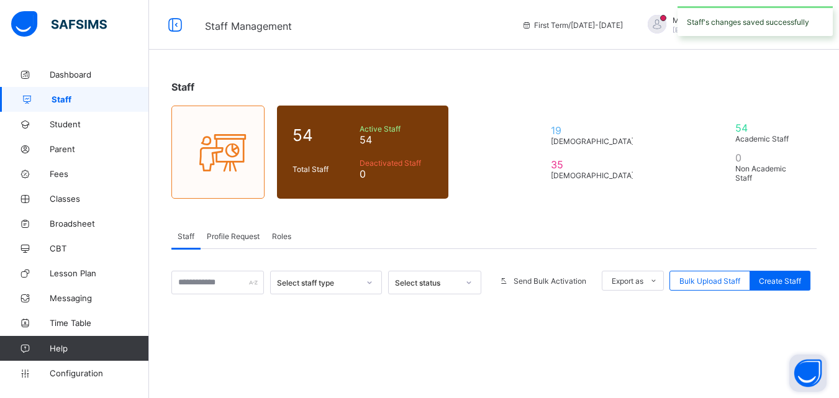
scroll to position [124, 0]
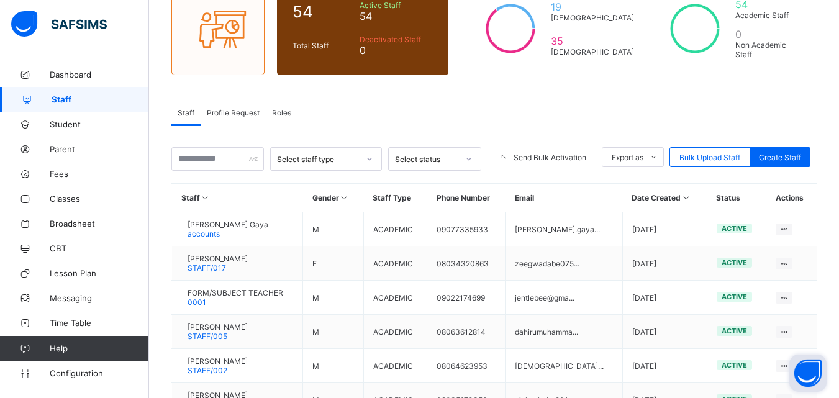
click at [245, 119] on div "Profile Request" at bounding box center [232, 112] width 65 height 25
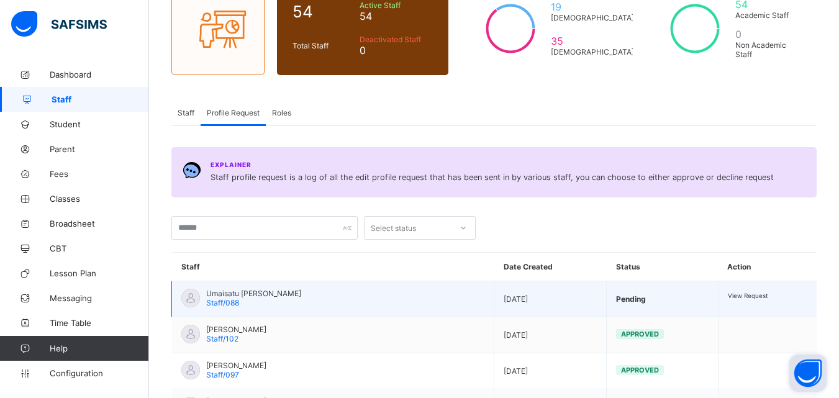
click at [728, 297] on span "View Request" at bounding box center [748, 295] width 40 height 7
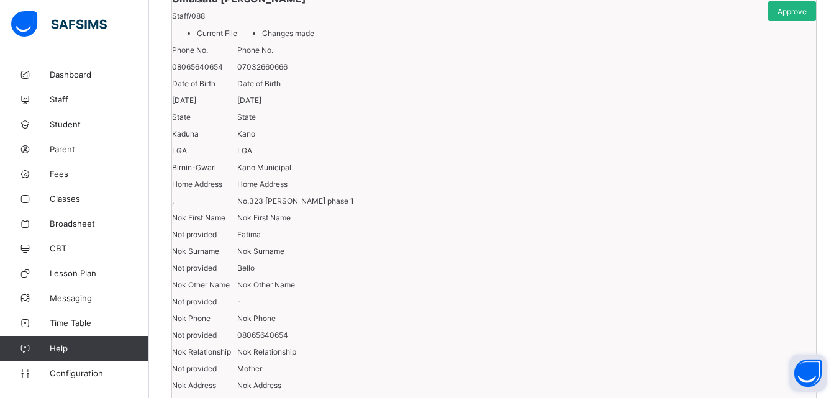
click at [788, 16] on span "Approve" at bounding box center [791, 11] width 29 height 9
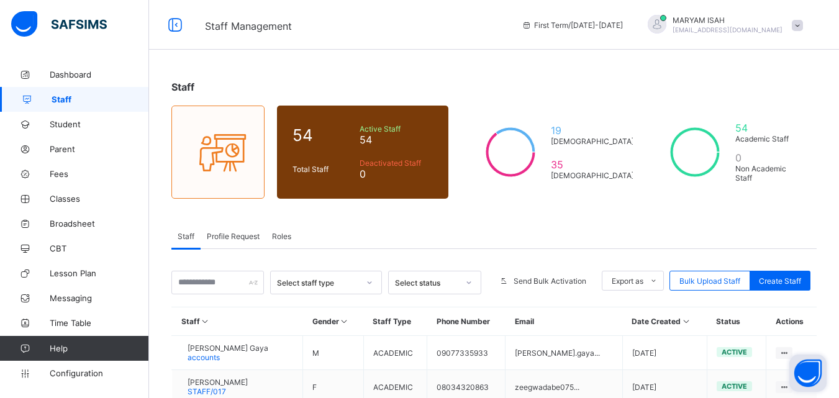
click at [234, 237] on span "Profile Request" at bounding box center [233, 236] width 53 height 9
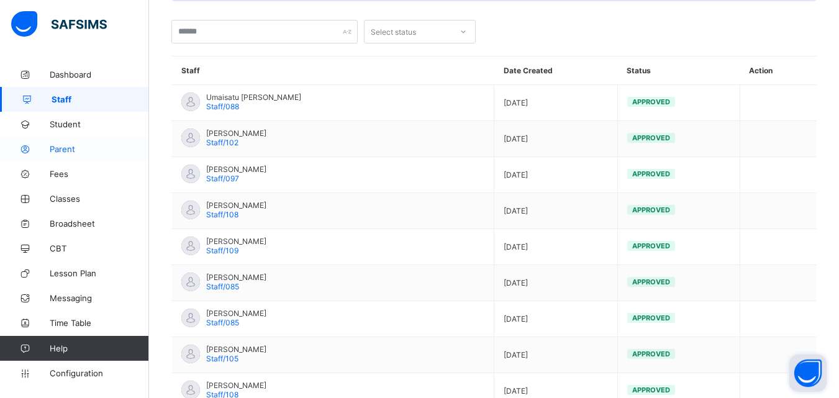
scroll to position [251, 0]
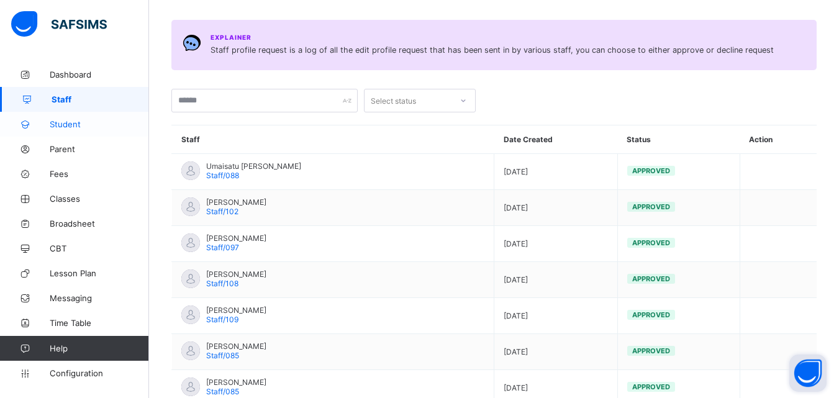
click at [74, 128] on span "Student" at bounding box center [99, 124] width 99 height 10
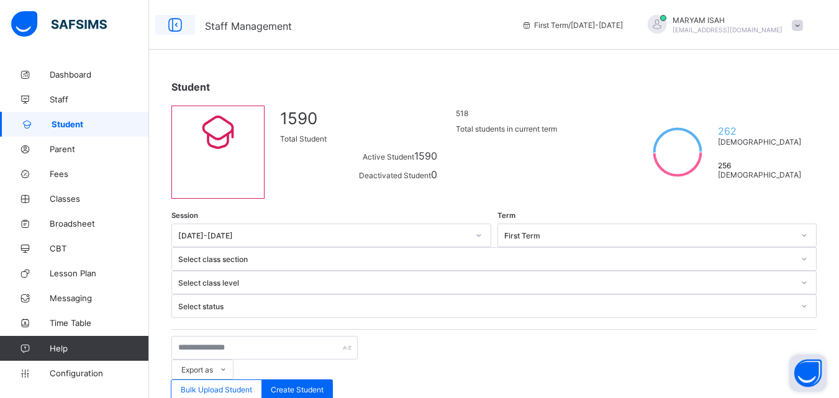
click at [171, 25] on icon at bounding box center [174, 25] width 21 height 18
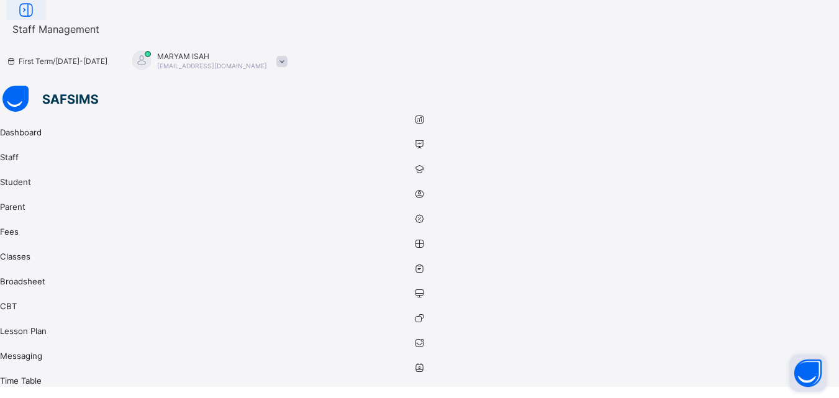
click at [37, 19] on icon at bounding box center [26, 10] width 21 height 18
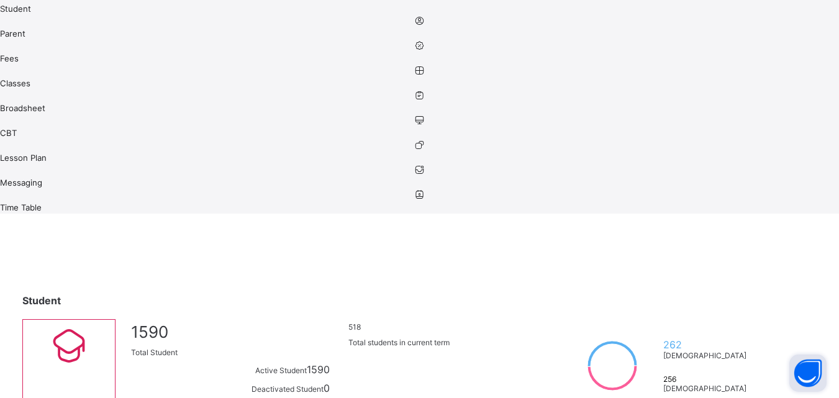
scroll to position [0, 0]
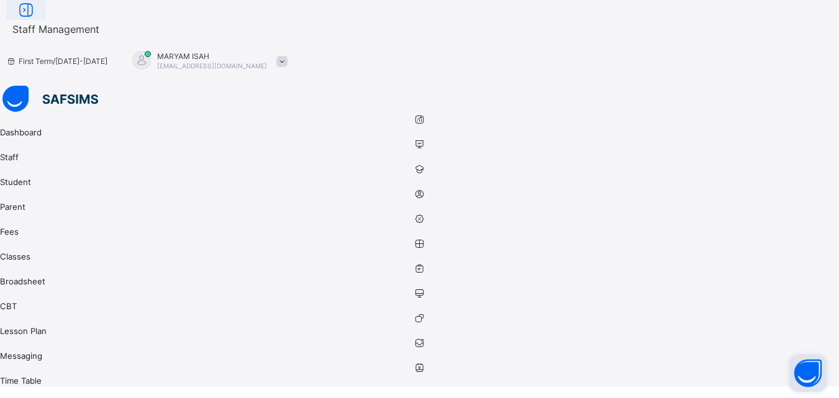
click at [37, 19] on icon at bounding box center [26, 10] width 21 height 18
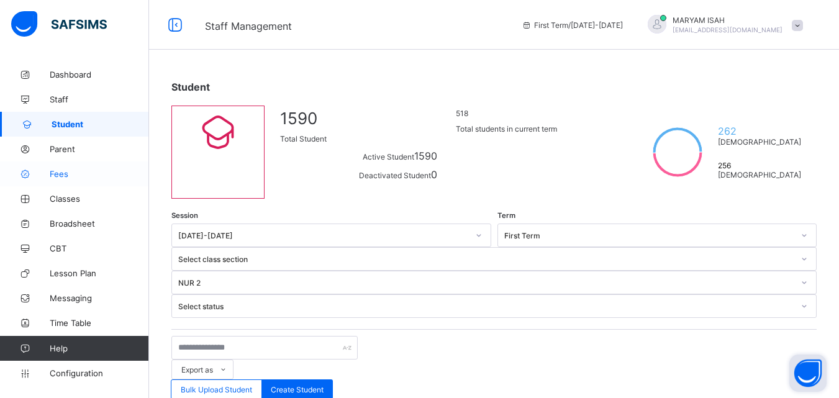
click at [79, 178] on span "Fees" at bounding box center [99, 174] width 99 height 10
click at [60, 178] on span "Fees" at bounding box center [99, 174] width 99 height 10
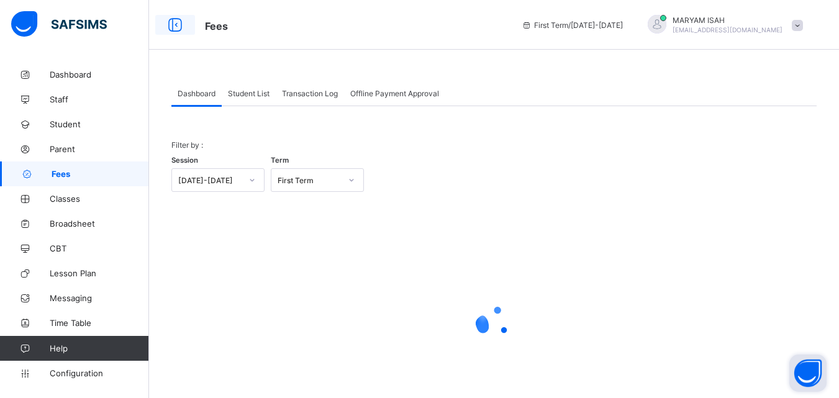
click at [172, 27] on icon at bounding box center [174, 25] width 21 height 18
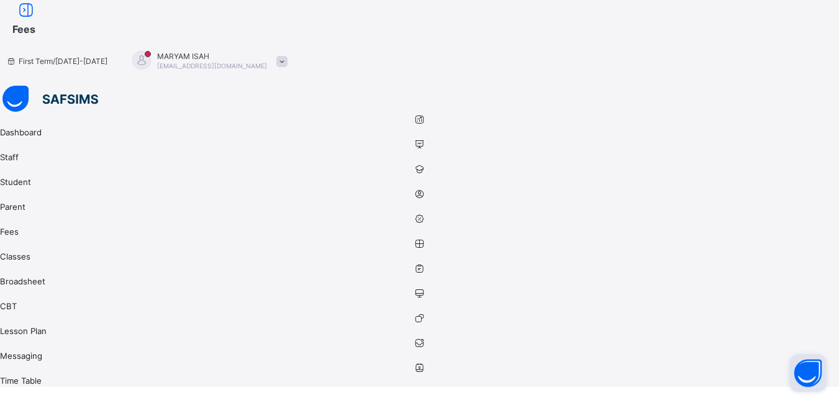
drag, startPoint x: 161, startPoint y: 98, endPoint x: 177, endPoint y: 104, distance: 17.3
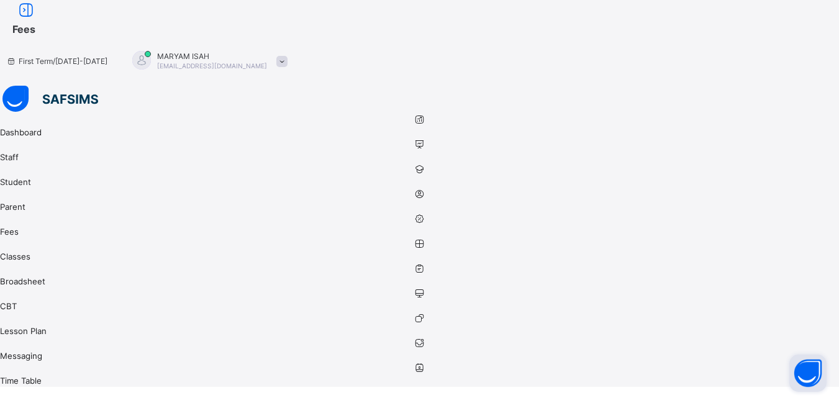
drag, startPoint x: 425, startPoint y: 212, endPoint x: 392, endPoint y: 184, distance: 42.7
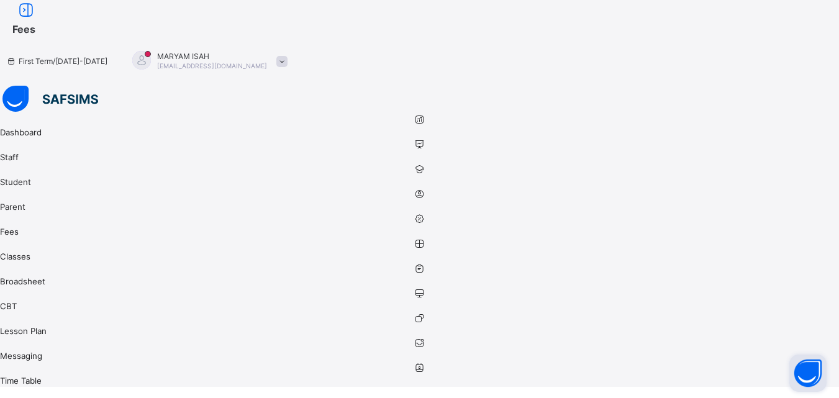
scroll to position [313, 0]
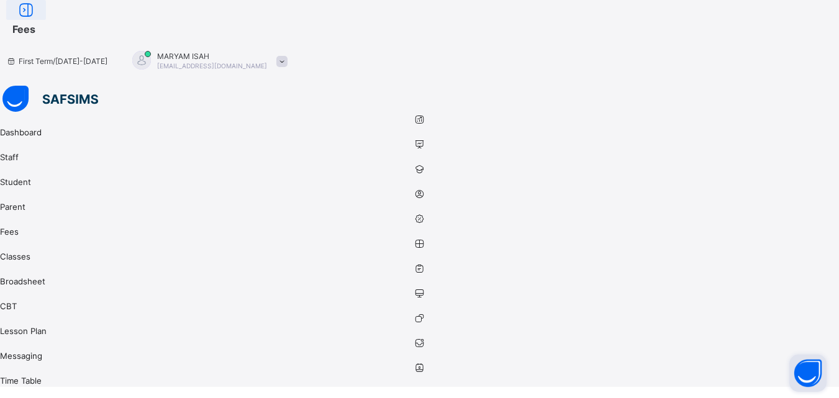
click at [37, 19] on icon at bounding box center [26, 10] width 21 height 18
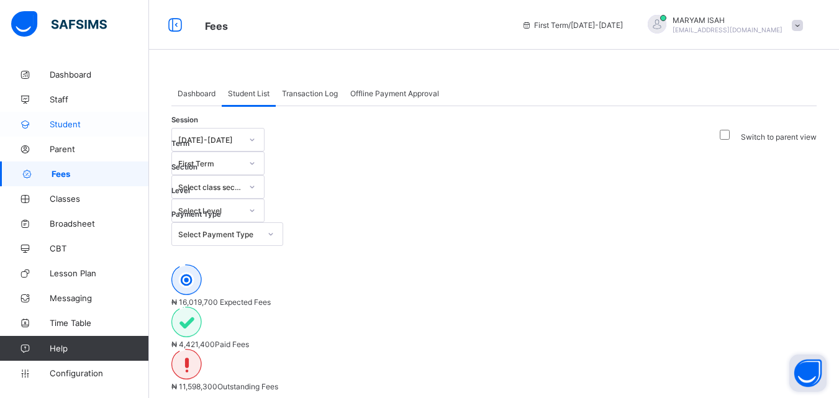
click at [68, 115] on link "Student" at bounding box center [74, 124] width 149 height 25
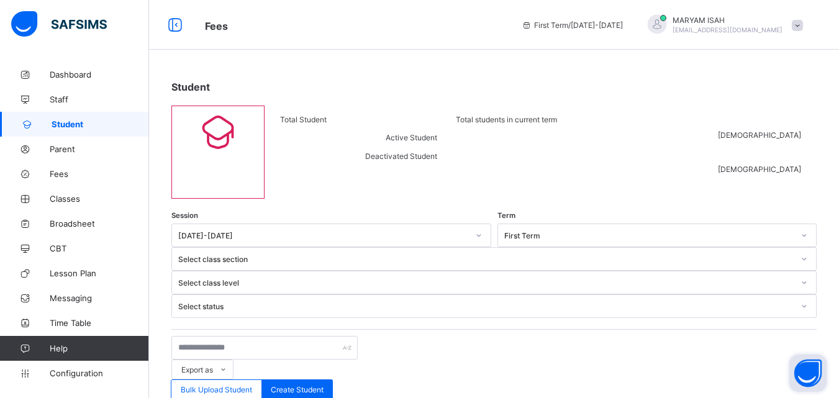
click at [65, 120] on span "Student" at bounding box center [100, 124] width 97 height 10
click at [60, 109] on link "Staff" at bounding box center [74, 99] width 149 height 25
click at [45, 95] on icon at bounding box center [25, 99] width 50 height 9
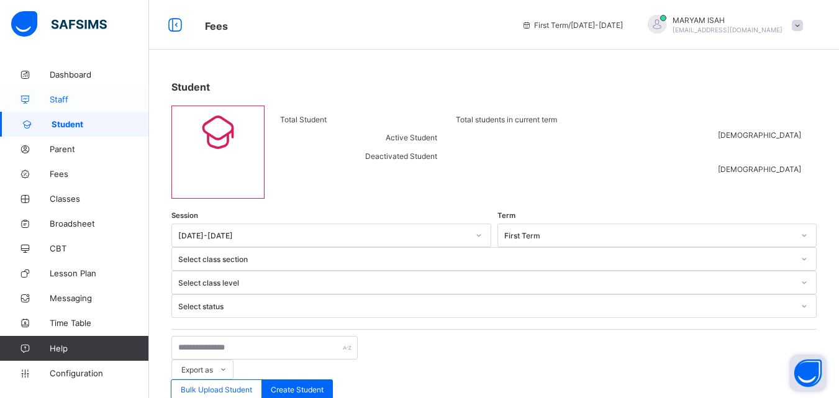
click at [53, 109] on link "Staff" at bounding box center [74, 99] width 149 height 25
click at [56, 107] on link "Staff" at bounding box center [74, 99] width 149 height 25
click at [45, 95] on icon at bounding box center [25, 99] width 50 height 9
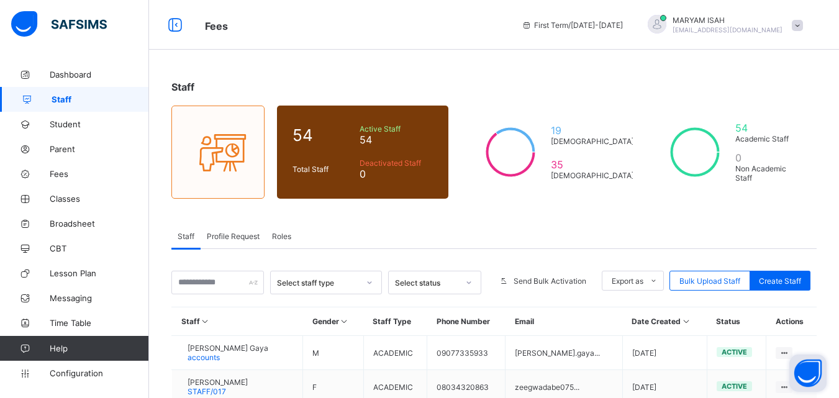
scroll to position [176, 0]
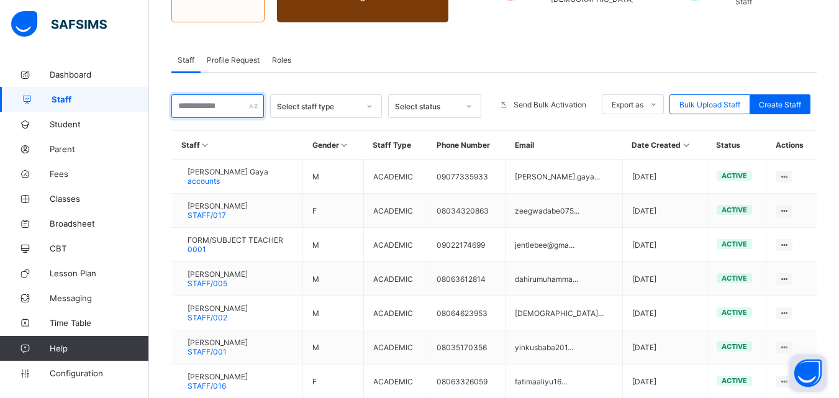
click at [193, 108] on input "text" at bounding box center [217, 106] width 92 height 24
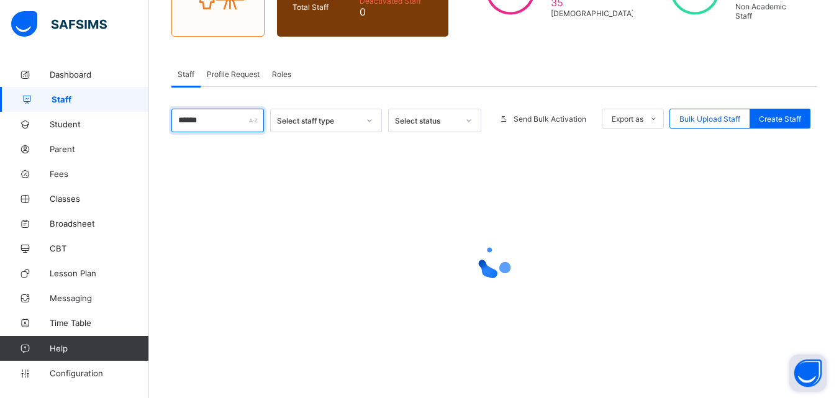
scroll to position [162, 0]
type input "*******"
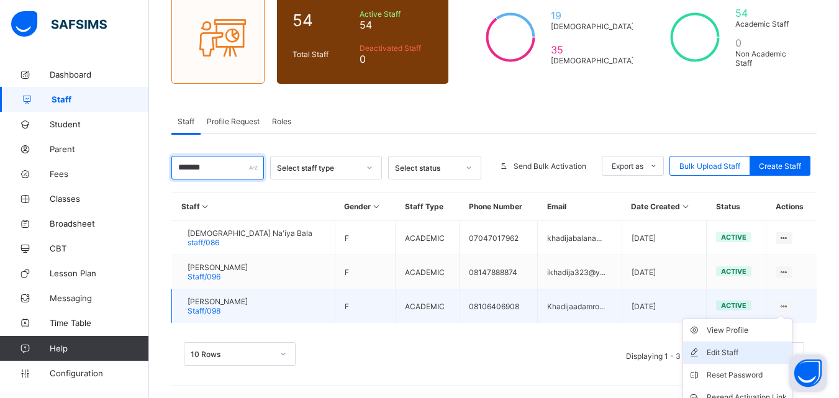
scroll to position [171, 0]
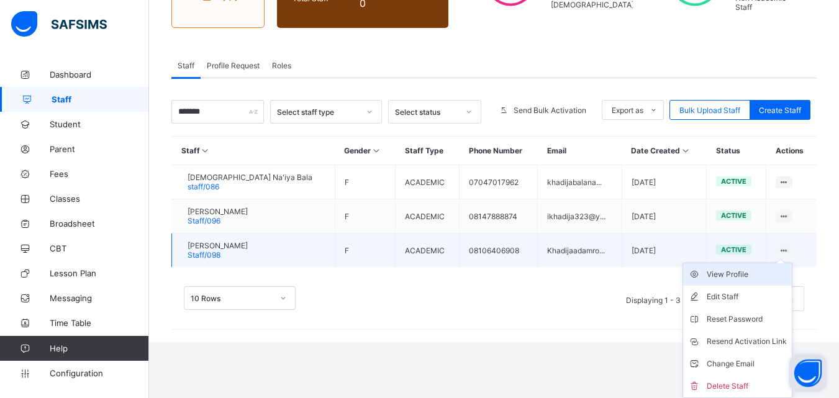
click at [746, 277] on div "View Profile" at bounding box center [746, 274] width 80 height 12
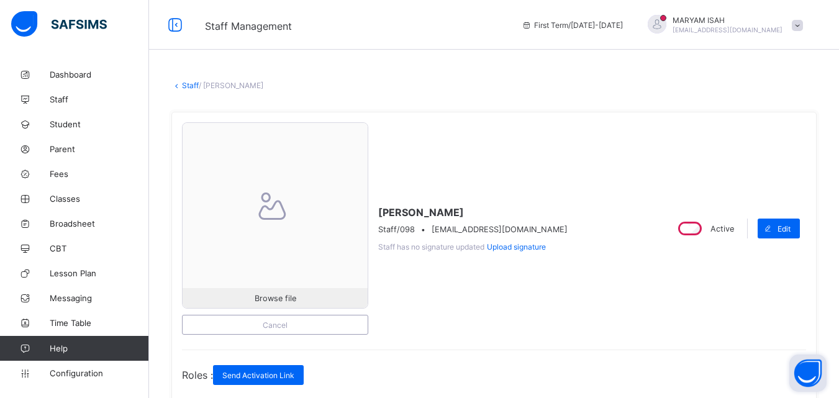
click at [191, 86] on link "Staff" at bounding box center [190, 85] width 17 height 9
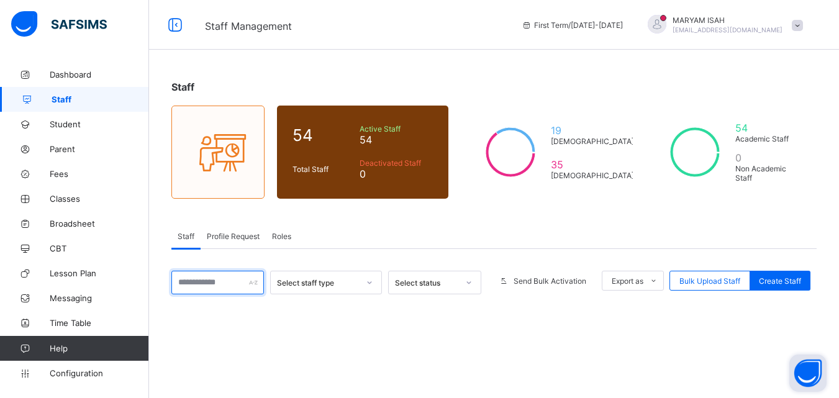
click at [230, 281] on input "text" at bounding box center [217, 283] width 92 height 24
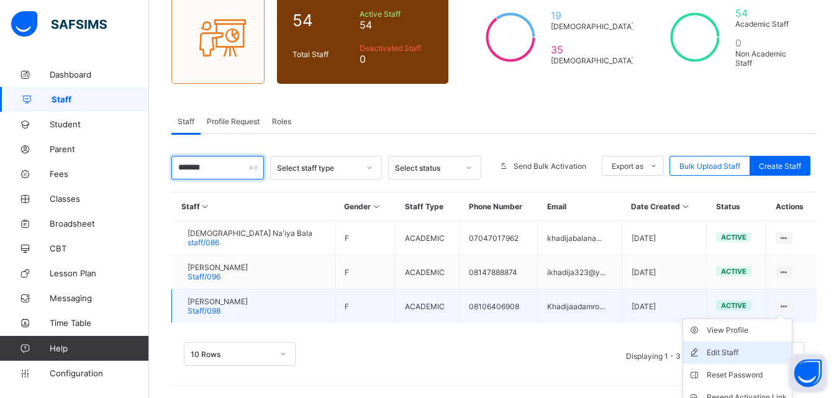
scroll to position [148, 0]
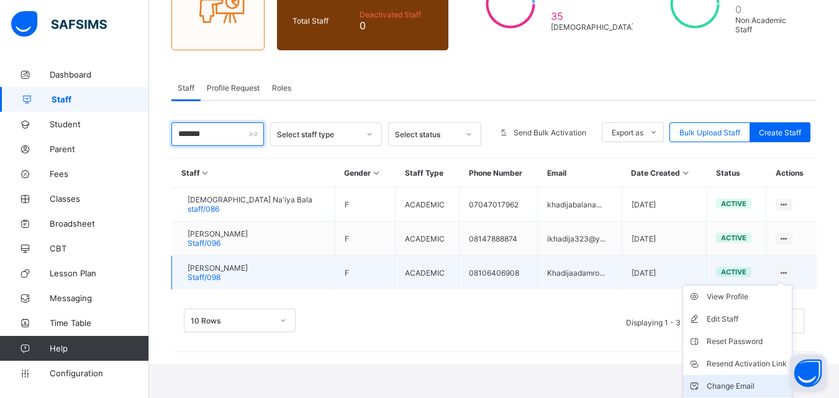
type input "*******"
click at [713, 380] on div "Change Email" at bounding box center [746, 386] width 80 height 12
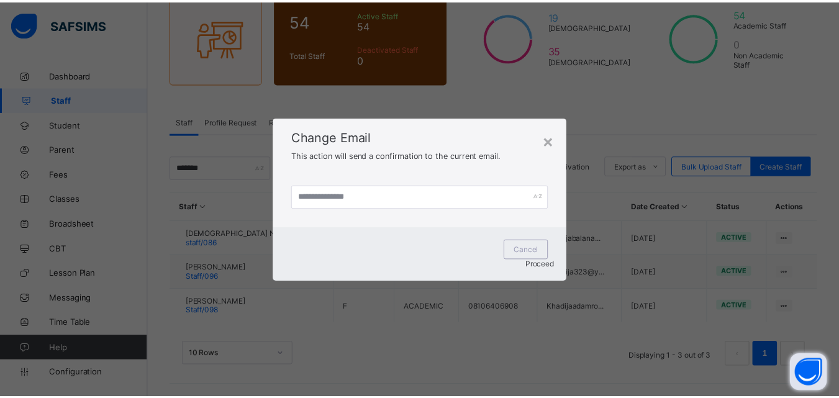
scroll to position [115, 0]
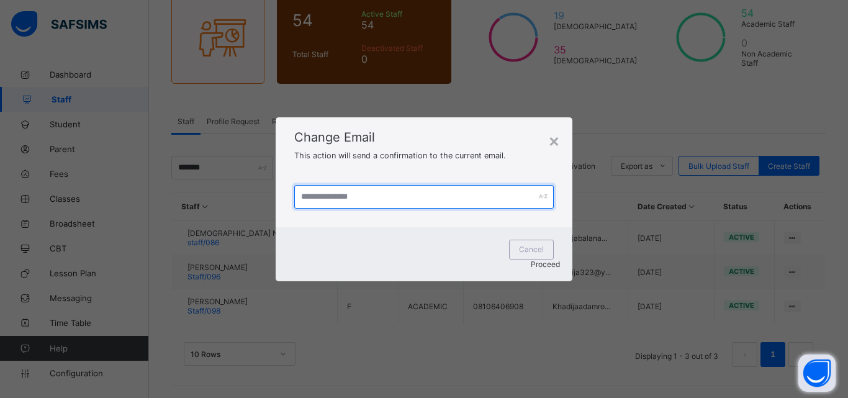
click at [340, 200] on input "text" at bounding box center [423, 197] width 259 height 24
type input "**********"
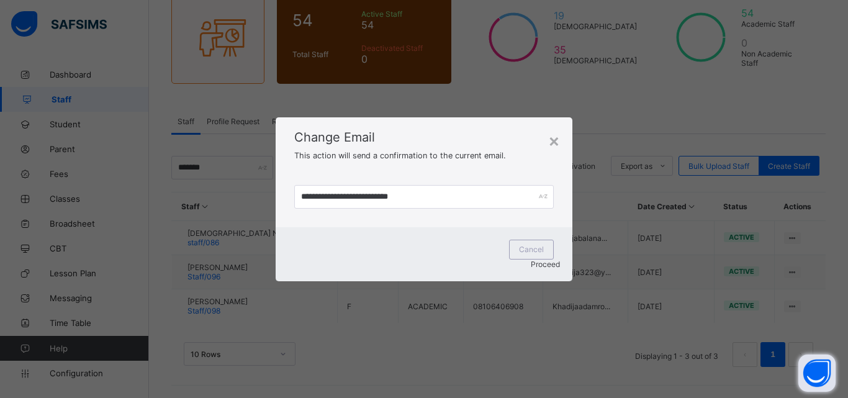
click at [531, 259] on span "Proceed" at bounding box center [545, 263] width 29 height 9
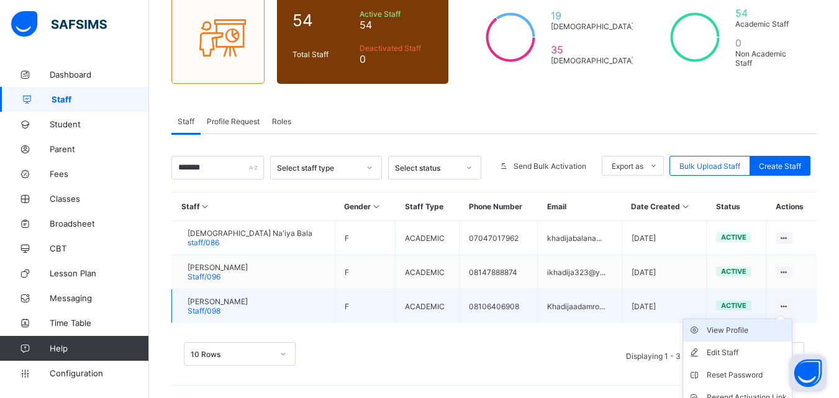
click at [757, 330] on div "View Profile" at bounding box center [746, 330] width 80 height 12
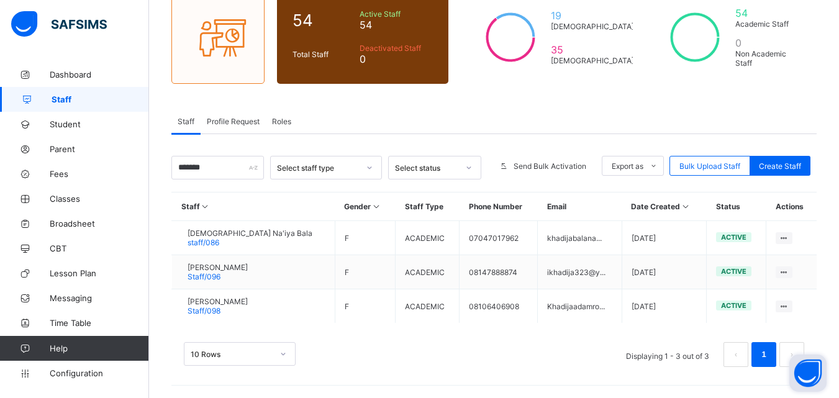
click at [757, 330] on div "Staff 54 Total Staff Active Staff 54 Deactivated Staff 0 19 [DEMOGRAPHIC_DATA] …" at bounding box center [494, 141] width 690 height 513
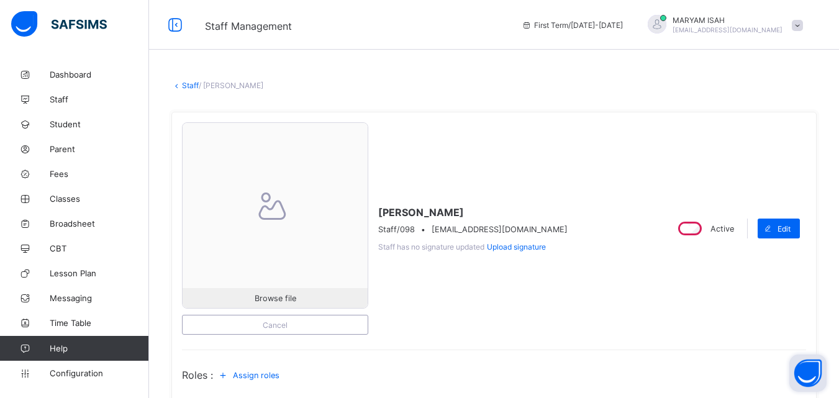
click at [191, 85] on link "Staff" at bounding box center [190, 85] width 17 height 9
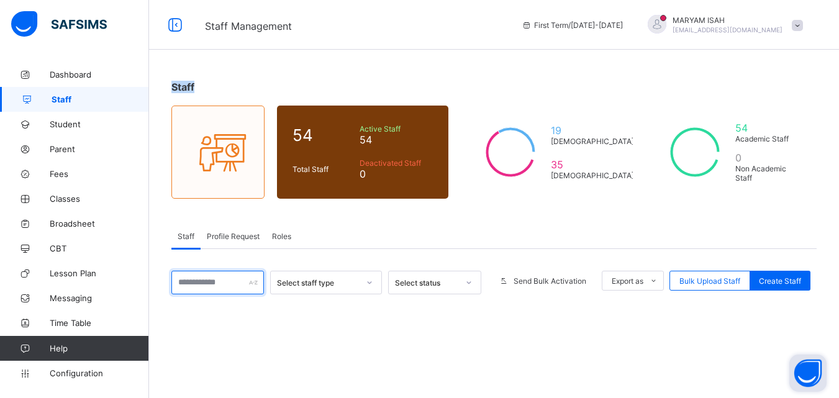
click at [234, 284] on input "text" at bounding box center [217, 283] width 92 height 24
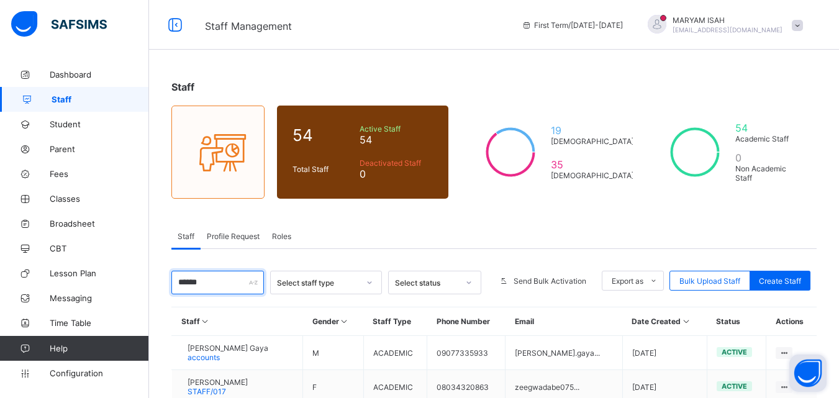
type input "*******"
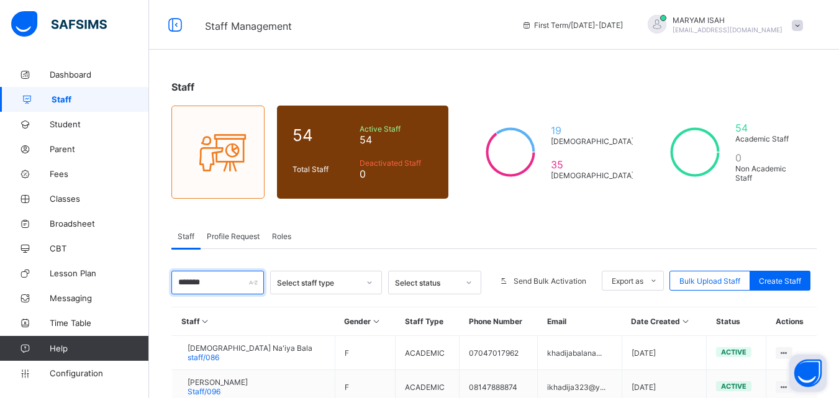
scroll to position [115, 0]
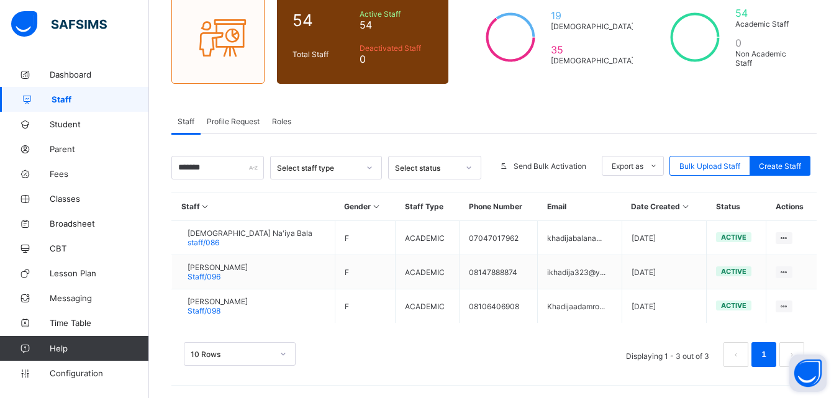
click at [0, 0] on div "View Profile" at bounding box center [0, 0] width 0 height 0
click at [752, 331] on div "Staff 54 Total Staff Active Staff 54 Deactivated Staff 0 19 [DEMOGRAPHIC_DATA] …" at bounding box center [494, 141] width 690 height 513
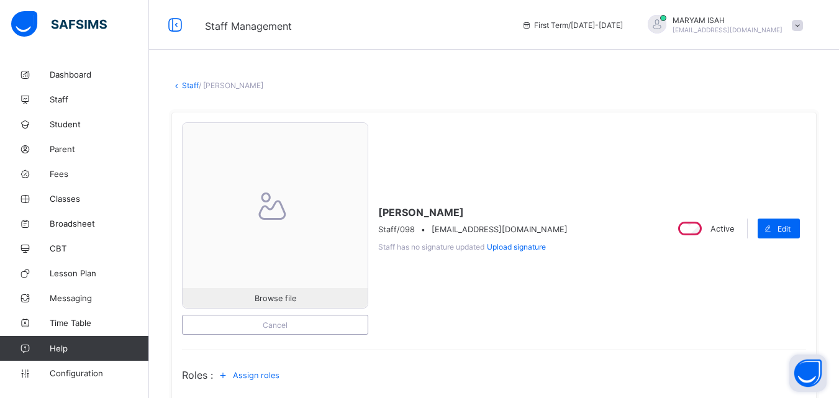
click at [178, 83] on icon at bounding box center [176, 85] width 11 height 9
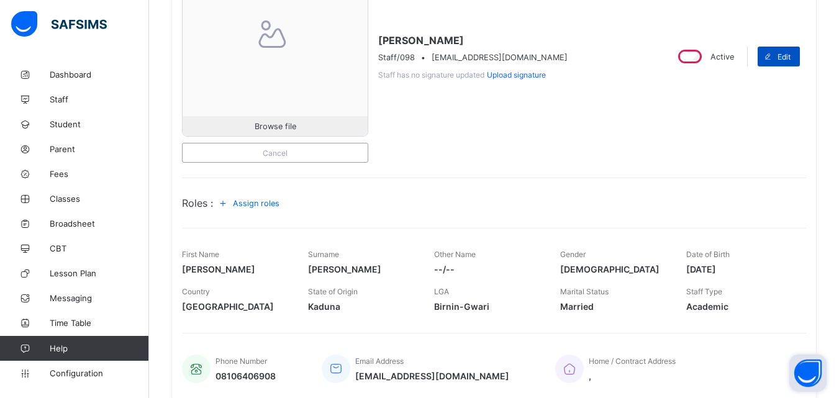
click at [790, 55] on span "Edit" at bounding box center [783, 56] width 13 height 9
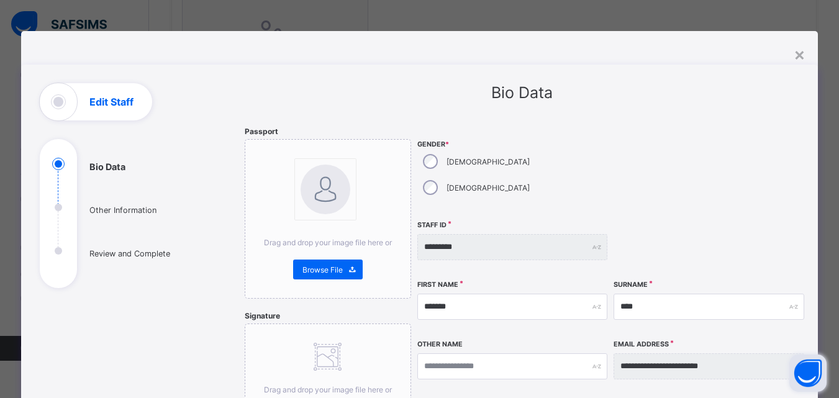
scroll to position [0, 0]
click at [801, 59] on div "×" at bounding box center [799, 53] width 12 height 21
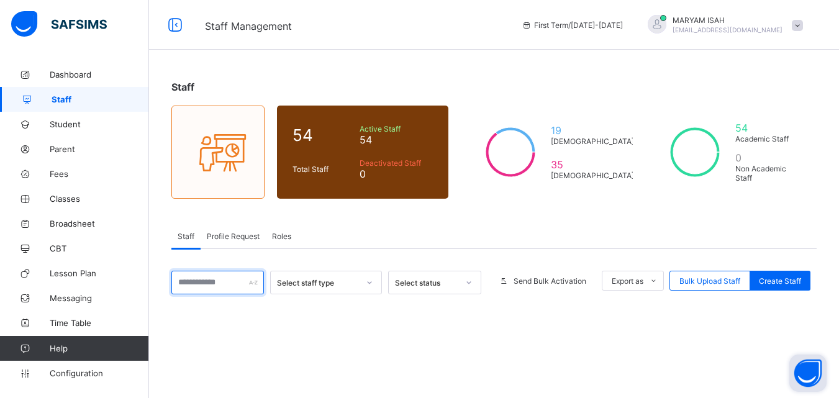
click at [205, 271] on input "text" at bounding box center [217, 283] width 92 height 24
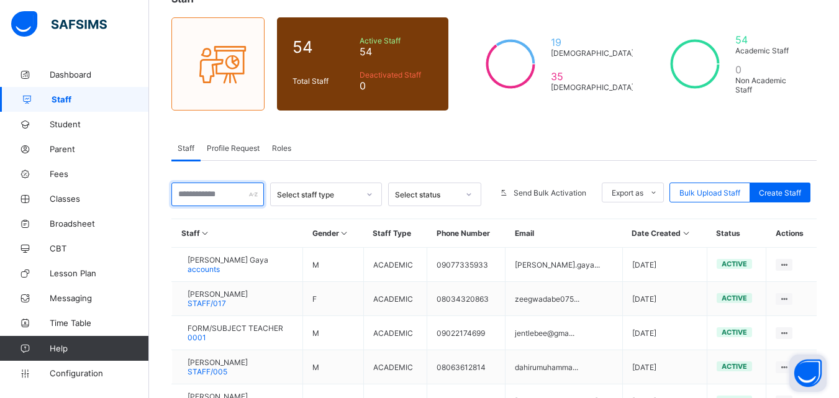
type input "*******"
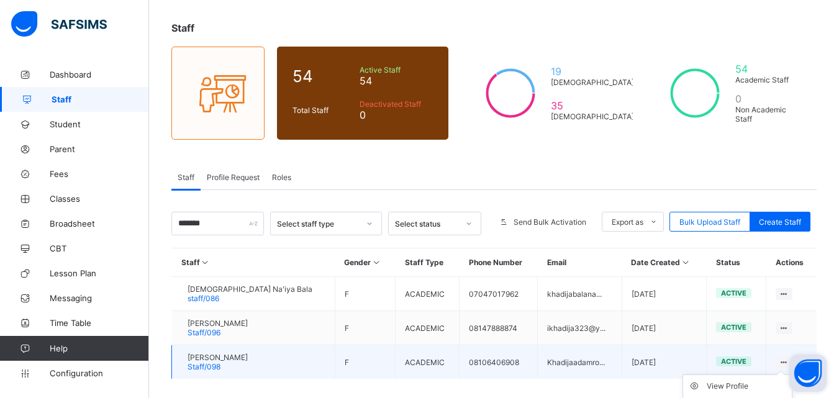
scroll to position [171, 0]
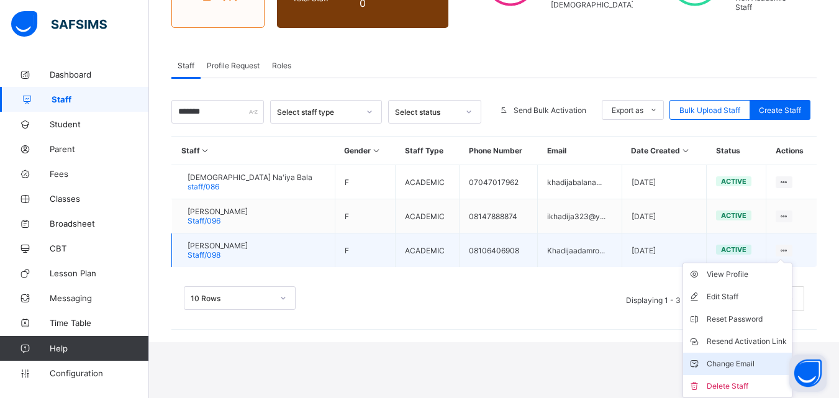
click at [718, 372] on li "Change Email" at bounding box center [737, 364] width 109 height 22
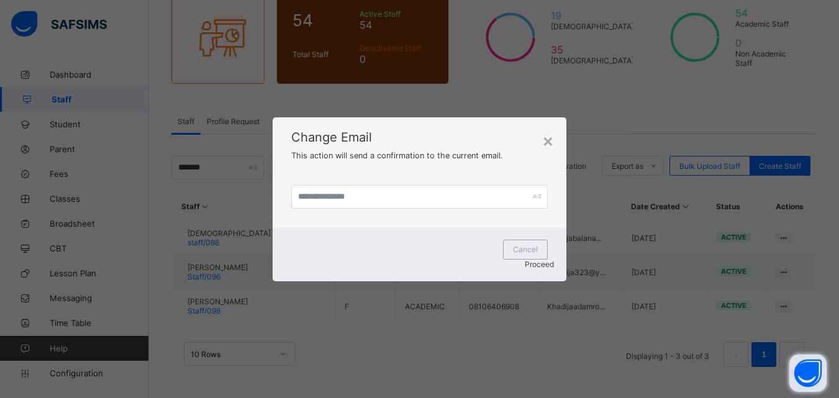
scroll to position [115, 0]
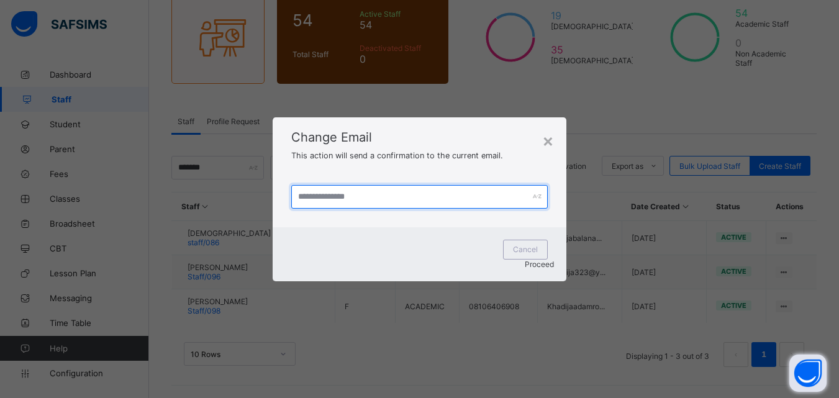
click at [332, 202] on input "text" at bounding box center [419, 197] width 256 height 24
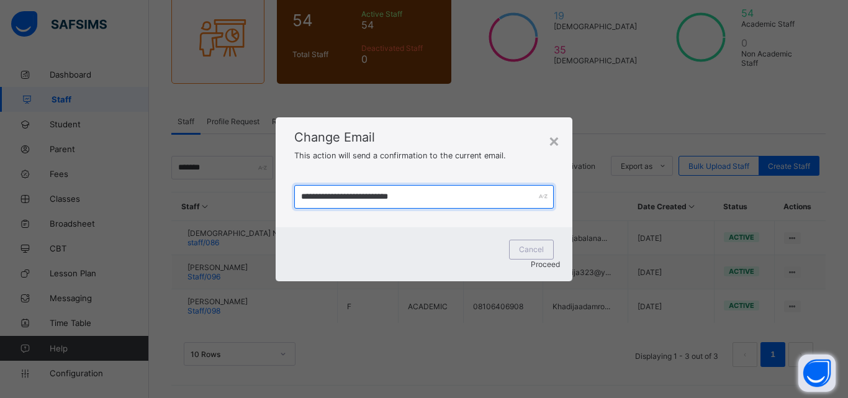
type input "**********"
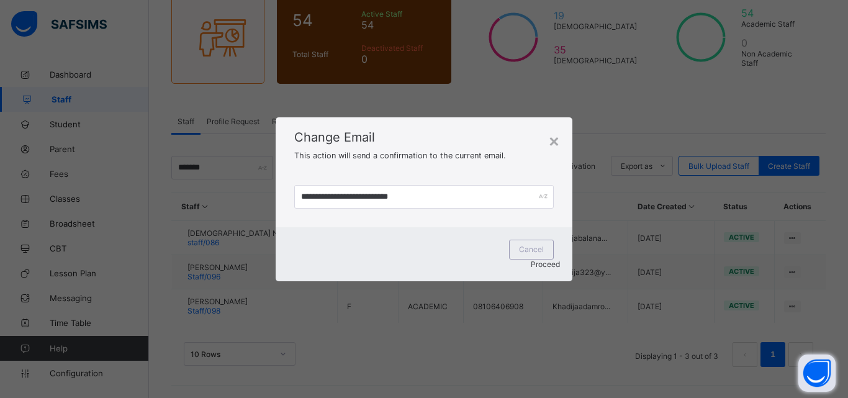
click at [531, 259] on span "Proceed" at bounding box center [545, 263] width 29 height 9
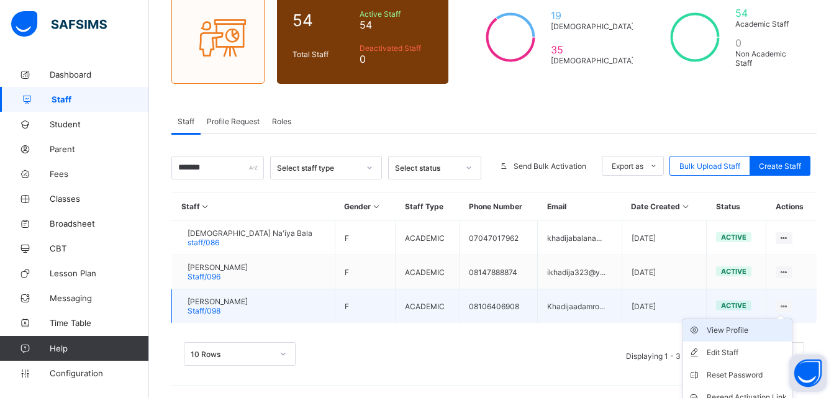
click at [755, 331] on div "View Profile" at bounding box center [746, 330] width 80 height 12
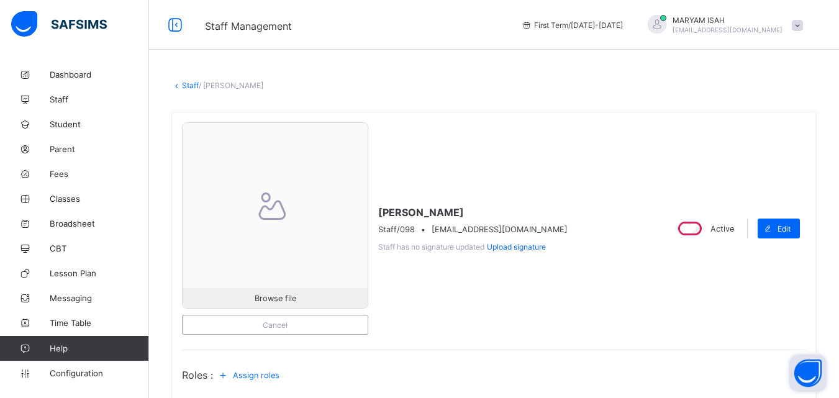
click at [186, 83] on link "Staff" at bounding box center [190, 85] width 17 height 9
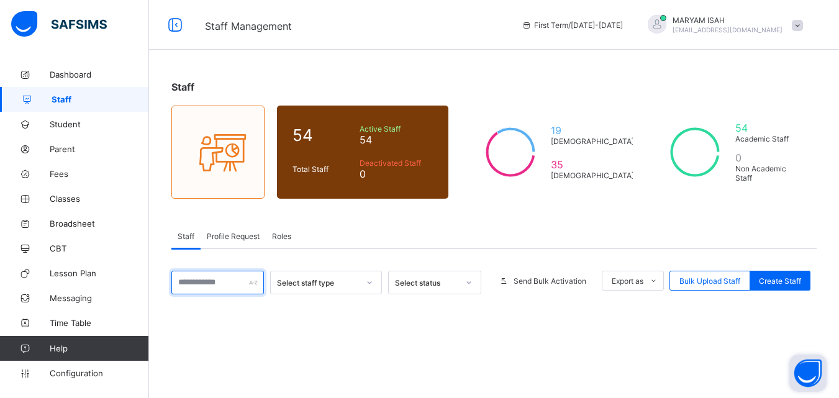
click at [219, 281] on input "text" at bounding box center [217, 283] width 92 height 24
type input "*******"
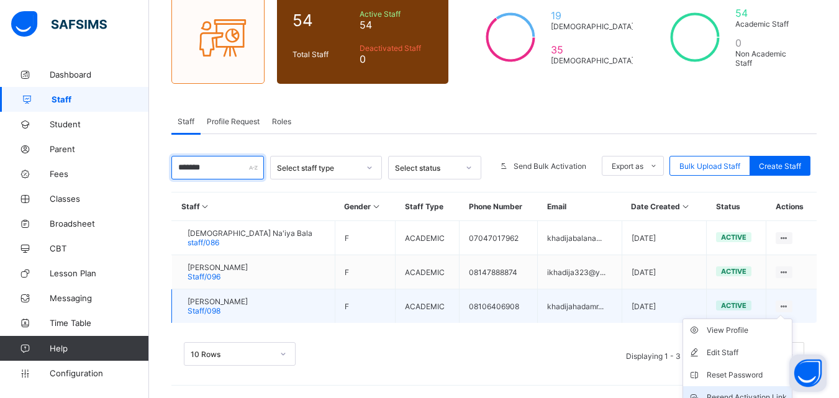
scroll to position [171, 0]
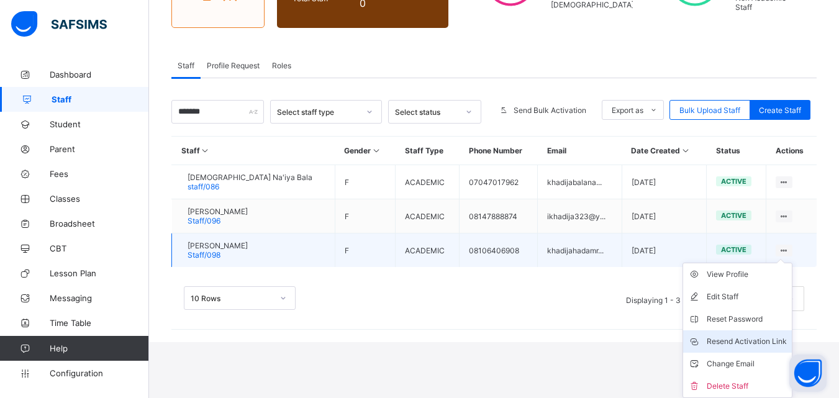
click at [752, 346] on div "Resend Activation Link" at bounding box center [746, 341] width 80 height 12
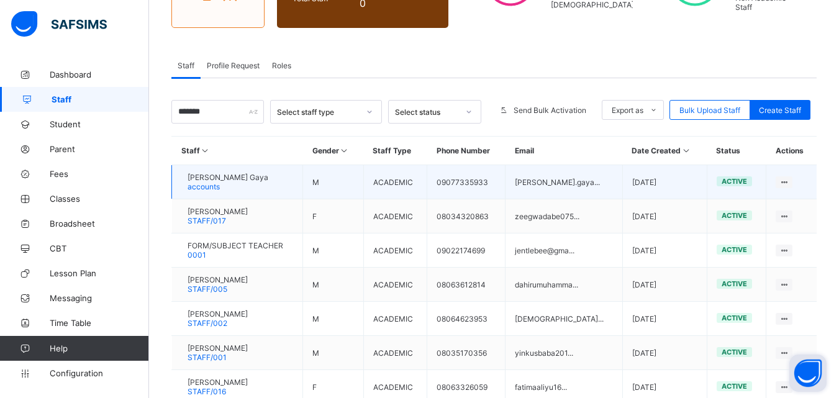
click at [303, 173] on td "[PERSON_NAME] Gaya accounts" at bounding box center [237, 182] width 131 height 34
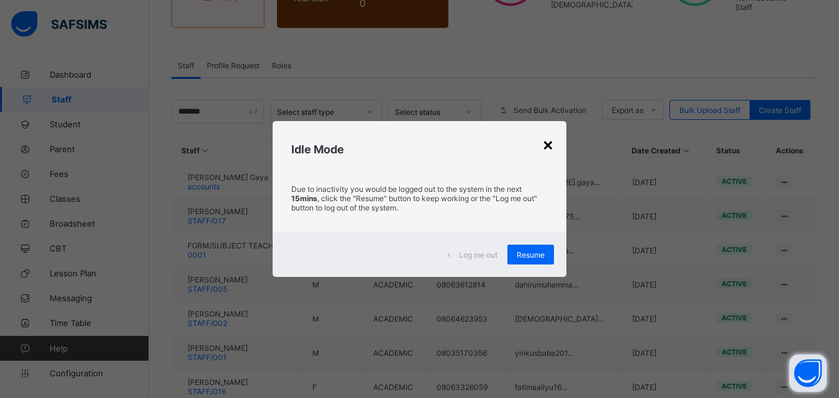
click at [552, 142] on div "×" at bounding box center [548, 143] width 12 height 21
